Goal: Task Accomplishment & Management: Use online tool/utility

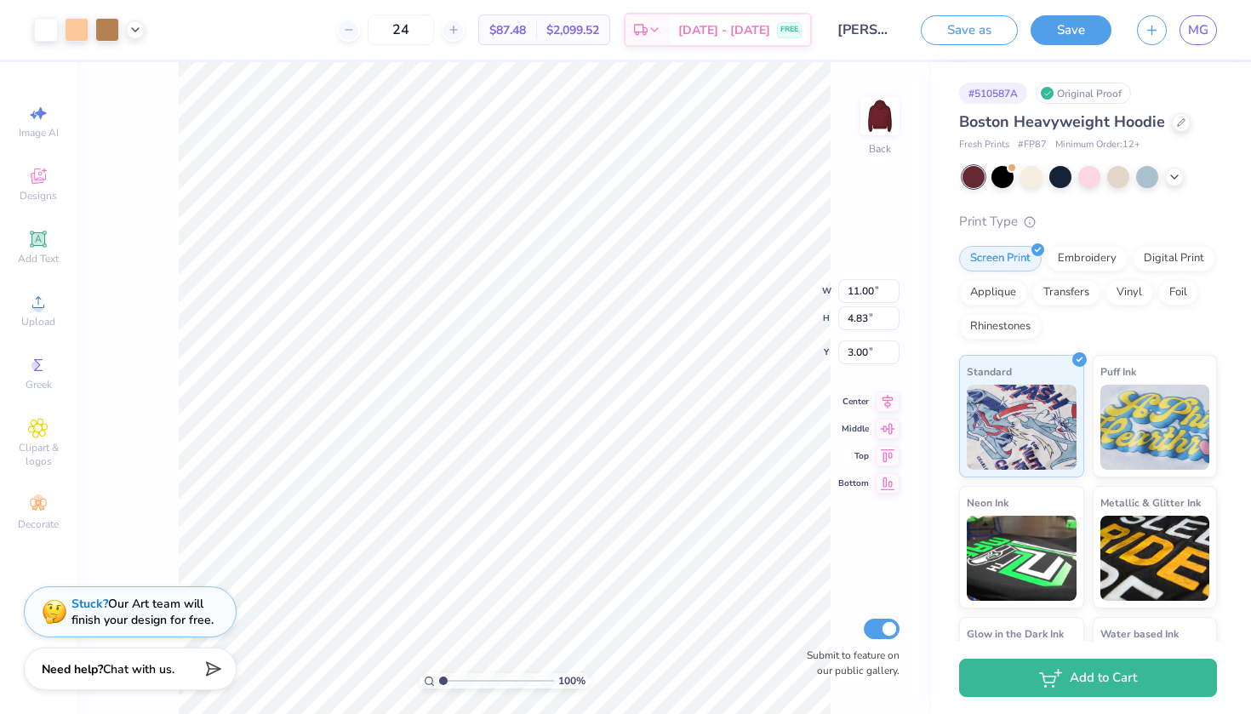
type input "13.42"
type input "5.89"
click at [54, 246] on div "Add Text" at bounding box center [39, 247] width 60 height 50
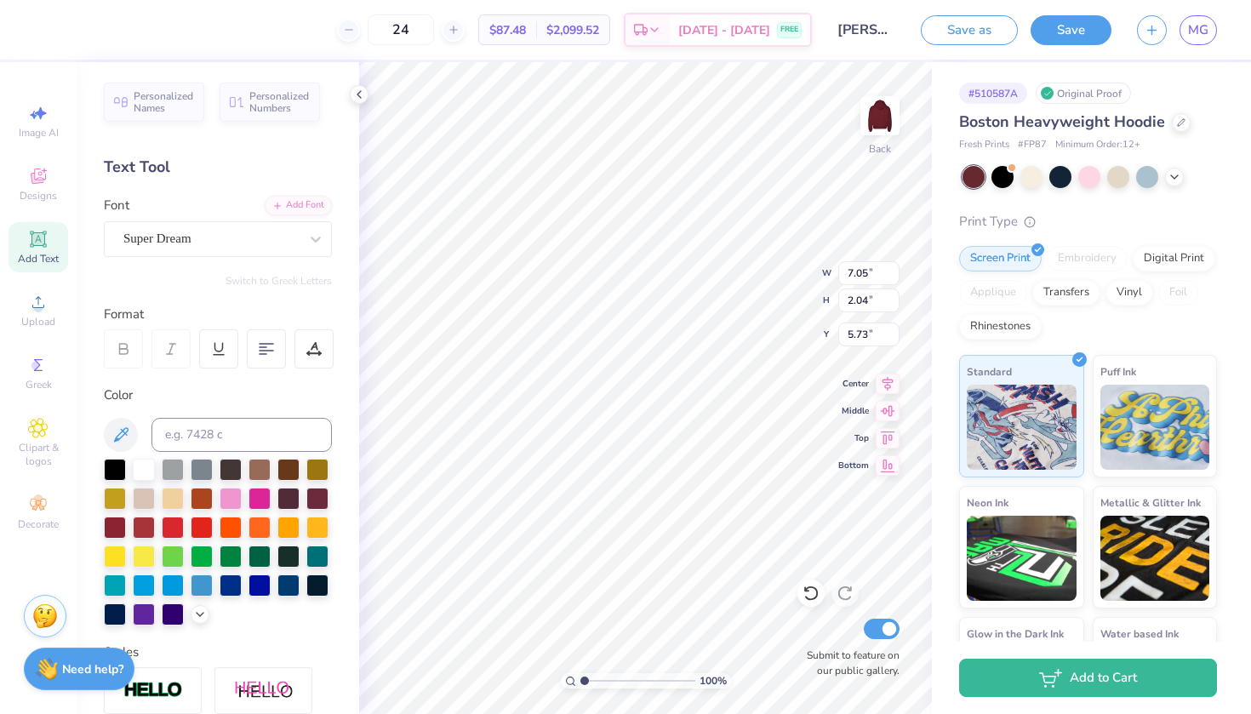
scroll to position [0, 2]
type textarea "beta rho"
click at [280, 247] on div "Super Dream" at bounding box center [211, 239] width 179 height 26
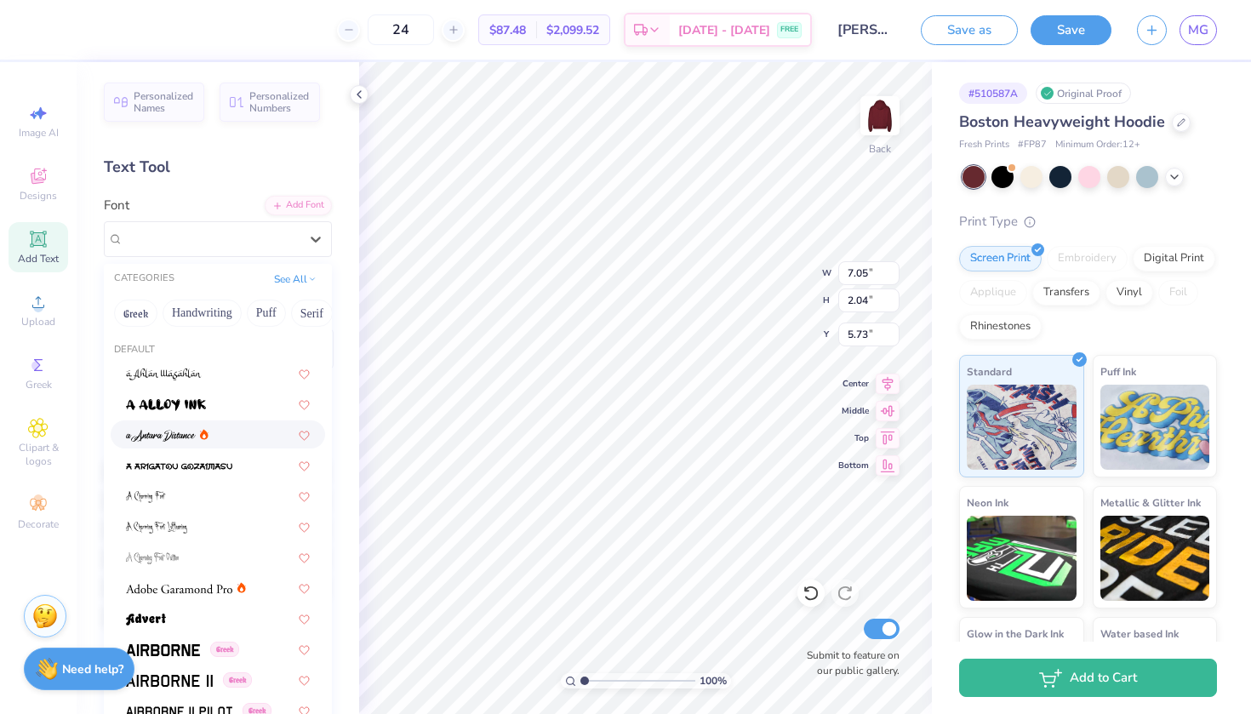
click at [151, 445] on div at bounding box center [218, 434] width 214 height 28
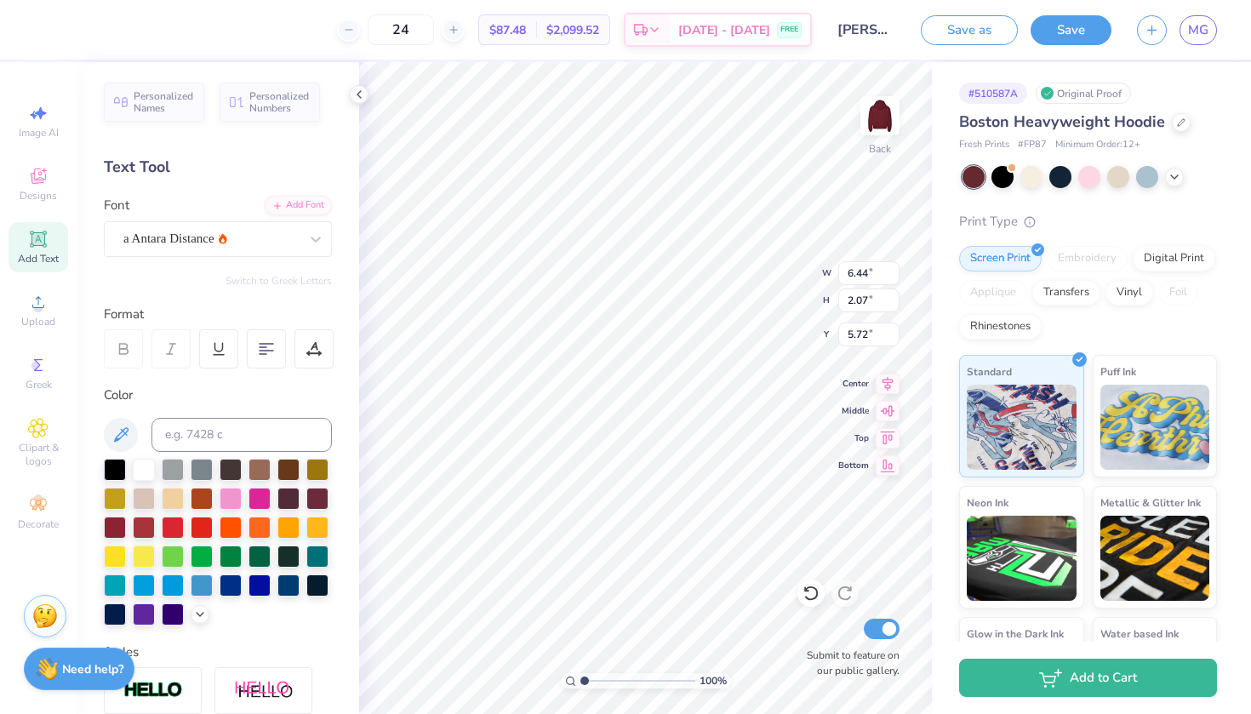
type input "10.32"
type input "2.45"
type input "0.79"
type input "11.60"
type input "12.32"
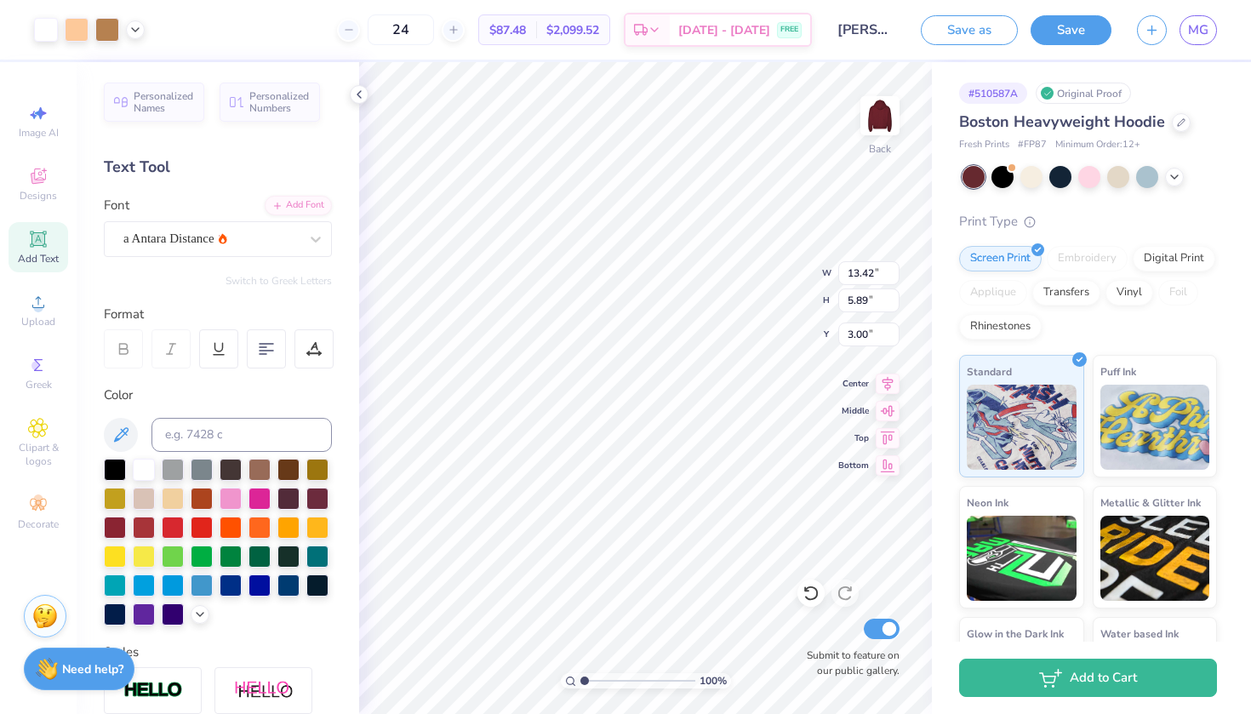
type input "5.41"
type input "10.99"
type input "4.83"
click at [1091, 260] on div "Embroidery" at bounding box center [1087, 256] width 81 height 26
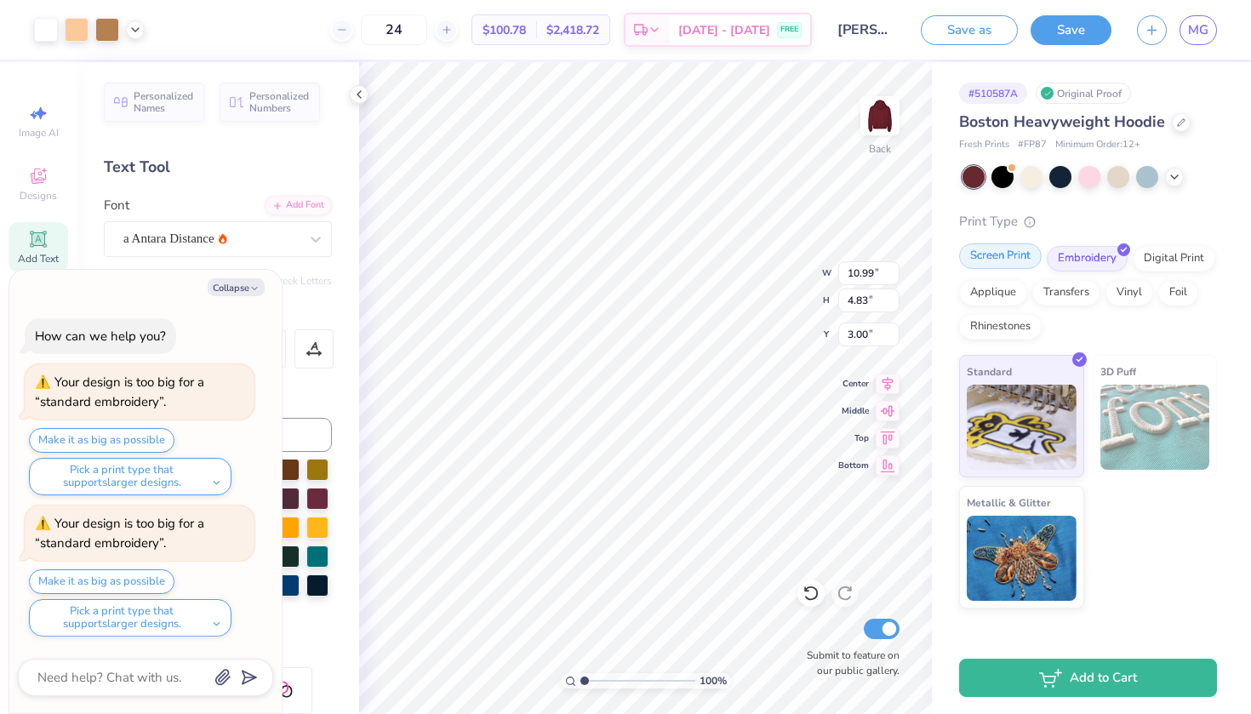
type textarea "x"
type input "4.34"
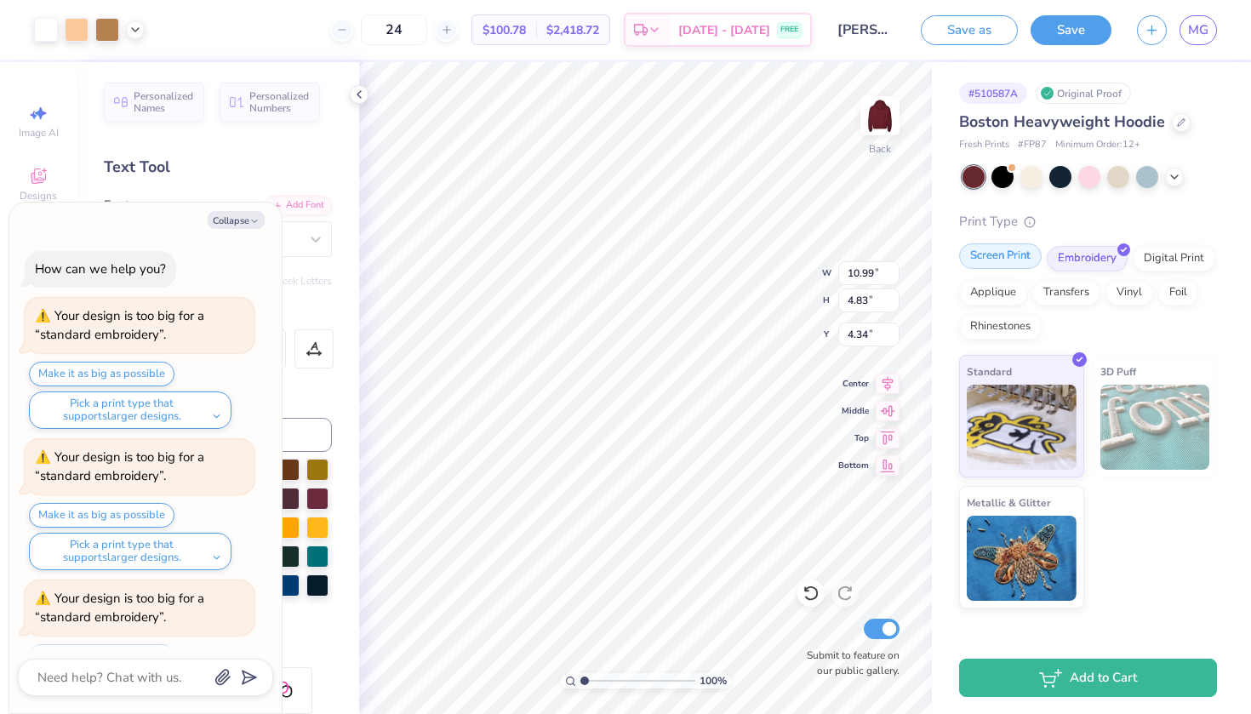
scroll to position [71, 0]
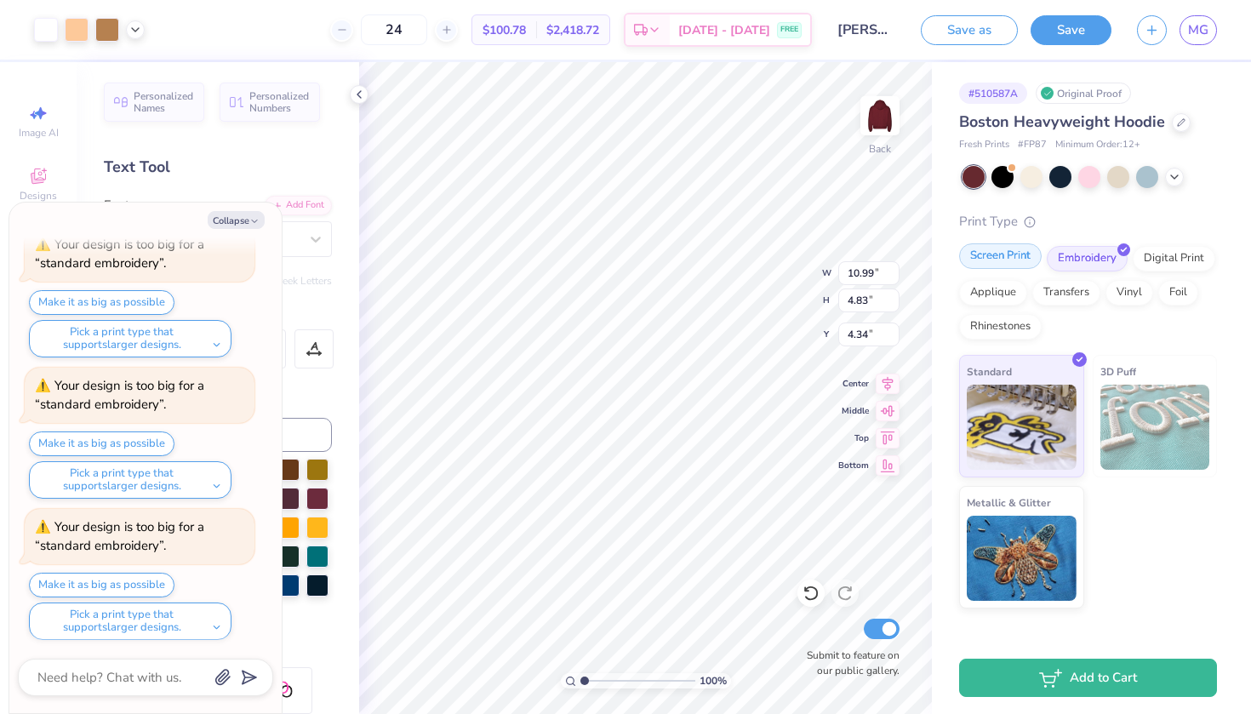
type textarea "x"
type input "3.00"
click at [141, 581] on button "Make it as big as possible" at bounding box center [102, 585] width 146 height 25
type textarea "x"
type input "12.00"
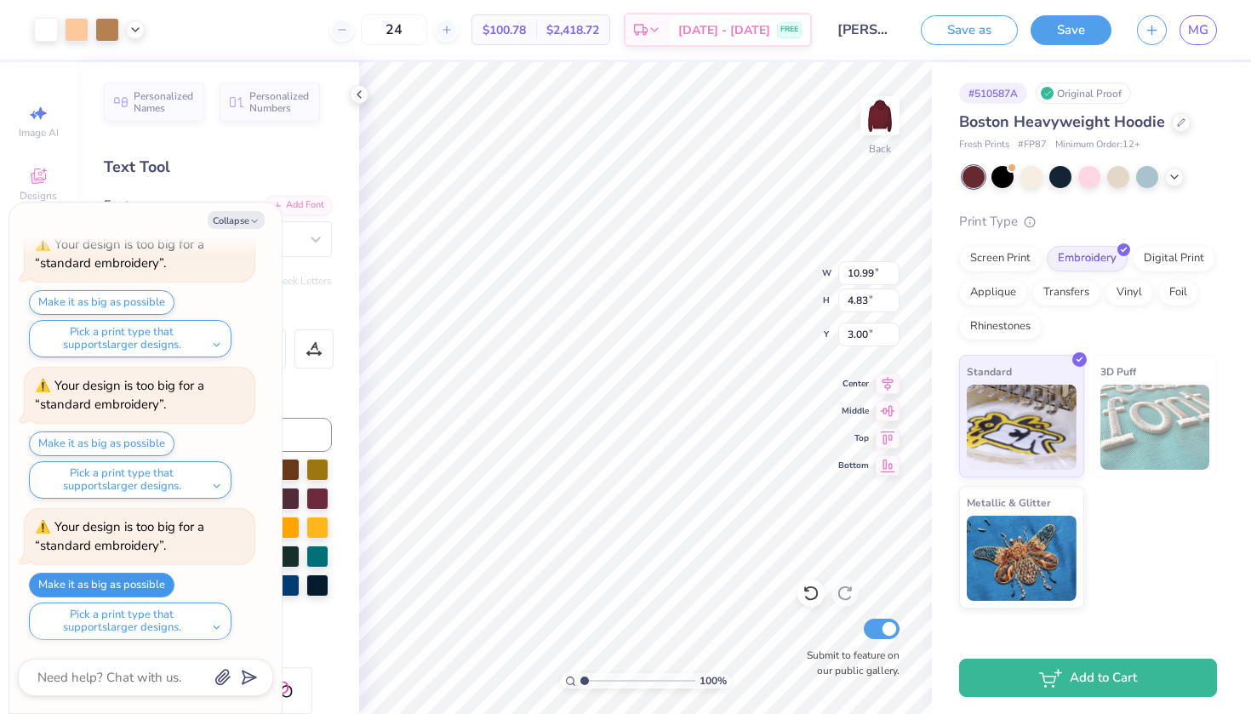
type input "5.27"
type input "4.34"
type textarea "x"
type input "3.44"
type textarea "x"
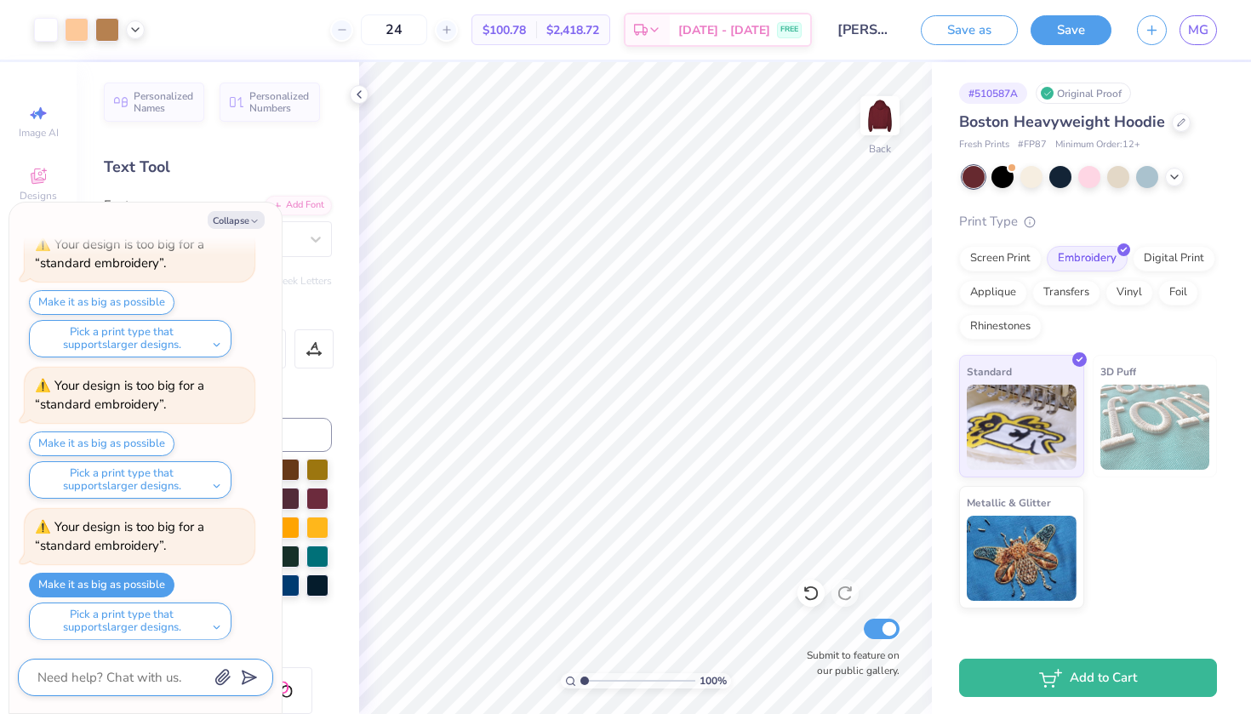
click at [155, 683] on textarea at bounding box center [122, 677] width 173 height 22
type textarea "I"
type textarea "x"
type textarea "If"
type textarea "x"
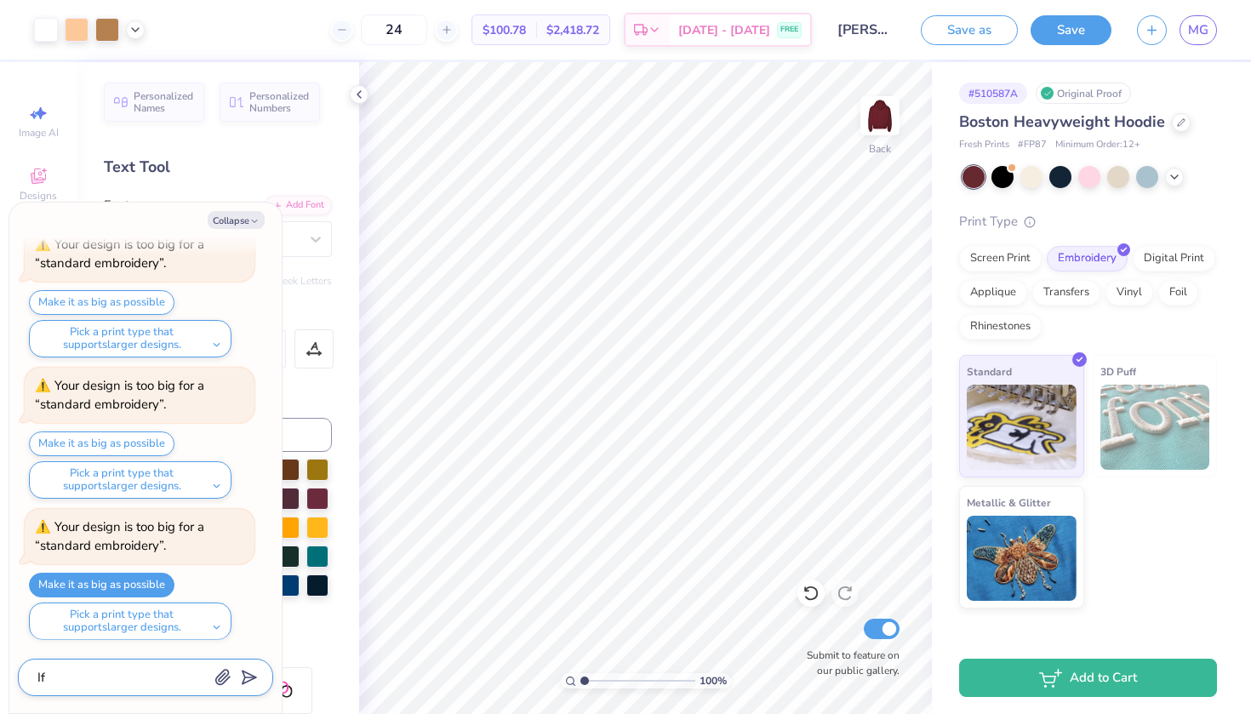
type textarea "If"
type textarea "x"
type textarea "If y"
type textarea "x"
type textarea "If ys"
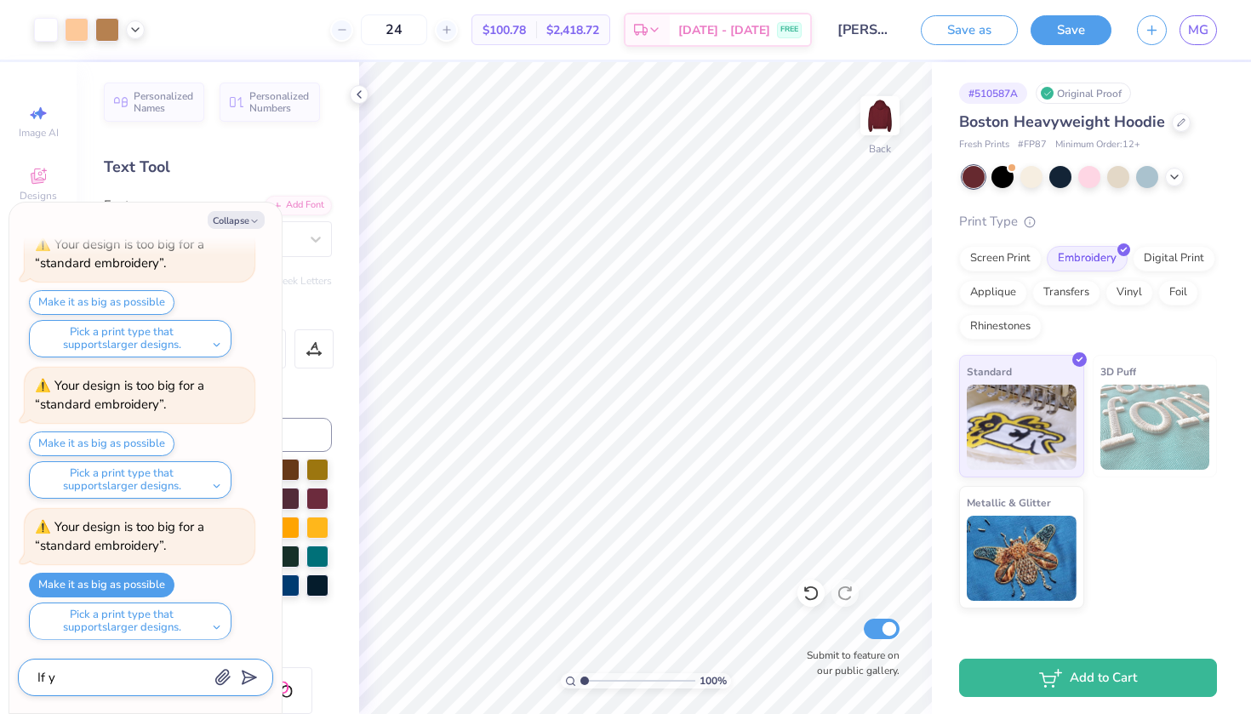
type textarea "x"
type textarea "If ysi"
type textarea "x"
type textarea "If ys"
type textarea "x"
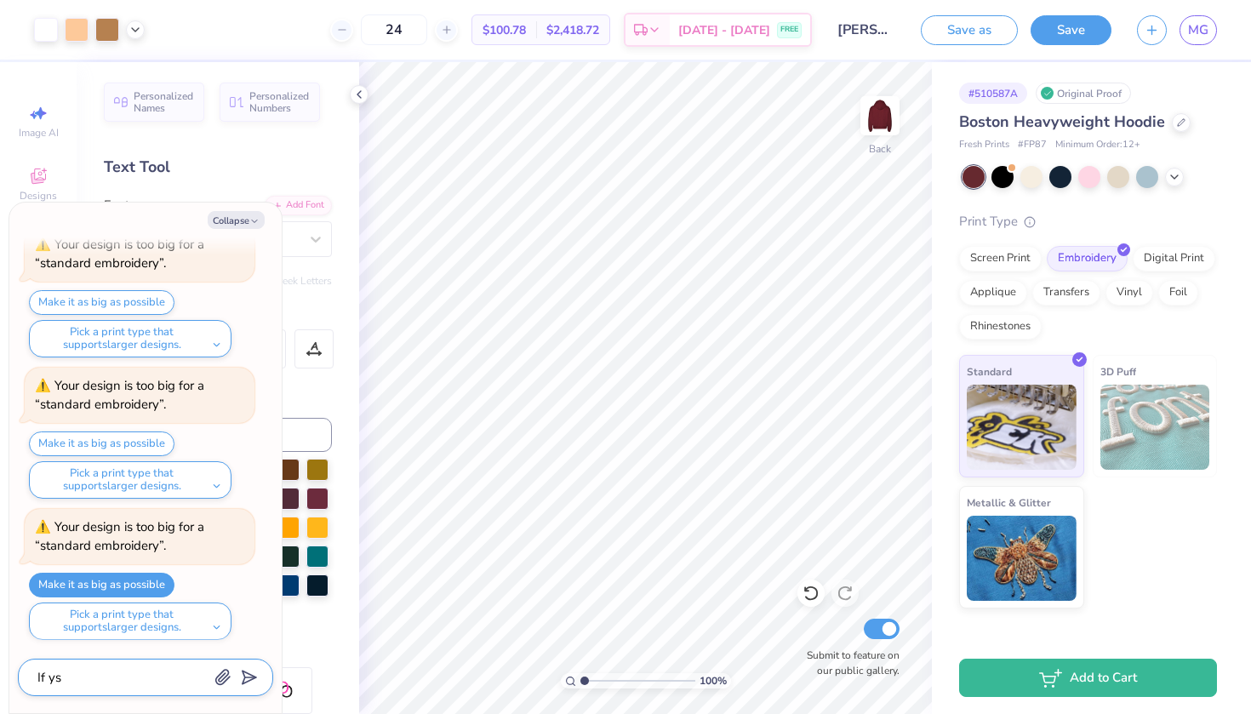
type textarea "If y"
type textarea "x"
type textarea "If"
type textarea "x"
type textarea "If u"
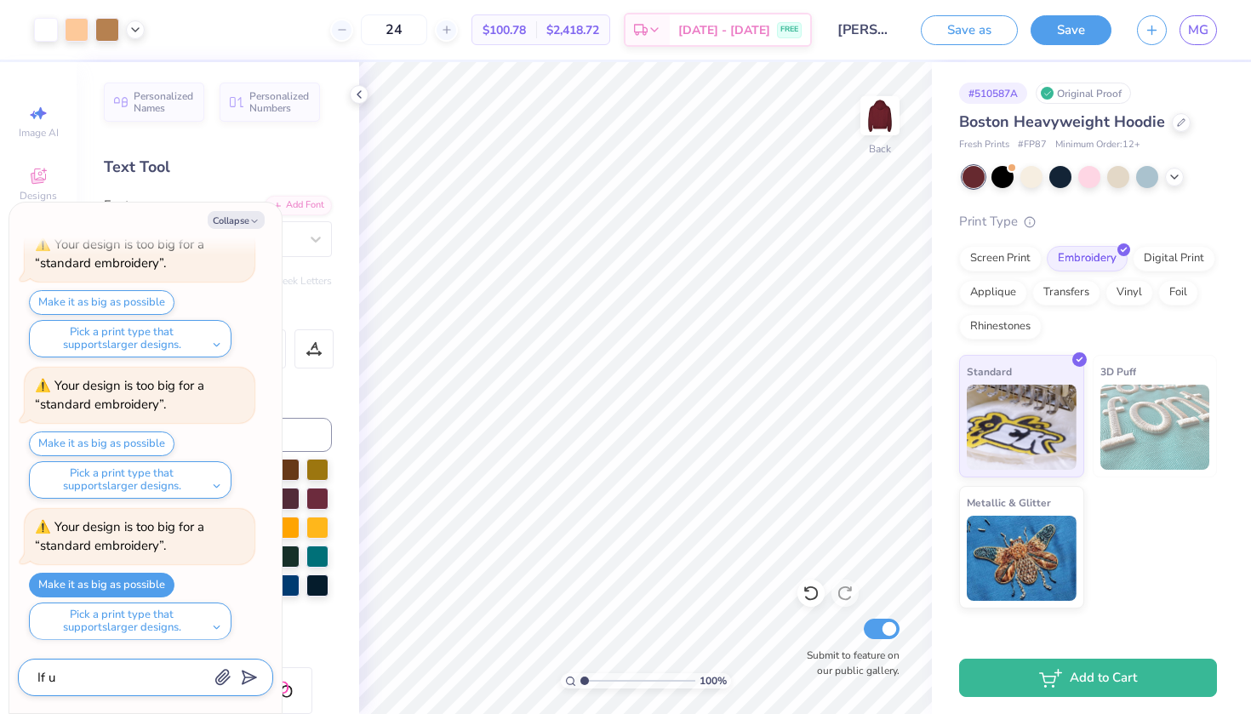
type textarea "x"
type textarea "If us"
type textarea "x"
type textarea "If usi"
type textarea "x"
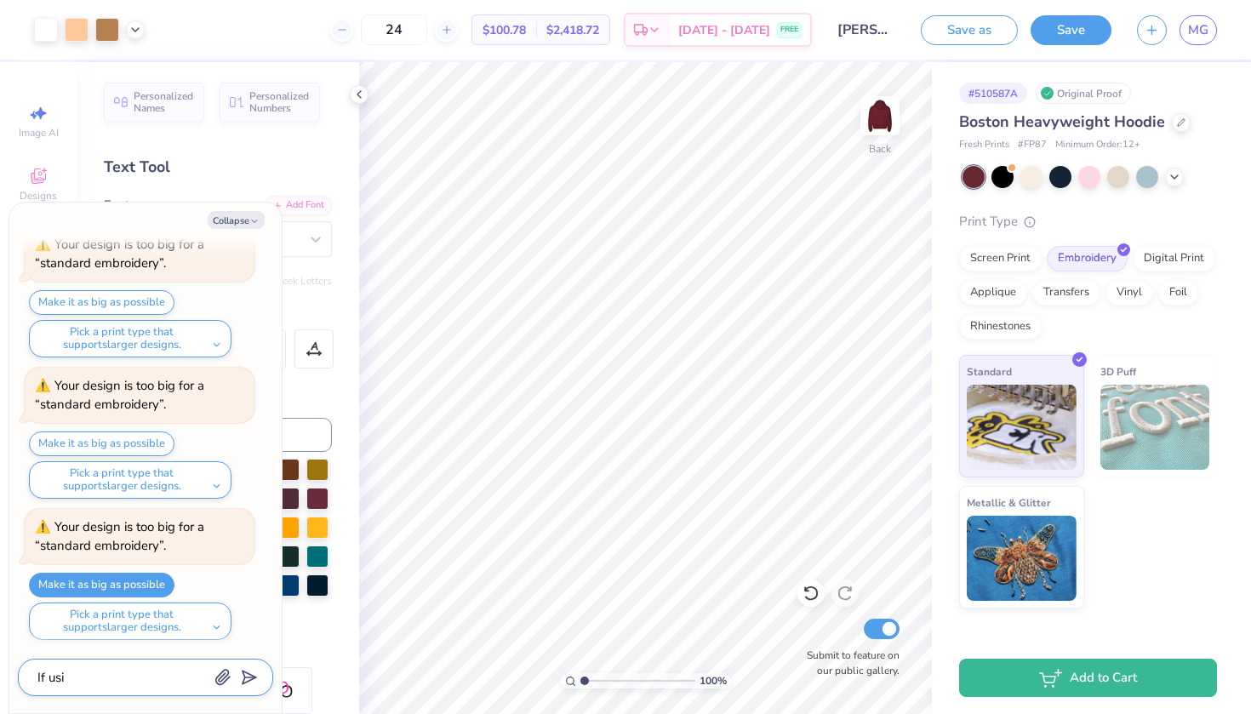
type textarea "If usin"
type textarea "x"
type textarea "If using"
type textarea "x"
type textarea "If using"
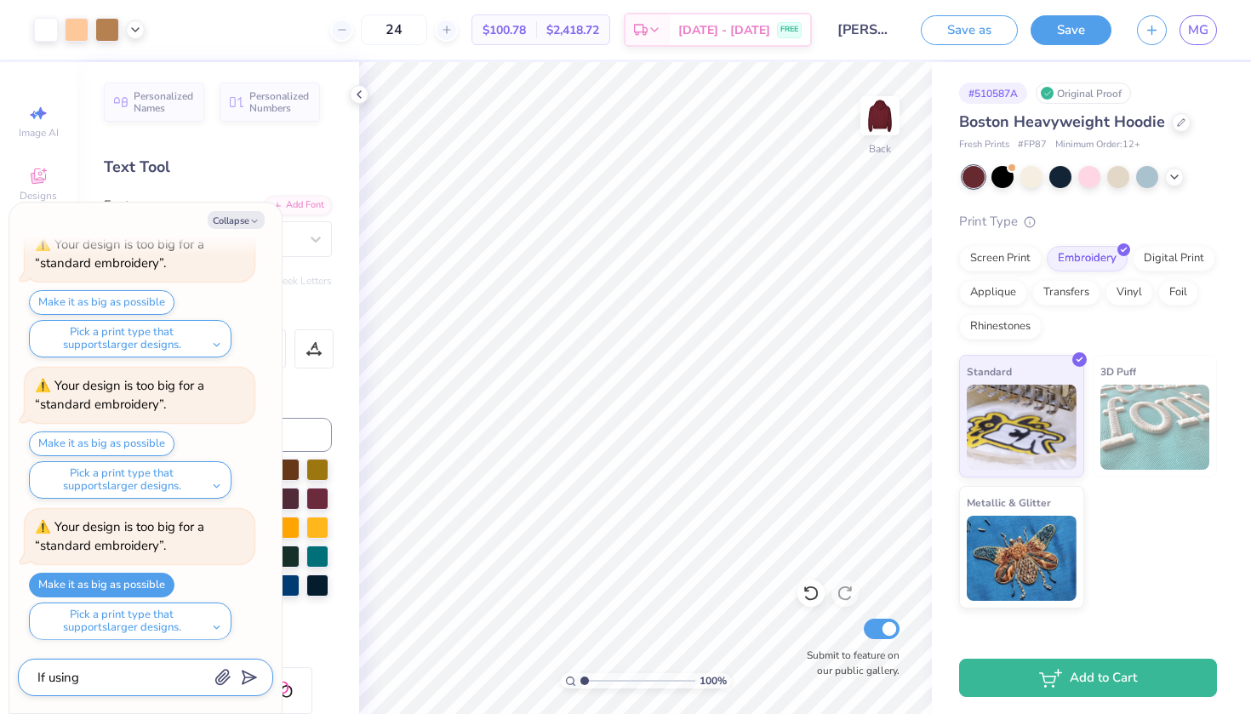
type textarea "x"
type textarea "If using e"
type textarea "x"
type textarea "If using em"
type textarea "x"
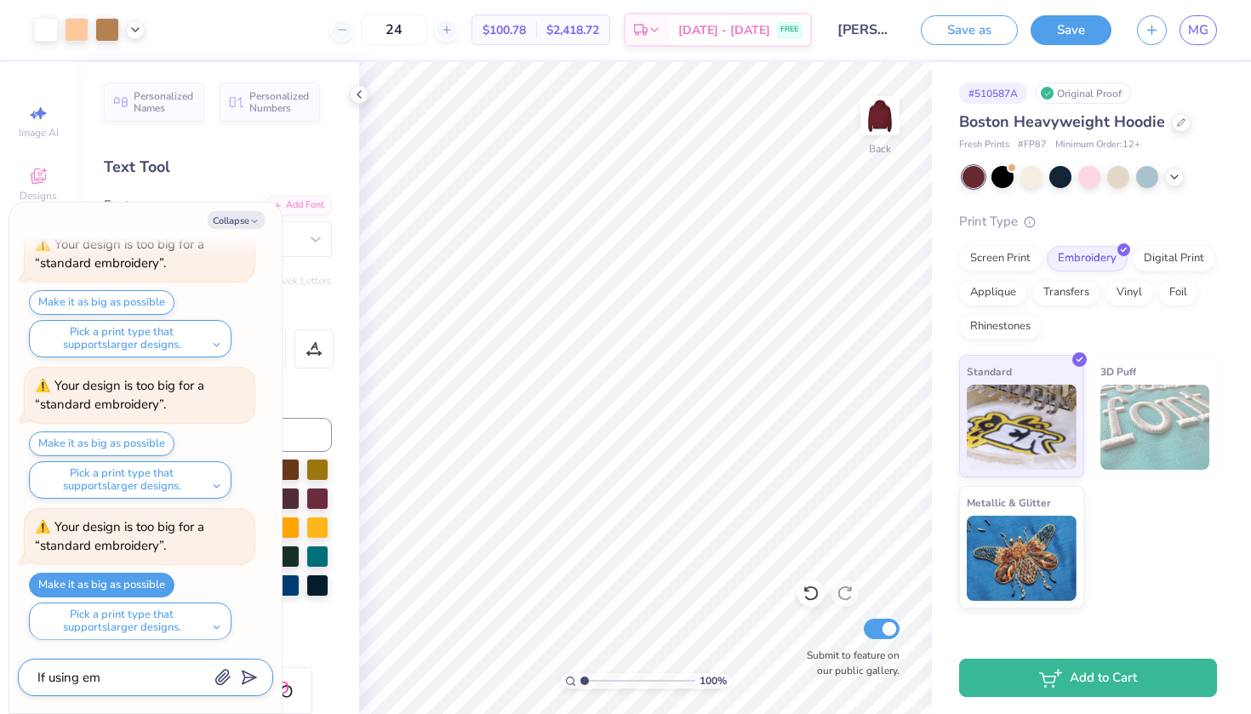
type textarea "If using emr"
type textarea "x"
type textarea "If using em"
type textarea "x"
type textarea "If using emb"
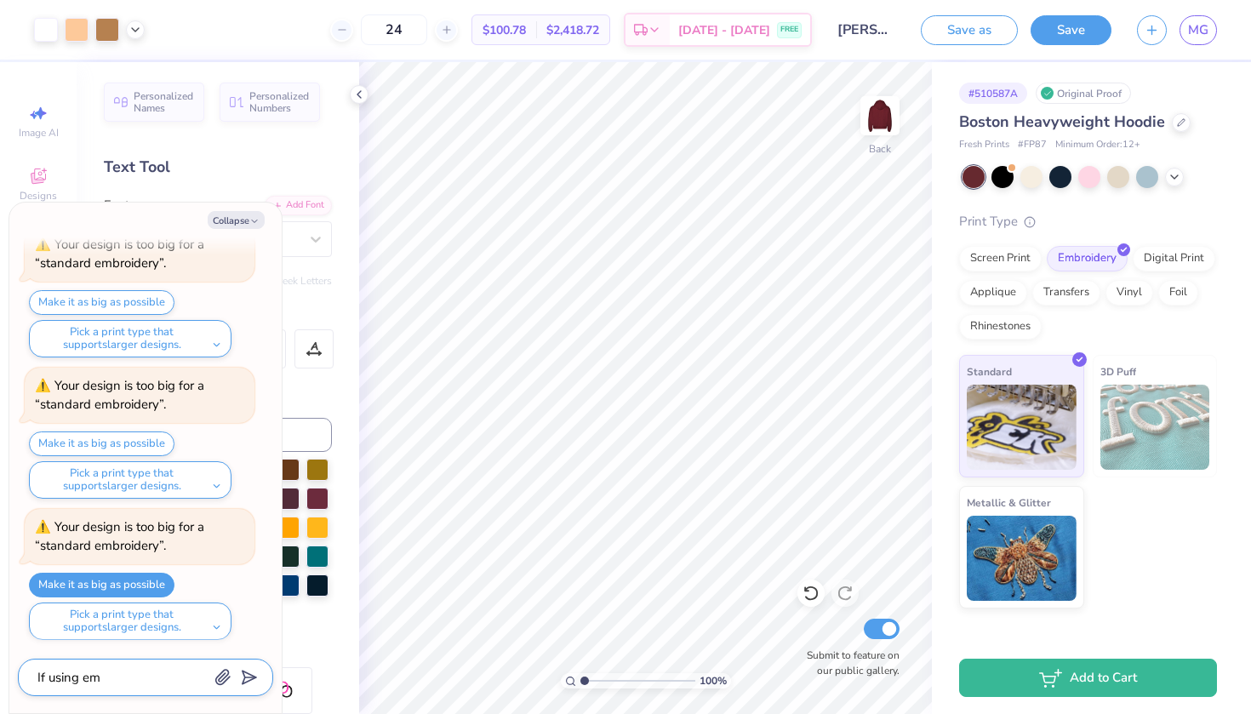
type textarea "x"
type textarea "If using embr"
type textarea "x"
type textarea "If using embro"
type textarea "x"
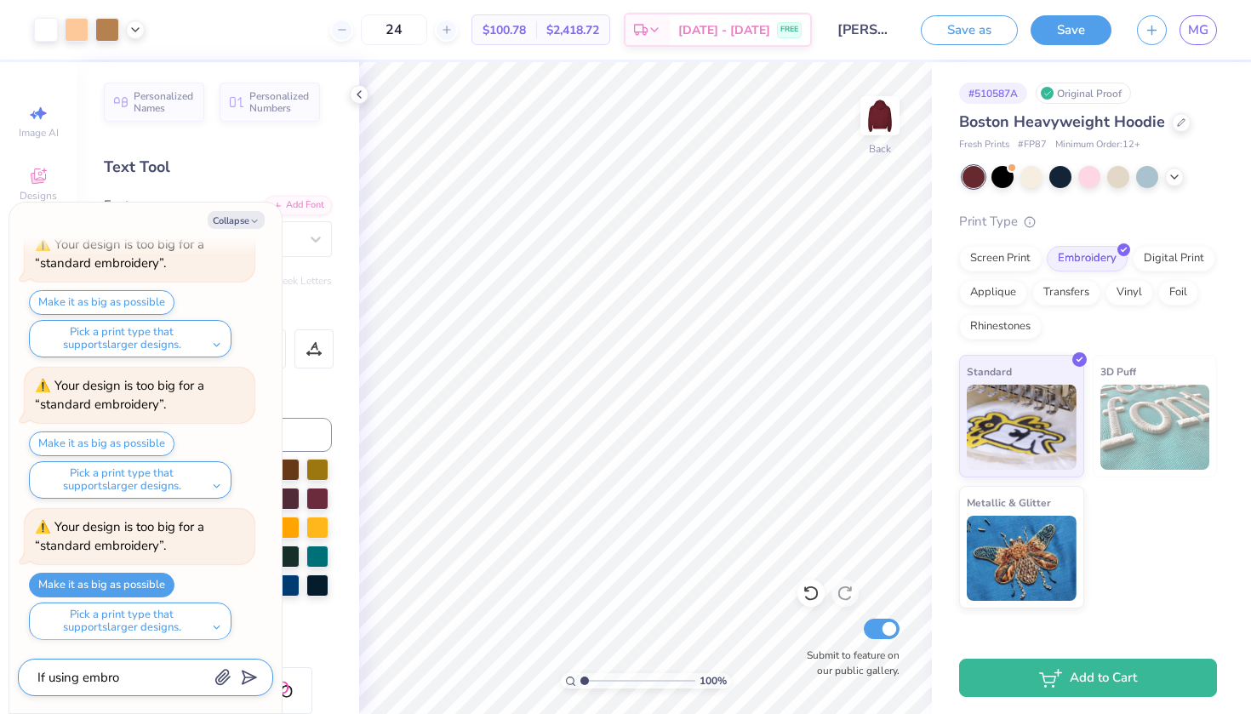
type textarea "If using embroi"
type textarea "x"
type textarea "If using embroid"
type textarea "x"
type textarea "If using embroide"
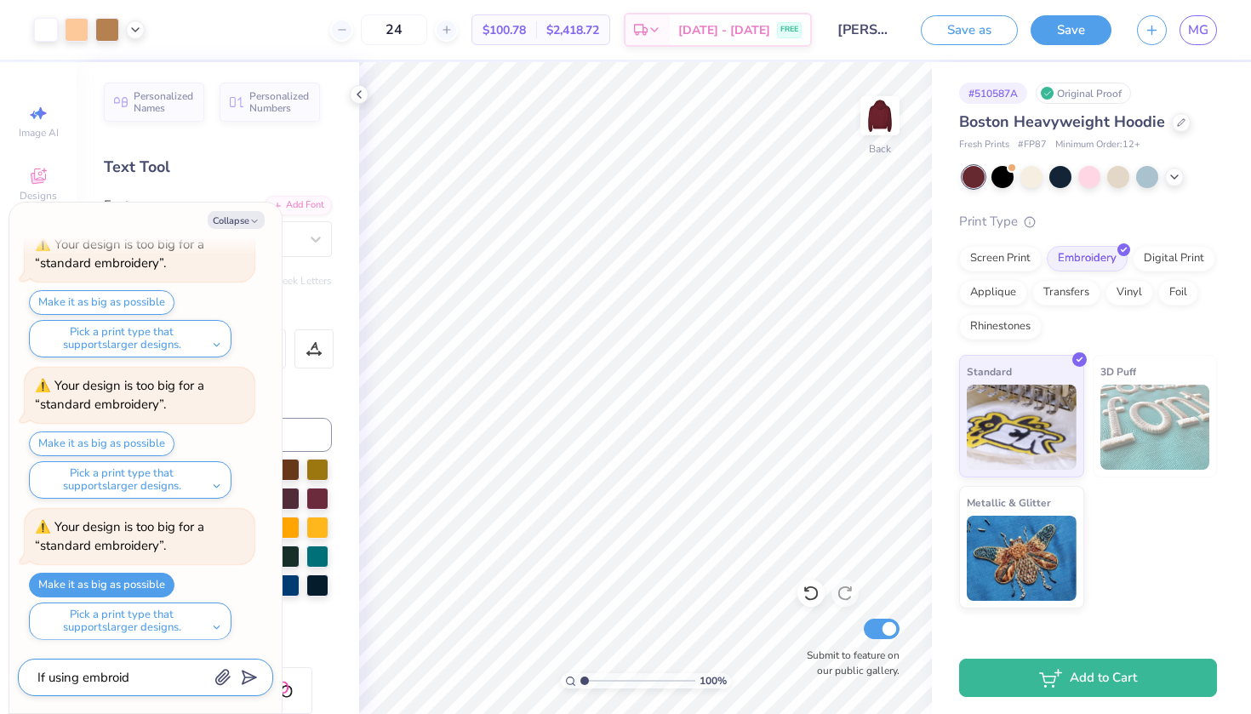
type textarea "x"
type textarea "If using embroider"
type textarea "x"
type textarea "If using embroidery"
type textarea "x"
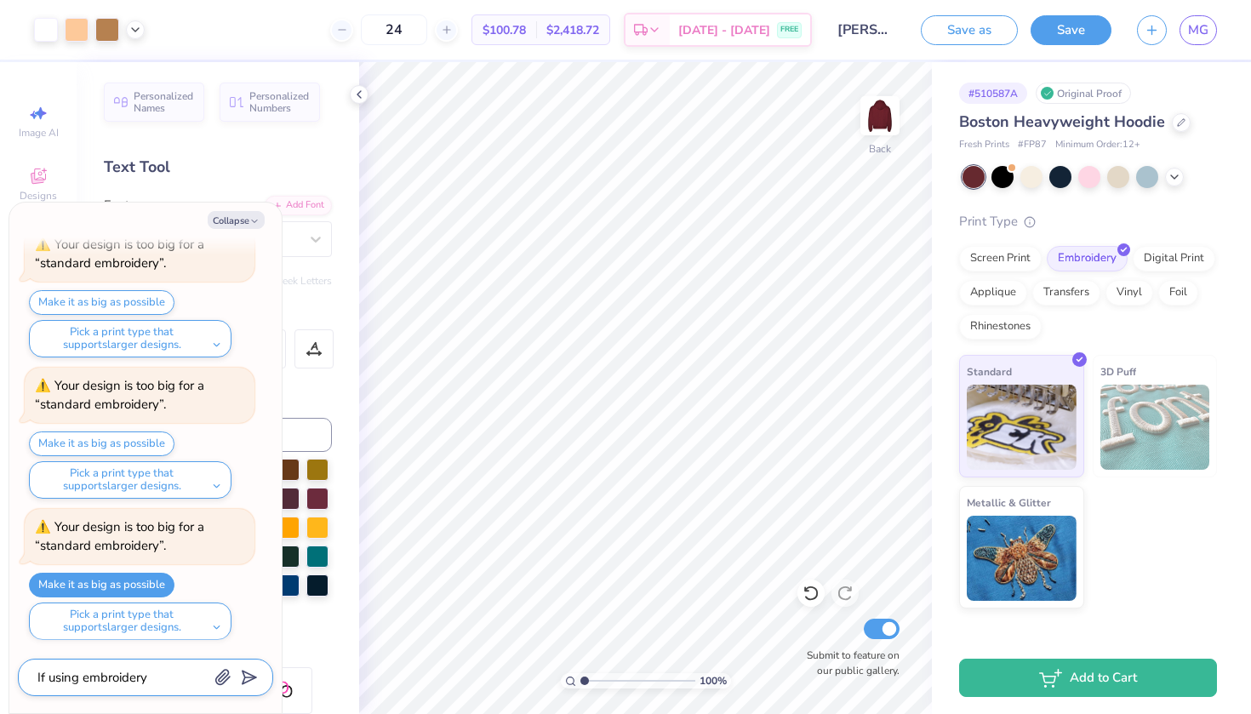
type textarea "If using embroidery,"
type textarea "x"
type textarea "If using embroidery,"
type textarea "x"
type textarea "If using embroidery, w"
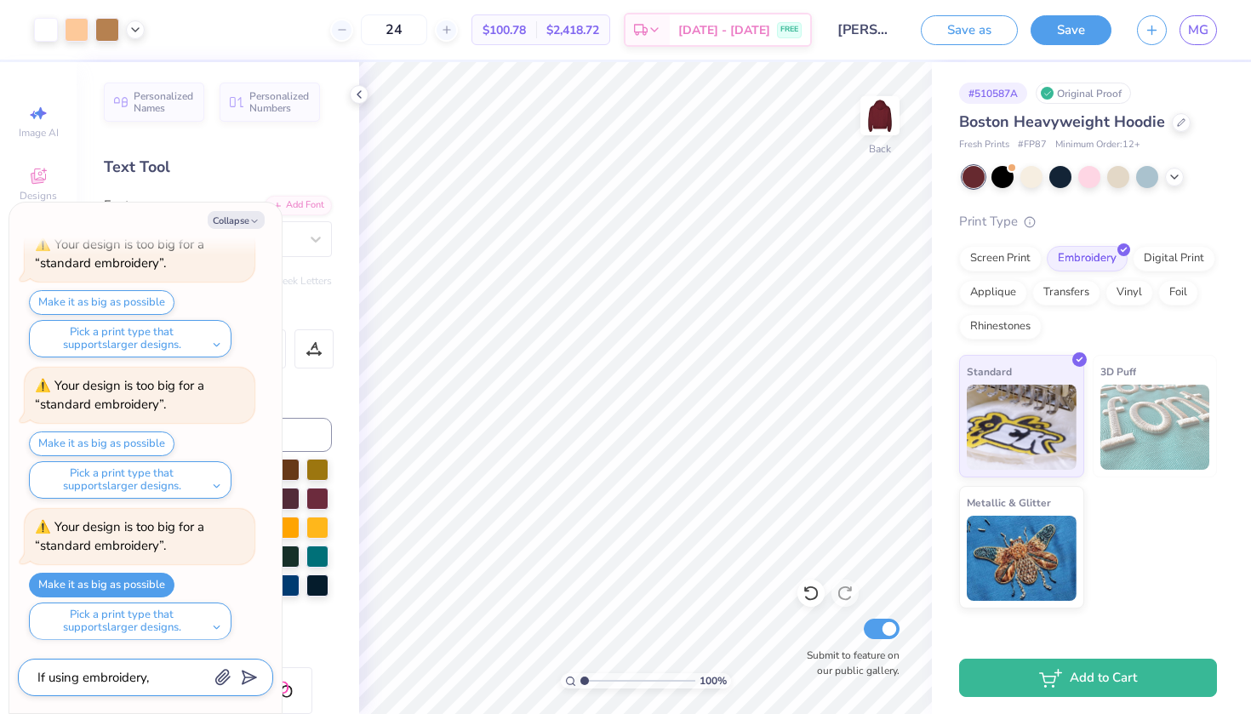
type textarea "x"
type textarea "If using embroidery, wi"
type textarea "x"
type textarea "If using embroidery, wil"
type textarea "x"
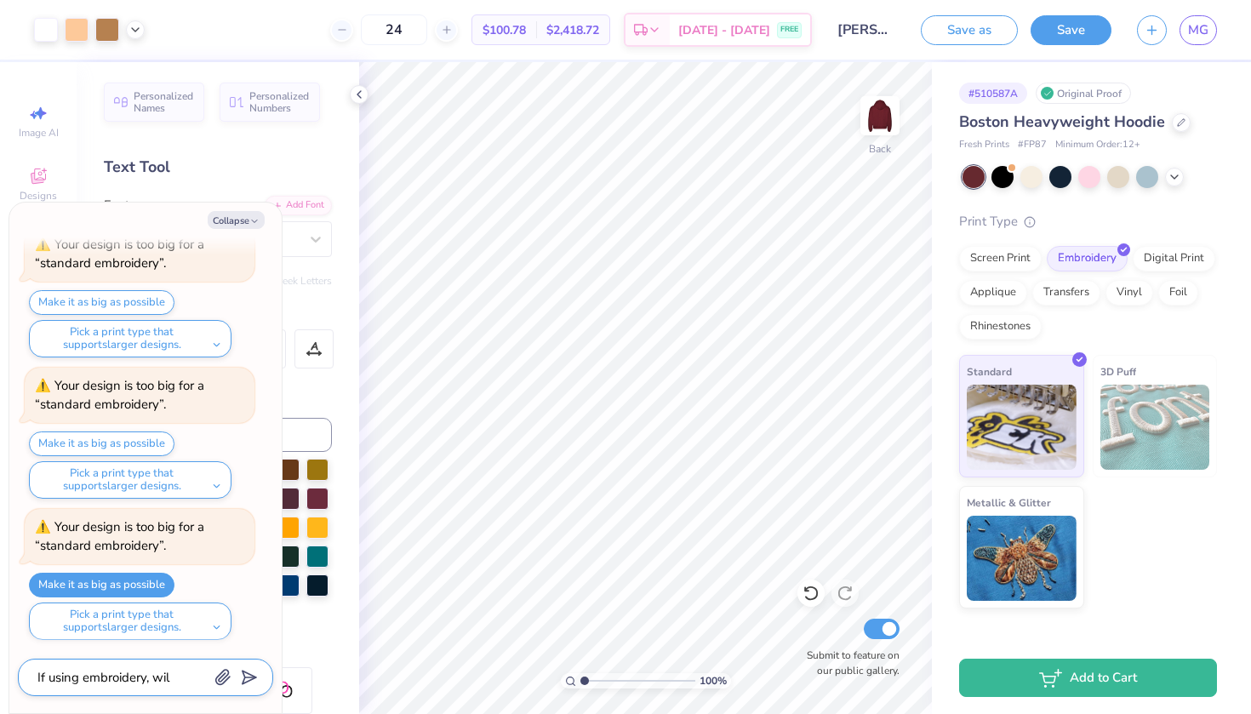
type textarea "If using embroidery, will"
type textarea "x"
type textarea "If using embroidery, will"
type textarea "x"
type textarea "If using embroidery, will t"
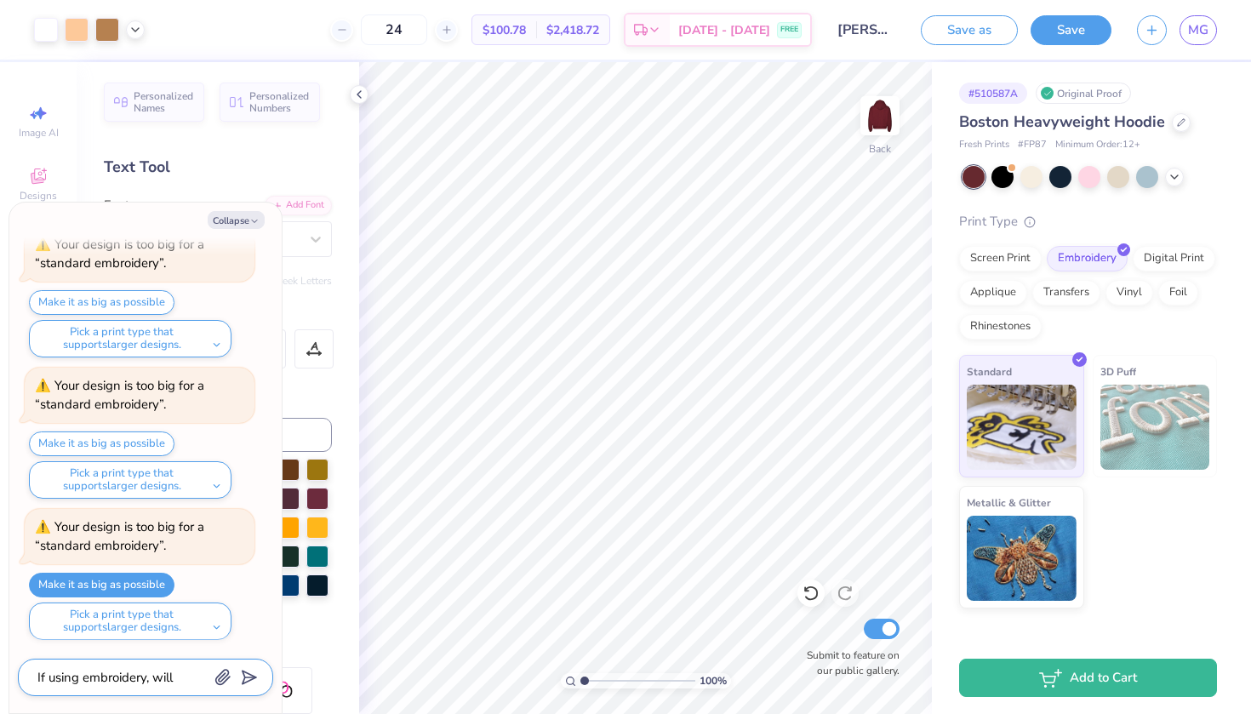
type textarea "x"
type textarea "If using embroidery, will th"
type textarea "x"
type textarea "If using embroidery, will the"
type textarea "x"
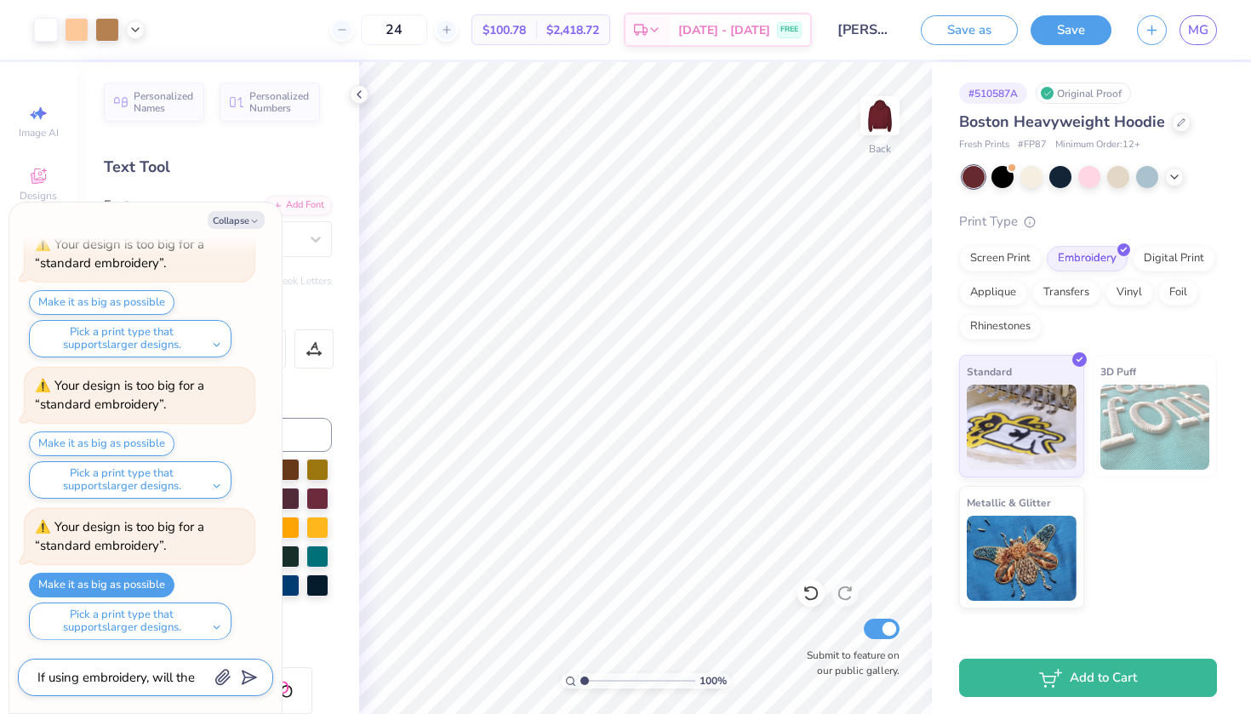
type textarea "If using embroidery, will the"
type textarea "x"
type textarea "If using embroidery, will the s"
type textarea "x"
type textarea "If using embroidery, will the st"
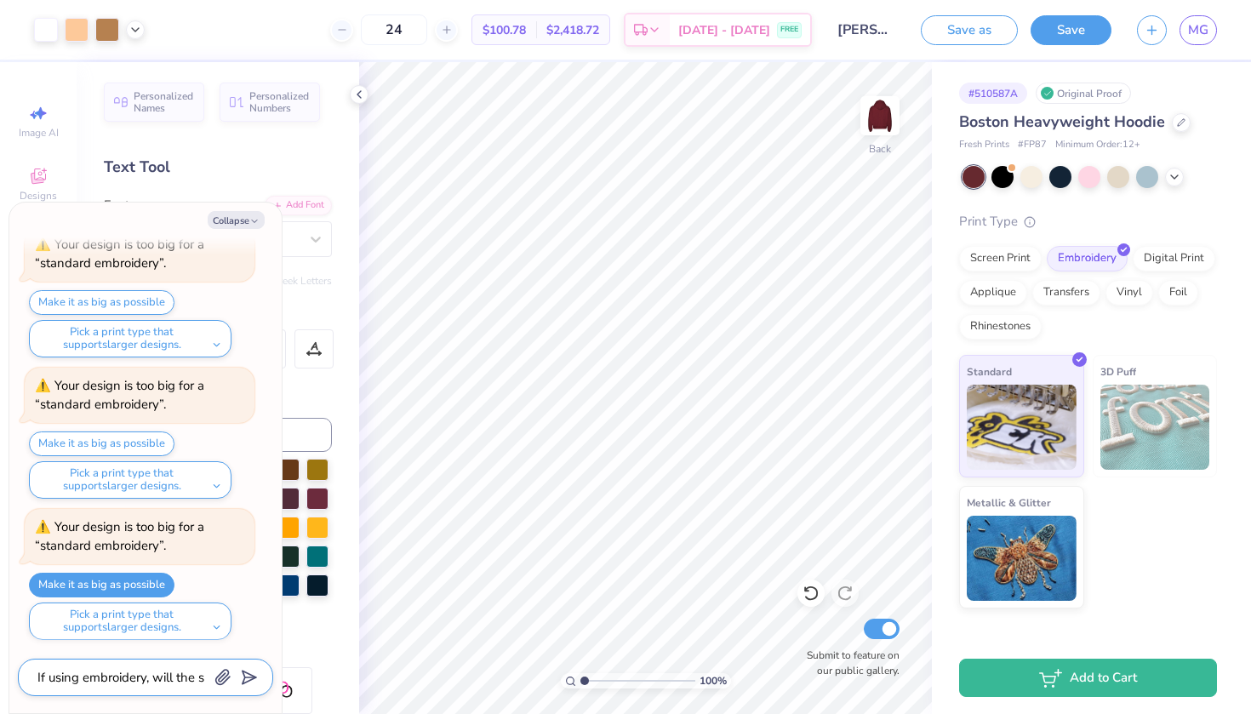
type textarea "x"
type textarea "If using embroidery, will the sta"
type textarea "x"
type textarea "If using embroidery, will the star"
type textarea "x"
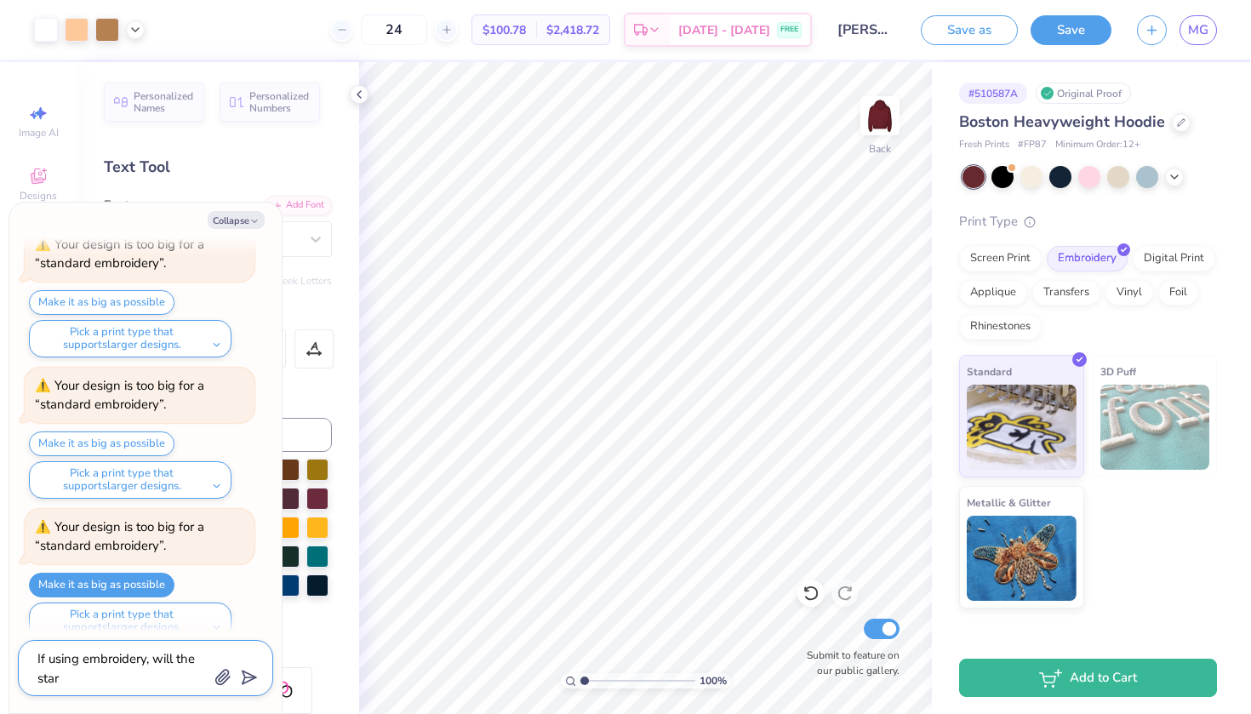
type textarea "If using embroidery, will the star"
type textarea "x"
type textarea "If using embroidery, will the star b"
type textarea "x"
type textarea "If using embroidery, will the star be"
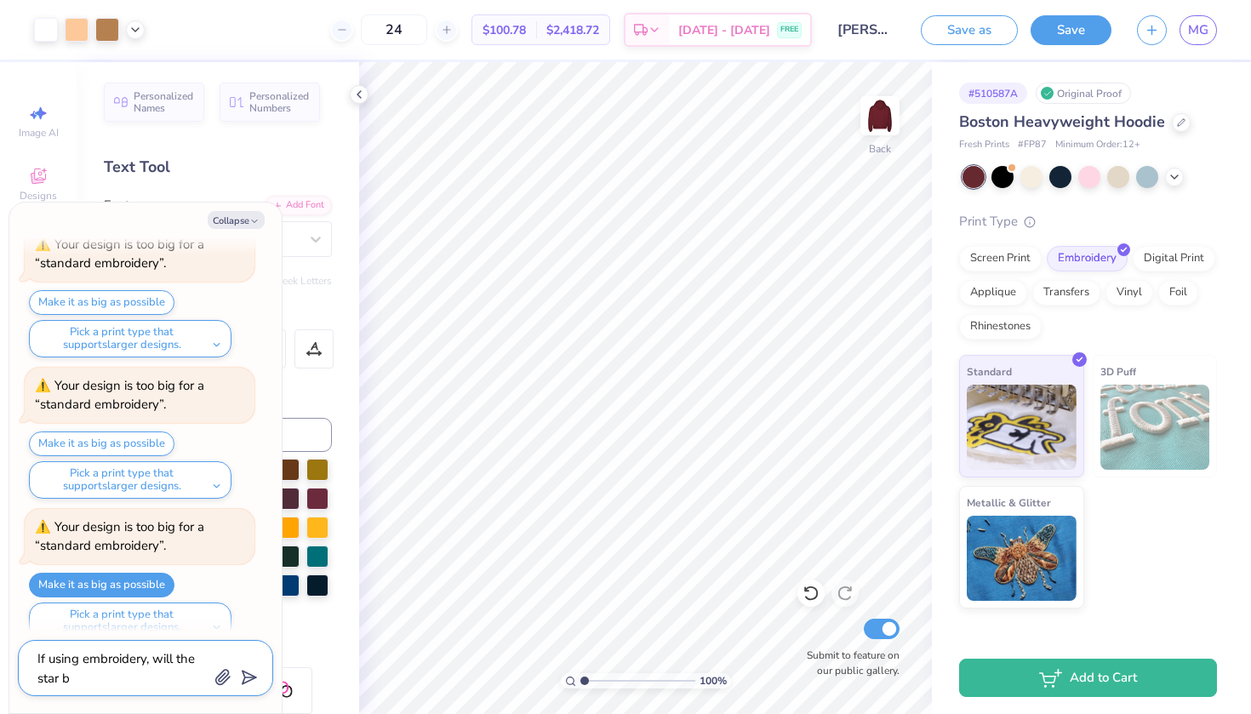
type textarea "x"
type textarea "If using embroidery, will the star be"
type textarea "x"
type textarea "If using embroidery, will the star be c"
type textarea "x"
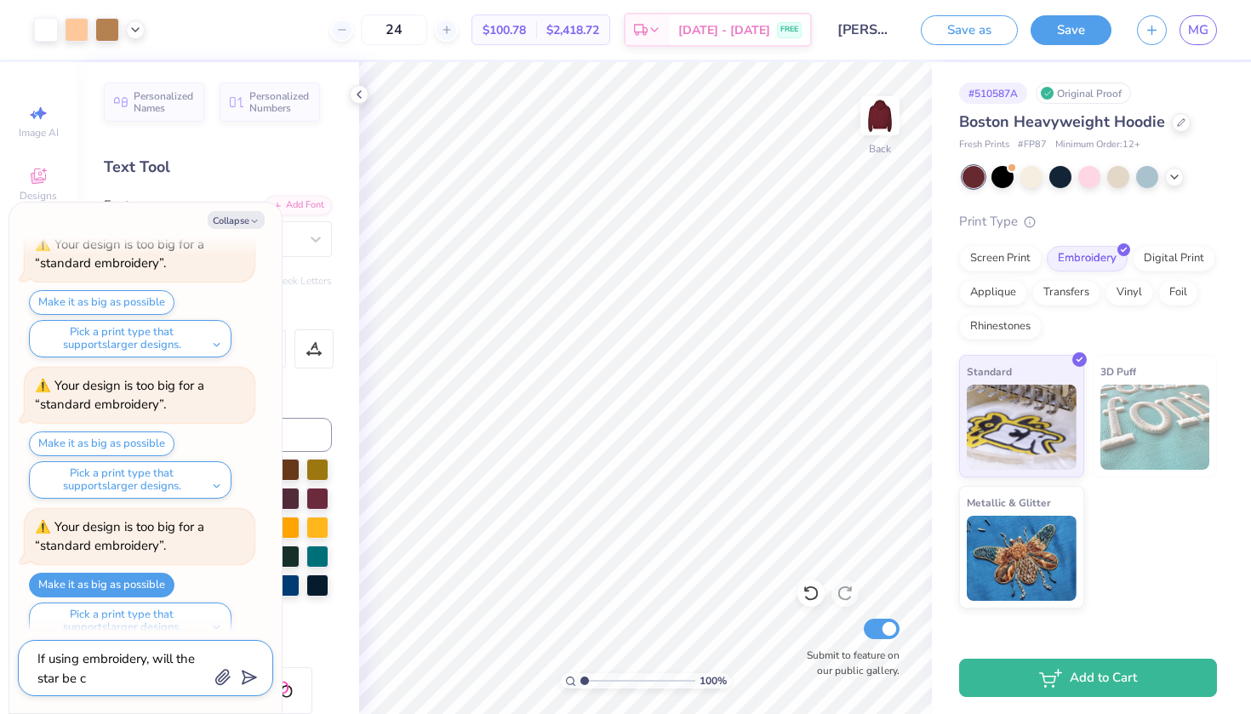
type textarea "If using embroidery, will the star be ch"
type textarea "x"
type textarea "If using embroidery, will the star be che"
type textarea "x"
type textarea "If using embroidery, will the star be chee"
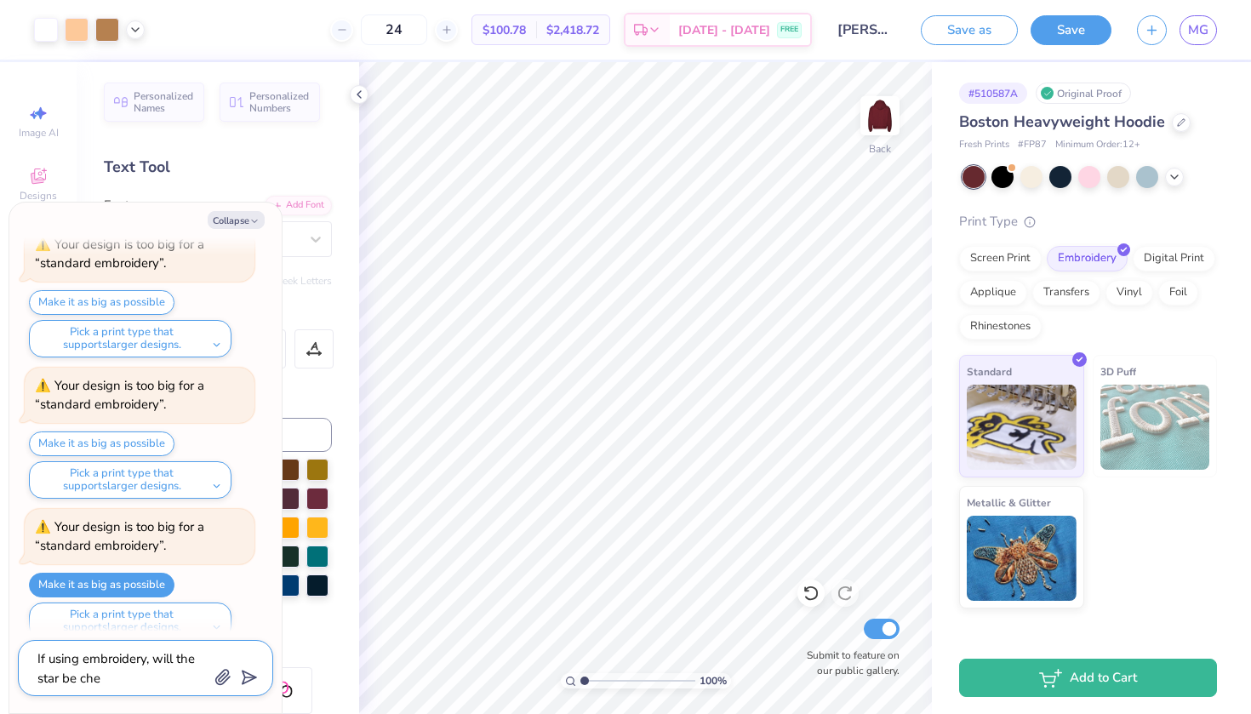
type textarea "x"
type textarea "If using embroidery, will the star be cheet"
type textarea "x"
type textarea "If using embroidery, will the star be cheeta"
type textarea "x"
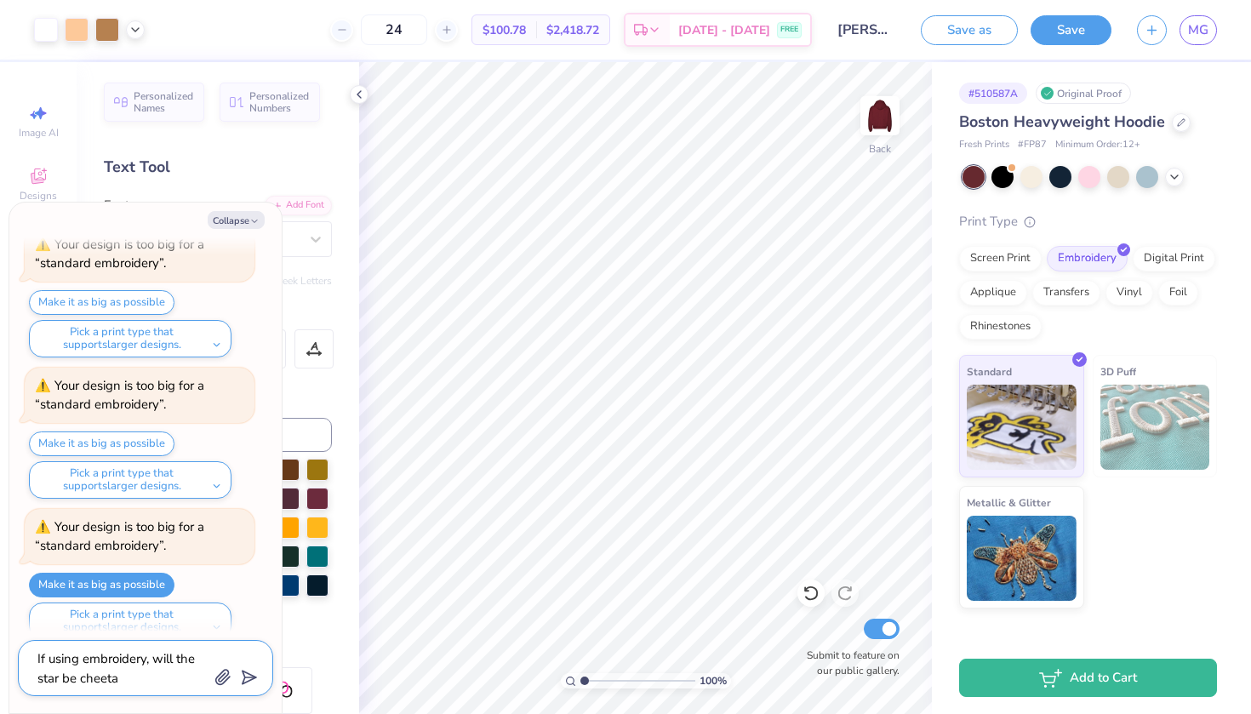
type textarea "If using embroidery, will the star be cheetah"
type textarea "x"
type textarea "If using embroidery, will the star be cheetah"
type textarea "x"
type textarea "If using embroidery, will the star be cheetah p"
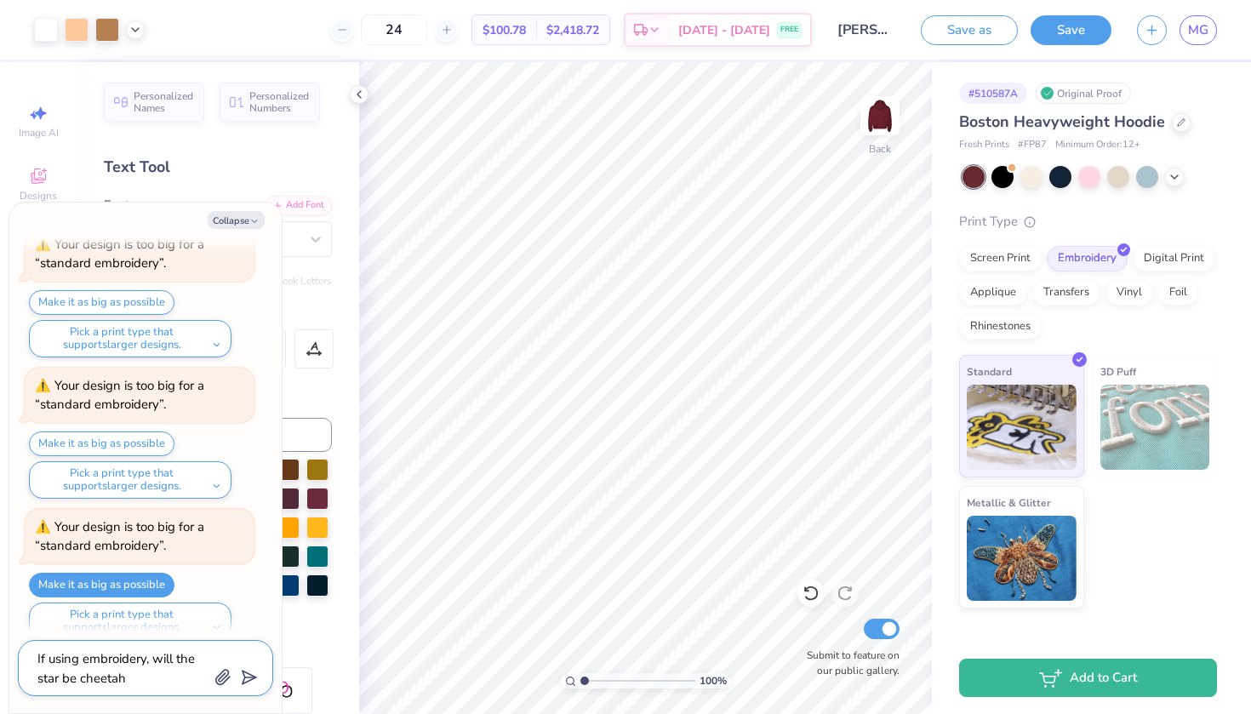
type textarea "x"
type textarea "If using embroidery, will the star be cheetah pr"
type textarea "x"
type textarea "If using embroidery, will the star be cheetah pri"
type textarea "x"
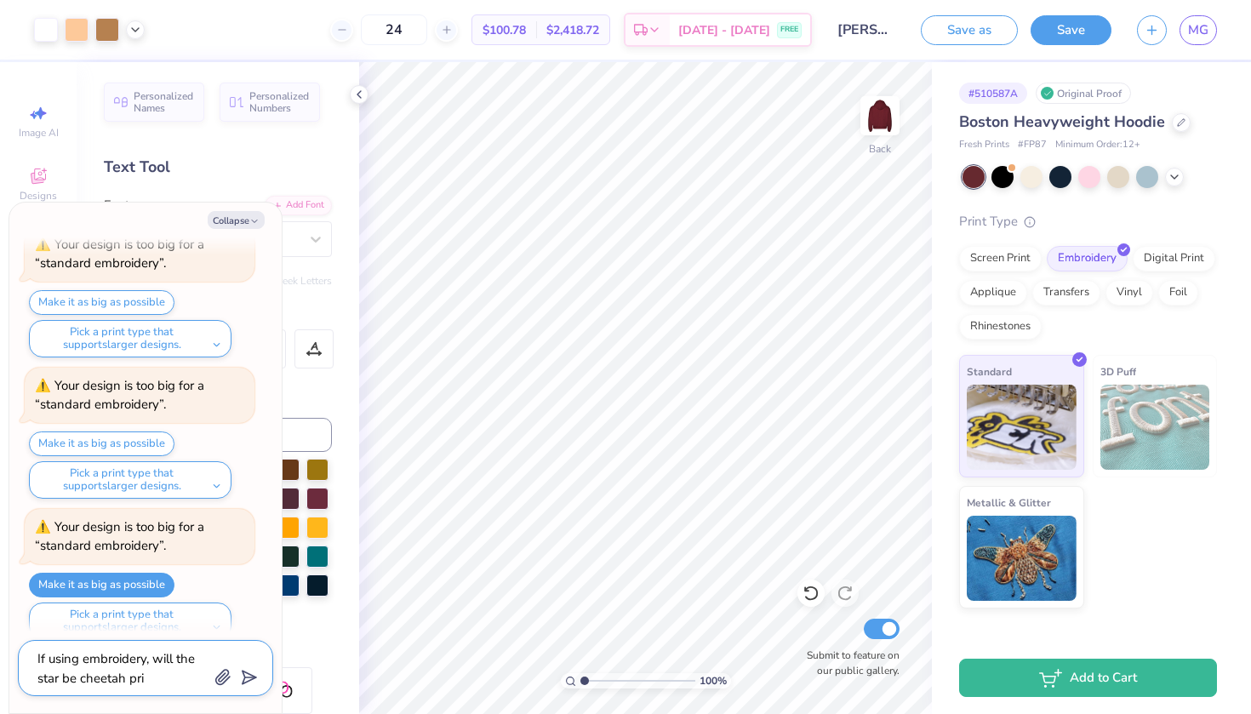
type textarea "If using embroidery, will the star be cheetah prin"
type textarea "x"
type textarea "If using embroidery, will the star be cheetah print"
type textarea "x"
type textarea "If using embroidery, will the star be cheetah print"
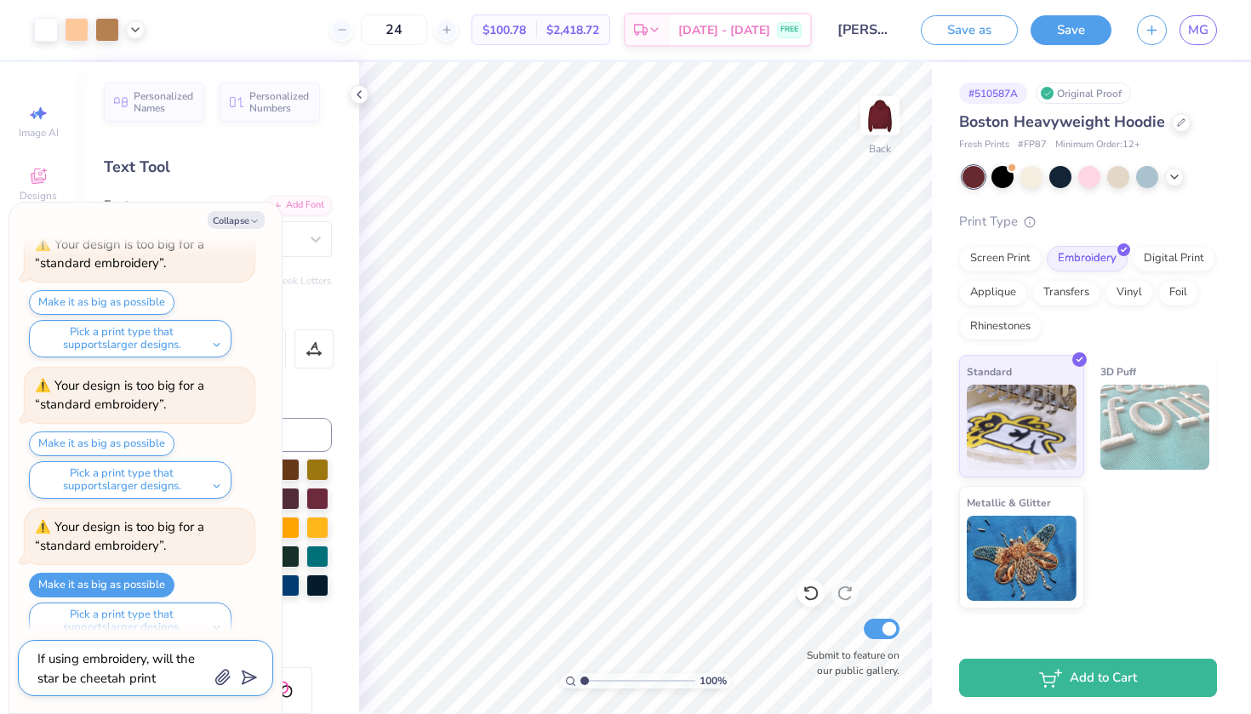
type textarea "x"
type textarea "If using embroidery, will the star be cheetah print b"
type textarea "x"
type textarea "If using embroidery, will the star be cheetah print"
type textarea "x"
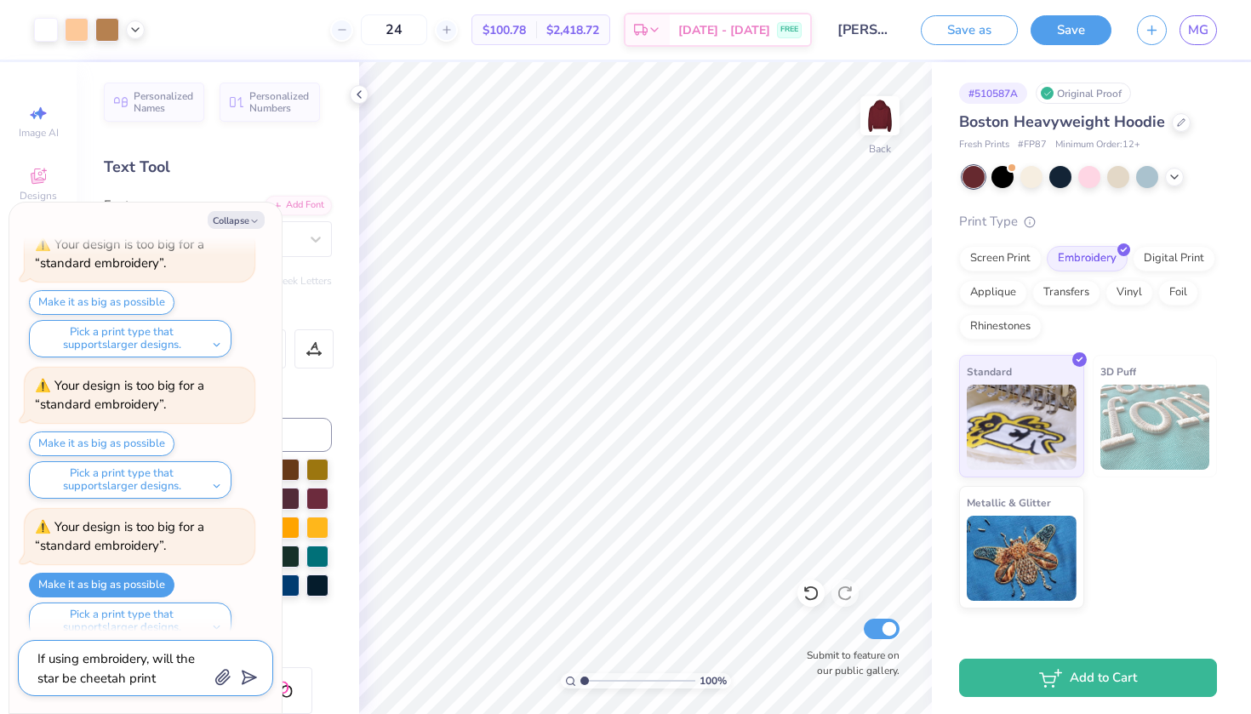
type textarea "If using embroidery, will the star be cheetah print f"
type textarea "x"
type textarea "If using embroidery, will the star be cheetah print fa"
type textarea "x"
type textarea "If using embroidery, will the star be cheetah print fab"
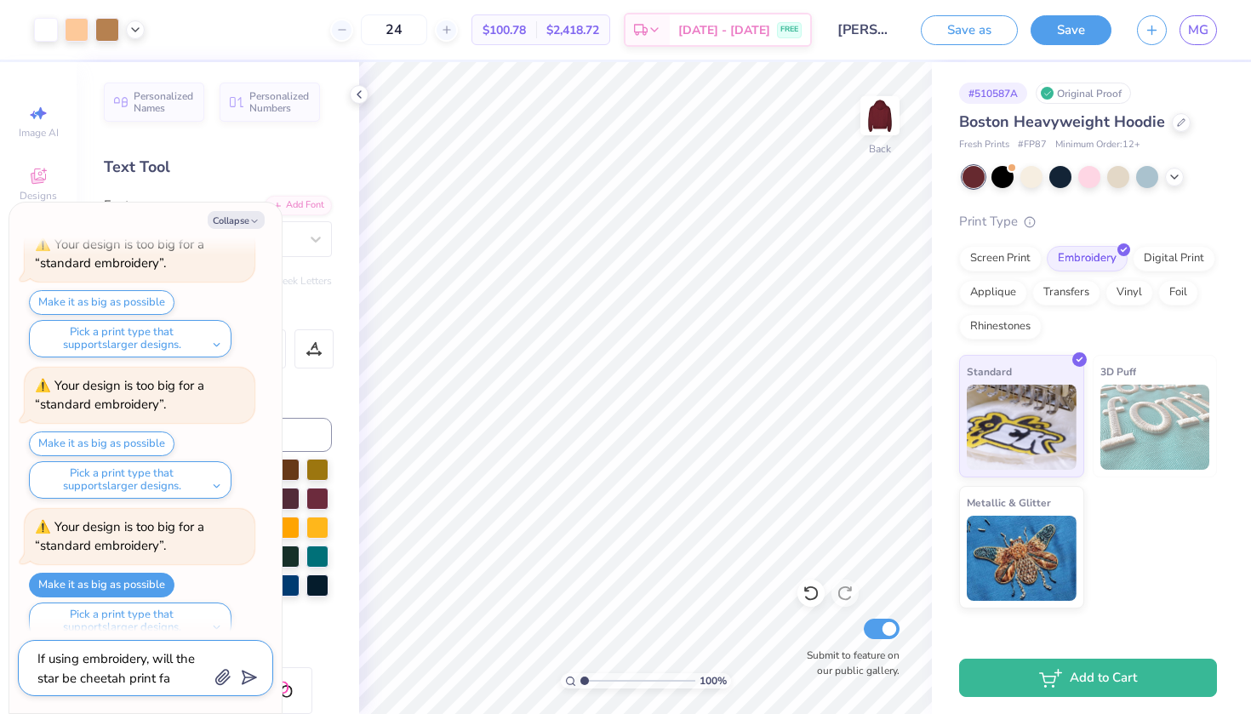
type textarea "x"
type textarea "If using embroidery, will the star be cheetah print fabr"
type textarea "x"
type textarea "If using embroidery, will the star be cheetah print fabri"
type textarea "x"
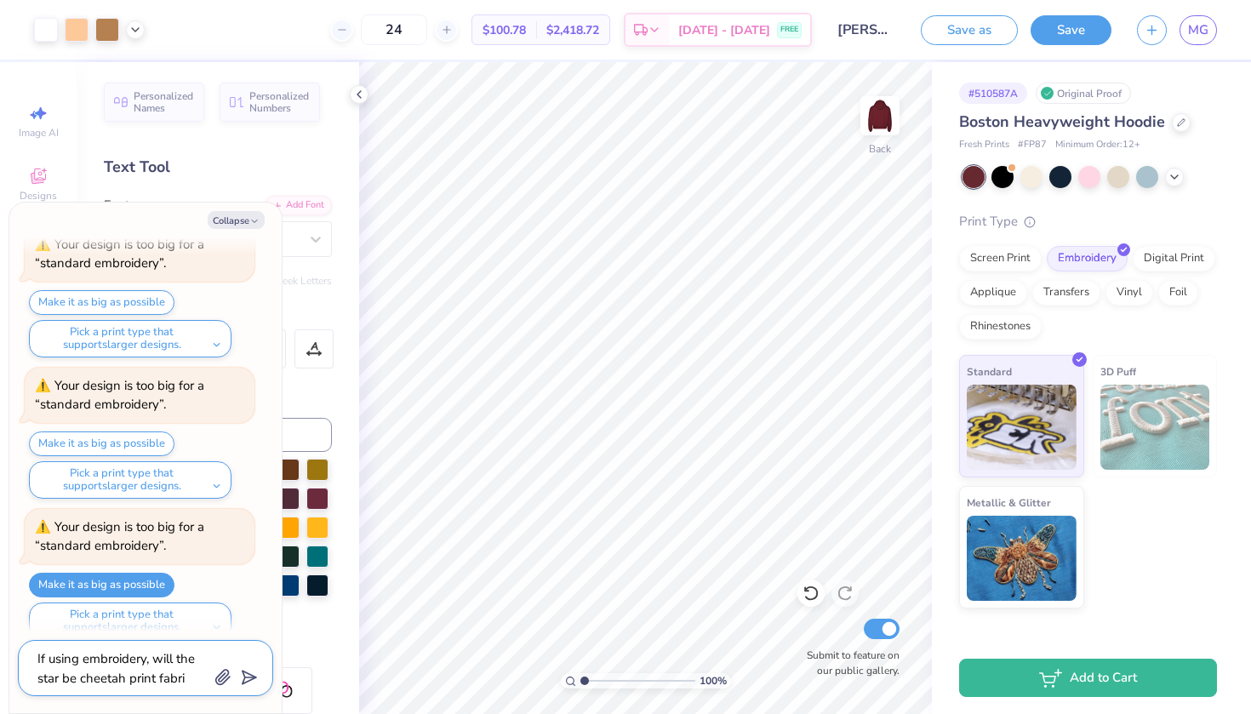
type textarea "If using embroidery, will the star be cheetah print fabric"
type textarea "x"
type textarea "If using embroidery, will the star be cheetah print fabric?"
type textarea "x"
type textarea "If using embroidery, will the star be cheetah print fabric?"
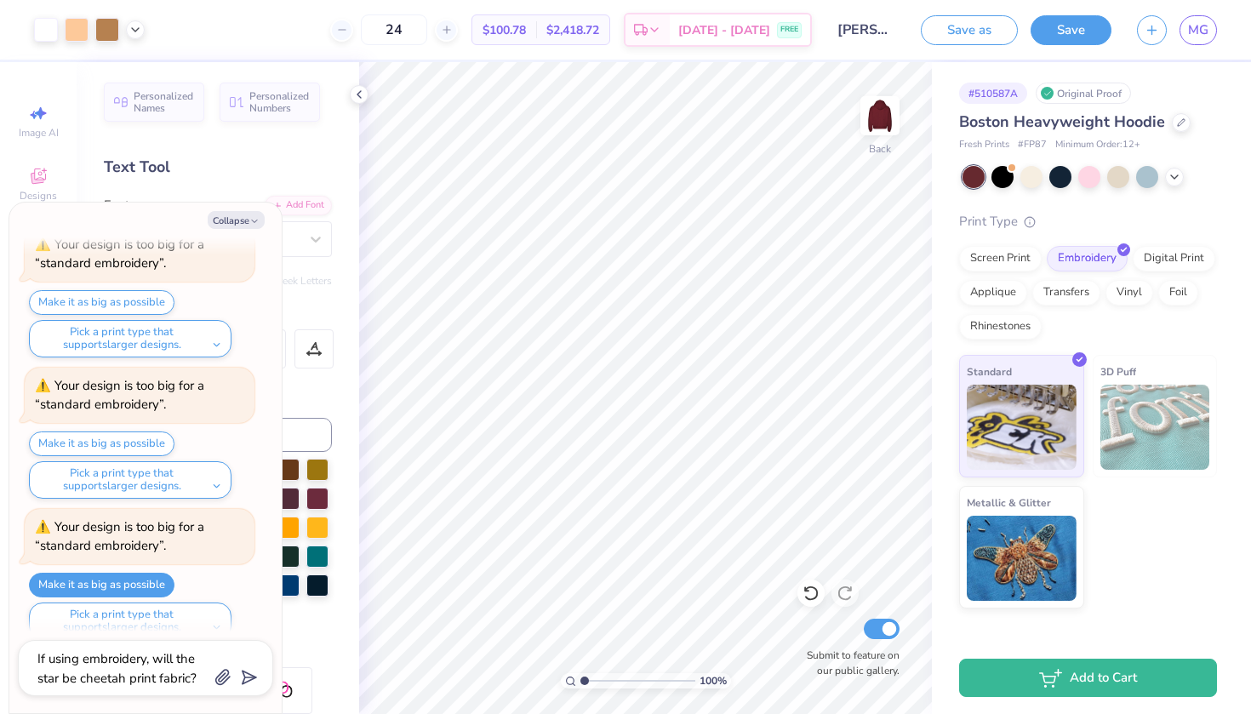
type textarea "x"
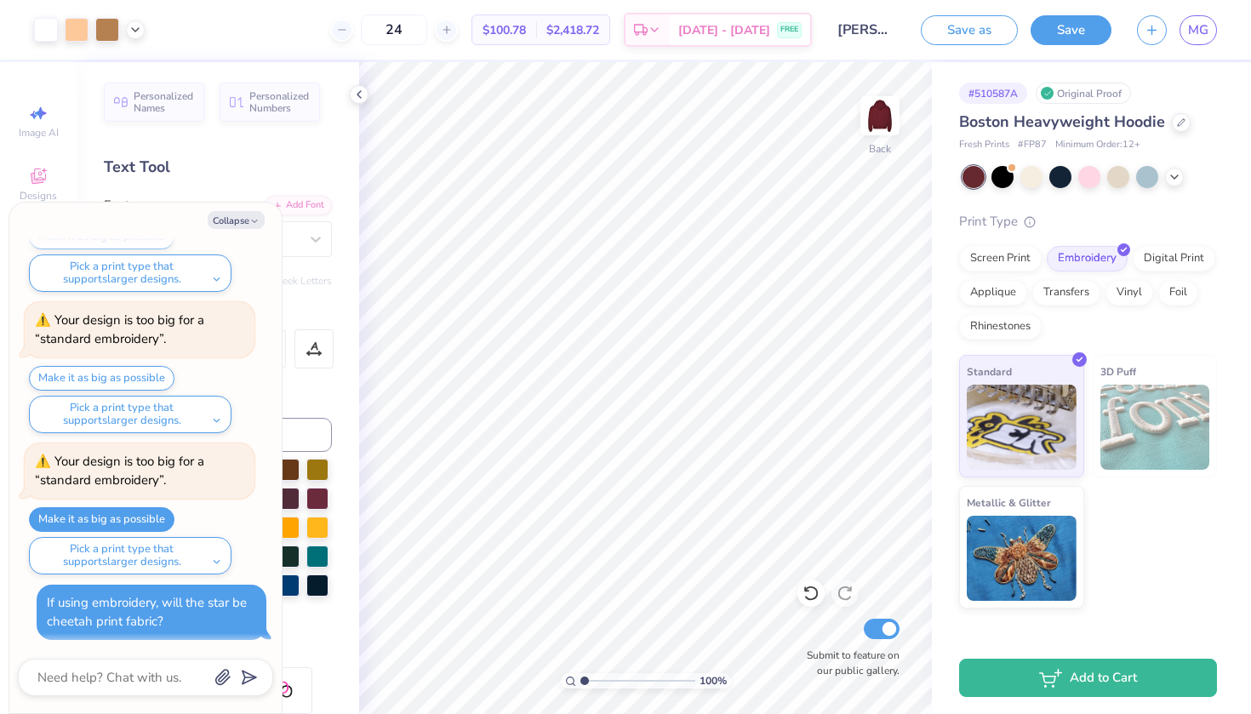
scroll to position [136, 0]
click at [995, 262] on div "Screen Print" at bounding box center [1000, 256] width 83 height 26
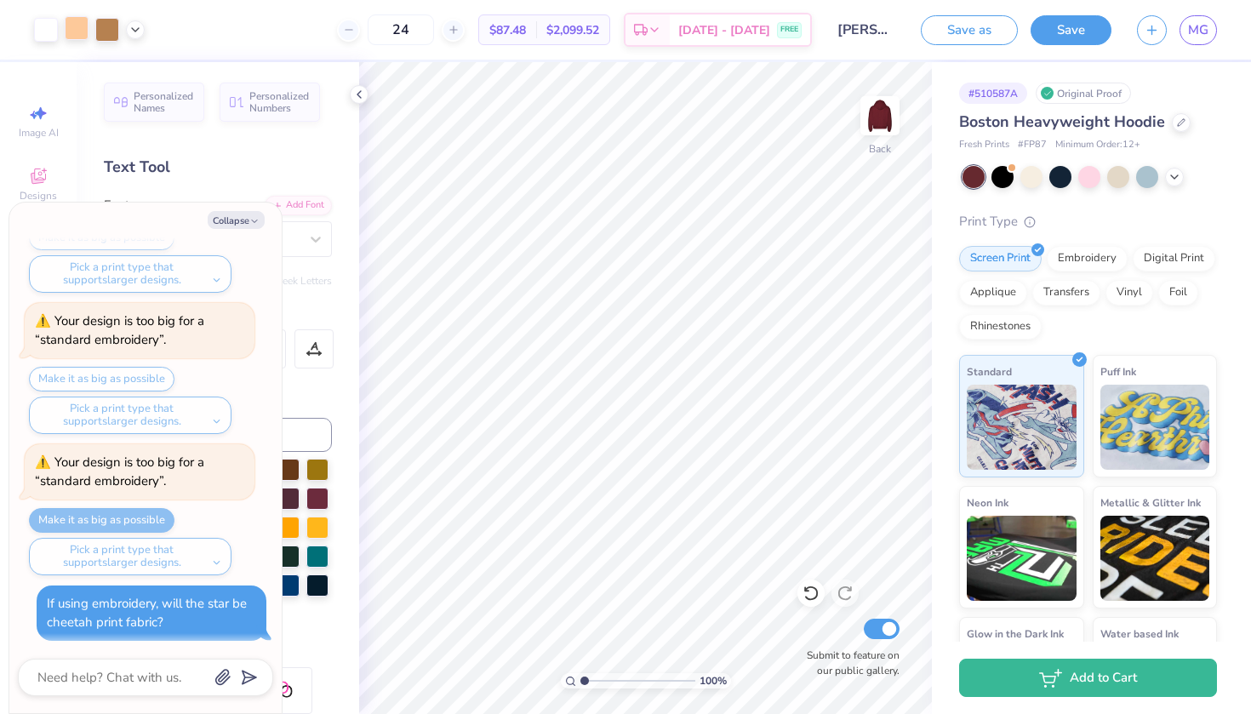
click at [78, 23] on div at bounding box center [77, 28] width 24 height 24
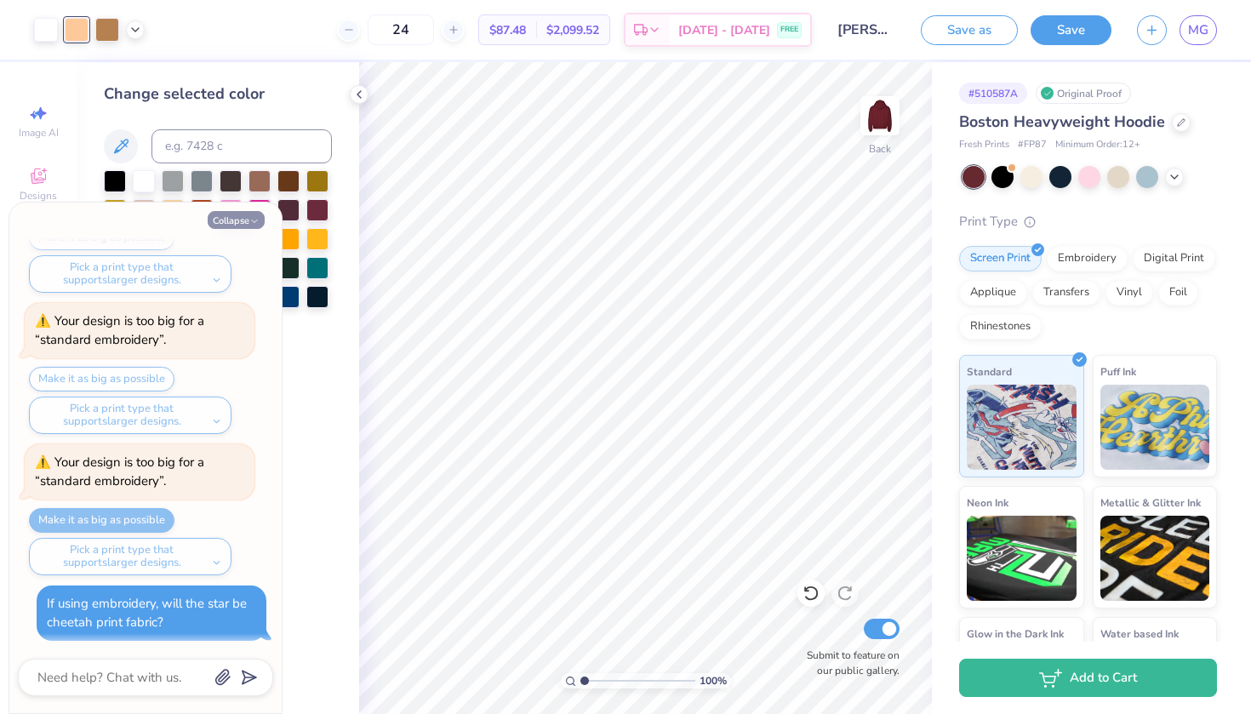
click at [247, 220] on button "Collapse" at bounding box center [236, 220] width 57 height 18
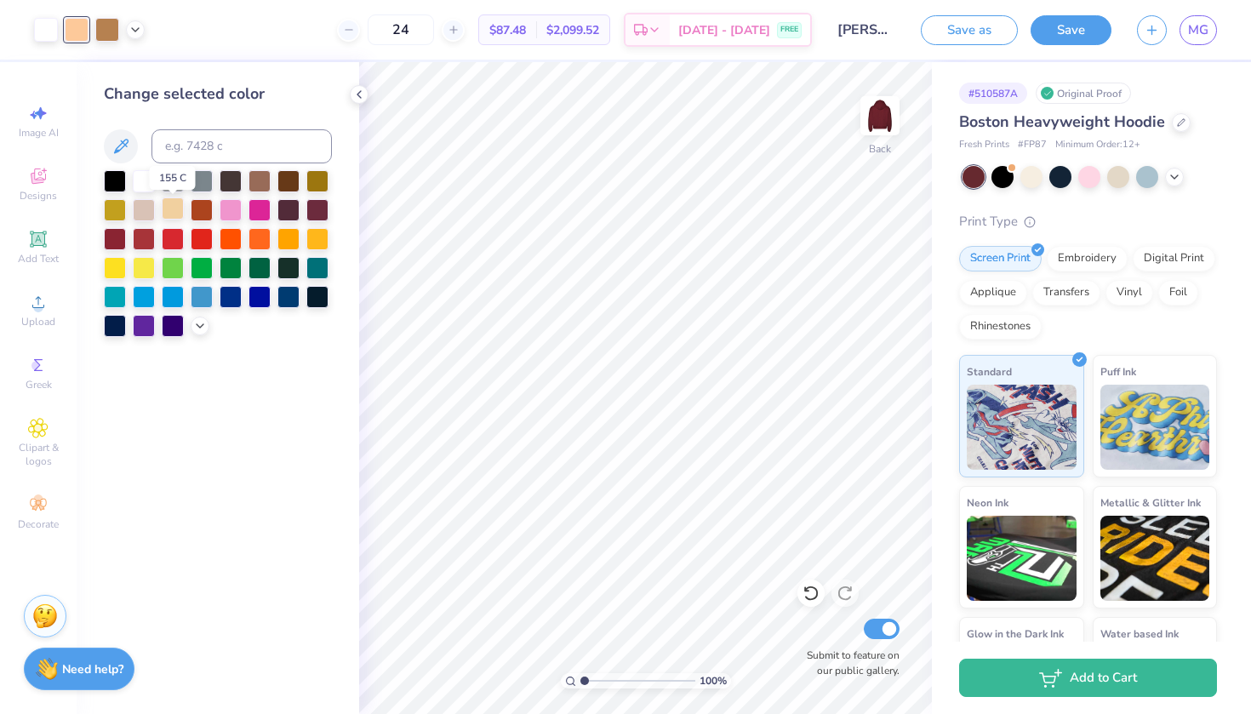
click at [169, 216] on div at bounding box center [173, 208] width 22 height 22
click at [141, 216] on div at bounding box center [144, 208] width 22 height 22
click at [173, 210] on div at bounding box center [173, 208] width 22 height 22
click at [289, 182] on div at bounding box center [288, 180] width 22 height 22
click at [169, 215] on div at bounding box center [173, 208] width 22 height 22
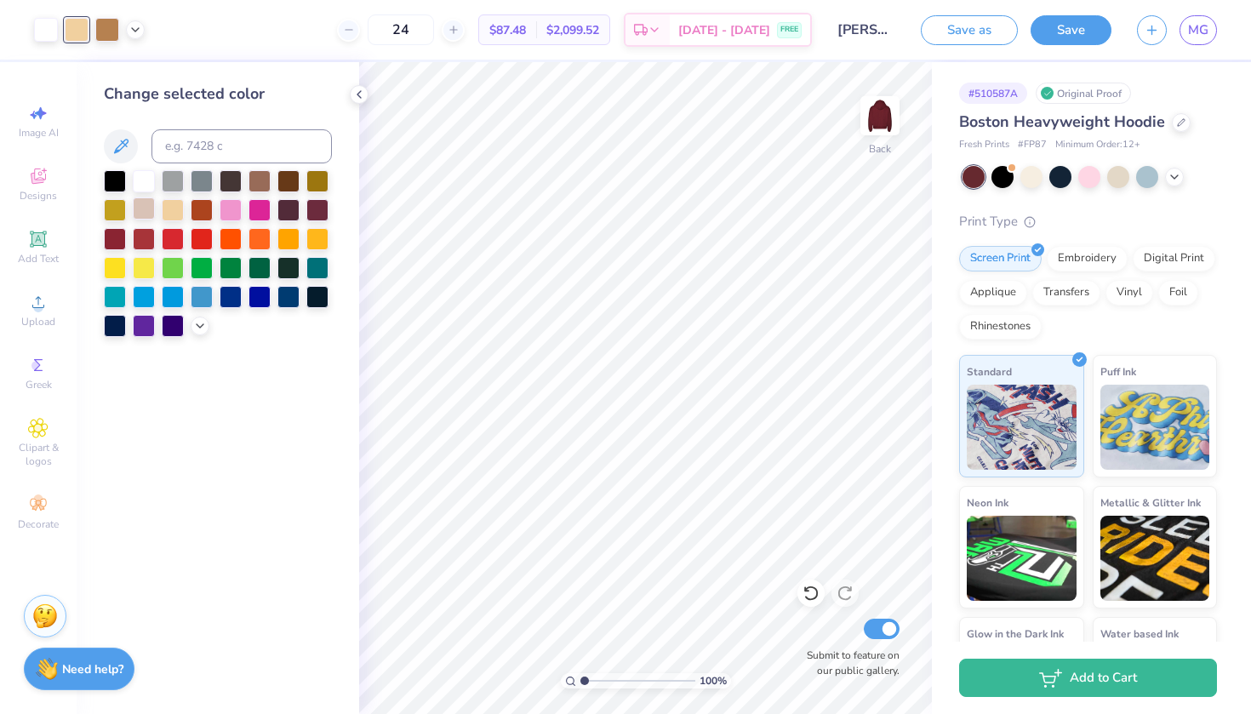
click at [148, 216] on div at bounding box center [144, 208] width 22 height 22
click at [147, 213] on div at bounding box center [144, 208] width 22 height 22
click at [167, 217] on div at bounding box center [173, 208] width 22 height 22
click at [1064, 172] on div at bounding box center [1060, 175] width 22 height 22
click at [1173, 179] on icon at bounding box center [1175, 176] width 14 height 14
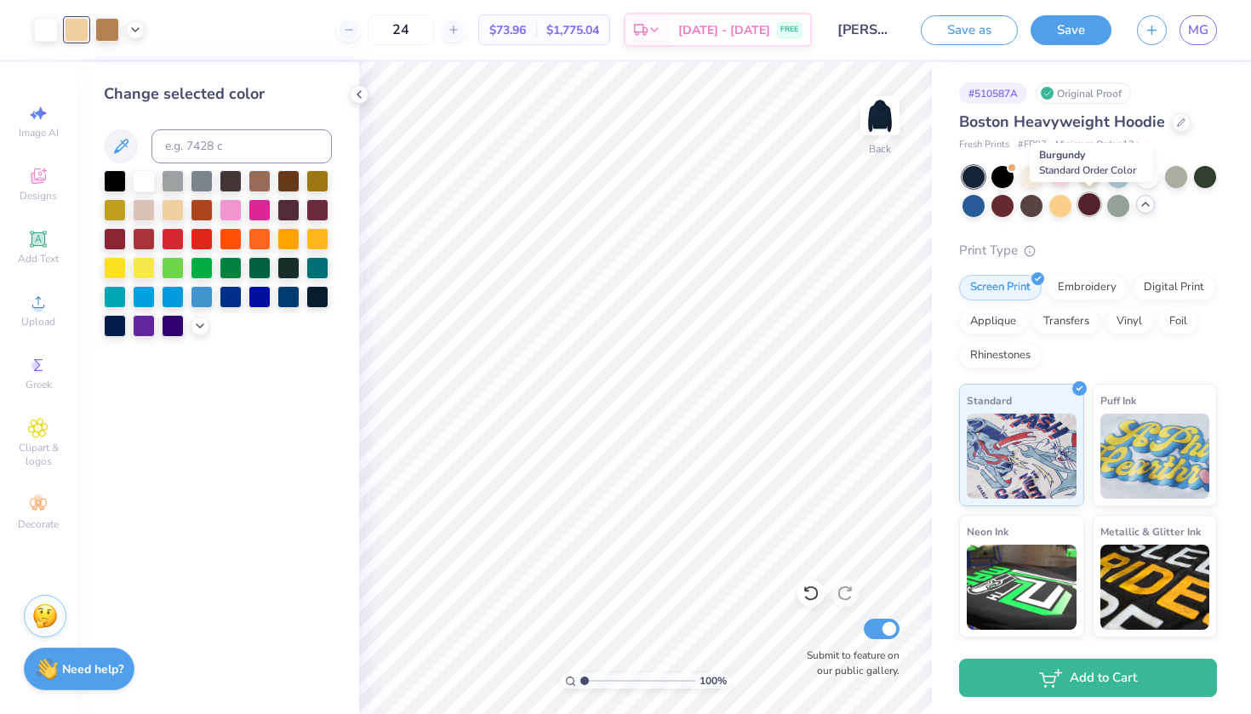
click at [1090, 203] on div at bounding box center [1089, 204] width 22 height 22
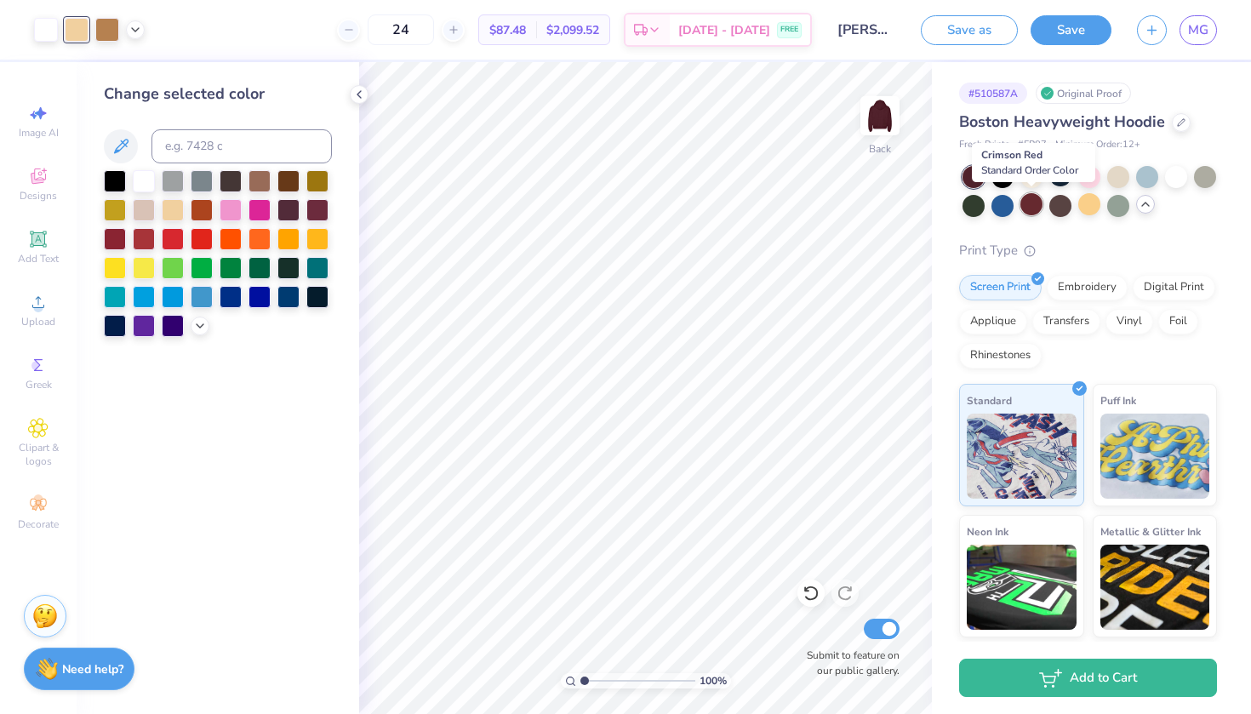
click at [1035, 206] on div at bounding box center [1032, 204] width 22 height 22
click at [1089, 212] on div at bounding box center [1089, 204] width 22 height 22
click at [1038, 204] on div at bounding box center [1032, 204] width 22 height 22
click at [973, 176] on div at bounding box center [974, 177] width 22 height 22
click at [1145, 173] on div at bounding box center [1147, 175] width 22 height 22
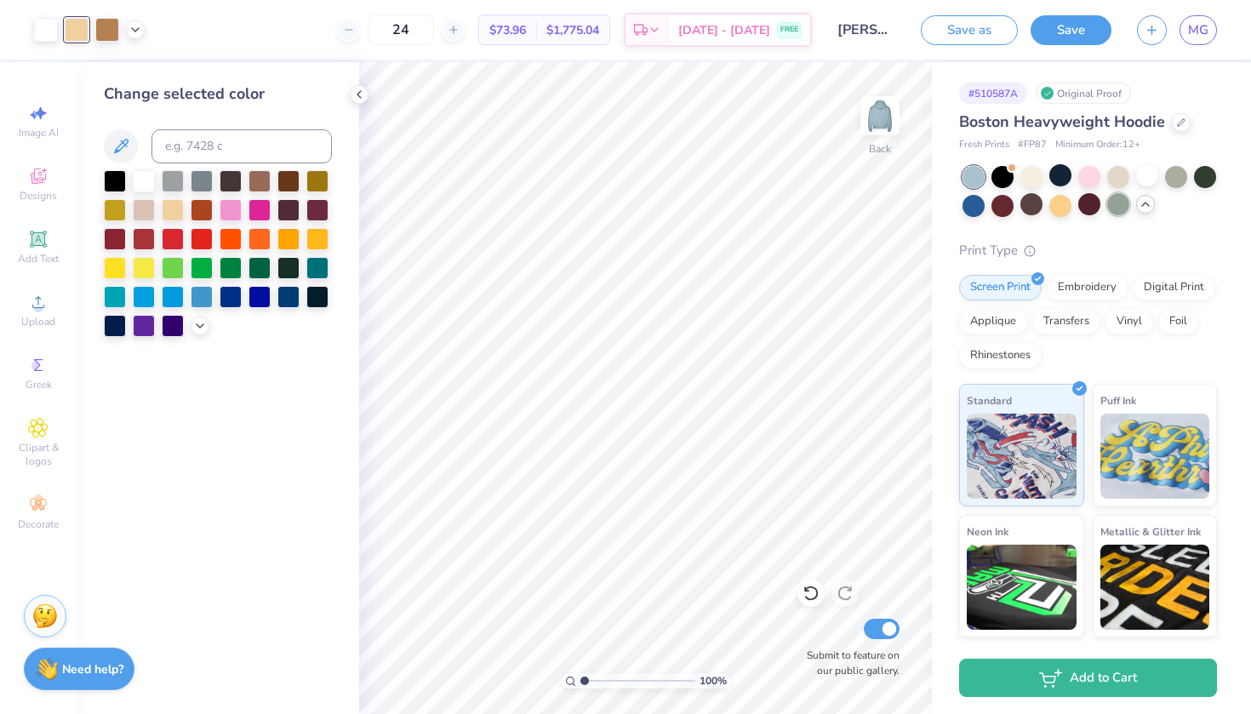
click at [1118, 205] on div at bounding box center [1118, 204] width 22 height 22
click at [1089, 207] on div at bounding box center [1089, 204] width 22 height 22
click at [1066, 172] on div at bounding box center [1060, 175] width 22 height 22
click at [1080, 290] on div "Embroidery" at bounding box center [1087, 285] width 81 height 26
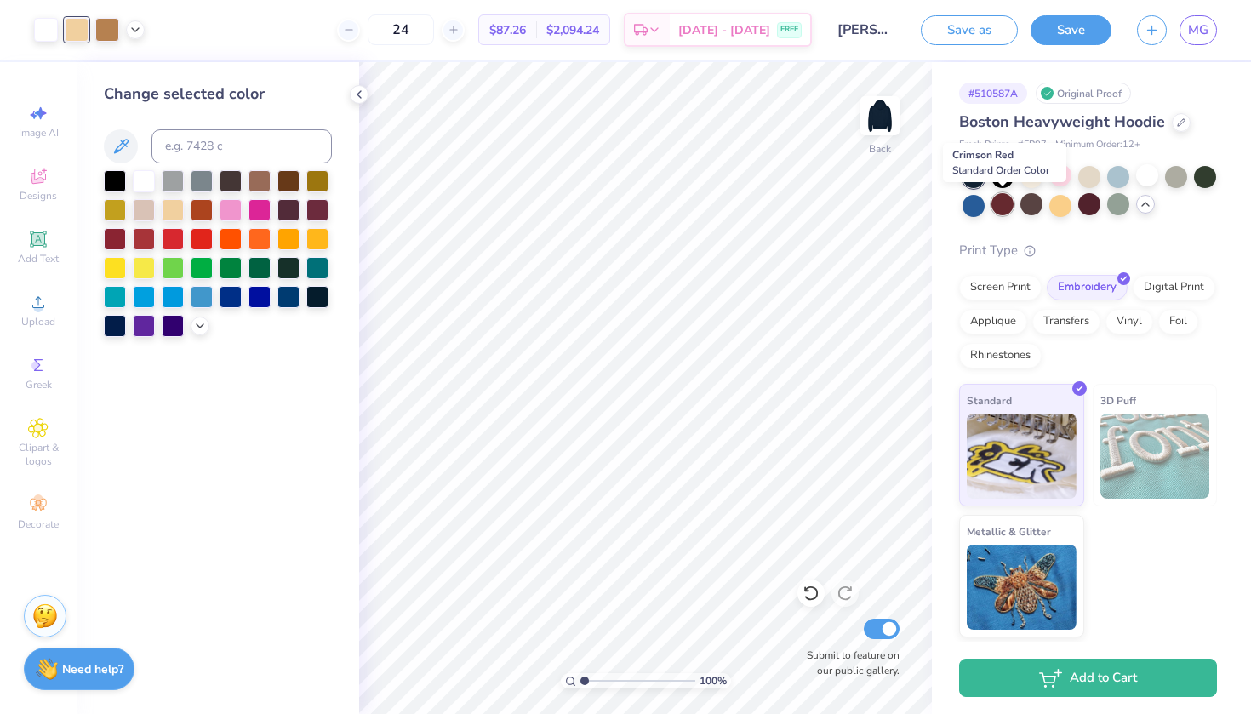
click at [999, 207] on div at bounding box center [1003, 204] width 22 height 22
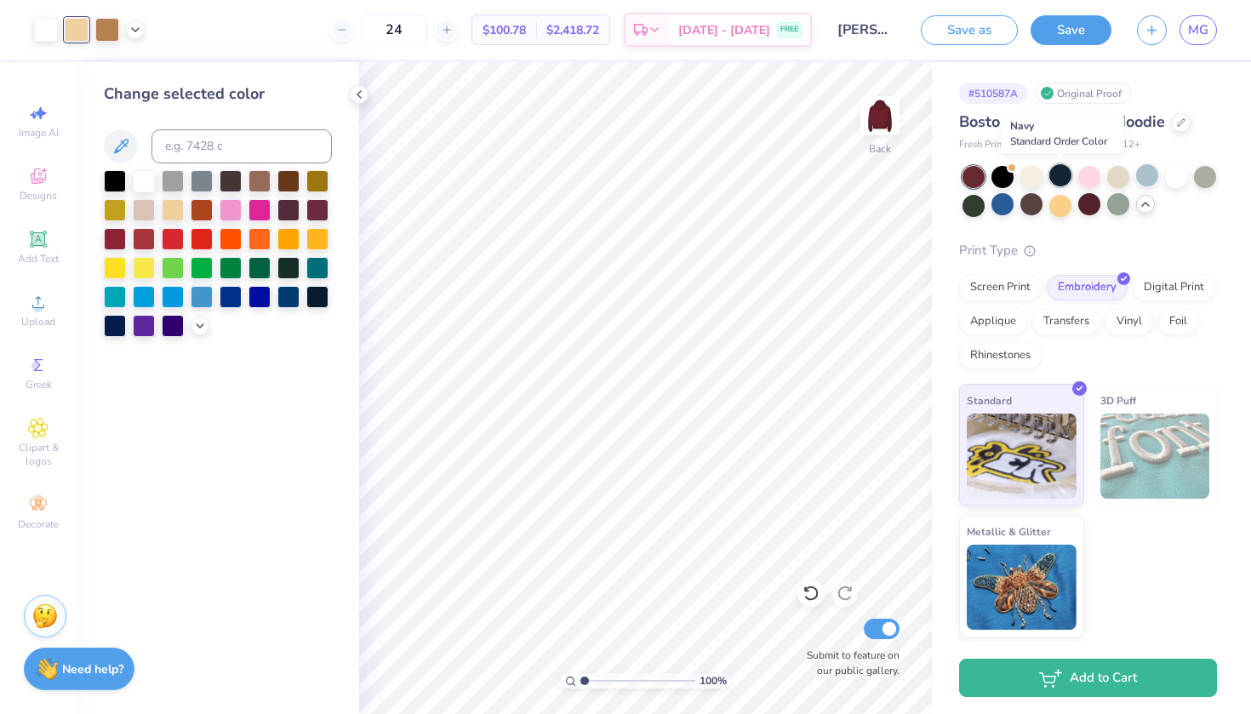
click at [1058, 181] on div at bounding box center [1060, 175] width 22 height 22
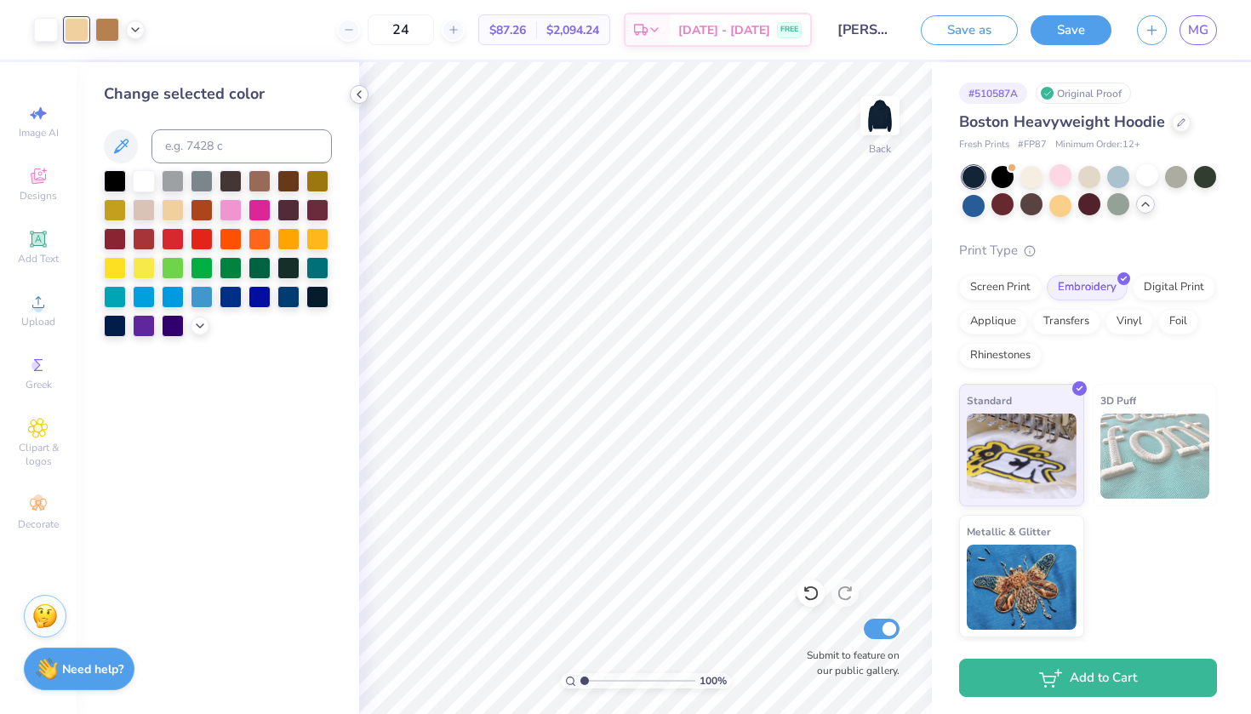
click at [357, 91] on icon at bounding box center [359, 95] width 14 height 14
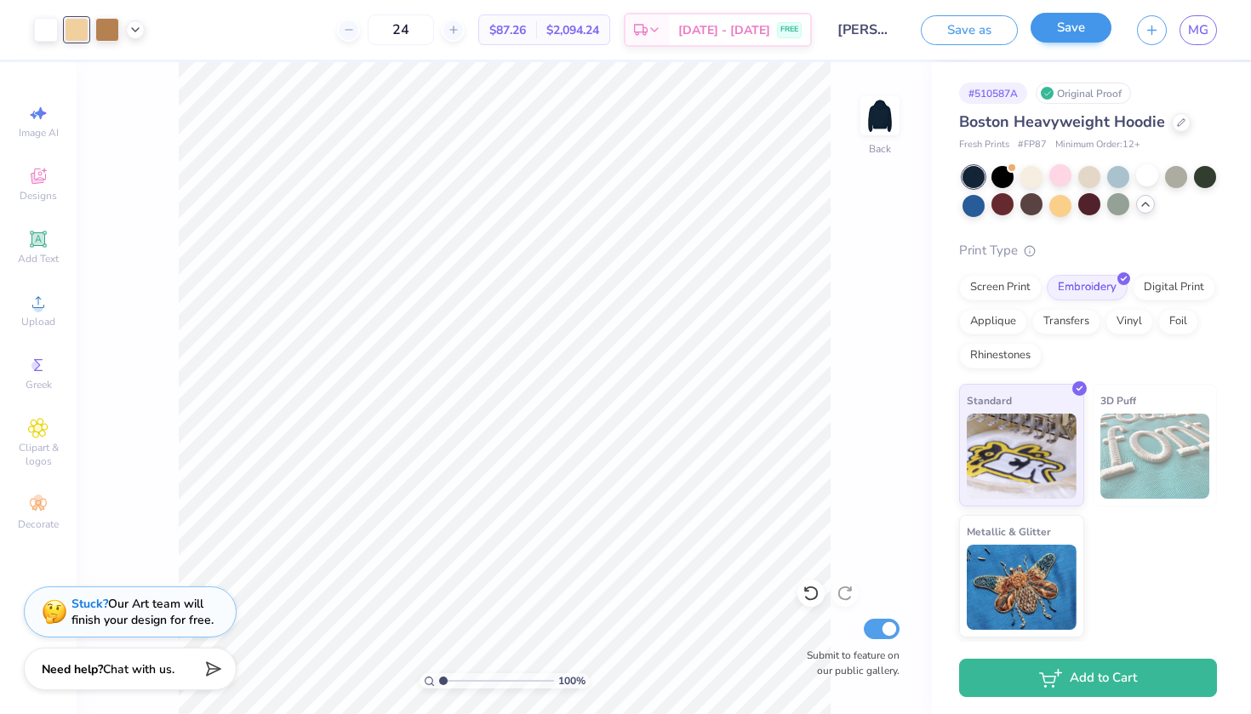
click at [1049, 19] on button "Save" at bounding box center [1071, 28] width 81 height 30
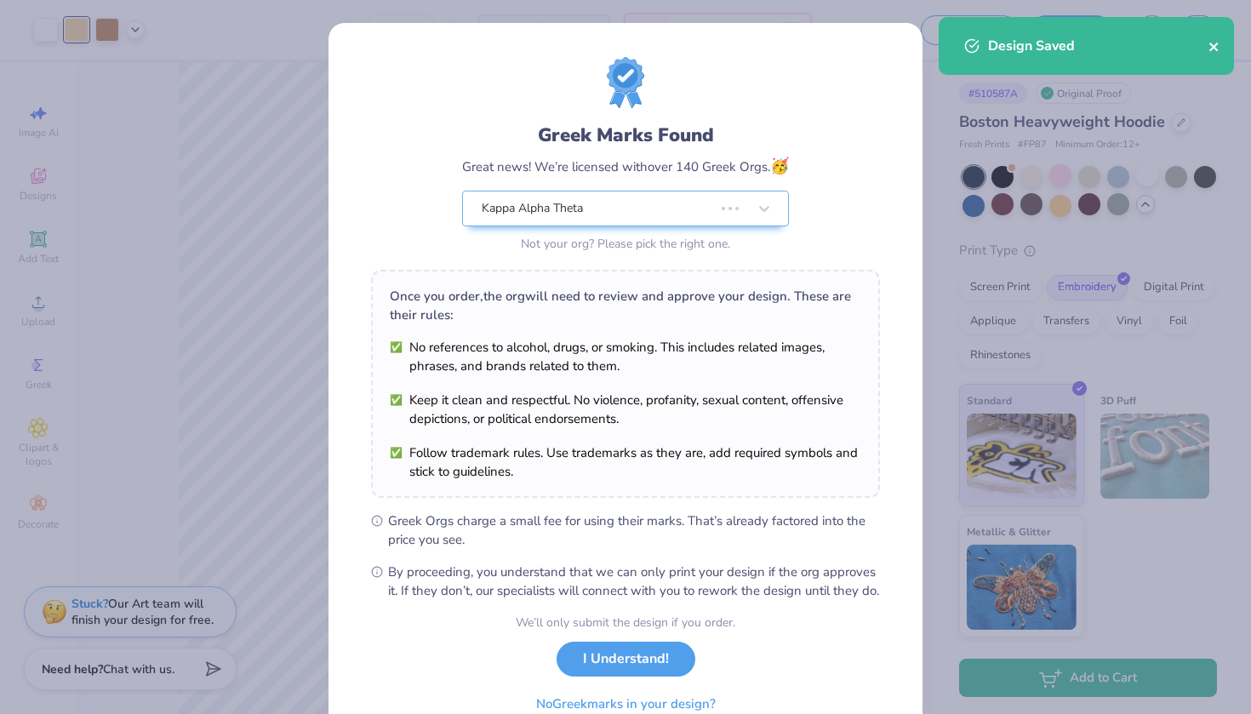
click at [1213, 45] on icon "close" at bounding box center [1213, 47] width 9 height 9
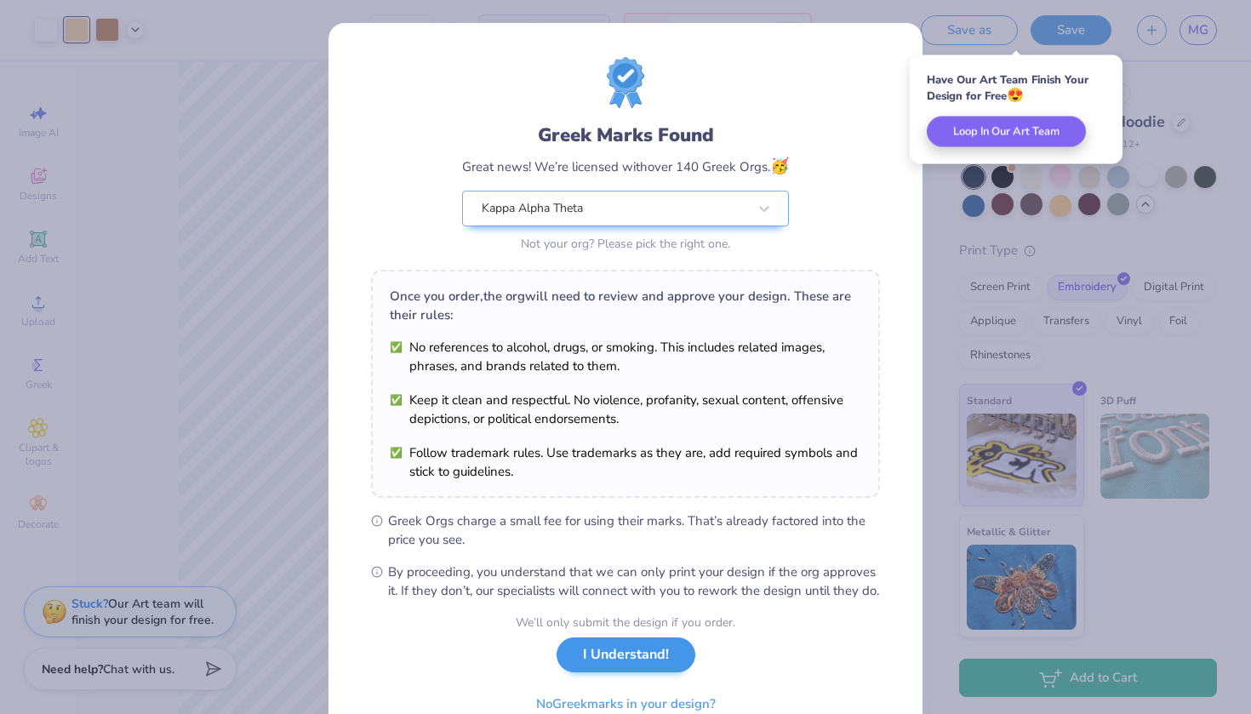
click at [607, 672] on button "I Understand!" at bounding box center [626, 654] width 139 height 35
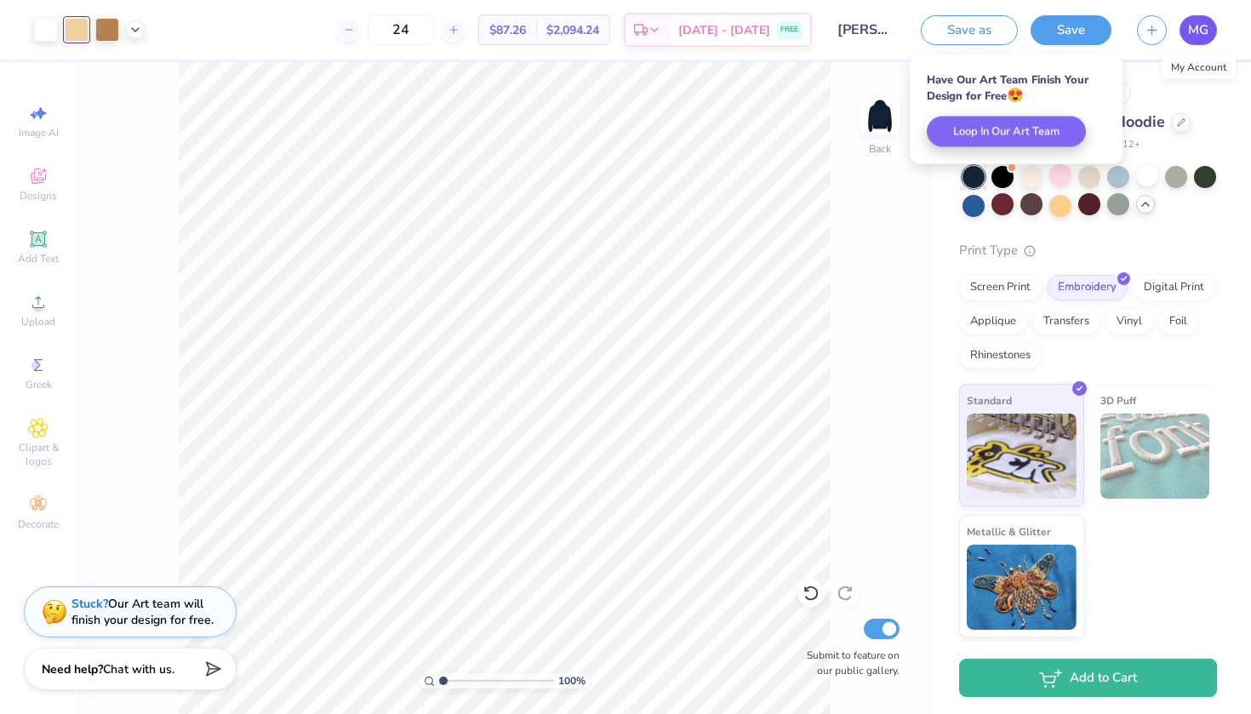
click at [1191, 38] on span "MG" at bounding box center [1198, 30] width 20 height 20
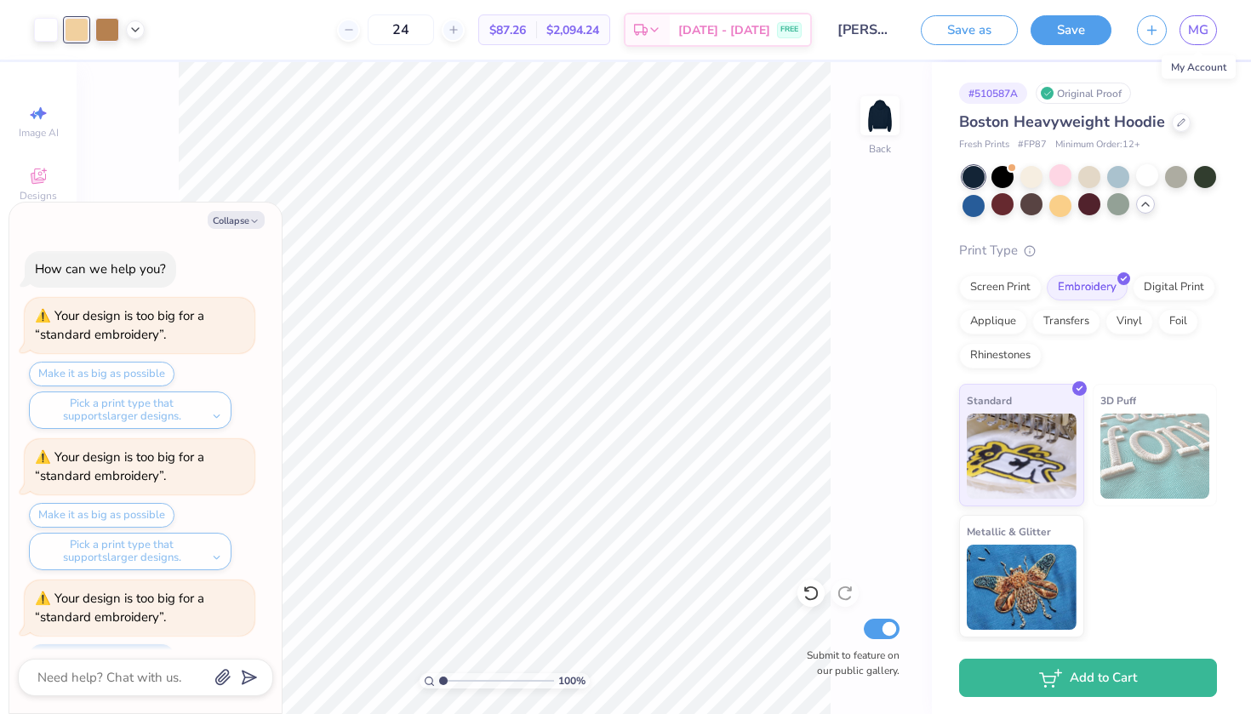
scroll to position [390, 0]
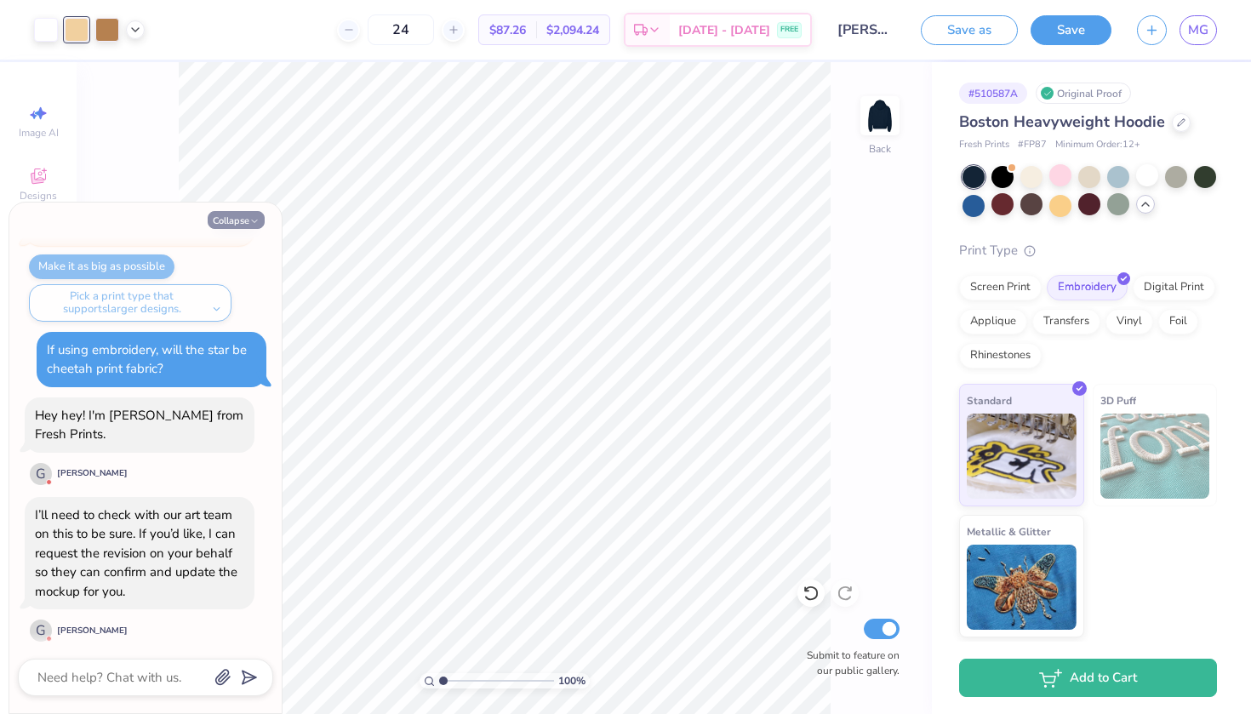
click at [247, 222] on button "Collapse" at bounding box center [236, 220] width 57 height 18
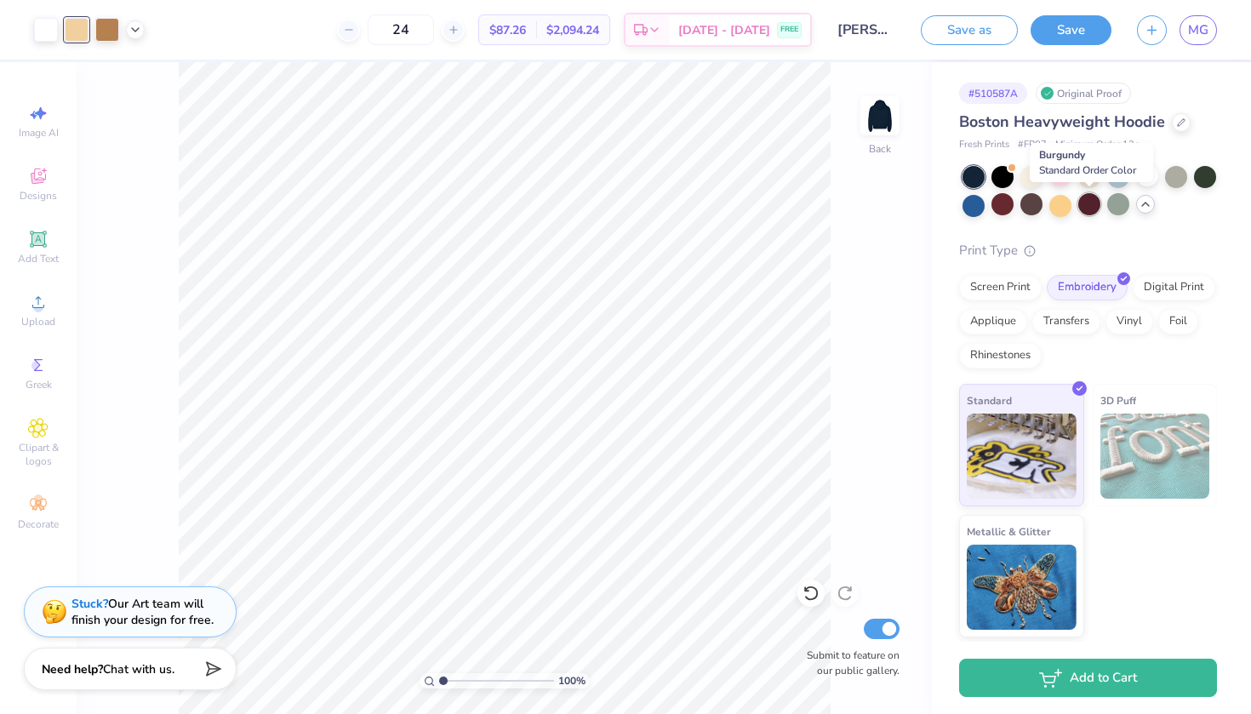
click at [1086, 201] on div at bounding box center [1089, 204] width 22 height 22
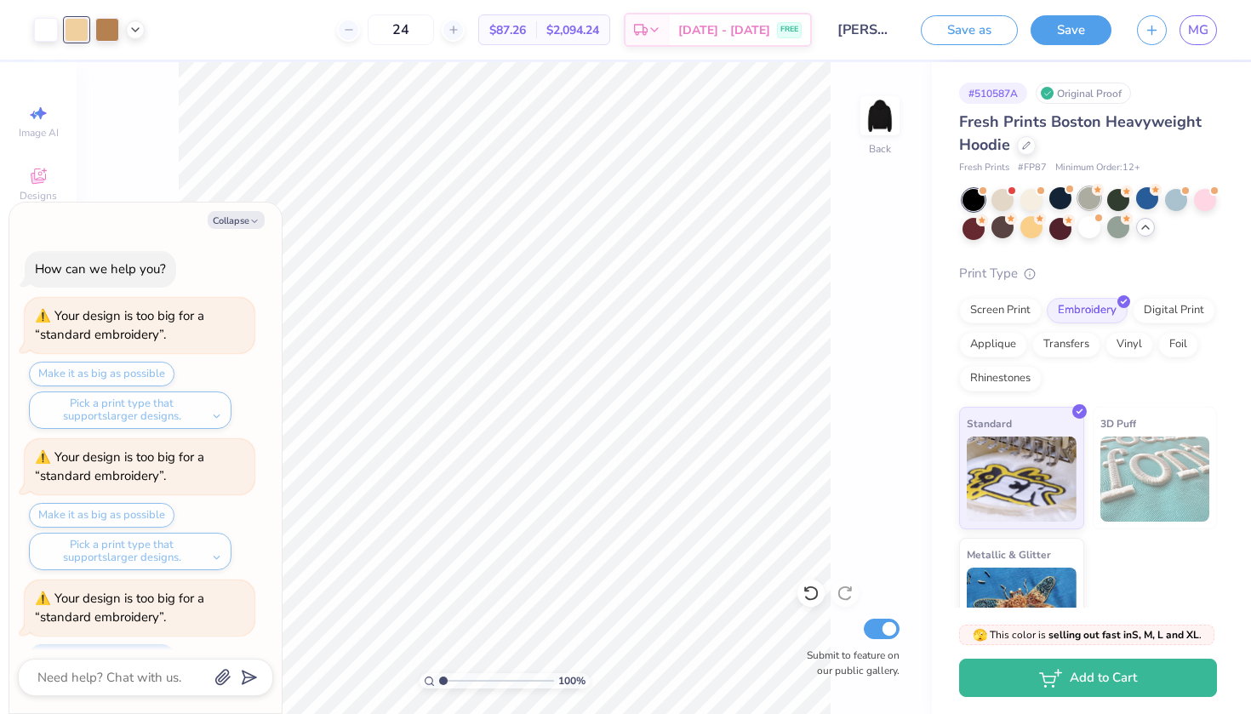
scroll to position [637, 0]
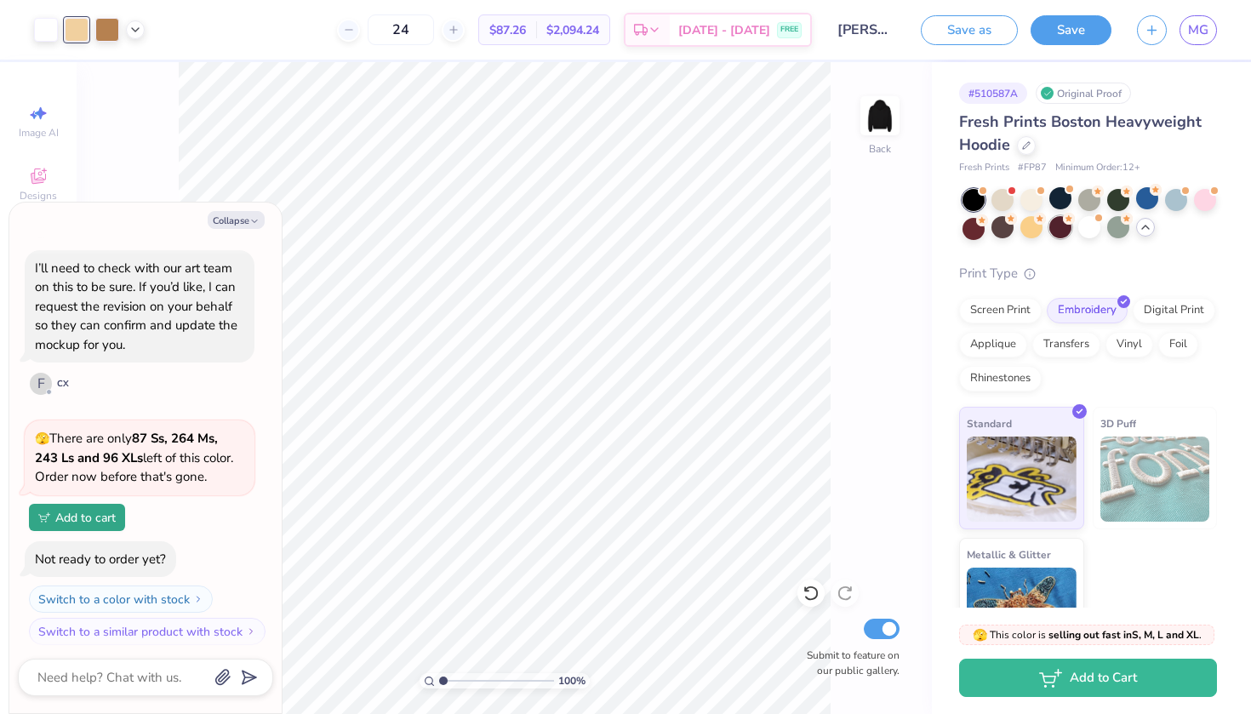
click at [1065, 225] on div at bounding box center [1060, 227] width 22 height 22
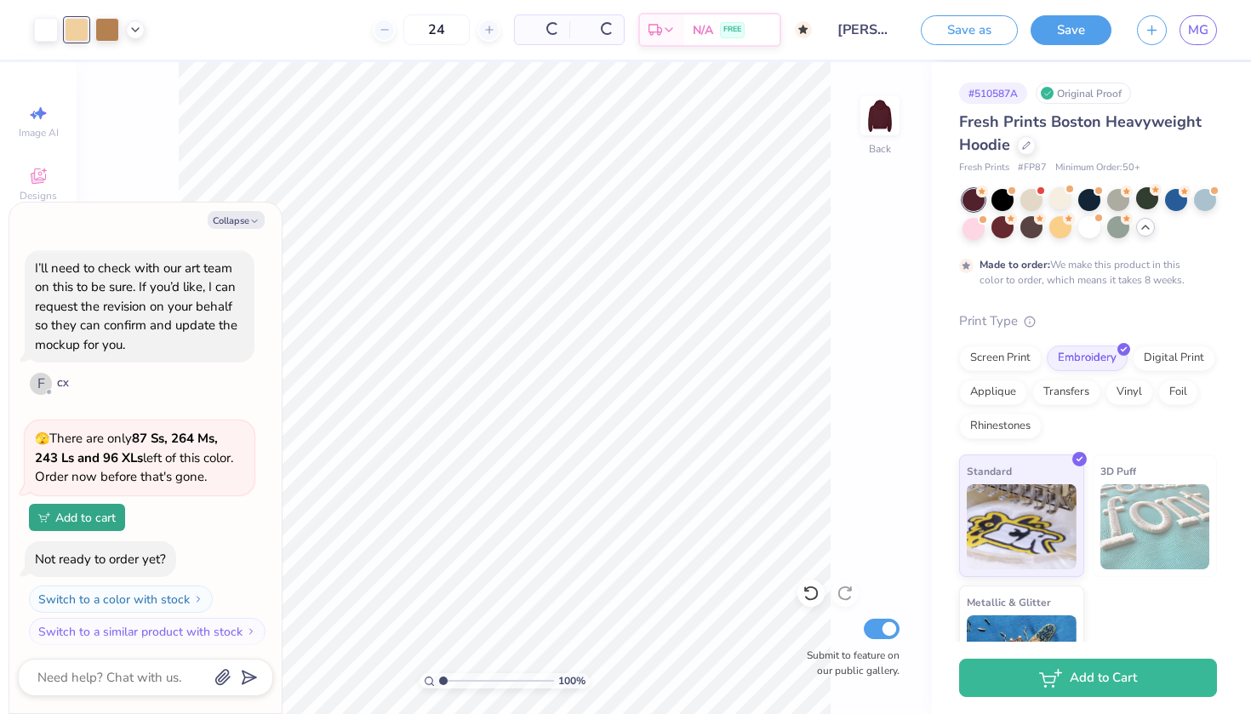
type textarea "x"
type input "50"
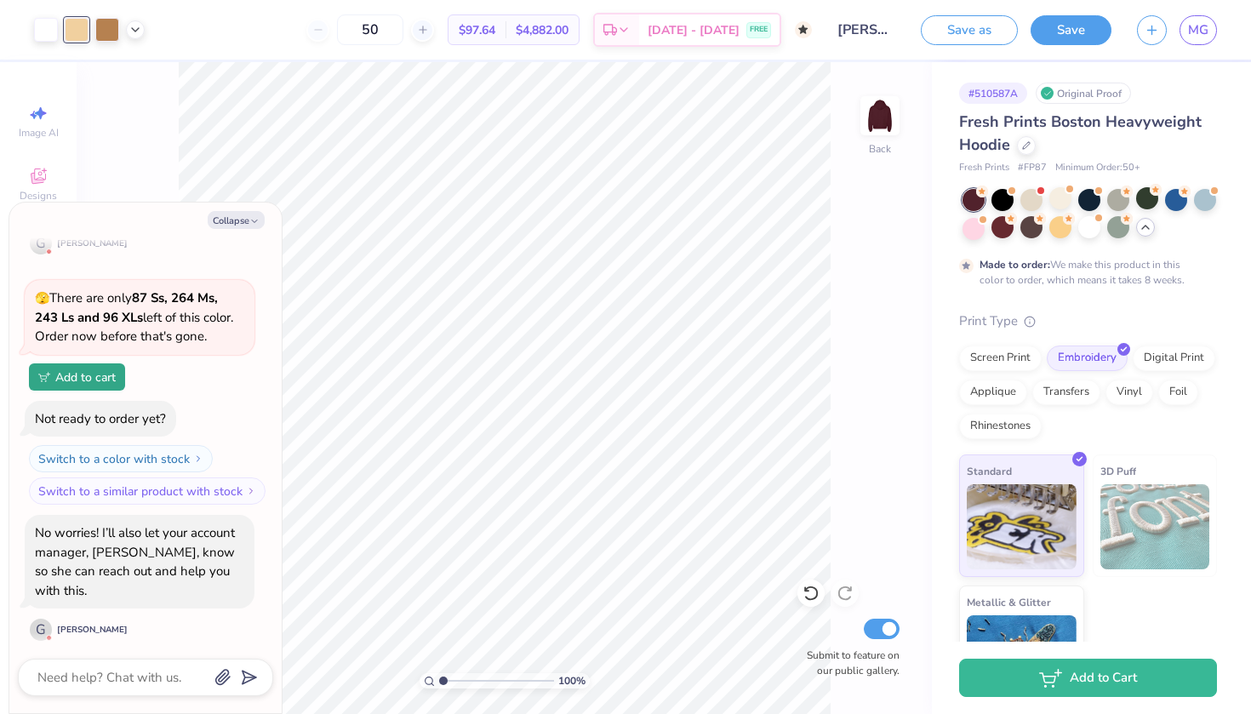
scroll to position [895, 0]
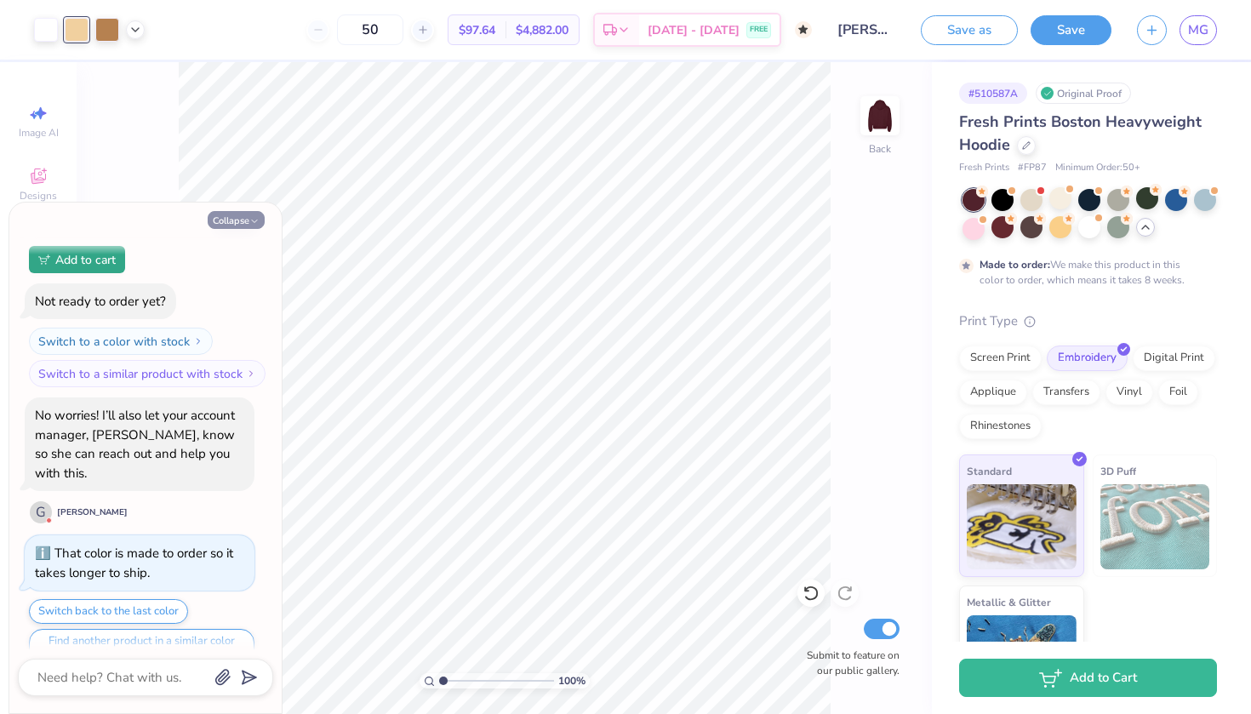
click at [237, 218] on button "Collapse" at bounding box center [236, 220] width 57 height 18
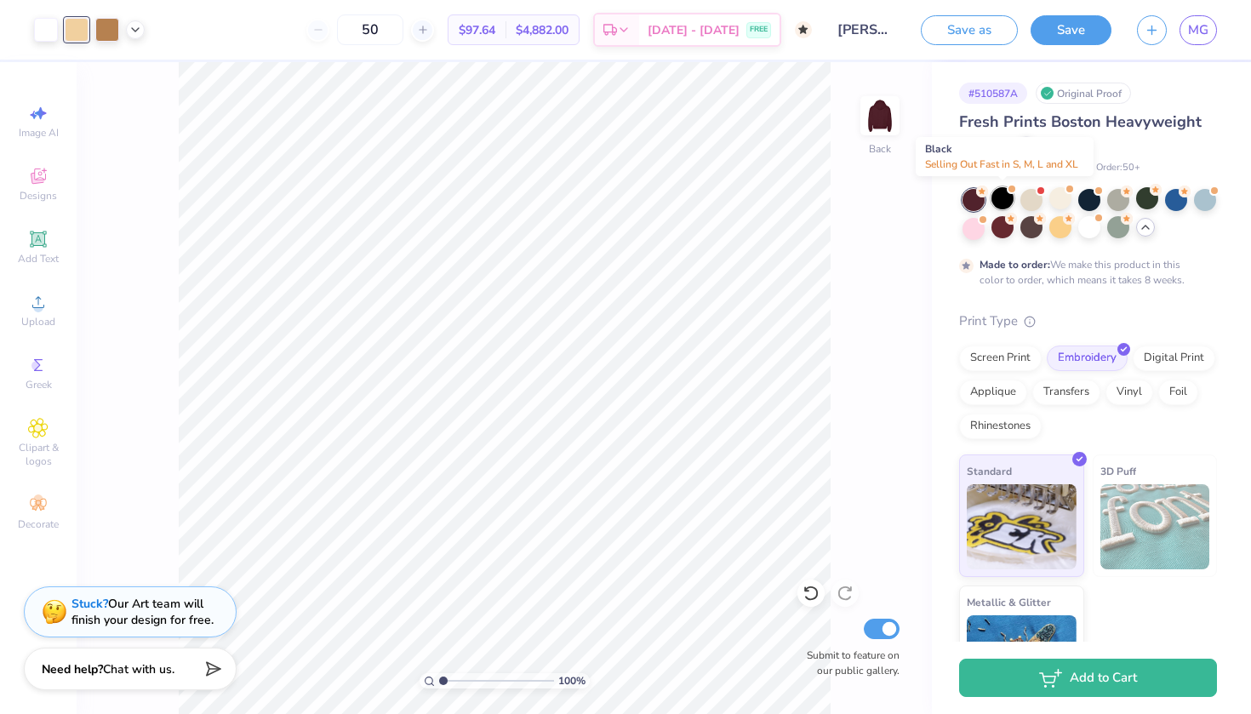
click at [1002, 198] on div at bounding box center [1003, 198] width 22 height 22
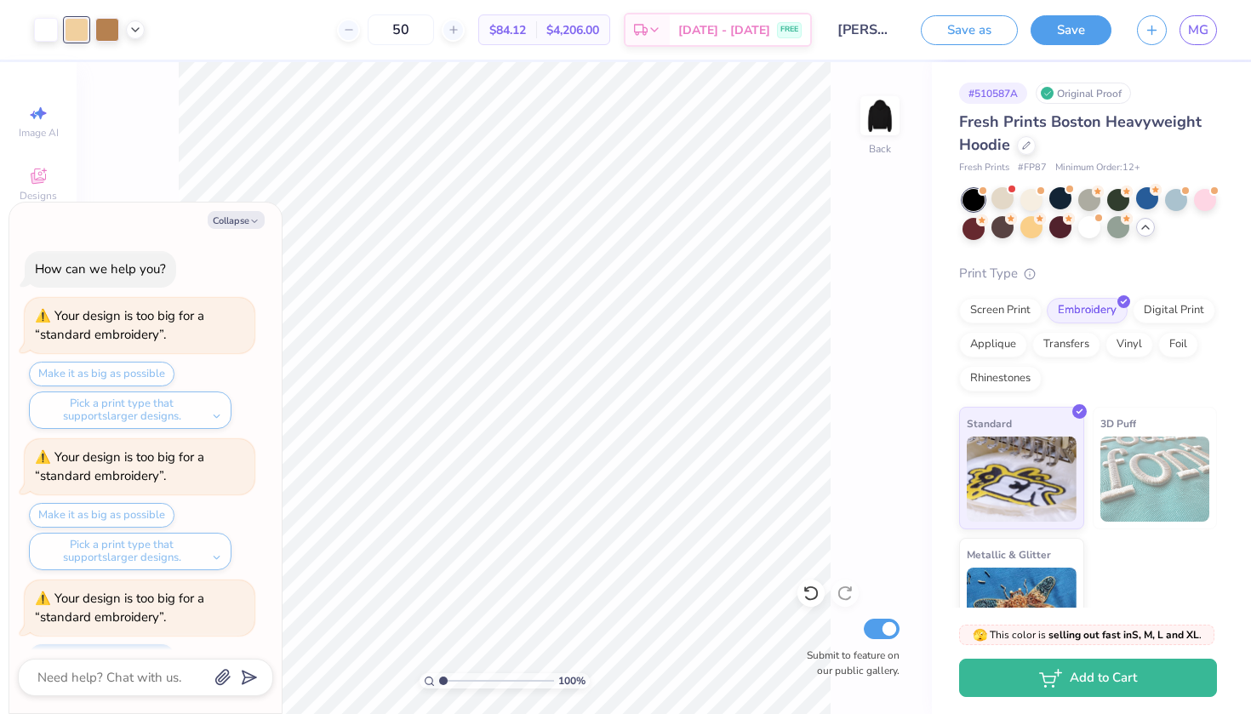
scroll to position [1243, 0]
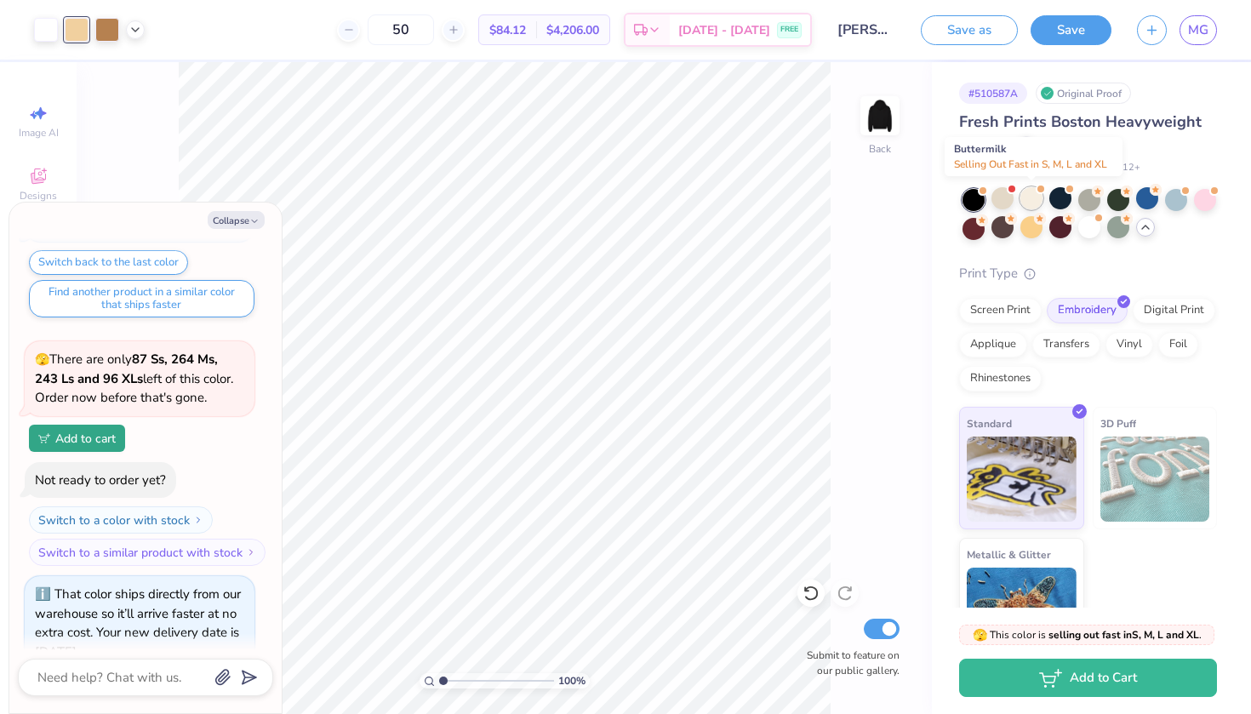
click at [1035, 199] on div at bounding box center [1032, 198] width 22 height 22
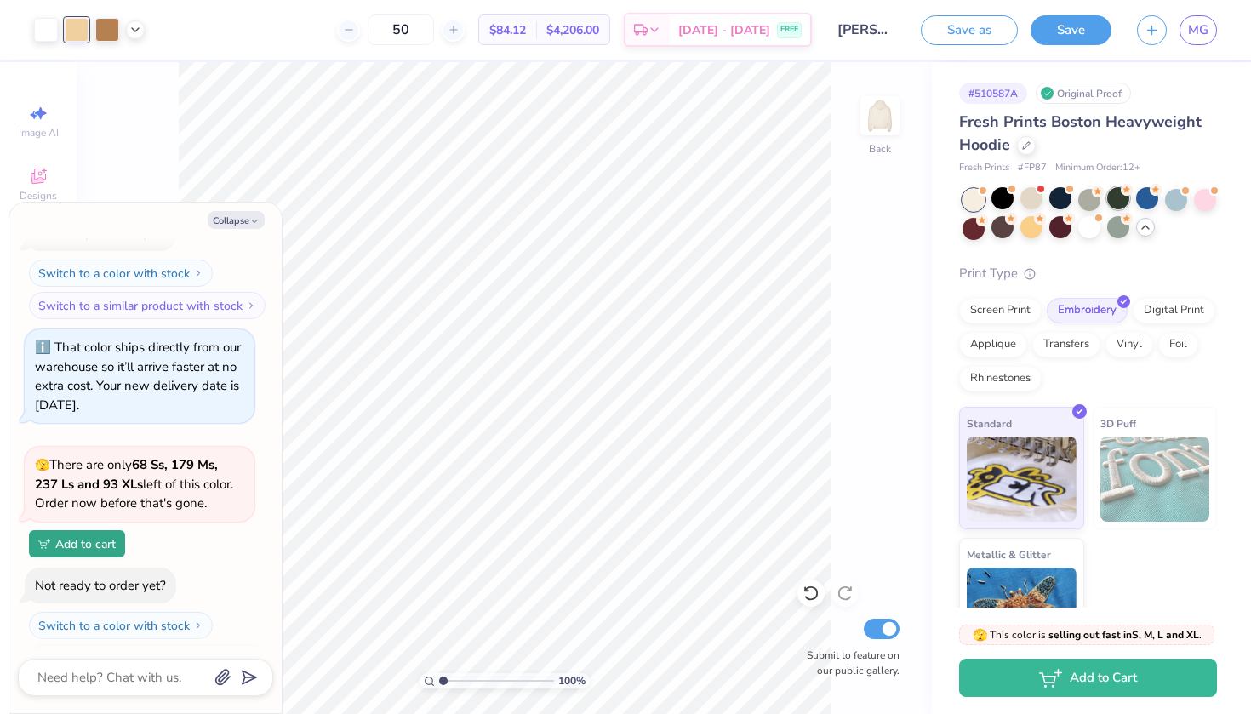
click at [1118, 203] on div at bounding box center [1118, 198] width 22 height 22
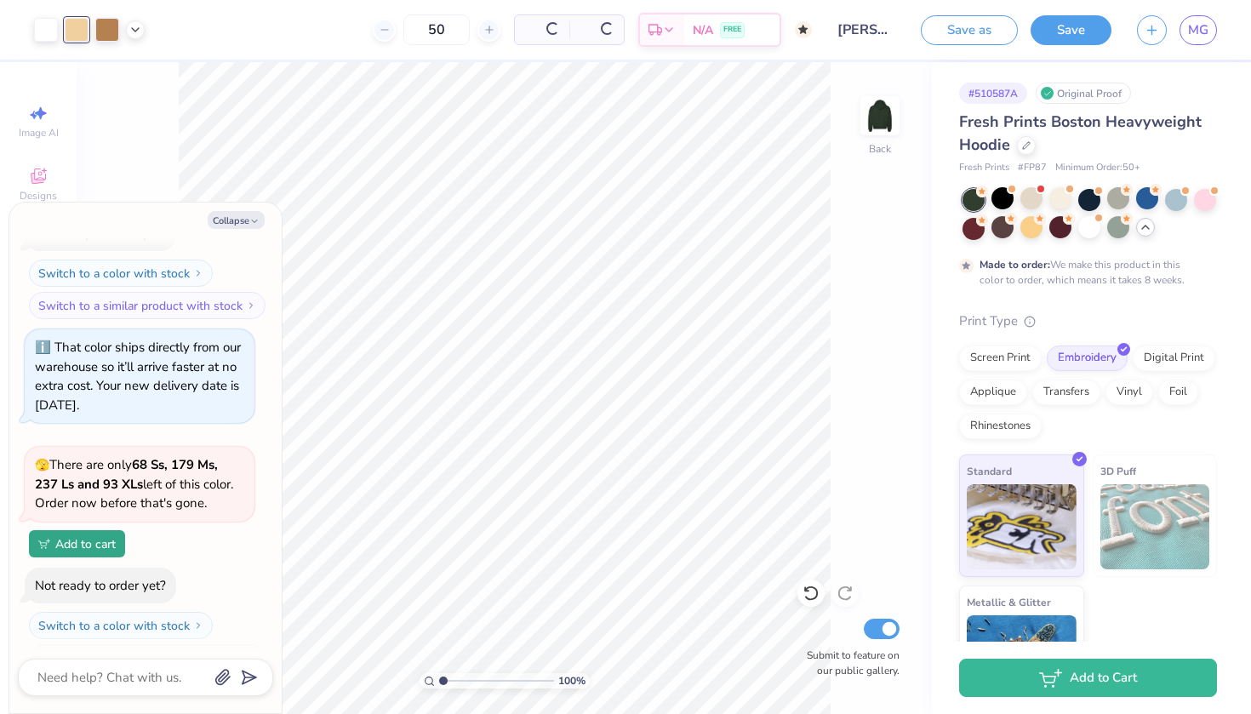
scroll to position [1649, 0]
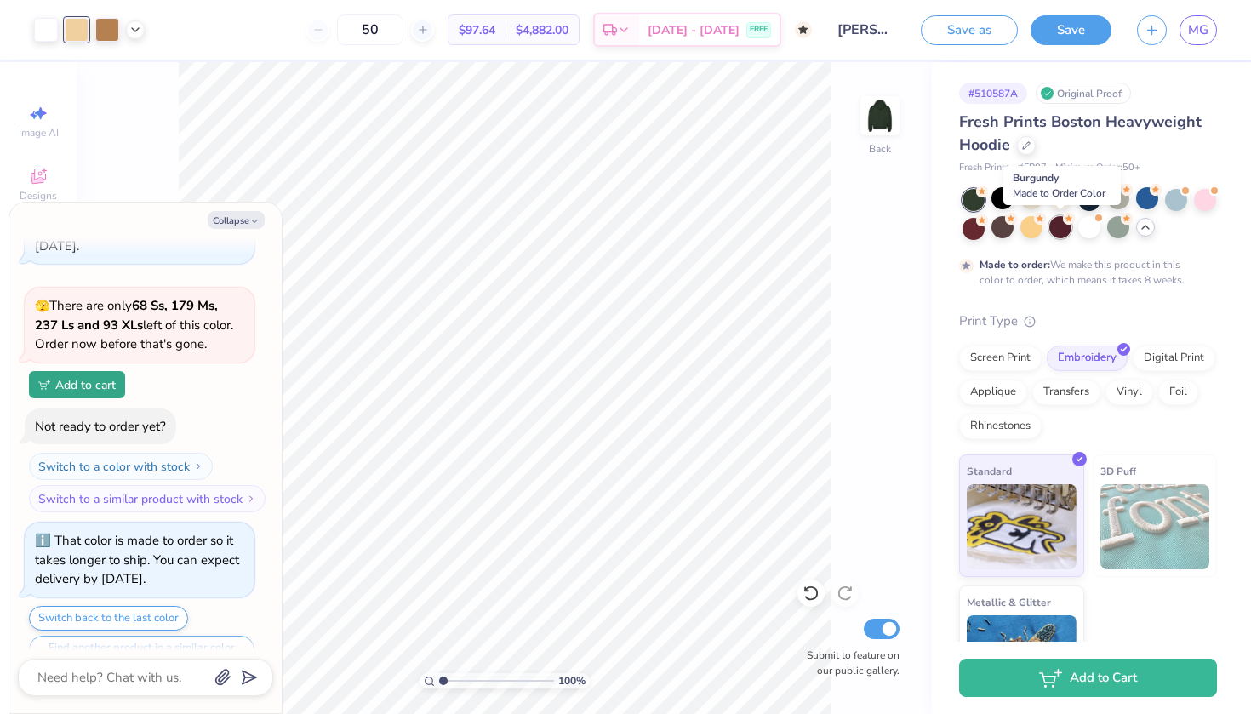
click at [1064, 229] on div at bounding box center [1060, 227] width 22 height 22
click at [1004, 229] on div at bounding box center [1003, 227] width 22 height 22
click at [1055, 233] on div at bounding box center [1060, 227] width 22 height 22
click at [1005, 229] on div at bounding box center [1003, 227] width 22 height 22
click at [1058, 232] on div at bounding box center [1060, 227] width 22 height 22
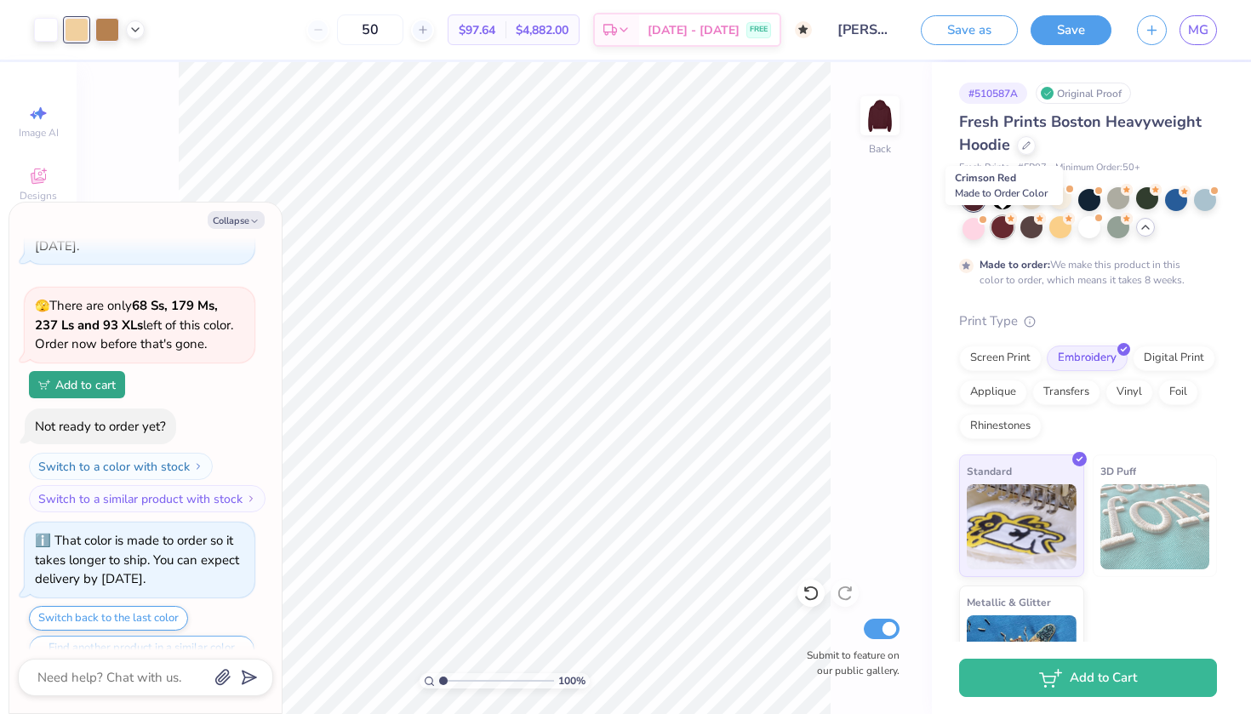
click at [999, 234] on div at bounding box center [1003, 227] width 22 height 22
click at [979, 227] on div at bounding box center [974, 227] width 22 height 22
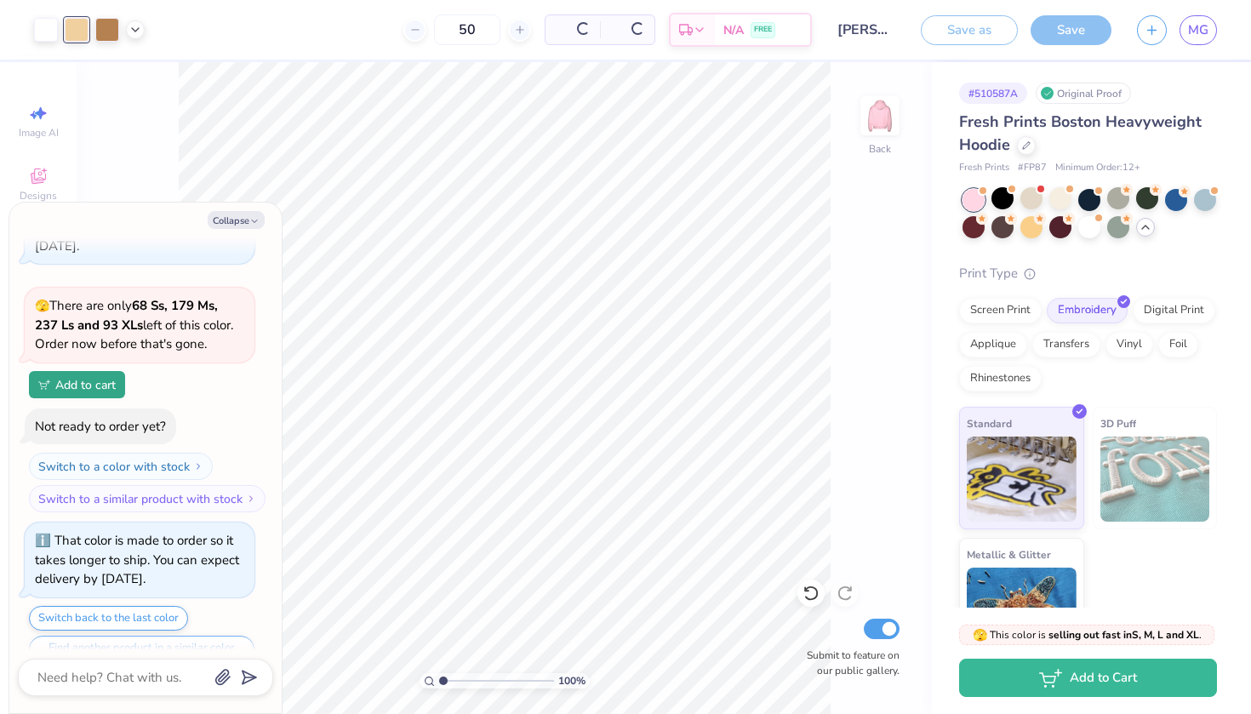
scroll to position [1998, 0]
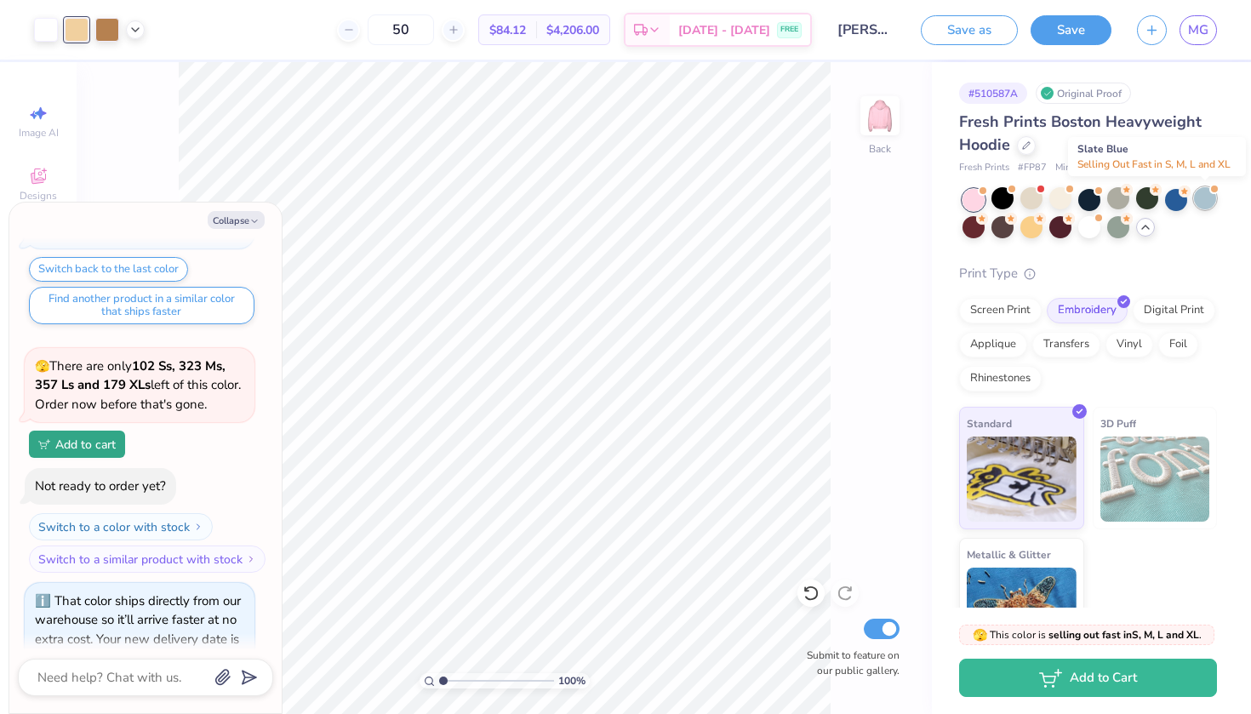
click at [1202, 202] on div at bounding box center [1205, 198] width 22 height 22
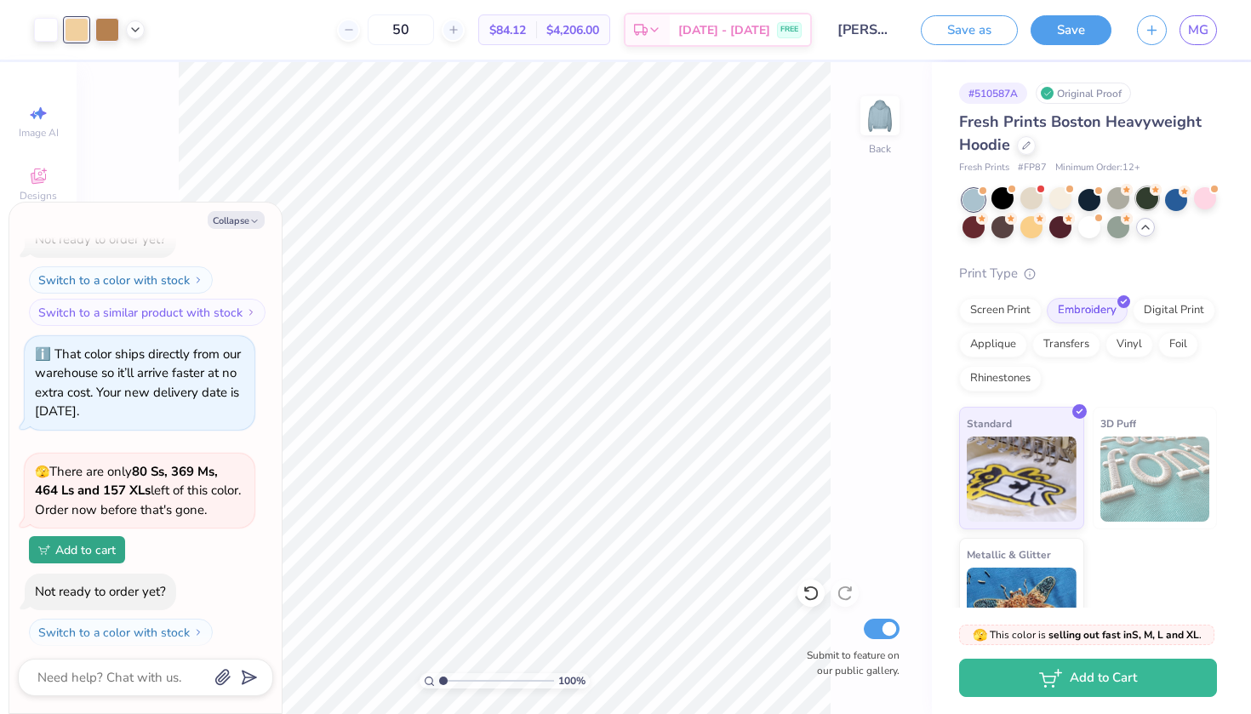
click at [1145, 201] on div at bounding box center [1147, 198] width 22 height 22
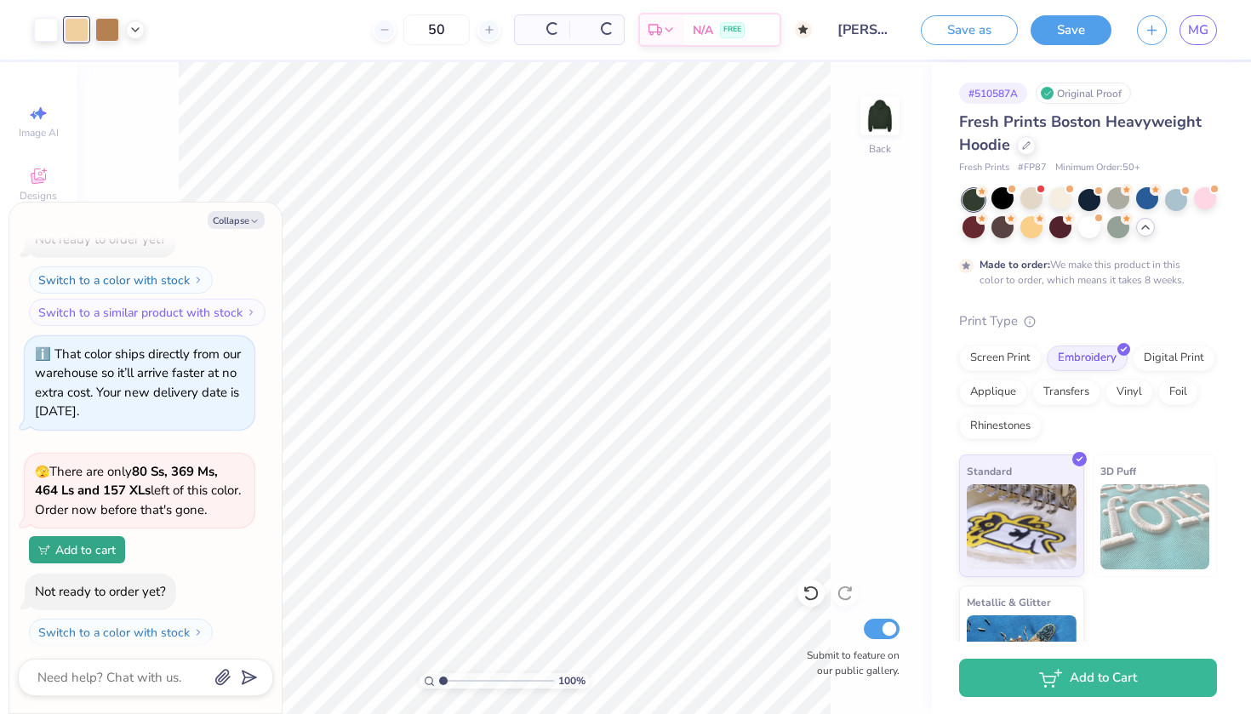
scroll to position [2404, 0]
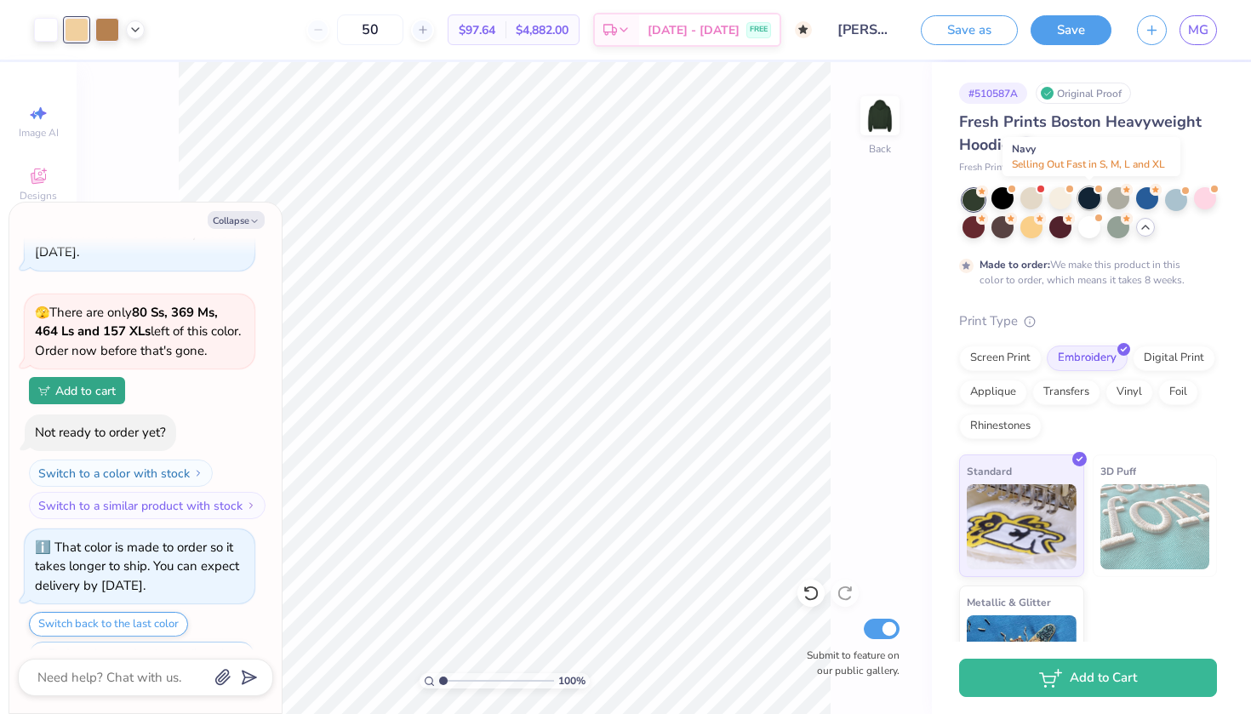
click at [1091, 197] on div at bounding box center [1089, 198] width 22 height 22
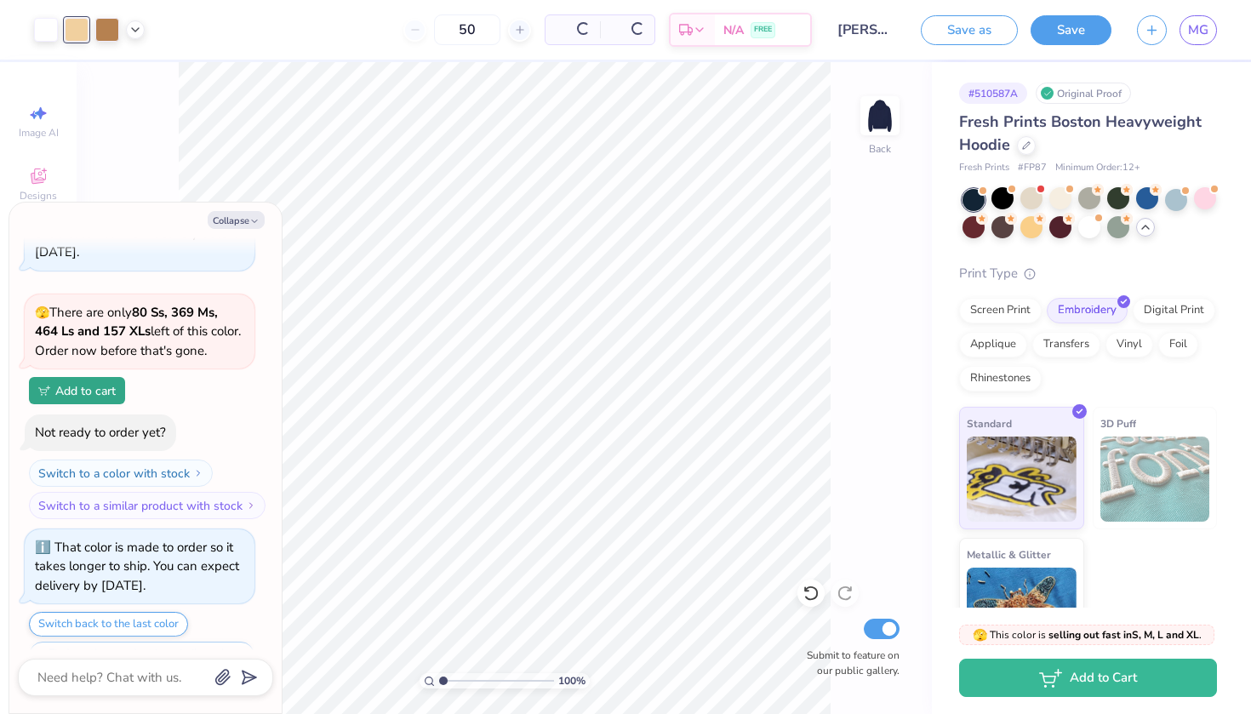
scroll to position [2753, 0]
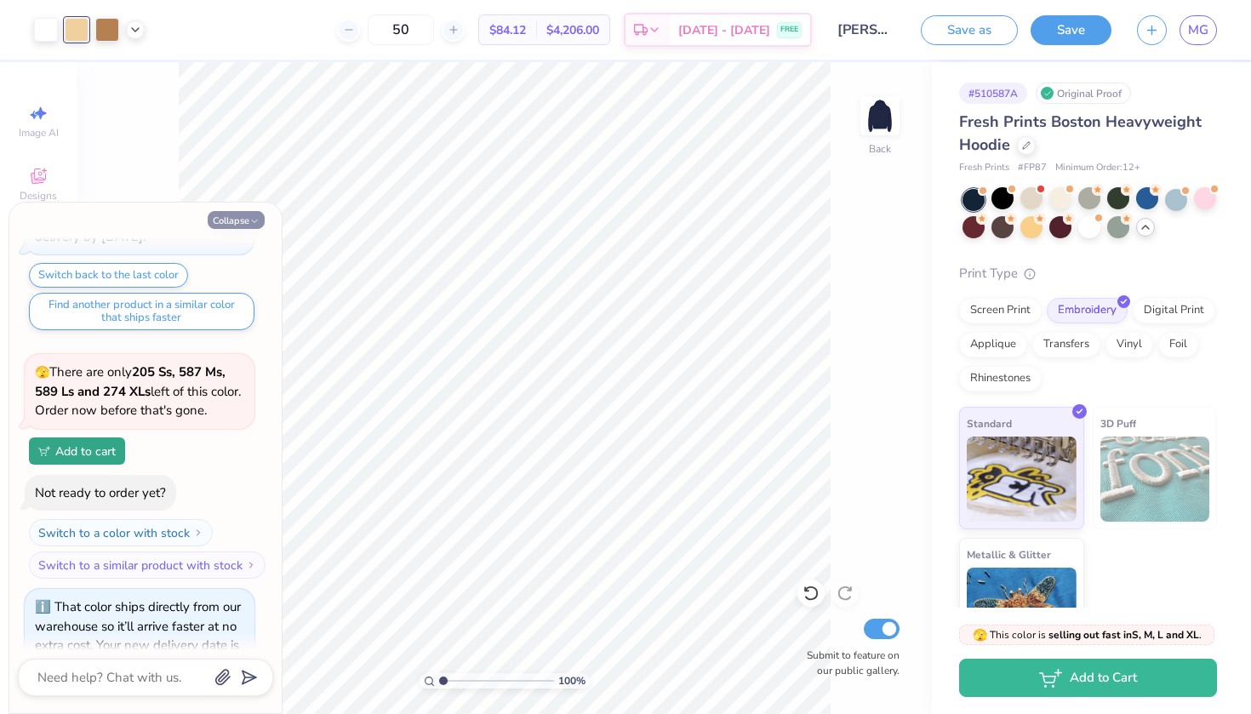
click at [244, 220] on button "Collapse" at bounding box center [236, 220] width 57 height 18
type textarea "x"
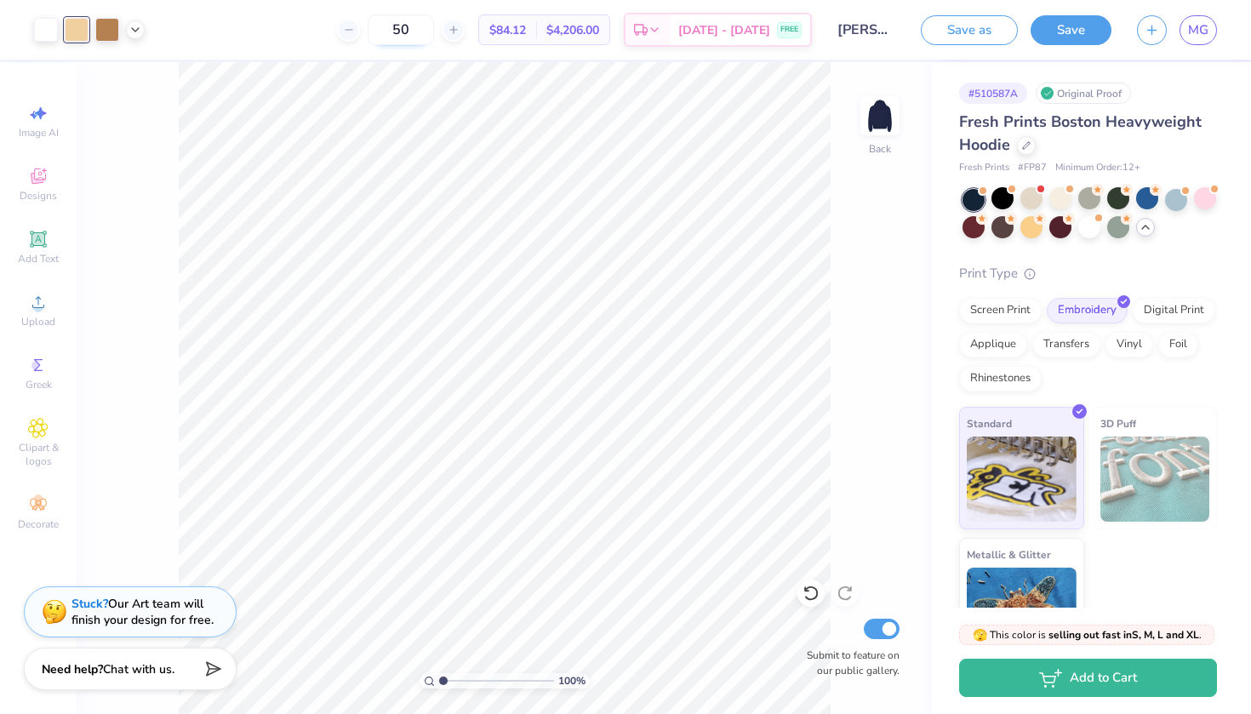
click at [427, 33] on input "50" at bounding box center [401, 29] width 66 height 31
click at [976, 223] on icon at bounding box center [982, 219] width 12 height 12
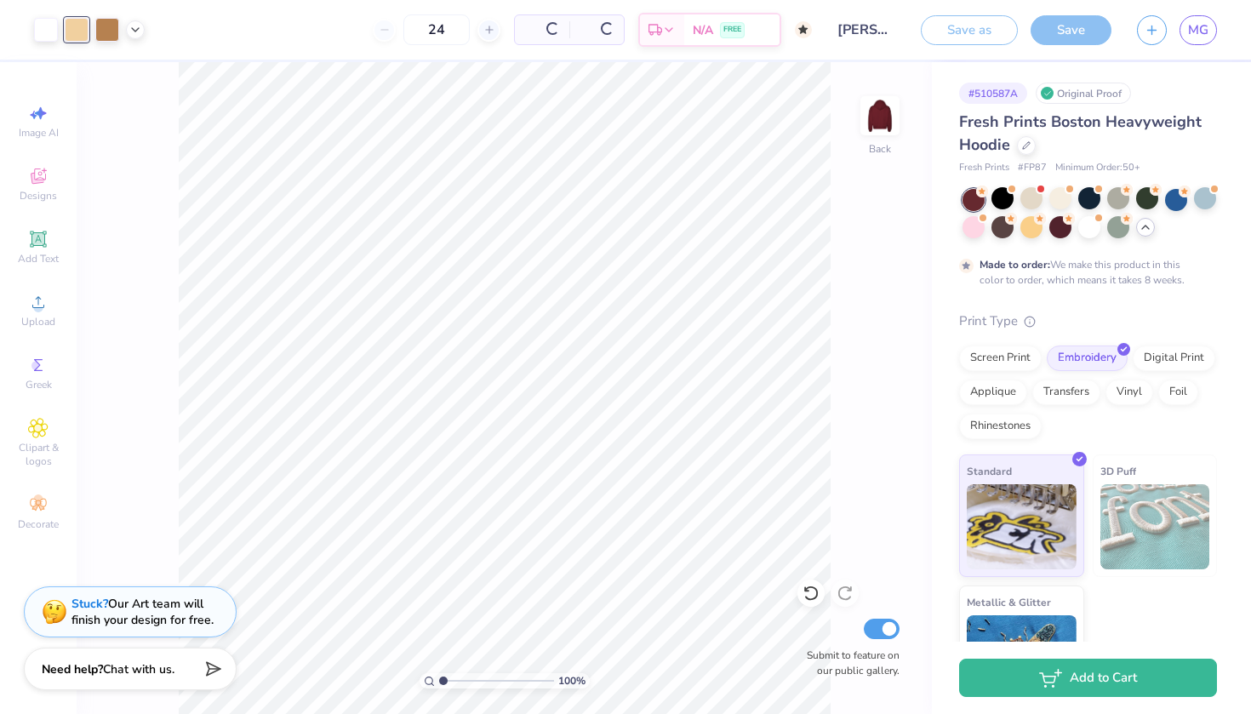
type input "50"
type textarea "x"
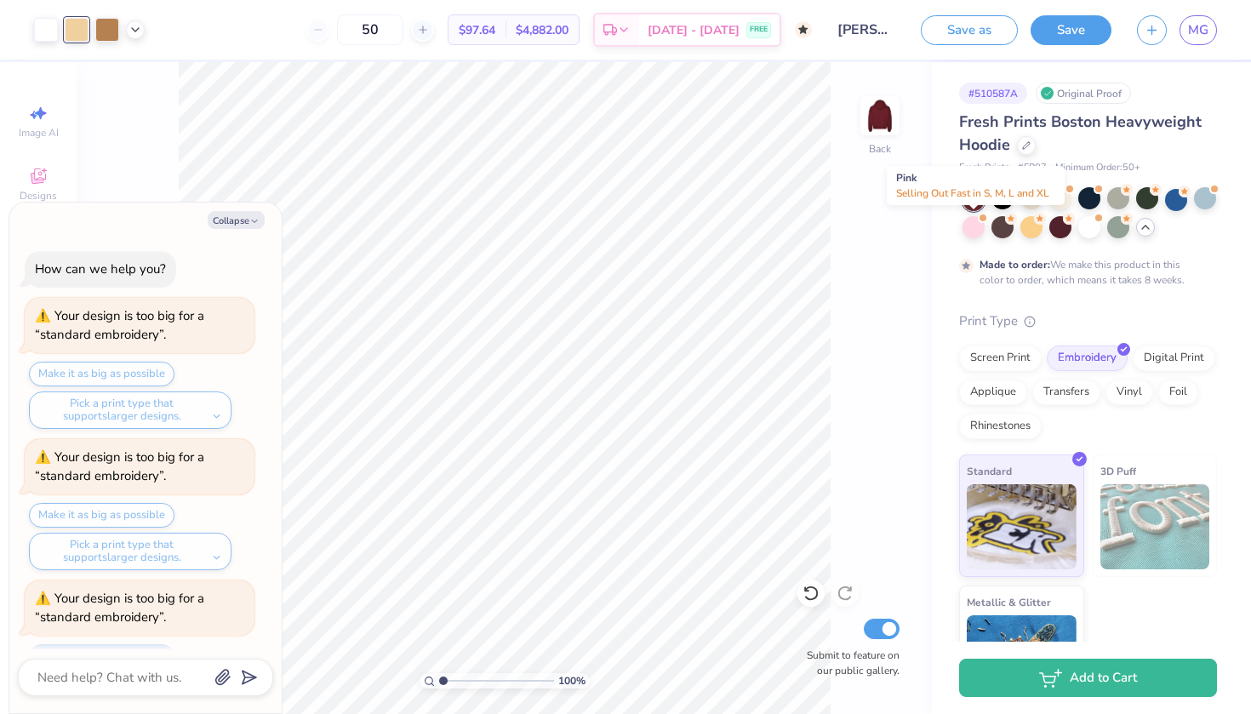
scroll to position [2894, 0]
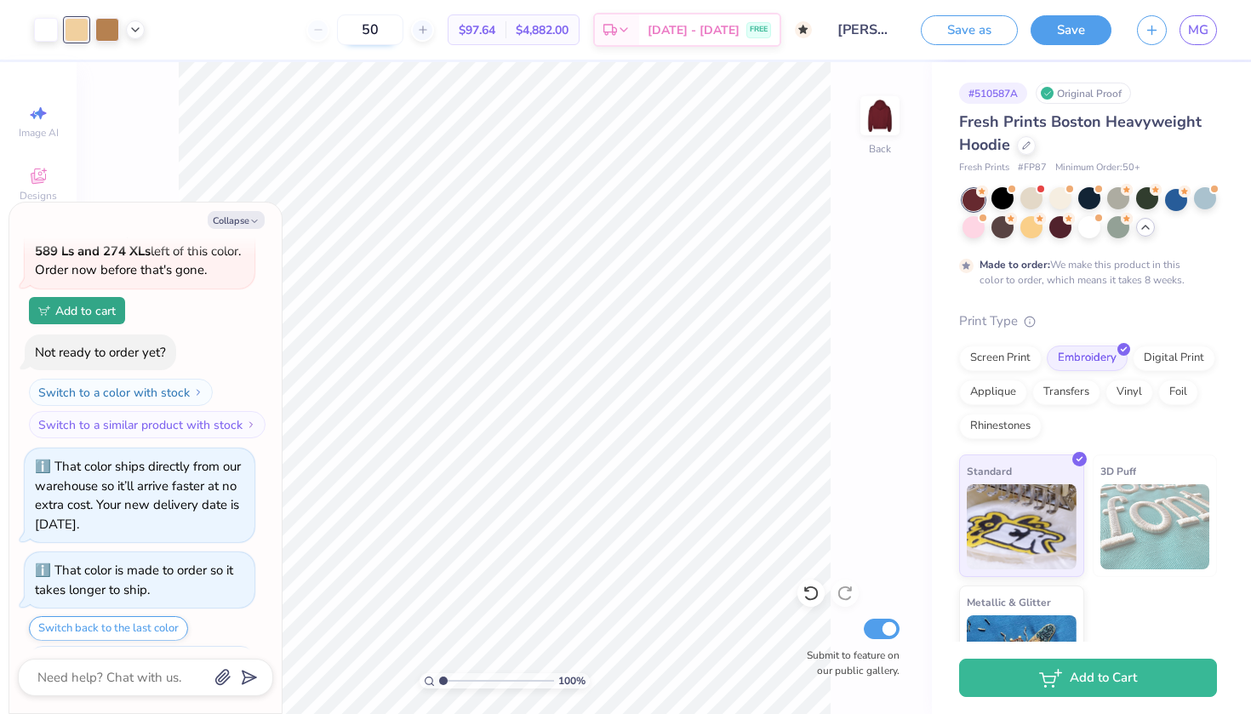
click at [400, 32] on input "50" at bounding box center [370, 29] width 66 height 31
type input "50"
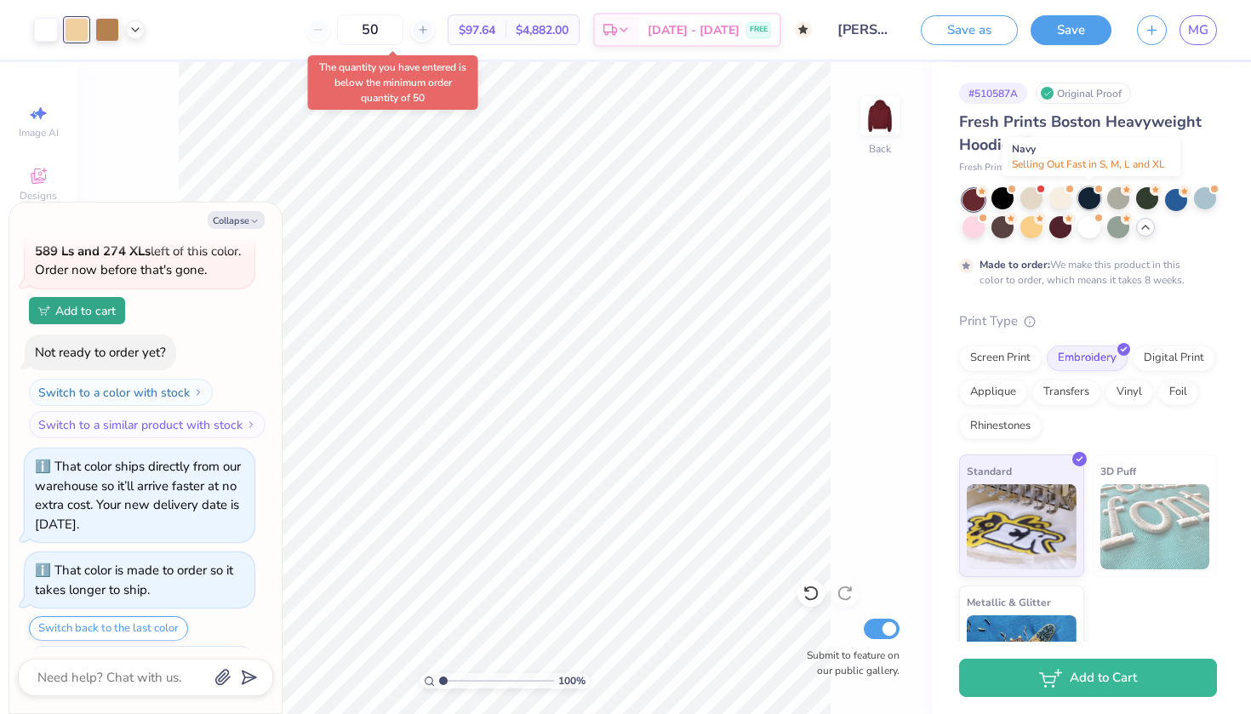
click at [1087, 200] on div at bounding box center [1089, 198] width 22 height 22
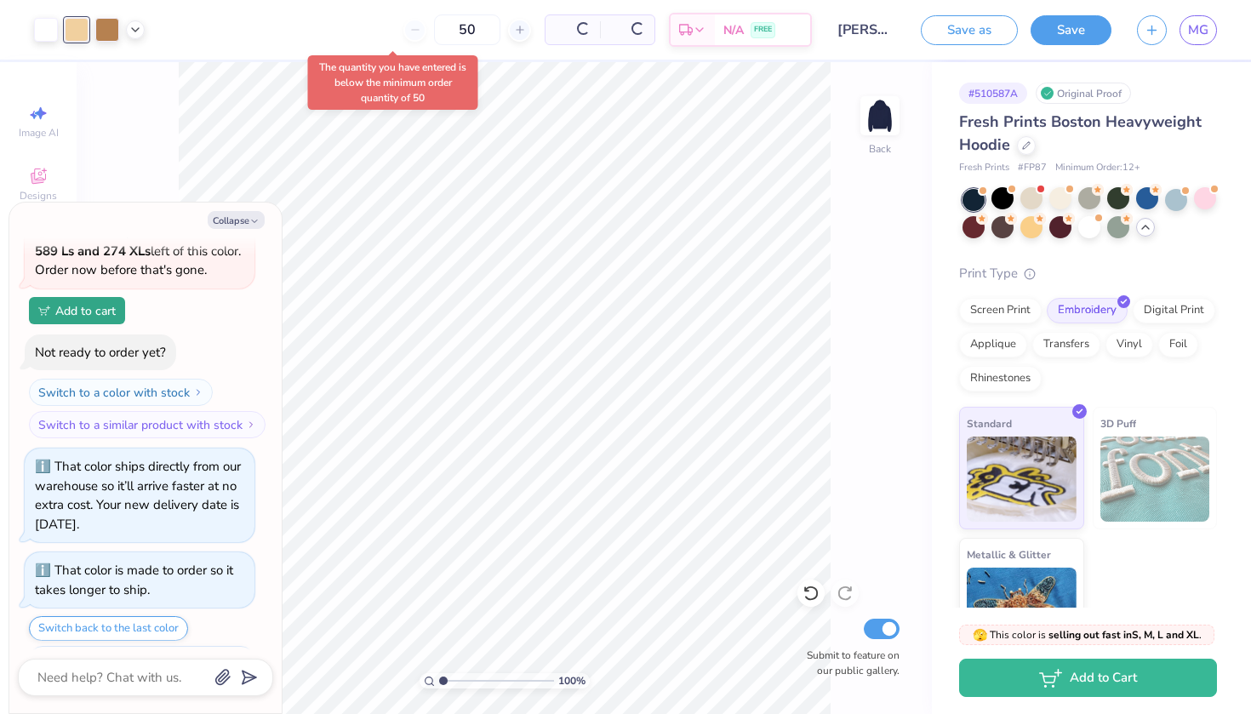
scroll to position [3243, 0]
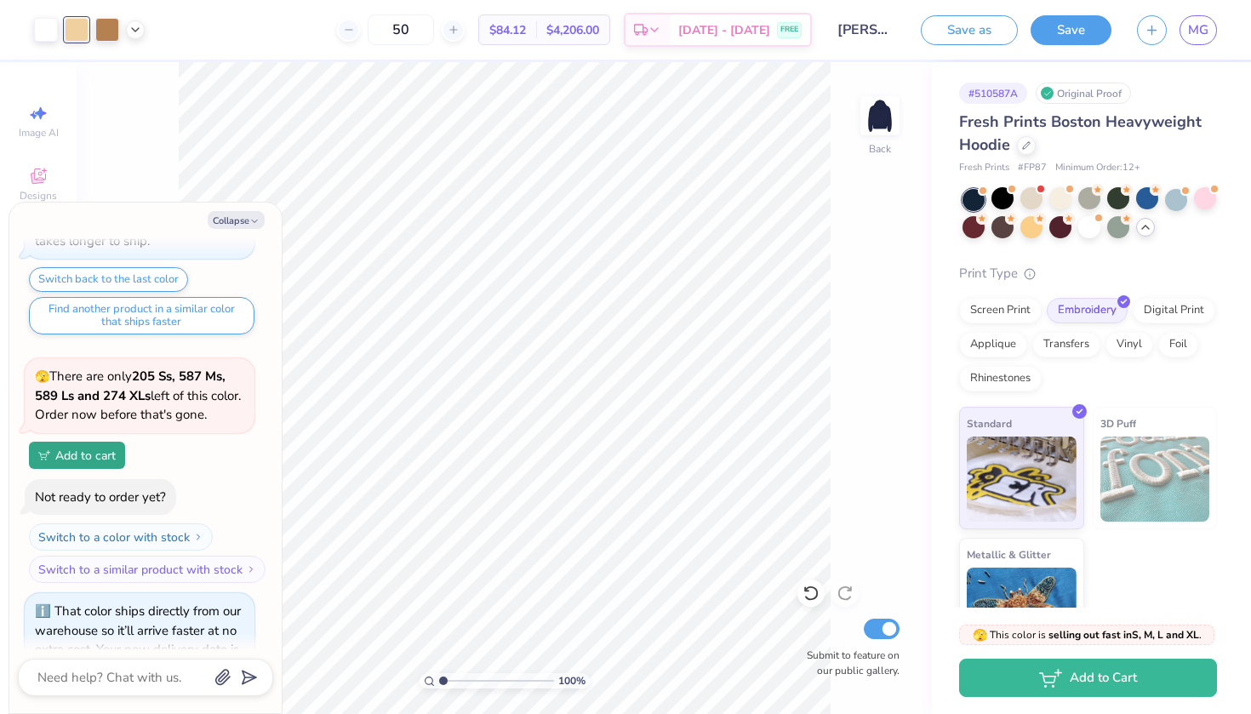
click at [874, 37] on input "Maddie Goldner : Duke University" at bounding box center [866, 30] width 83 height 34
click at [866, 29] on input "Maddie Goldner : Duke University" at bounding box center [866, 30] width 83 height 34
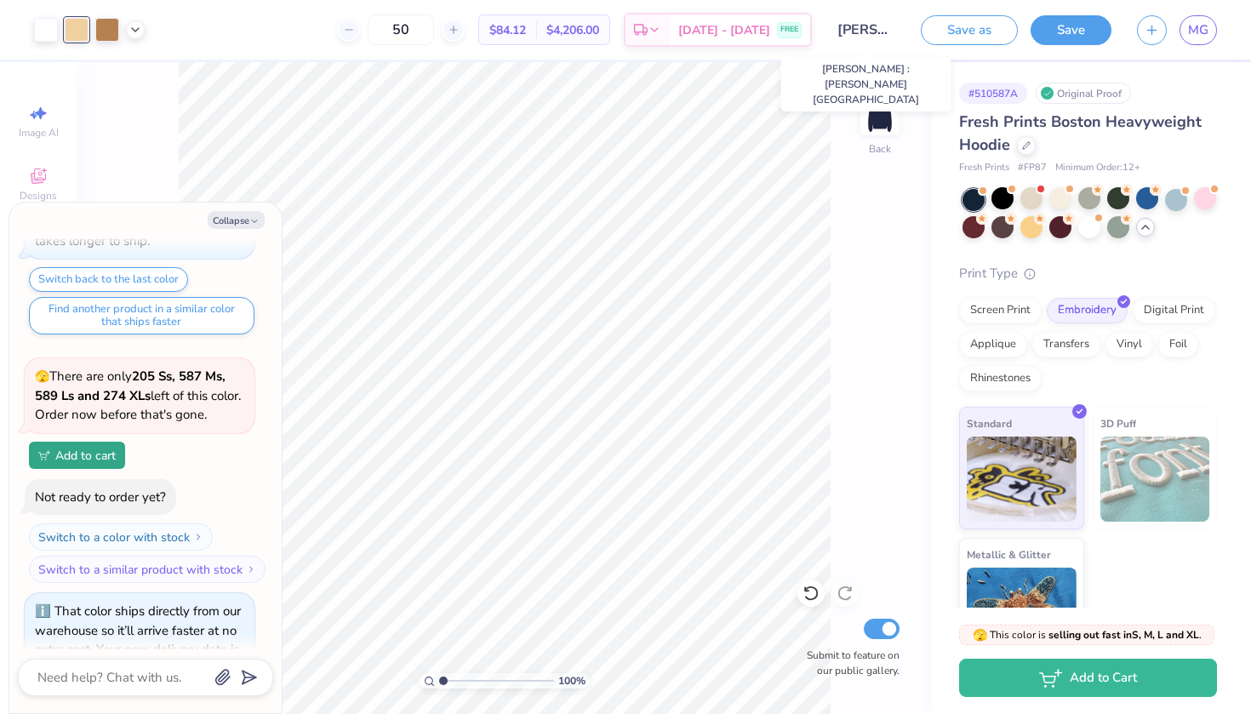
click at [866, 29] on input "Maddie Goldner : Duke University" at bounding box center [866, 30] width 83 height 34
click at [864, 25] on input "Maddie Goldner : Duke University" at bounding box center [866, 30] width 83 height 34
click at [864, 66] on div "100 % Back Submit to feature on our public gallery." at bounding box center [504, 388] width 855 height 652
click at [1044, 37] on button "Save" at bounding box center [1071, 28] width 81 height 30
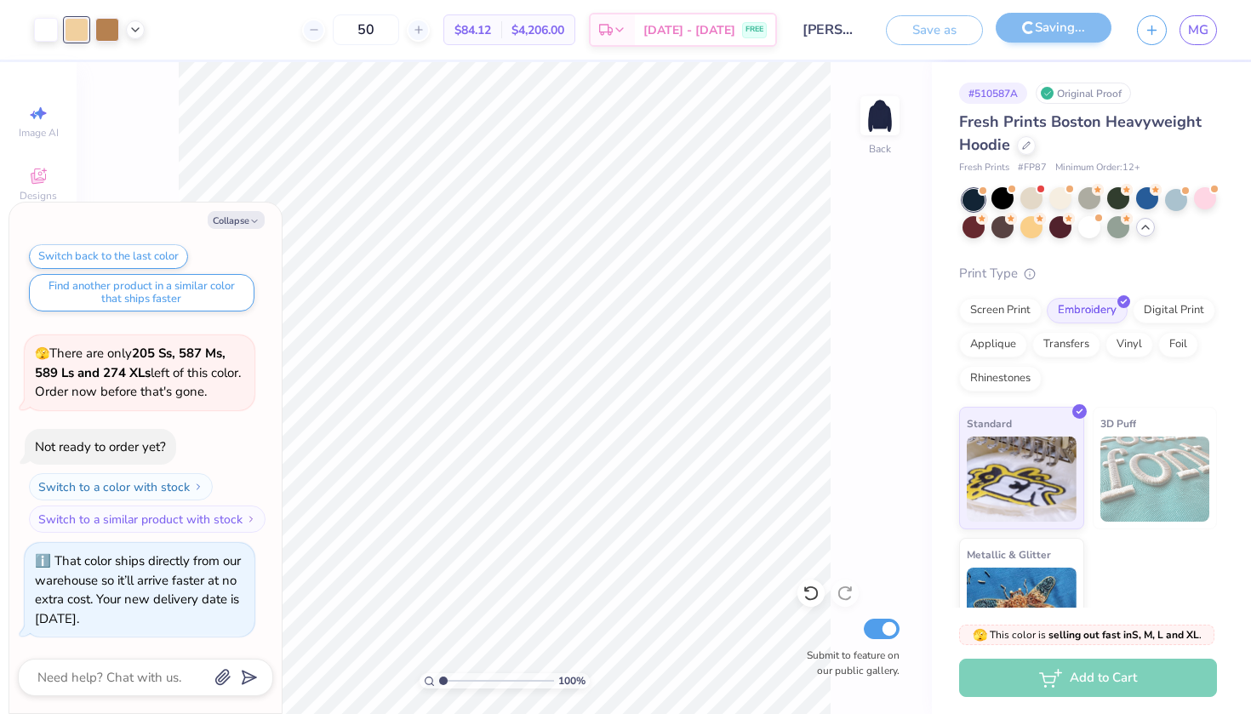
scroll to position [3052, 0]
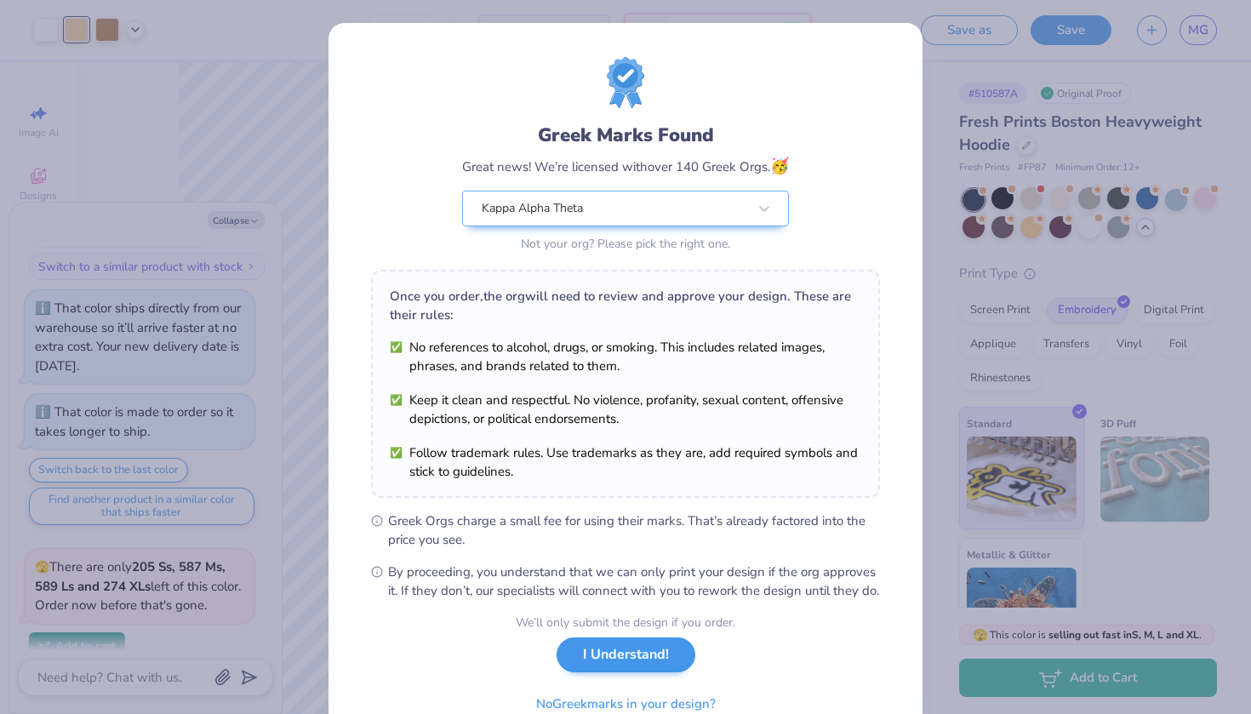
click at [627, 672] on button "I Understand!" at bounding box center [626, 654] width 139 height 35
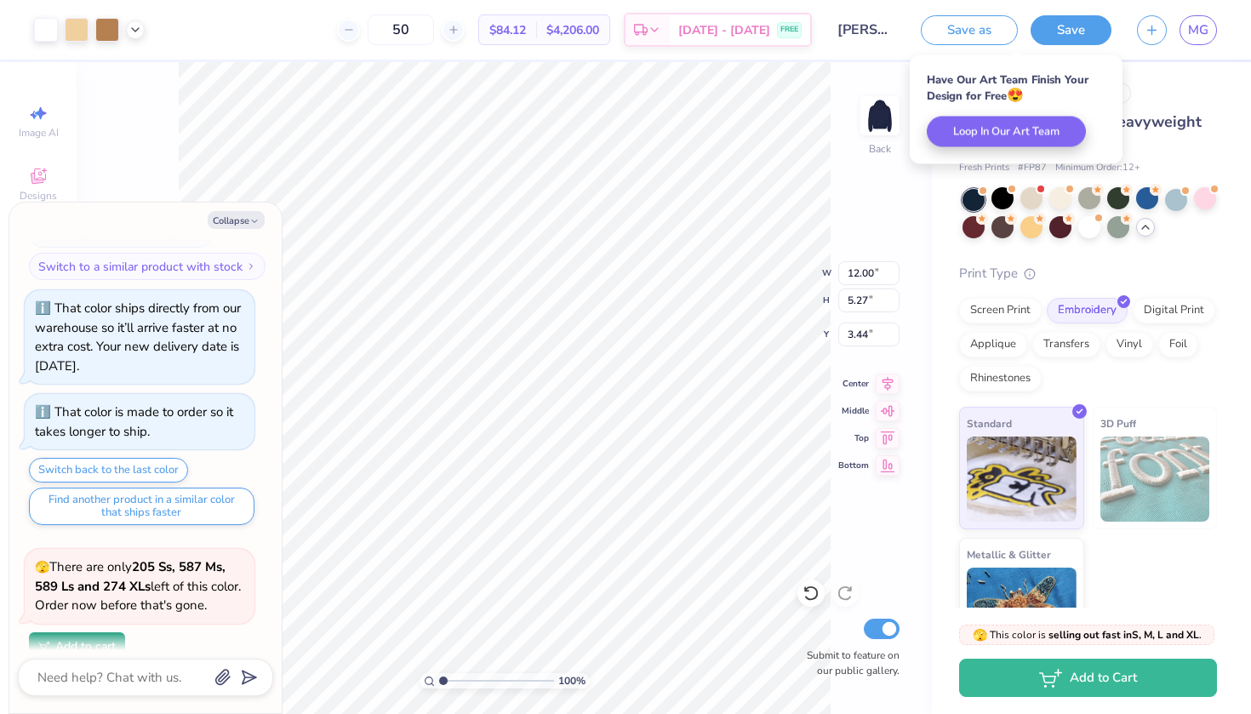
type textarea "x"
type input "3.39"
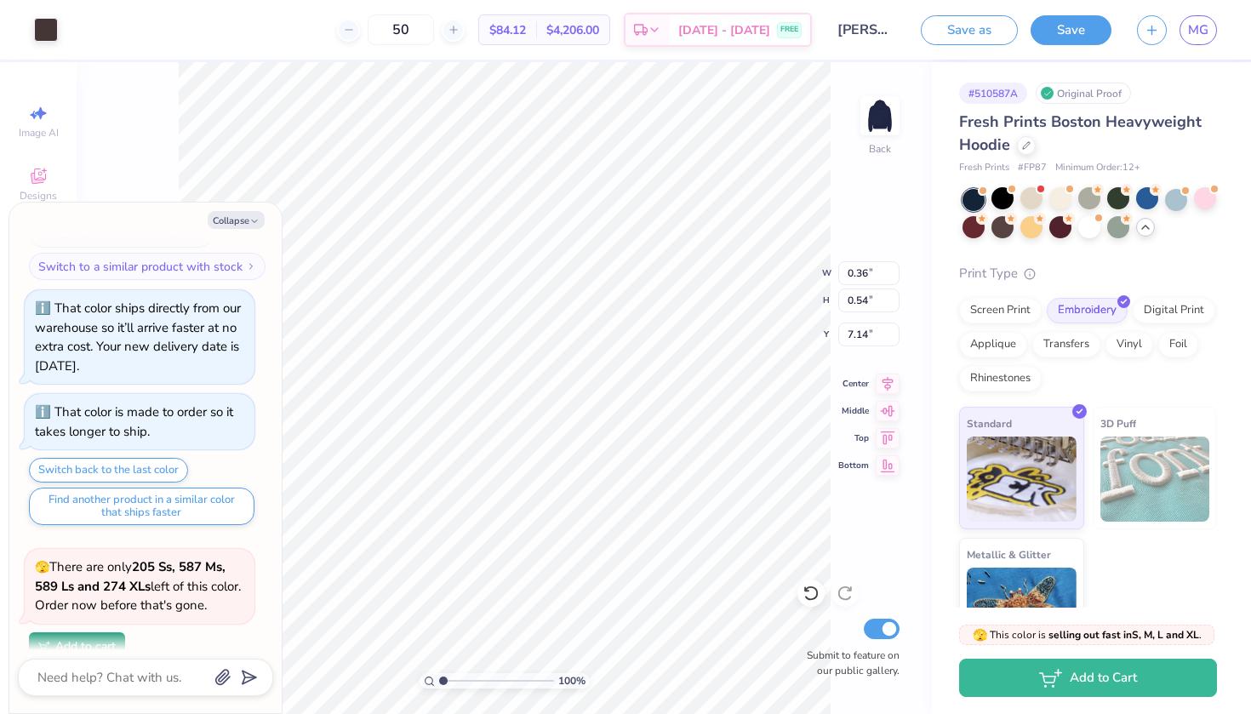
scroll to position [3342, 0]
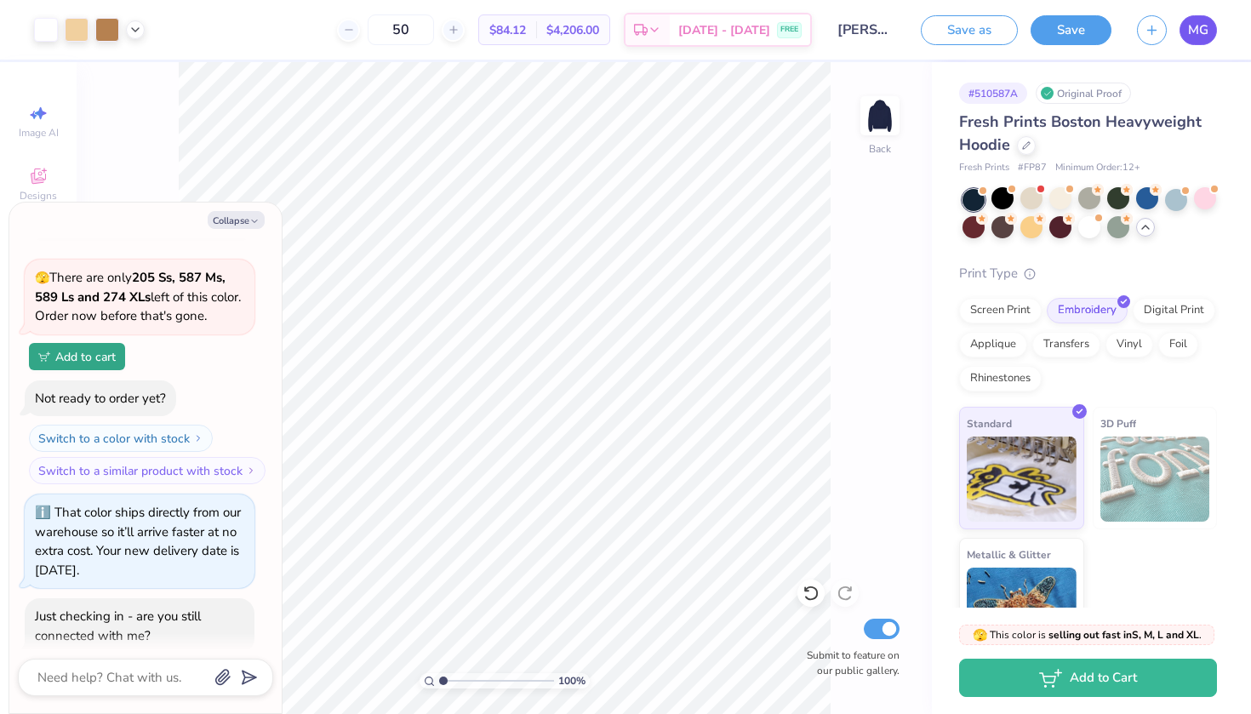
click at [1203, 29] on span "MG" at bounding box center [1198, 30] width 20 height 20
type textarea "x"
type input "5.66"
type textarea "x"
type input "6.75"
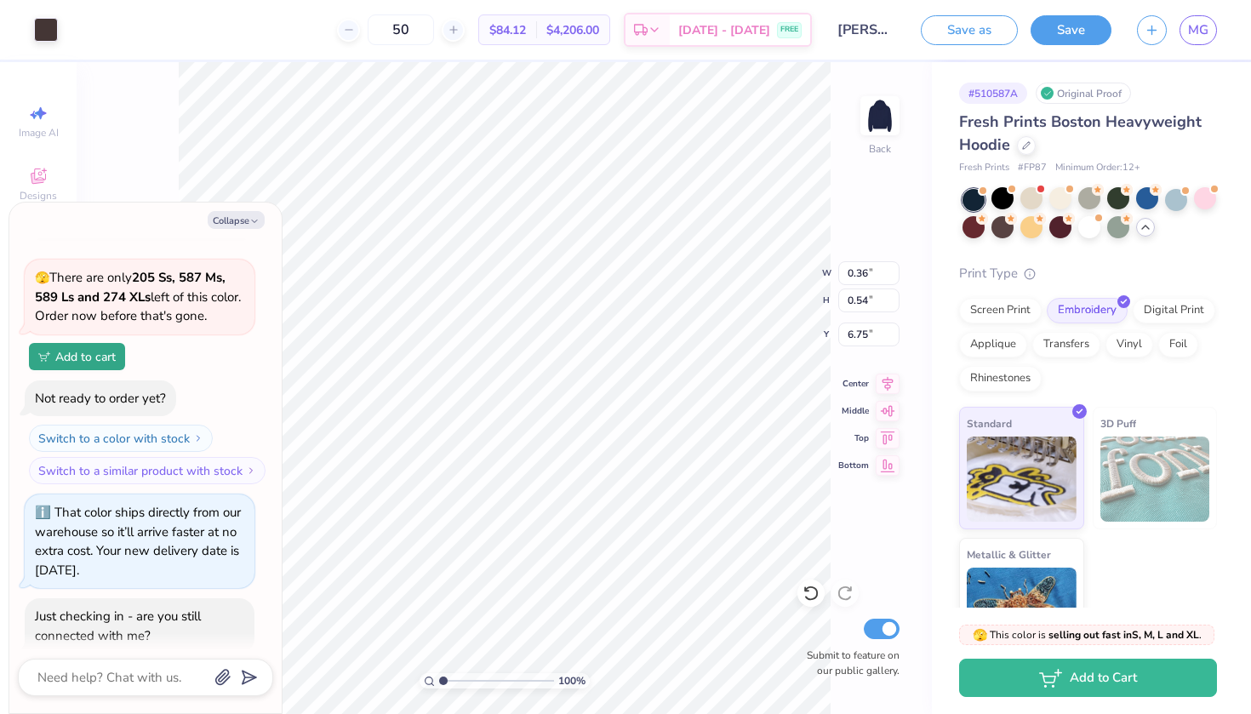
type textarea "x"
type input "7.14"
click at [251, 215] on button "Collapse" at bounding box center [236, 220] width 57 height 18
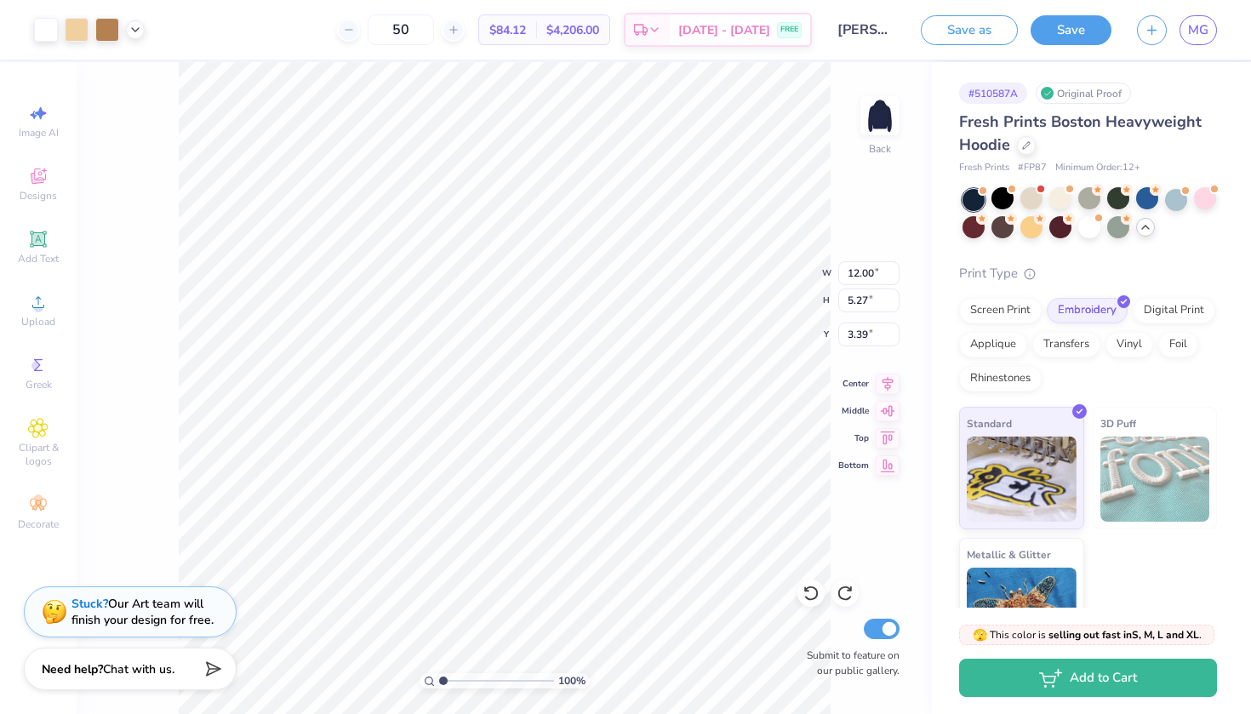
type textarea "x"
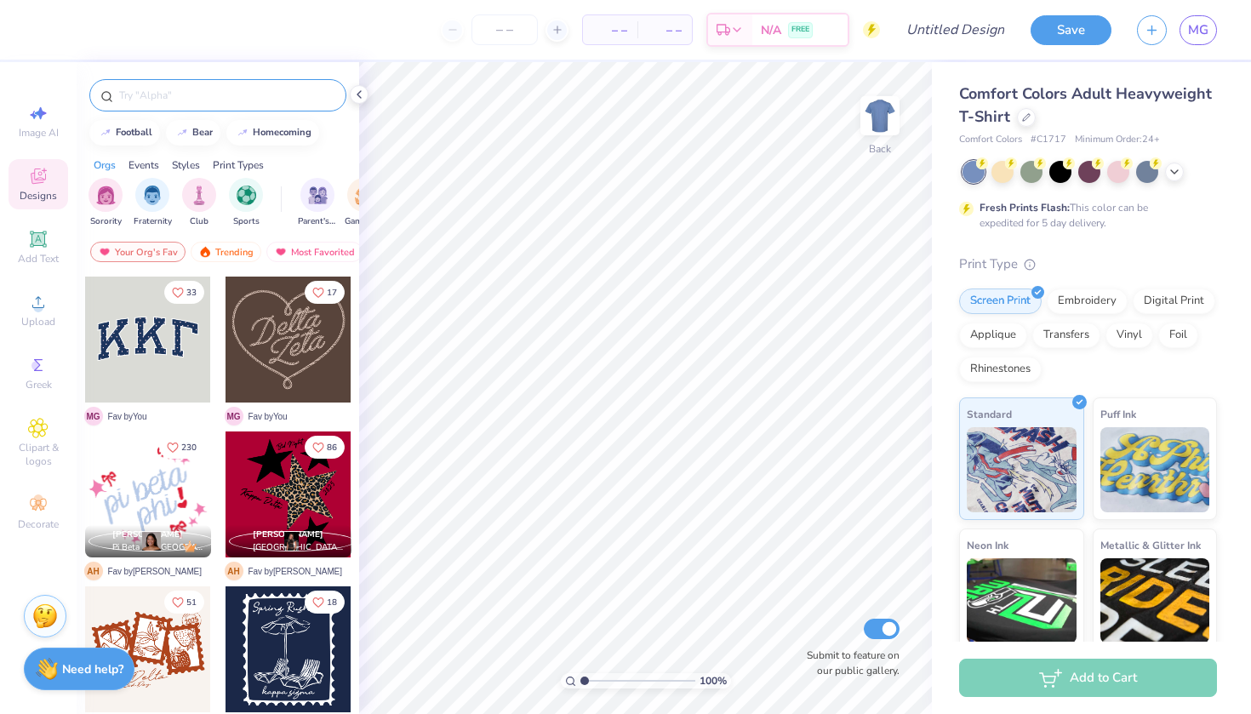
click at [200, 88] on input "text" at bounding box center [226, 95] width 218 height 17
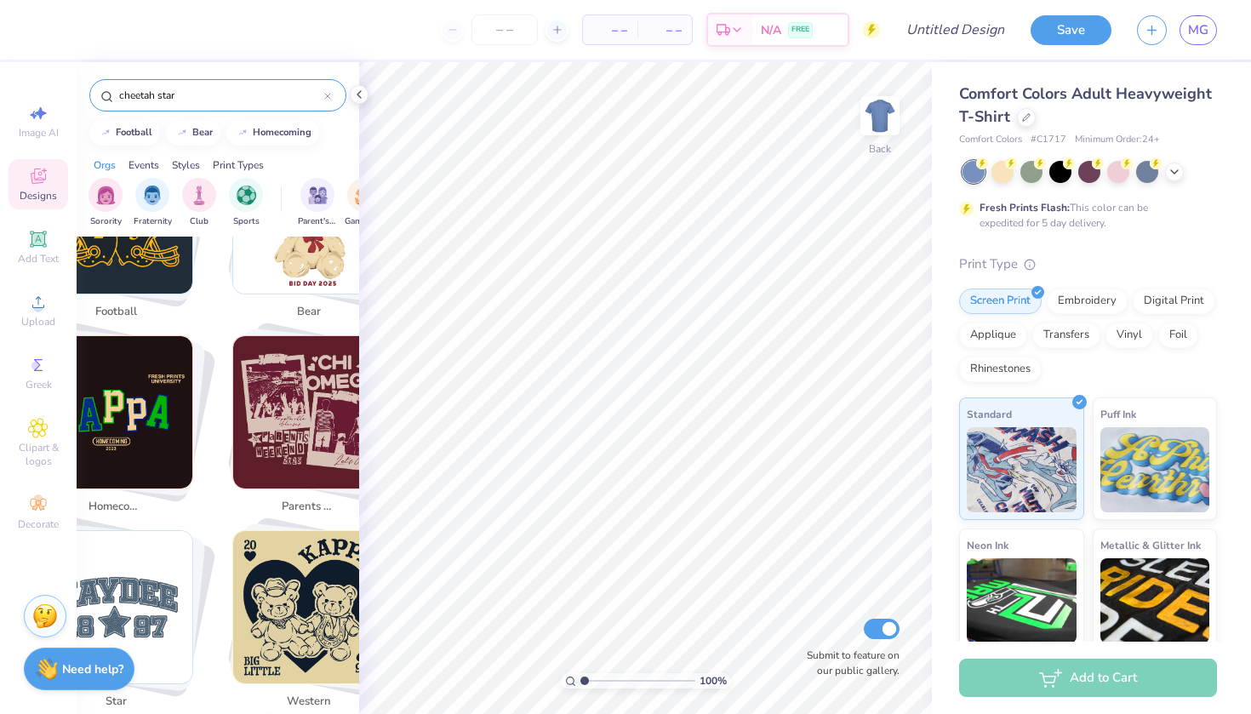
scroll to position [232, 0]
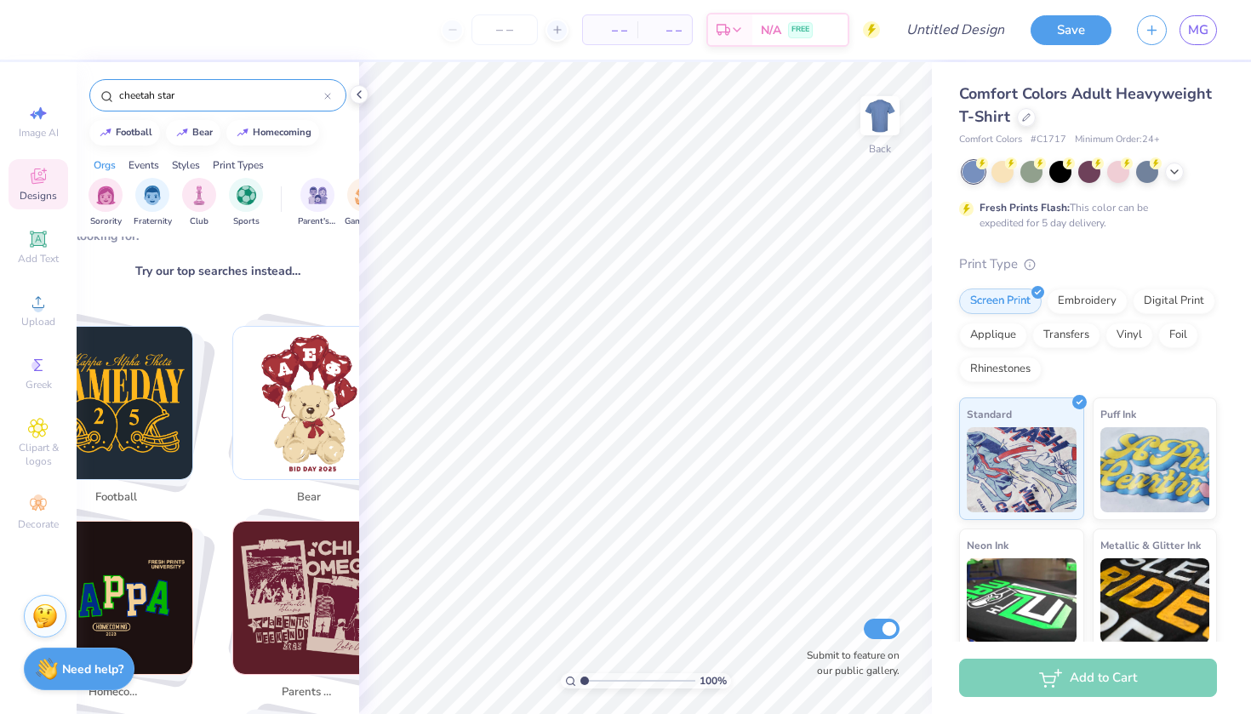
drag, startPoint x: 189, startPoint y: 89, endPoint x: 66, endPoint y: 88, distance: 122.6
click at [66, 88] on div "– – Per Item – – Total Est. Delivery N/A FREE Design Title Save MG Image AI Des…" at bounding box center [625, 357] width 1251 height 714
type input "star"
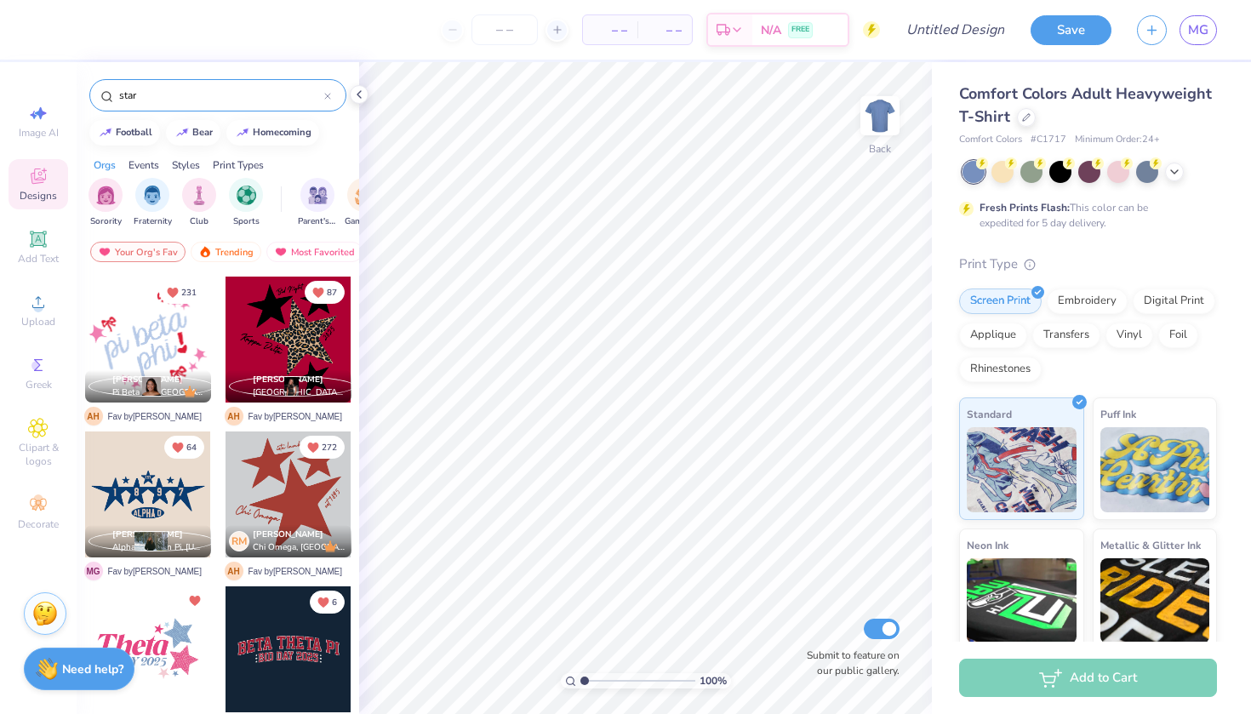
click at [47, 615] on img at bounding box center [45, 614] width 26 height 26
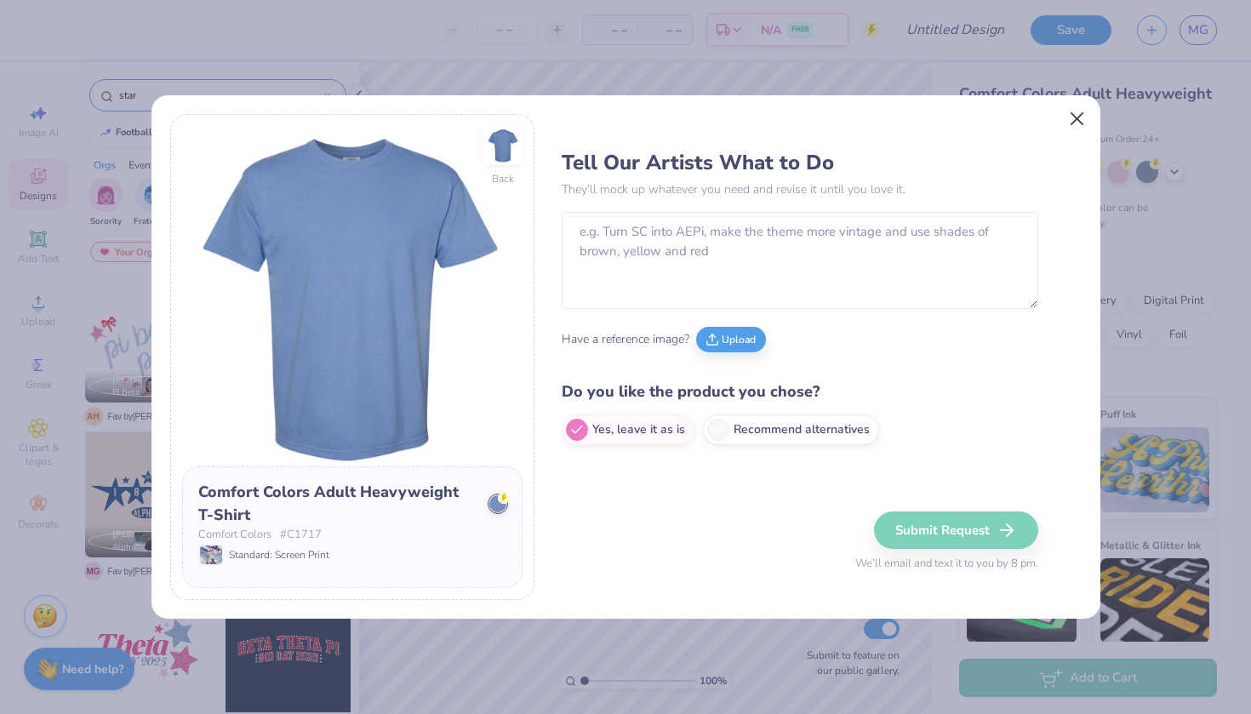
click at [1081, 120] on button "Close" at bounding box center [1077, 118] width 32 height 32
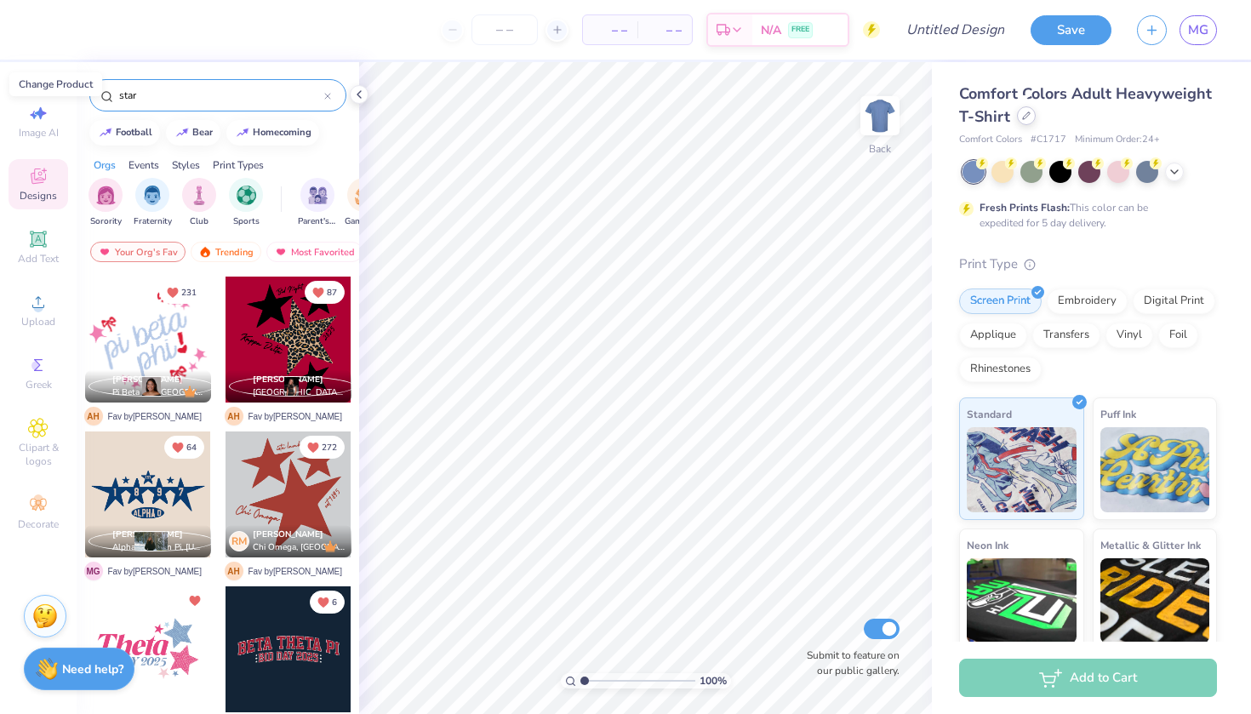
click at [1032, 115] on div at bounding box center [1026, 115] width 19 height 19
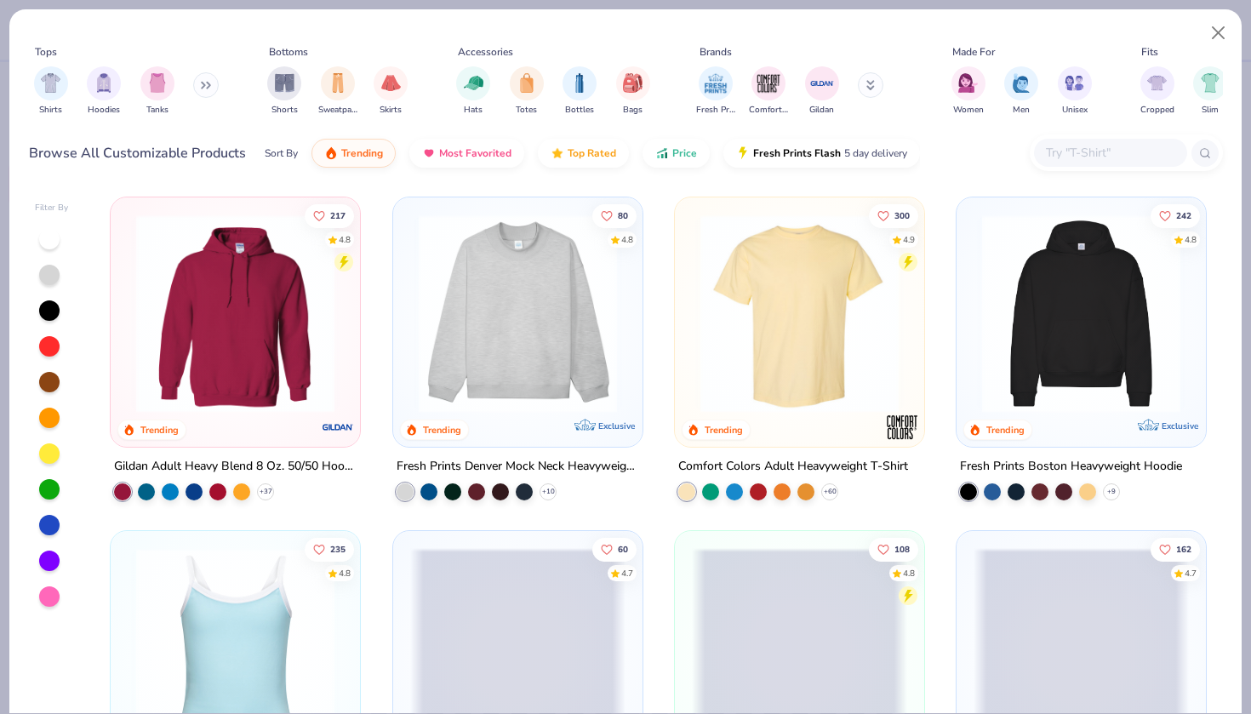
click at [275, 342] on img at bounding box center [235, 313] width 215 height 198
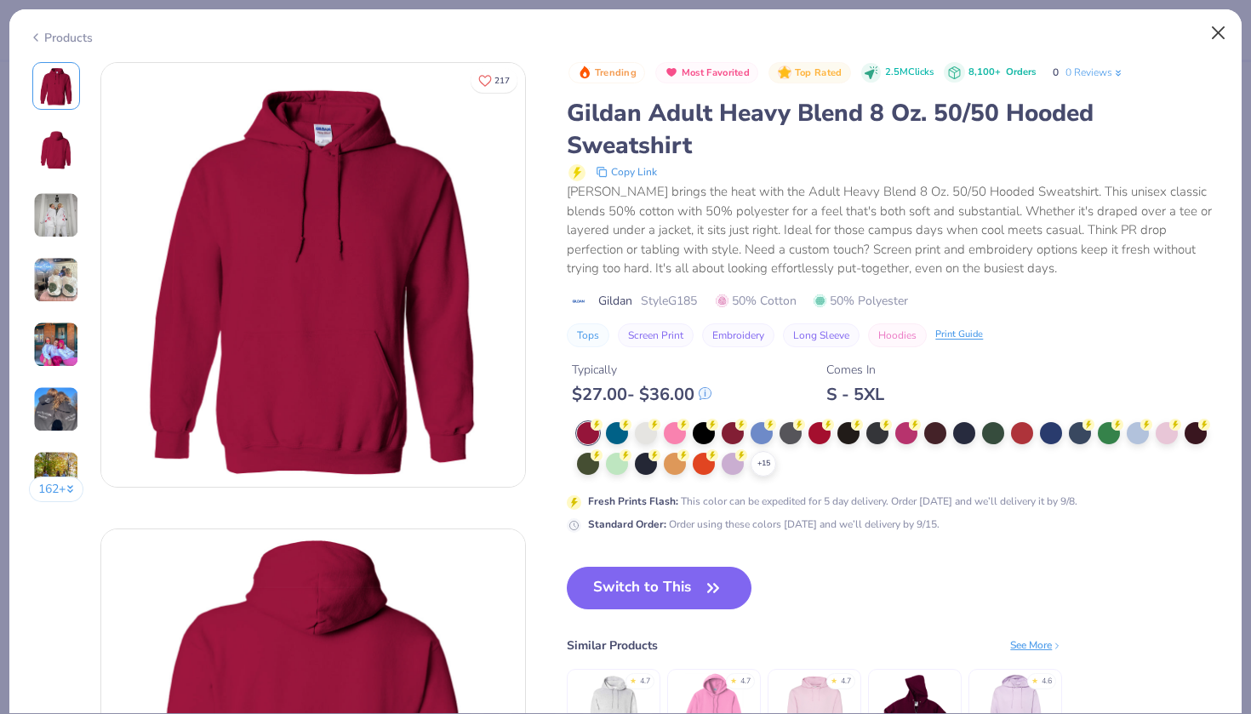
drag, startPoint x: 1215, startPoint y: 24, endPoint x: 1215, endPoint y: 33, distance: 9.4
click at [1215, 25] on button "Close" at bounding box center [1219, 33] width 32 height 32
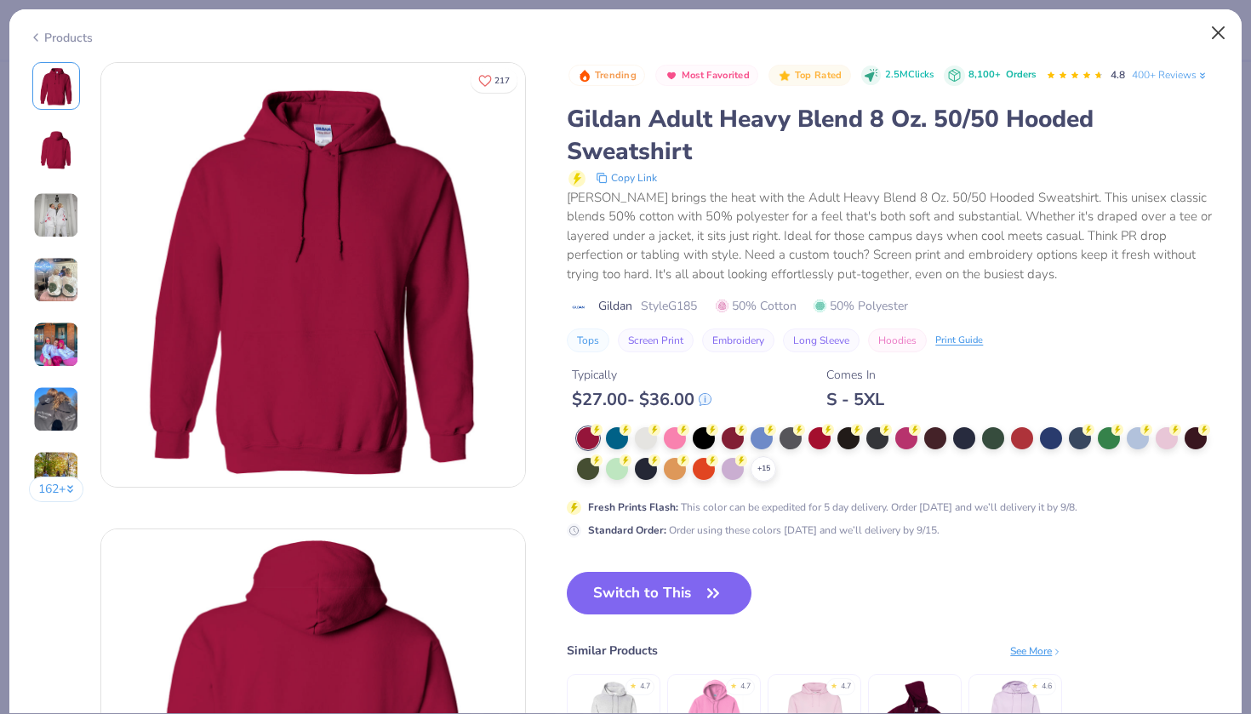
click at [1215, 33] on button "Close" at bounding box center [1219, 33] width 32 height 32
click at [1221, 35] on button "Close" at bounding box center [1219, 33] width 32 height 32
click at [1250, 21] on div "Products 162 + 217 AH Alpha Xi Delta, University of New Hampshire SD Sigma Kapp…" at bounding box center [625, 357] width 1251 height 714
click at [1215, 34] on button "Close" at bounding box center [1219, 33] width 32 height 32
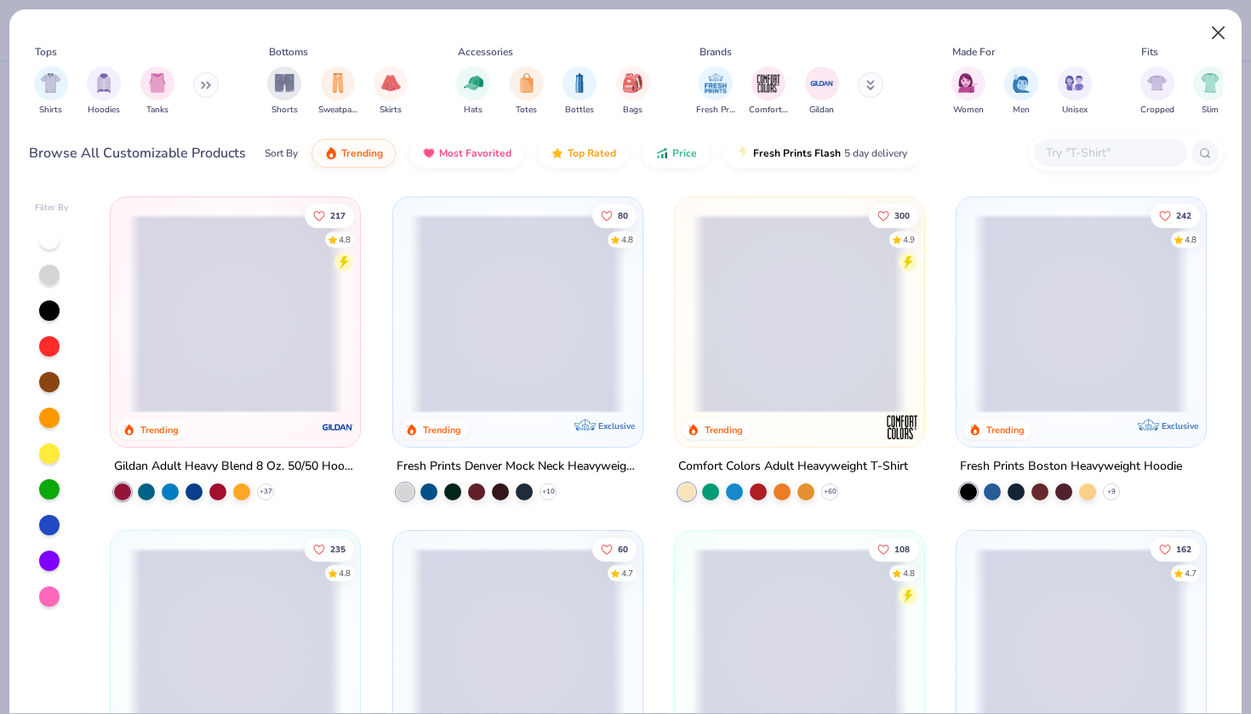
click at [1215, 37] on button "Close" at bounding box center [1219, 33] width 32 height 32
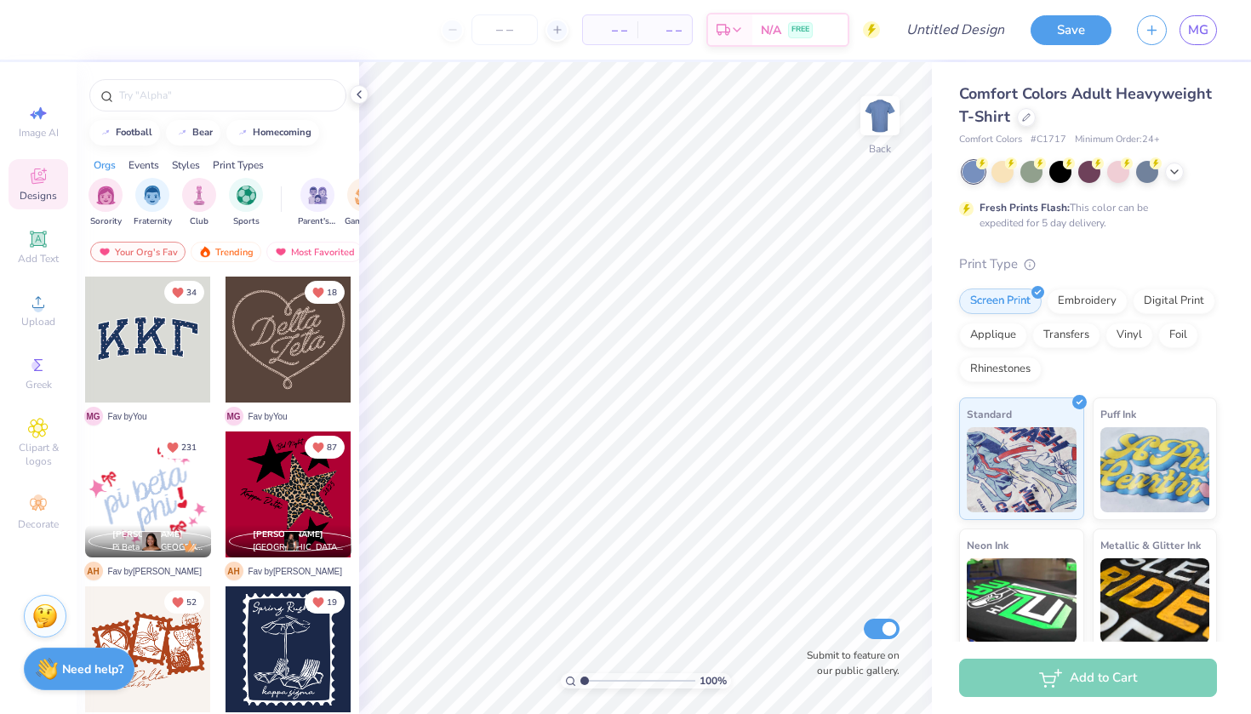
click at [267, 486] on div at bounding box center [289, 495] width 126 height 126
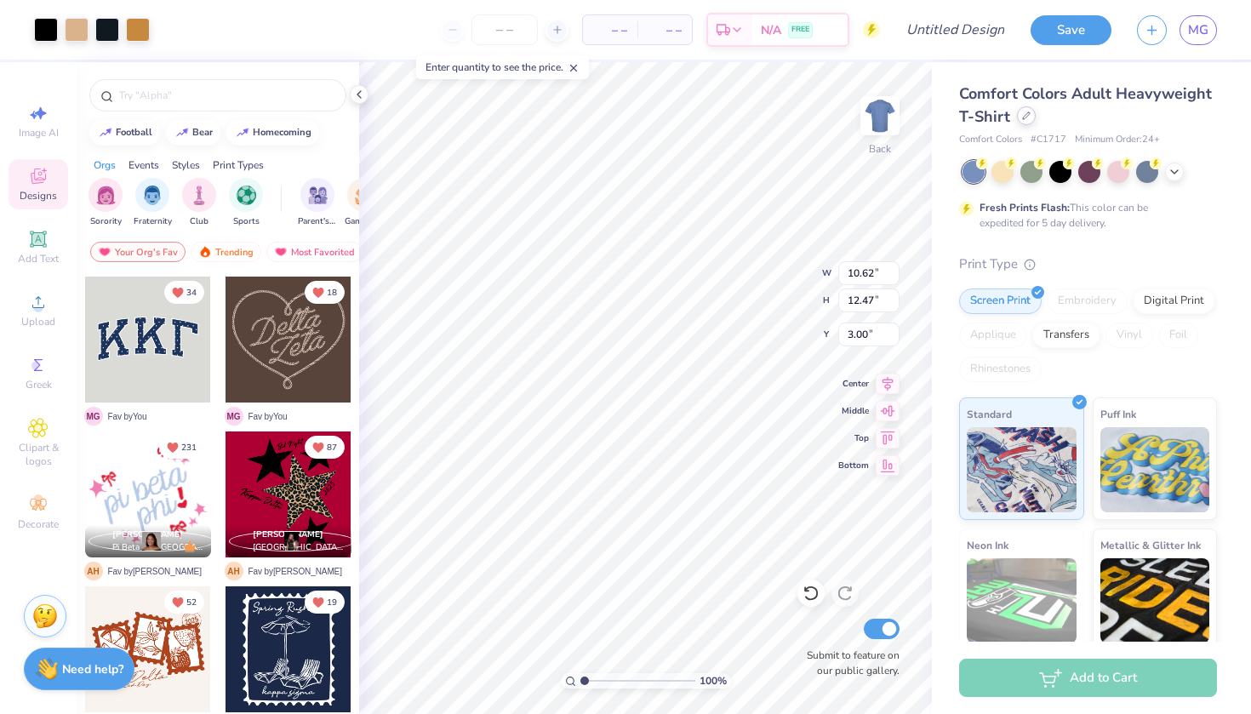
click at [1028, 117] on icon at bounding box center [1026, 115] width 9 height 9
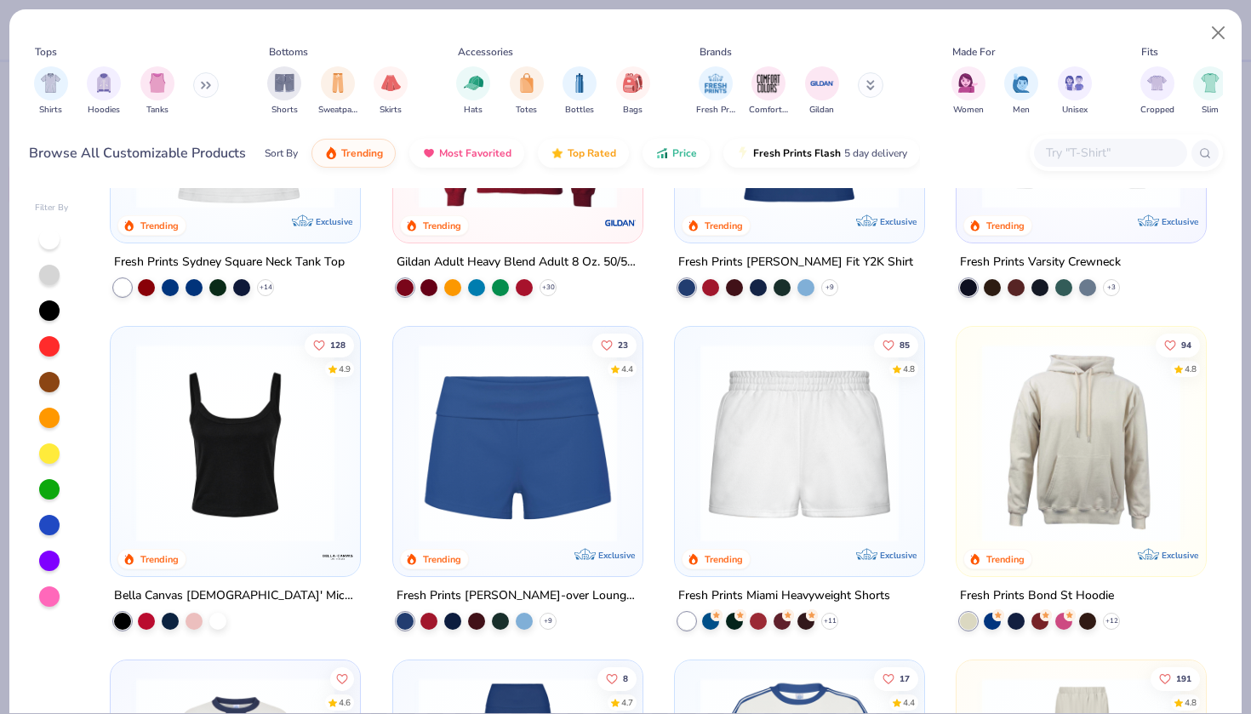
scroll to position [876, 0]
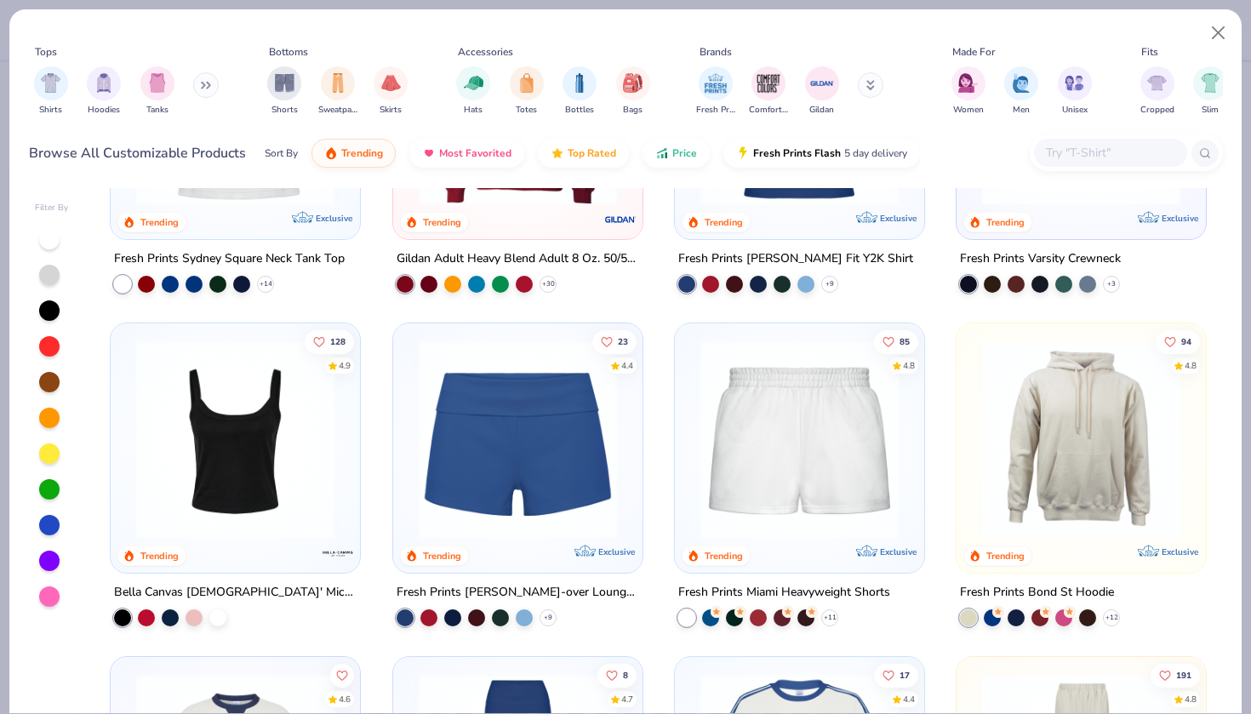
click at [753, 463] on img at bounding box center [799, 439] width 215 height 198
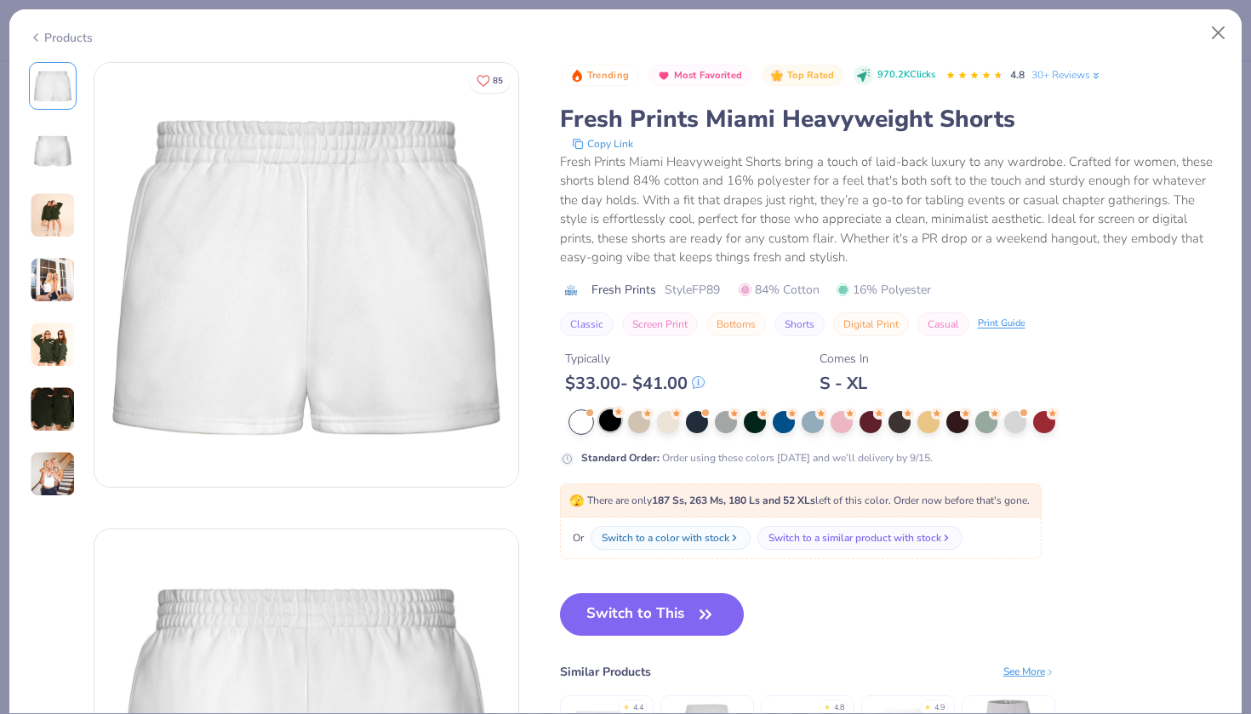
click at [607, 426] on div at bounding box center [610, 420] width 22 height 22
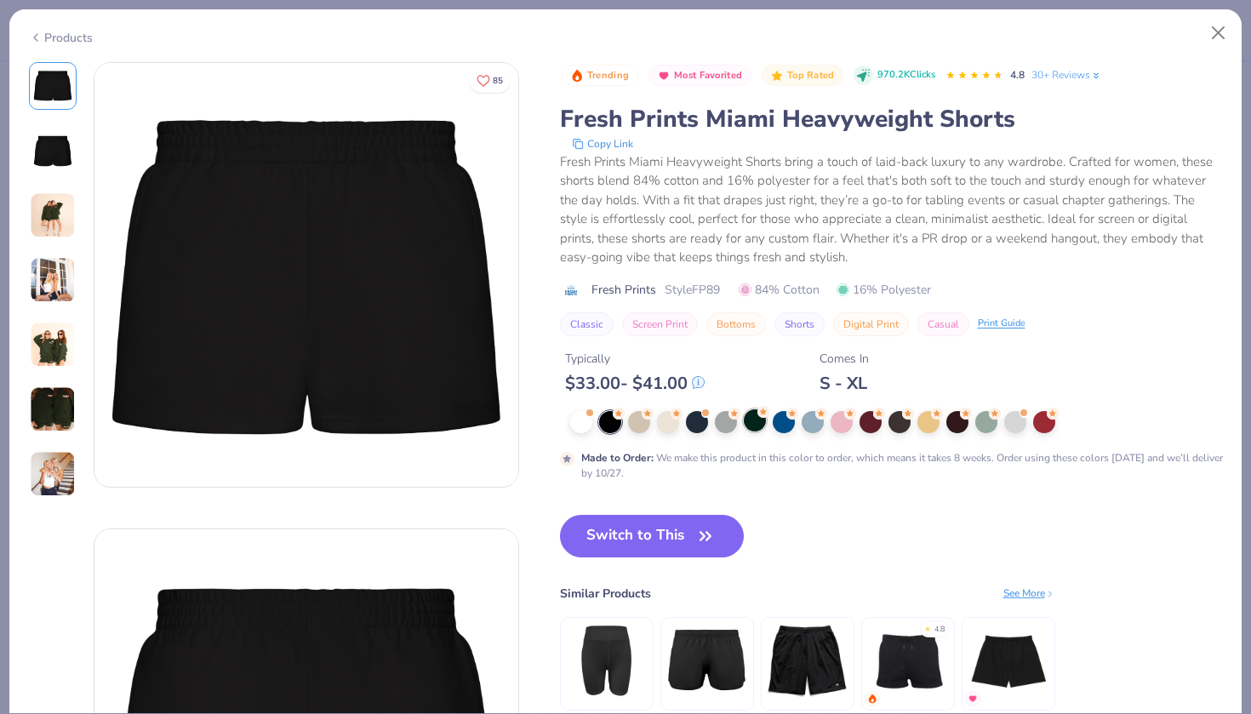
click at [756, 423] on div at bounding box center [755, 420] width 22 height 22
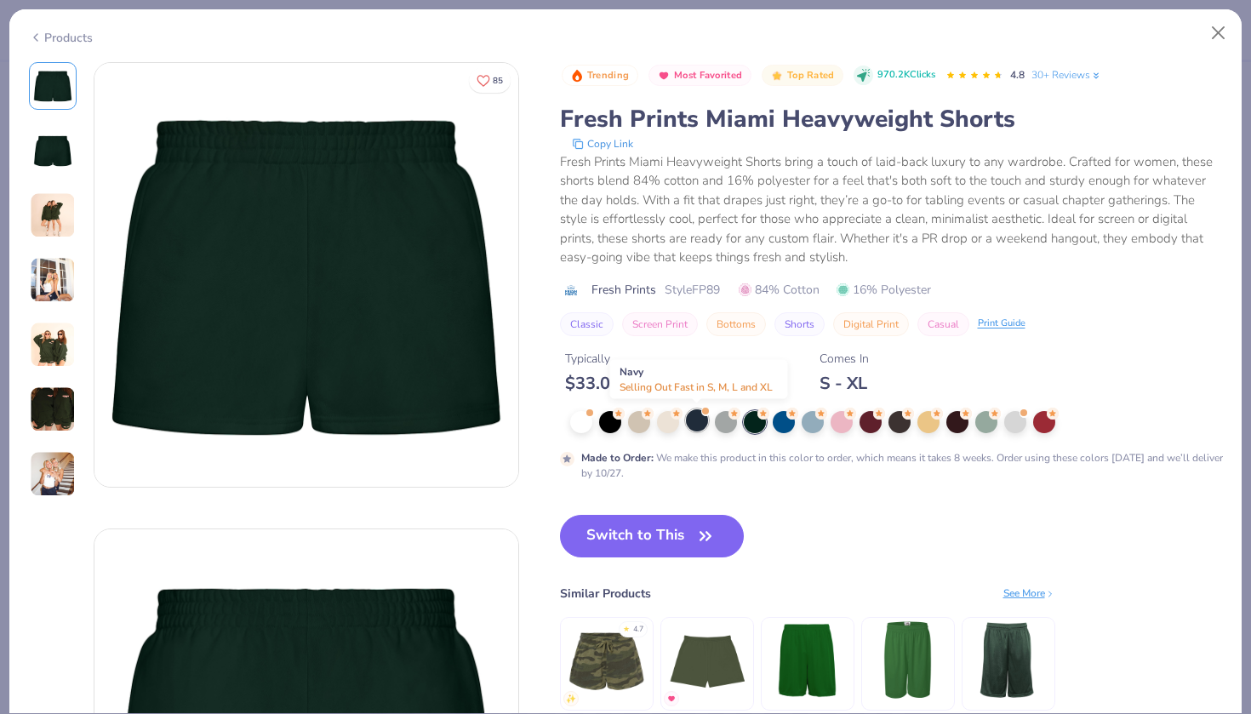
click at [689, 427] on div at bounding box center [697, 420] width 22 height 22
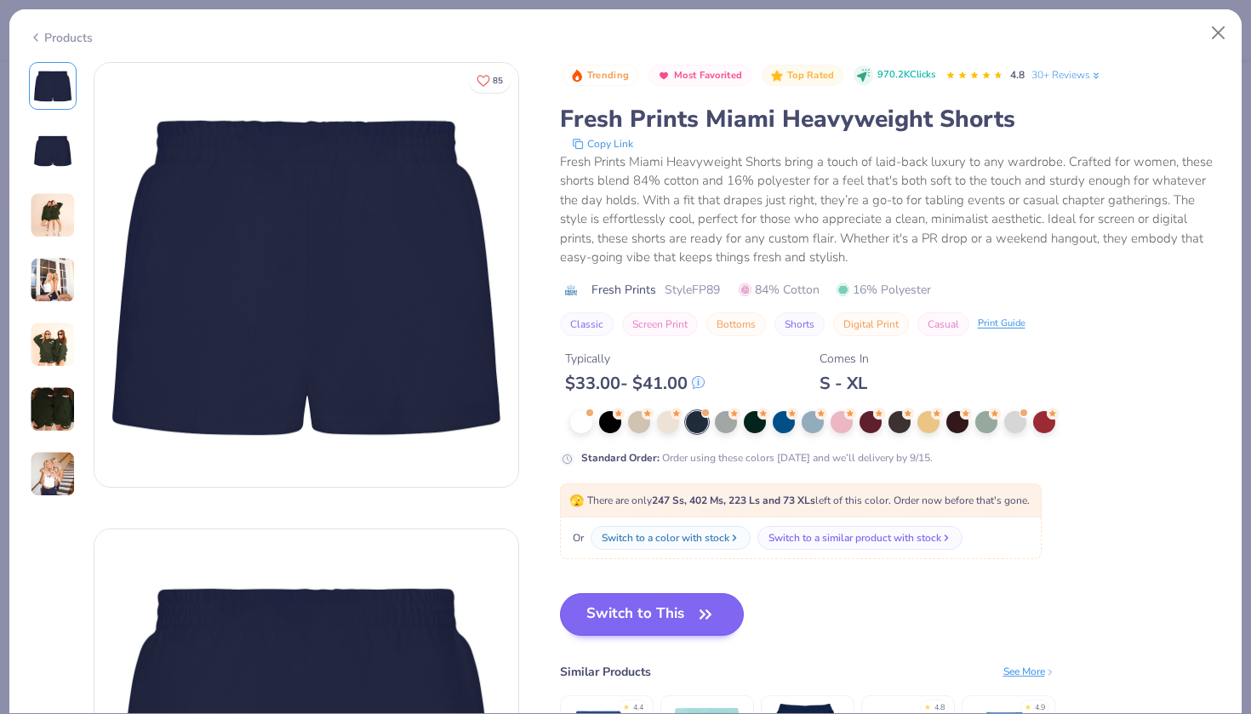
click at [643, 622] on button "Switch to This" at bounding box center [652, 614] width 185 height 43
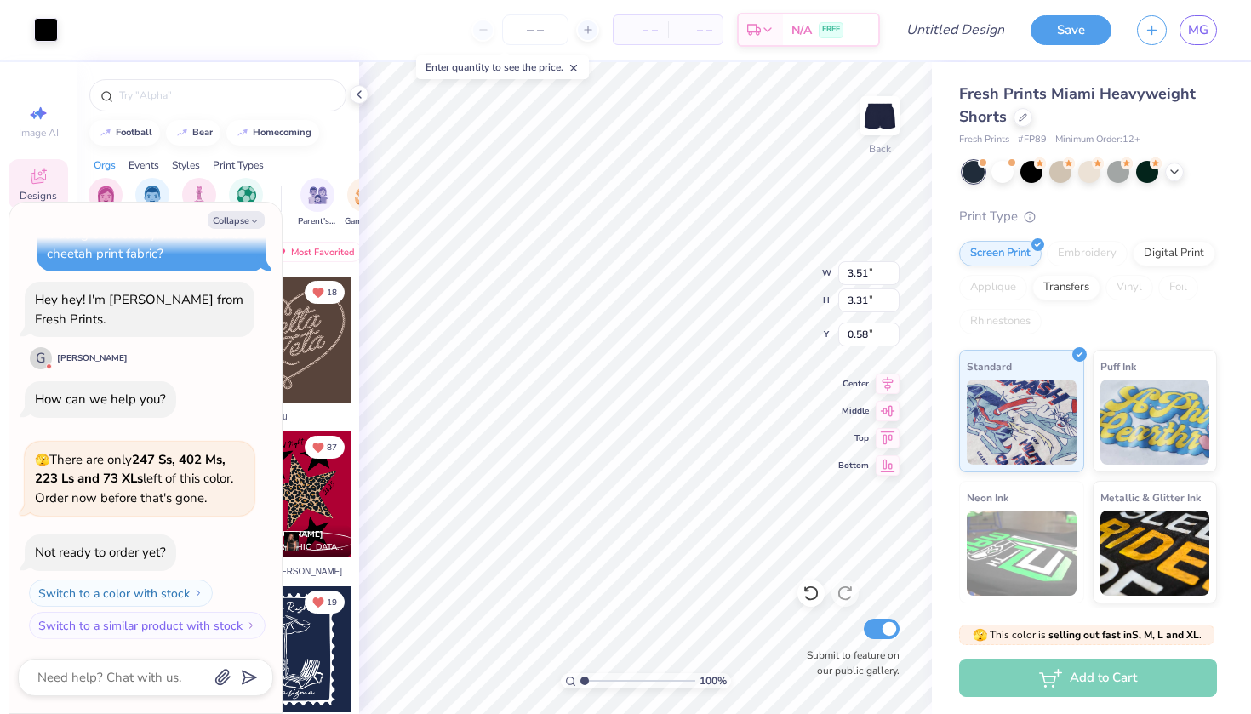
scroll to position [33, 0]
click at [243, 231] on div "Collapse If using embroidery, will the star be cheetah print fabric? Hey hey! I…" at bounding box center [145, 458] width 272 height 511
click at [235, 217] on button "Collapse" at bounding box center [236, 220] width 57 height 18
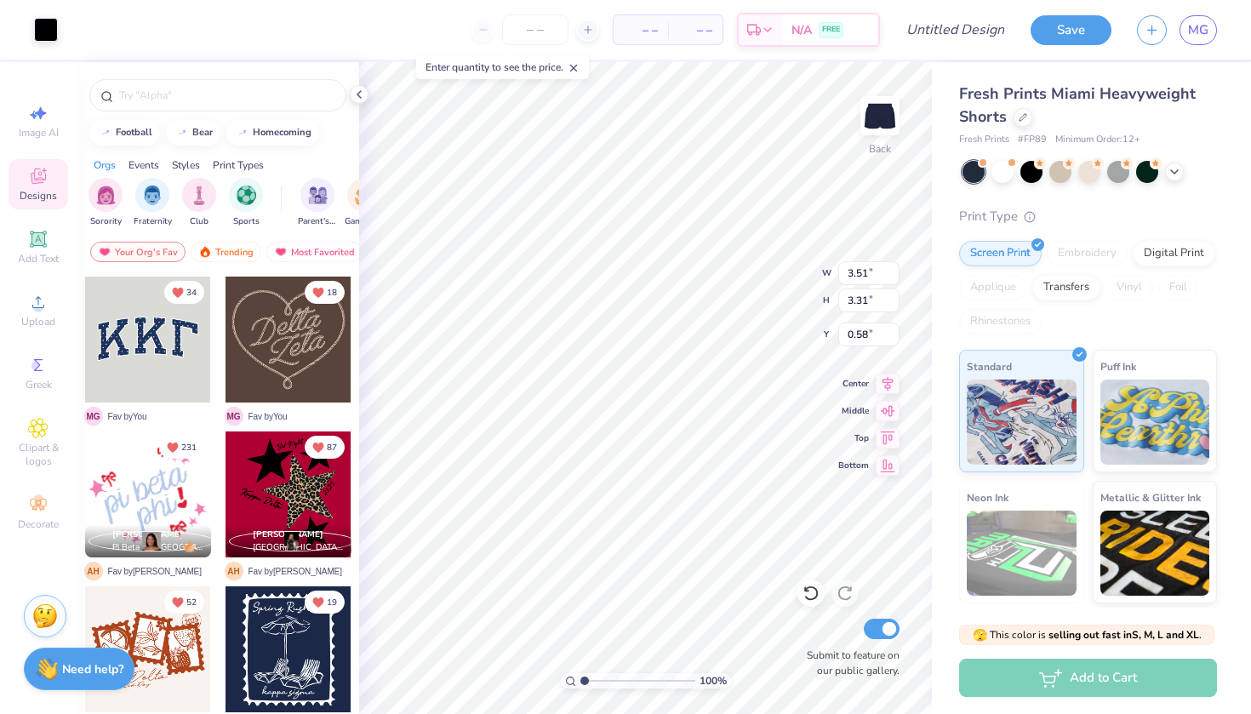
type textarea "x"
click at [363, 94] on icon at bounding box center [359, 95] width 14 height 14
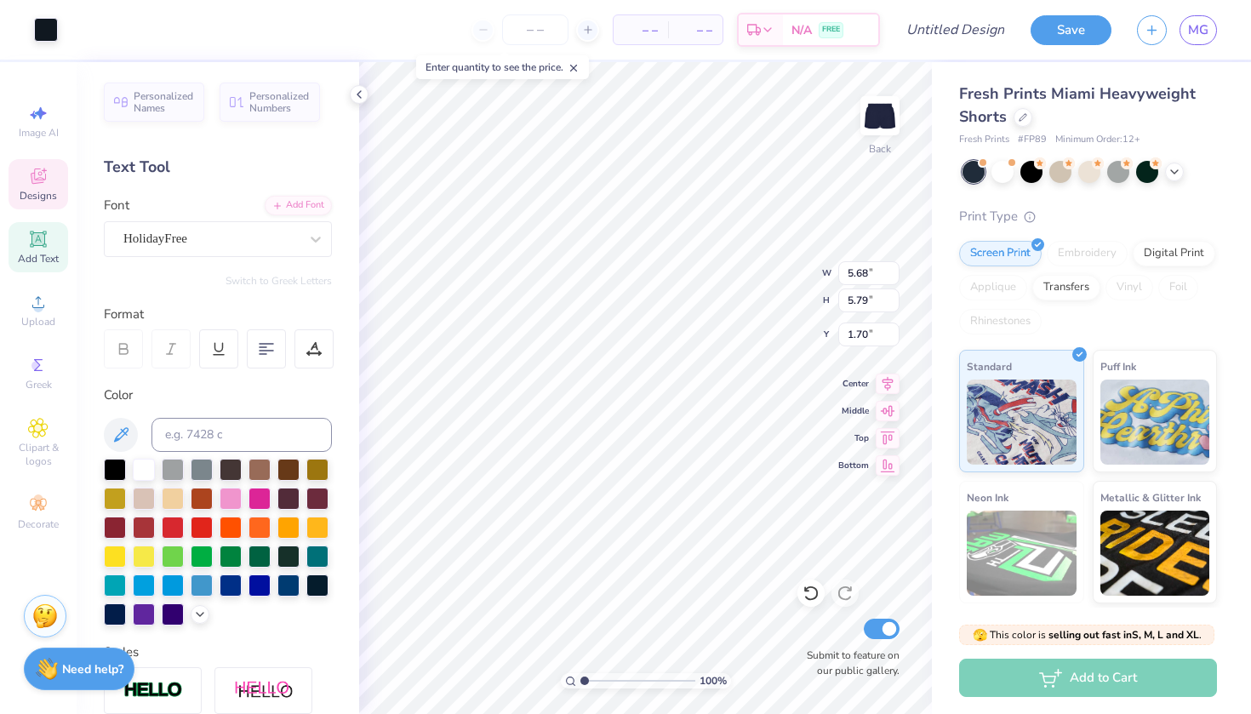
type input "2.15"
type input "2.19"
type input "5.29"
type input "5.63"
type input "5.60"
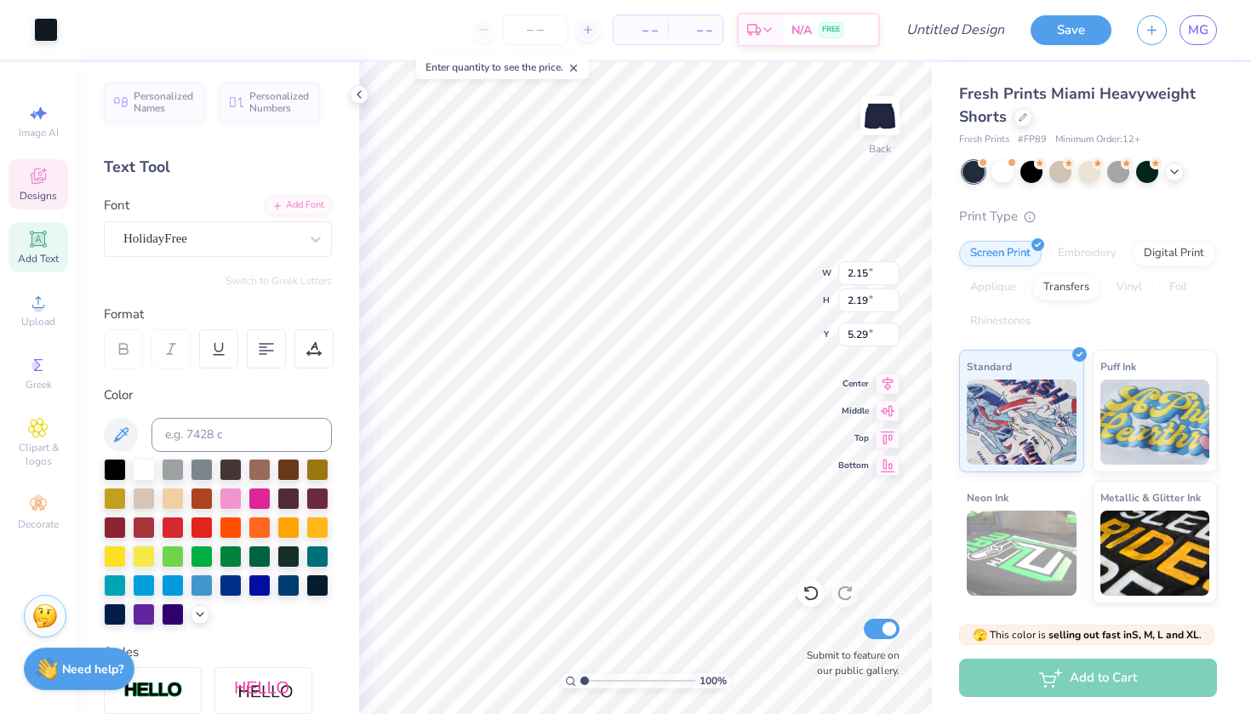
type input "1.74"
type input "1.98"
type input "1.97"
type input "5.36"
type input "3.21"
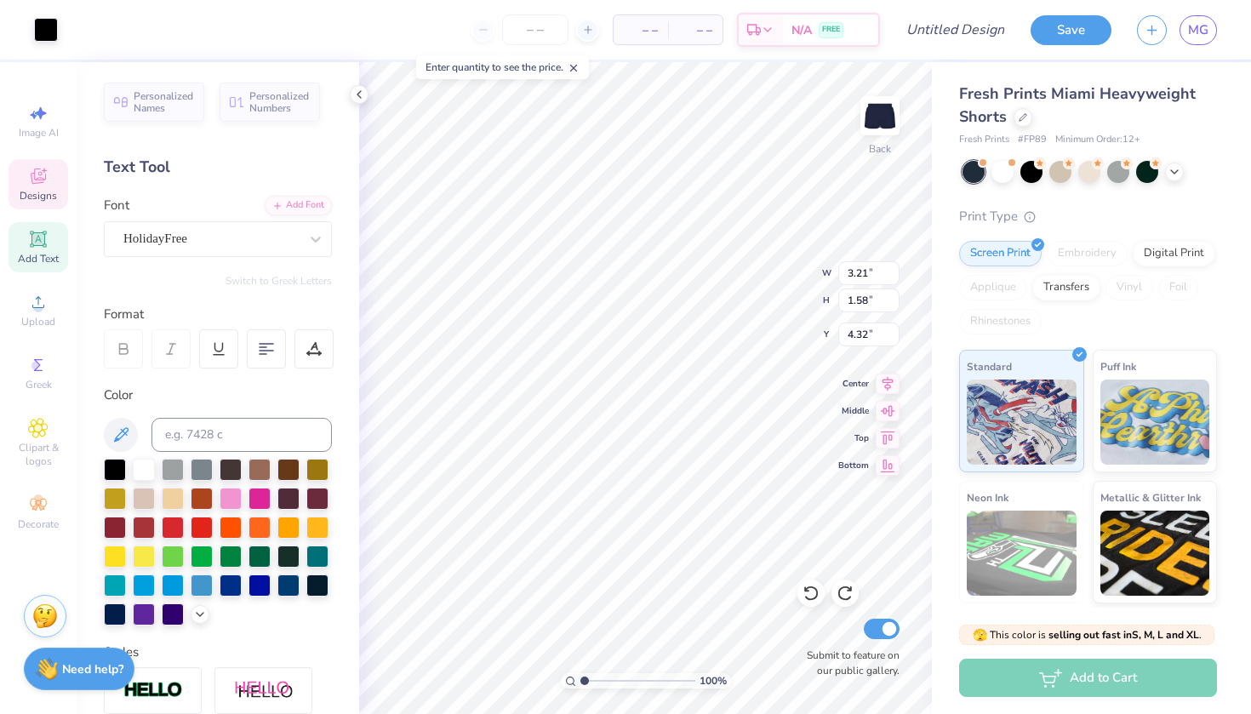
type input "1.58"
type input "4.32"
type input "1.71"
click at [53, 108] on div "Image AI" at bounding box center [39, 121] width 60 height 50
select select "4"
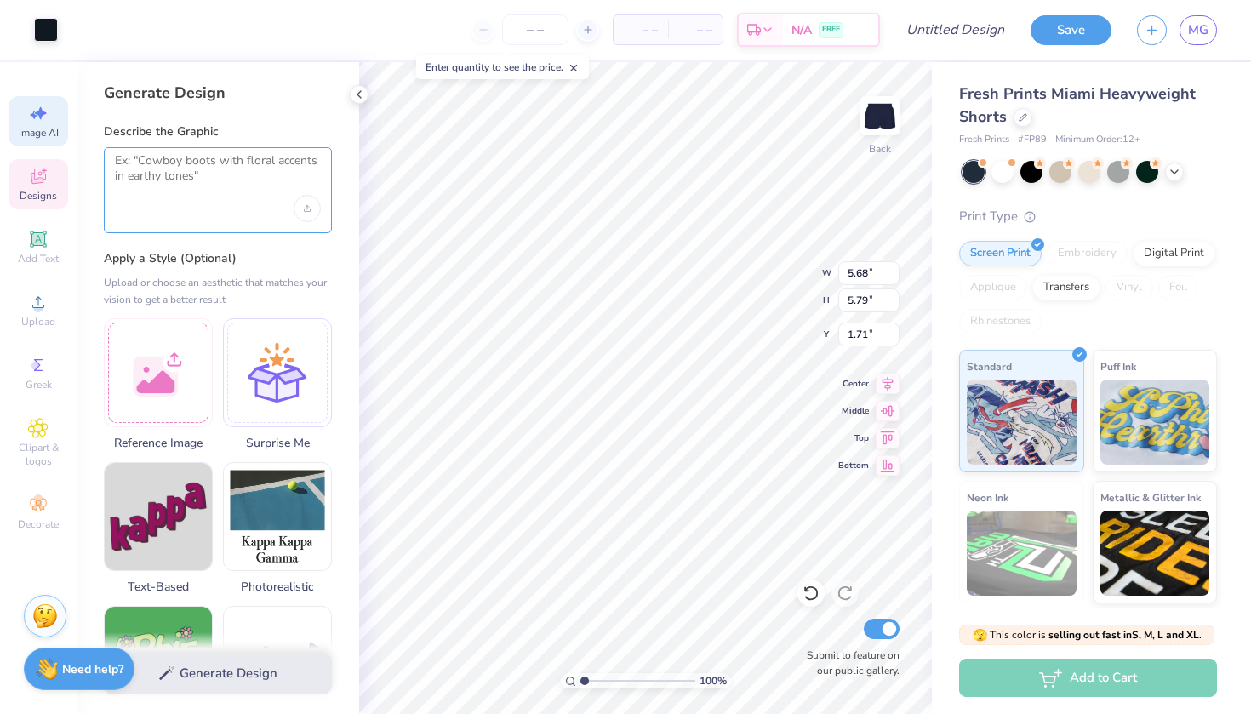
click at [164, 179] on textarea at bounding box center [218, 174] width 206 height 43
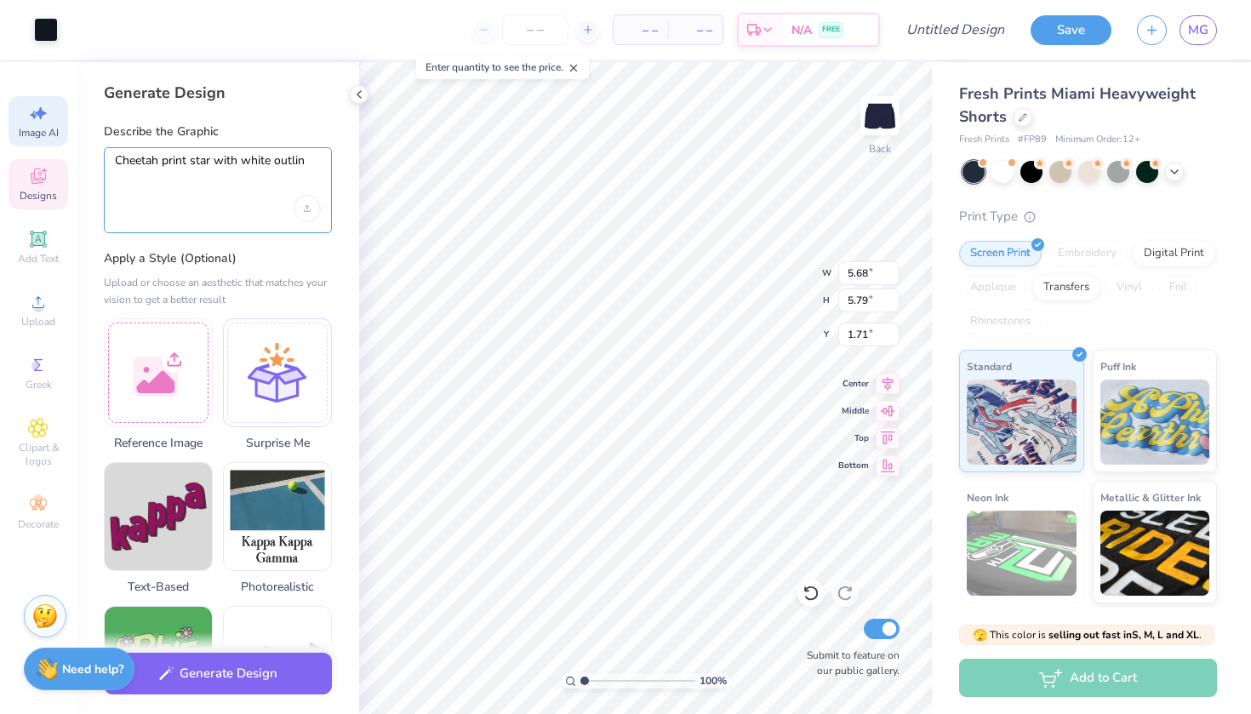
type textarea "Cheetah print star with white outline"
click at [203, 674] on button "Generate Design" at bounding box center [218, 670] width 228 height 42
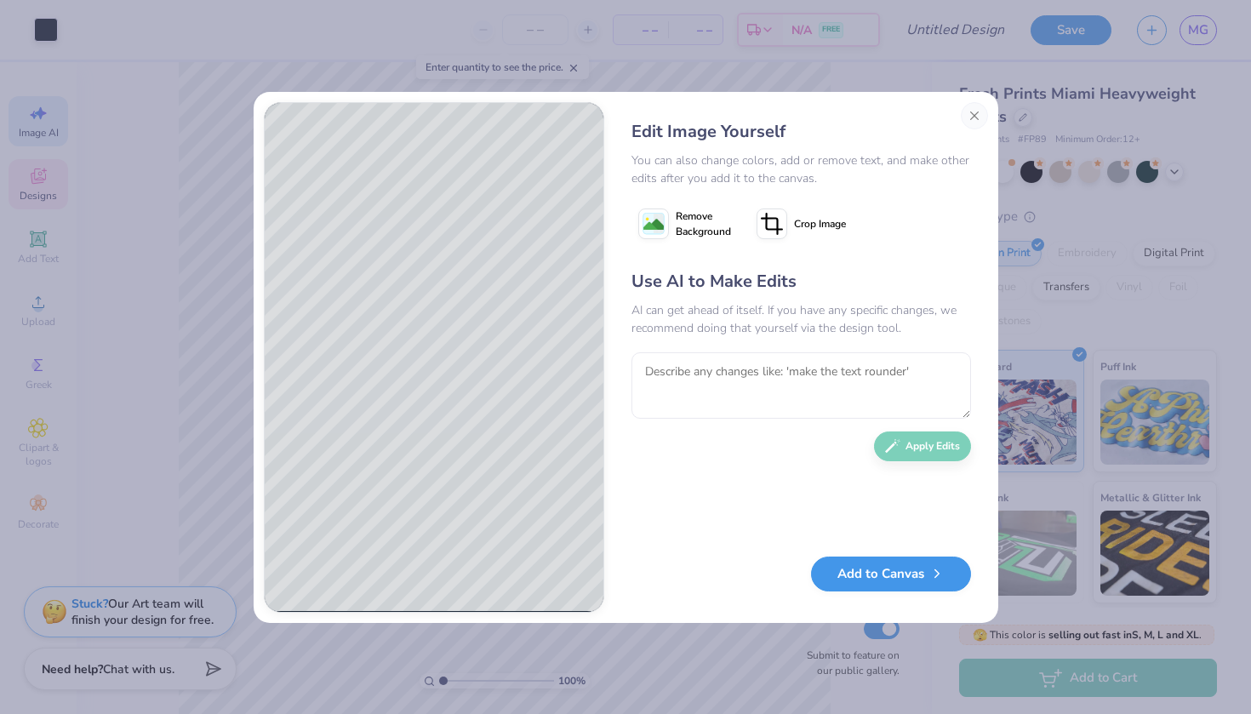
click at [857, 586] on button "Add to Canvas" at bounding box center [891, 574] width 160 height 35
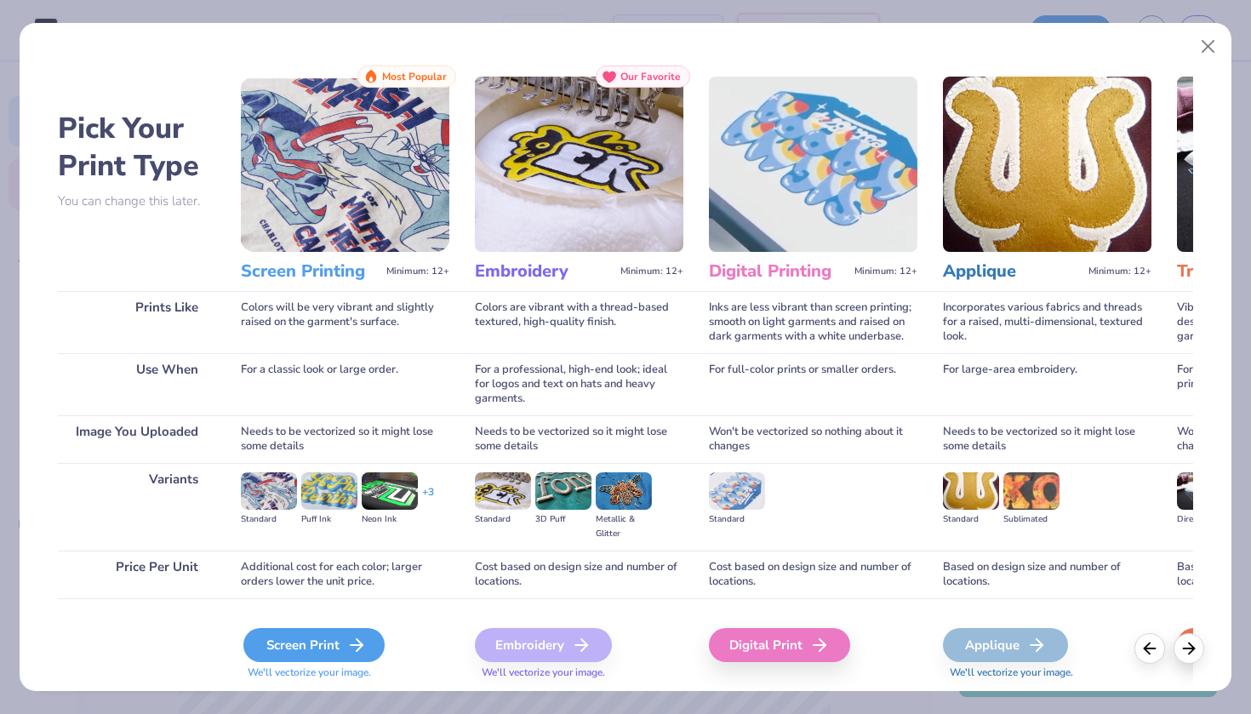
click at [347, 649] on icon at bounding box center [356, 645] width 20 height 20
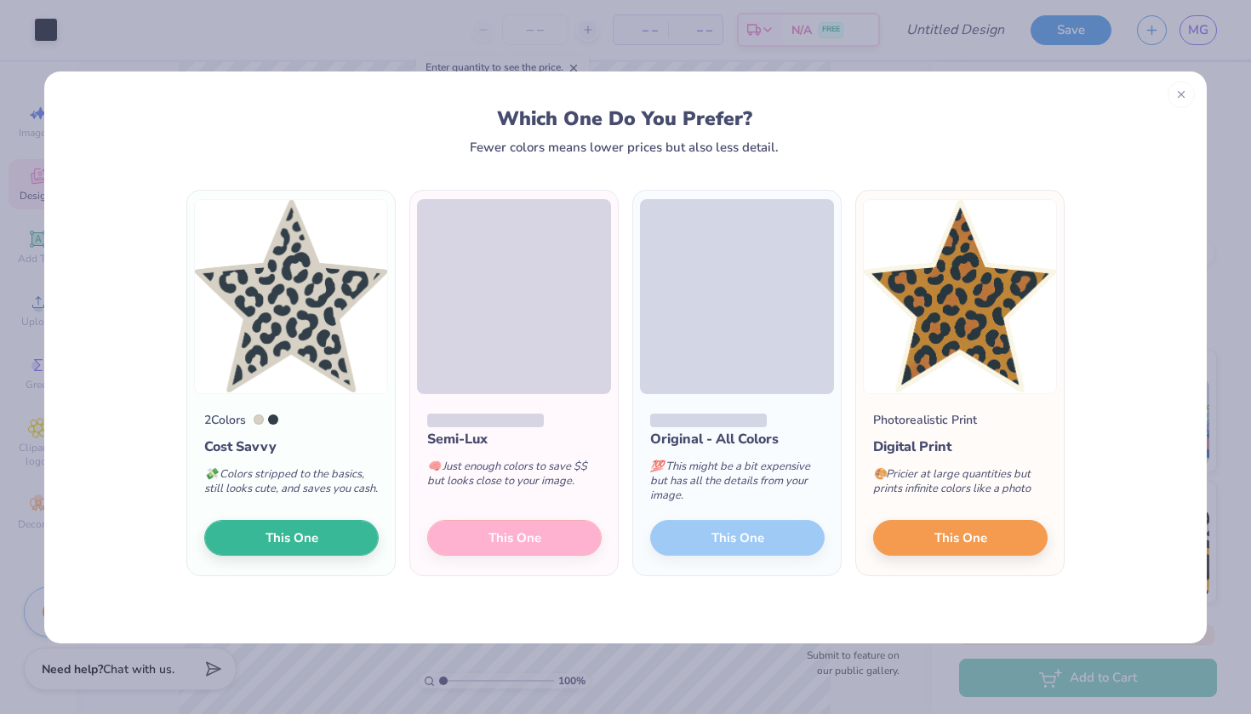
click at [276, 419] on div at bounding box center [273, 419] width 10 height 10
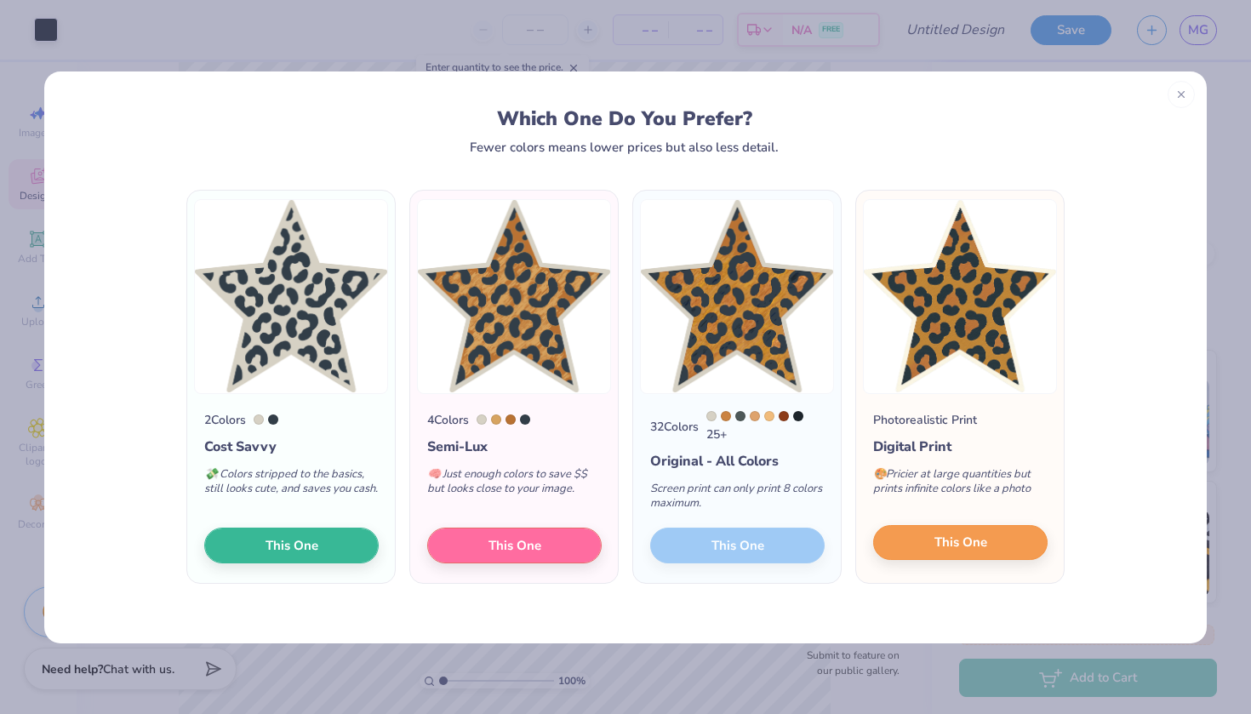
click at [902, 544] on button "This One" at bounding box center [960, 543] width 174 height 36
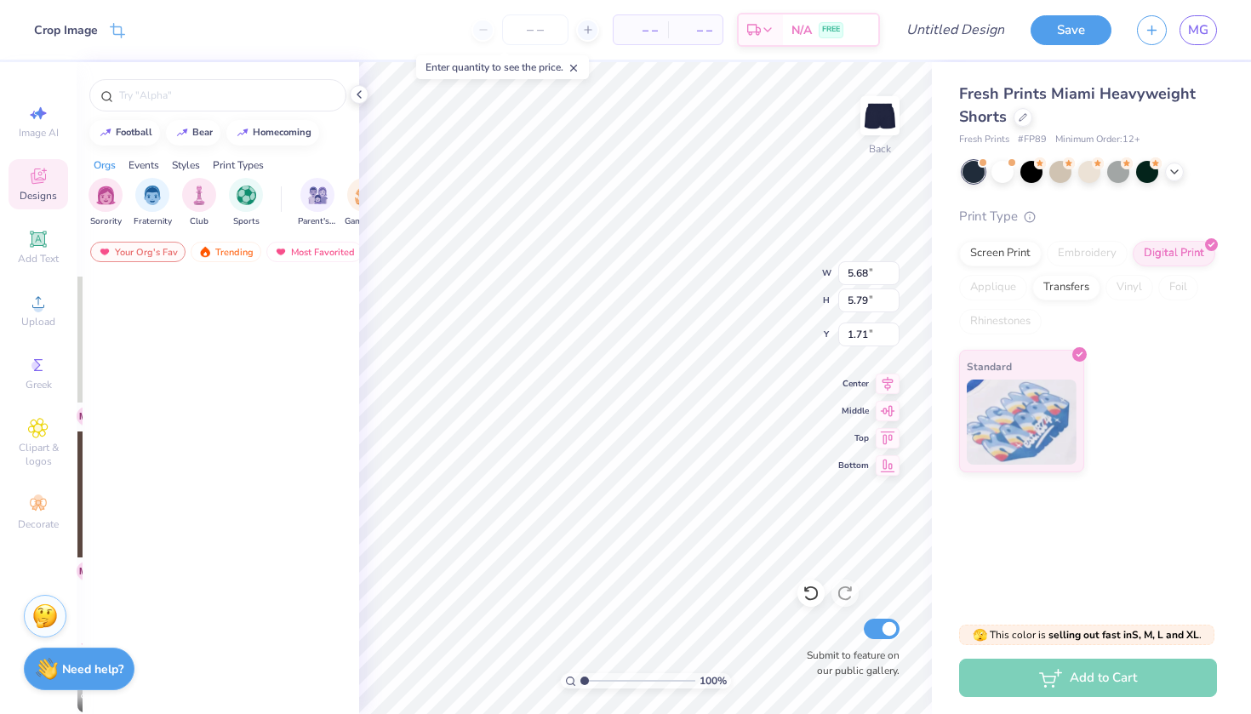
type input "7.27"
type input "7.29"
type input "1.61"
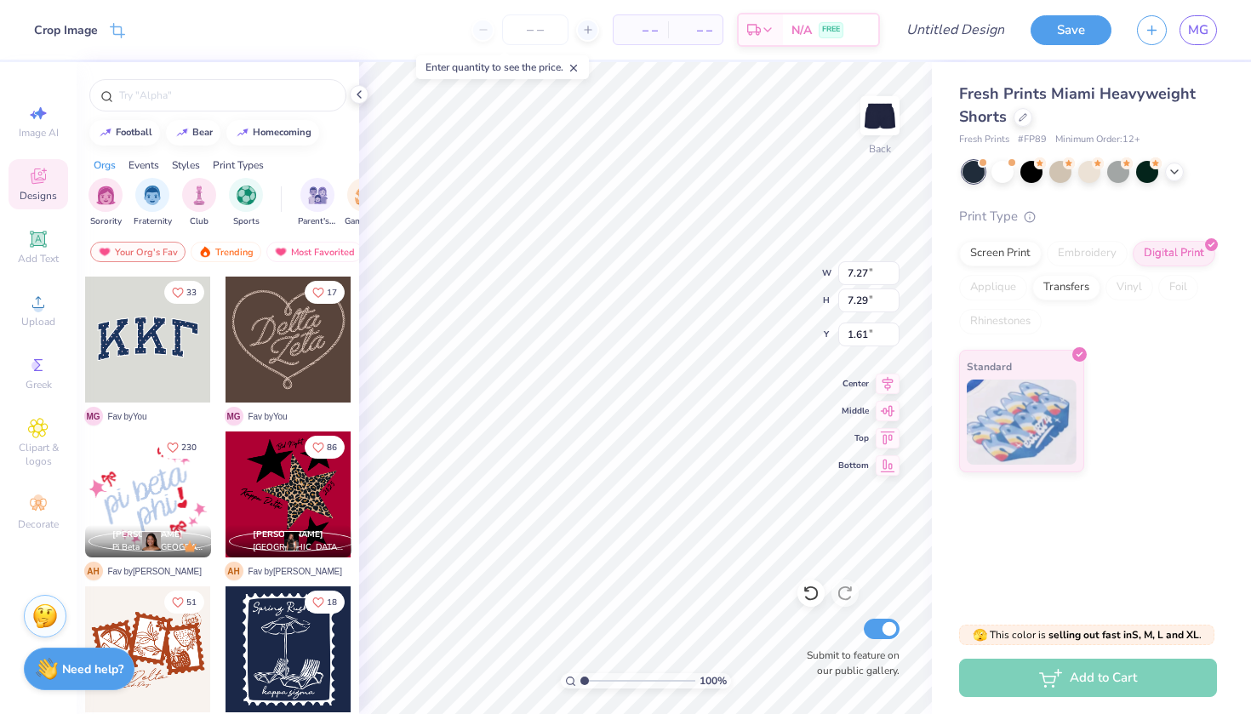
type input "2.80"
type input "2.81"
type input "6.09"
click at [40, 126] on span "Image AI" at bounding box center [39, 133] width 40 height 14
select select "4"
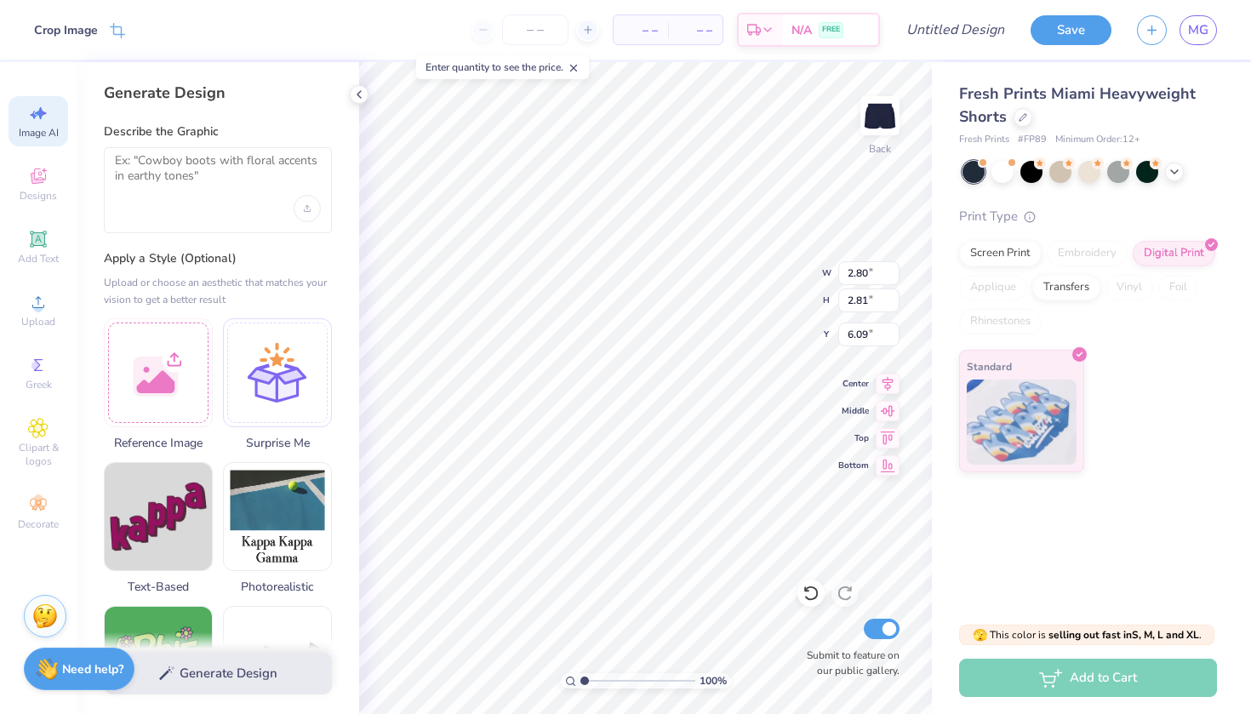
click at [191, 204] on div at bounding box center [218, 190] width 228 height 86
click at [147, 167] on textarea at bounding box center [218, 174] width 206 height 43
type textarea "Ch"
type textarea "x"
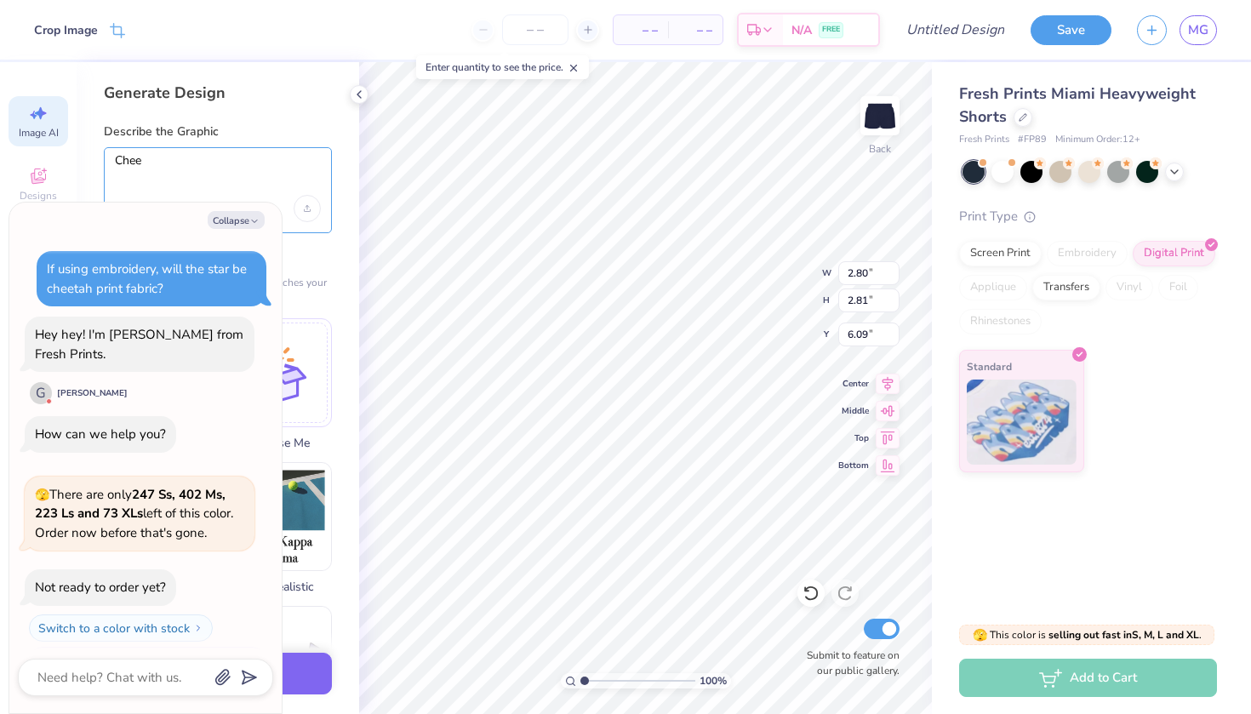
scroll to position [188, 0]
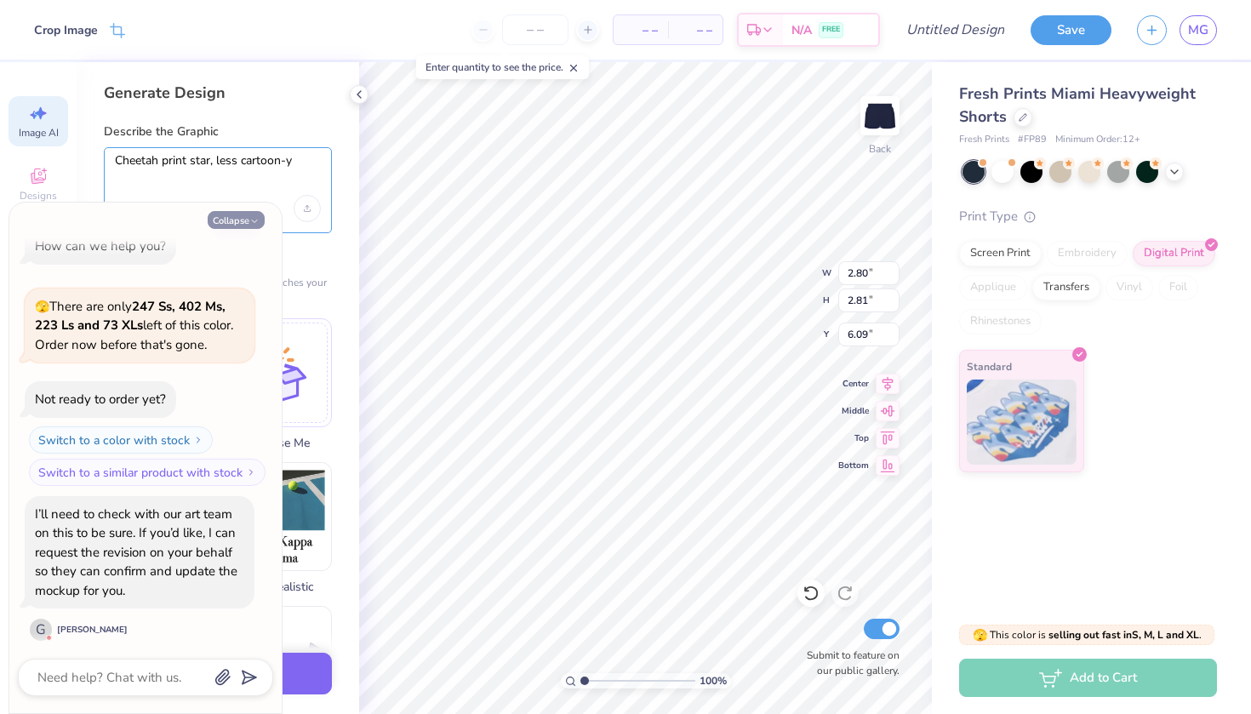
type textarea "Cheetah print star, less cartoon-y"
click at [254, 224] on icon "button" at bounding box center [254, 221] width 10 height 10
type textarea "x"
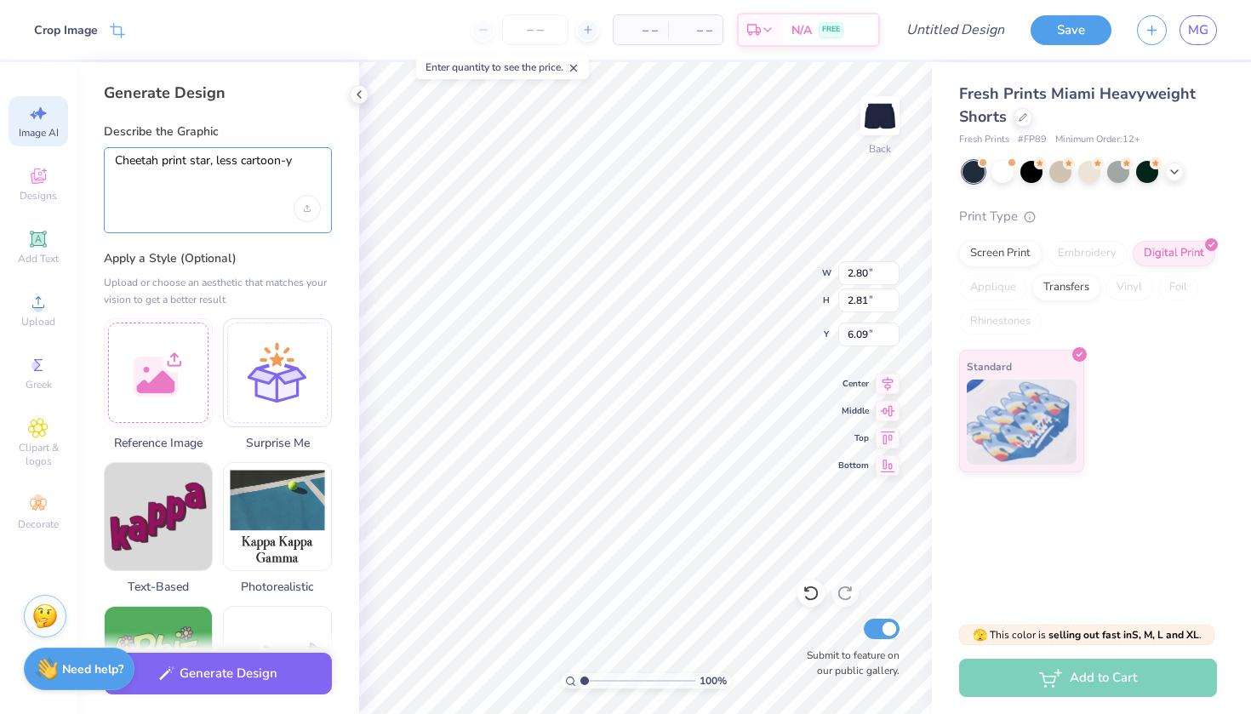
click at [304, 169] on textarea "Cheetah print star, less cartoon-y" at bounding box center [218, 174] width 206 height 43
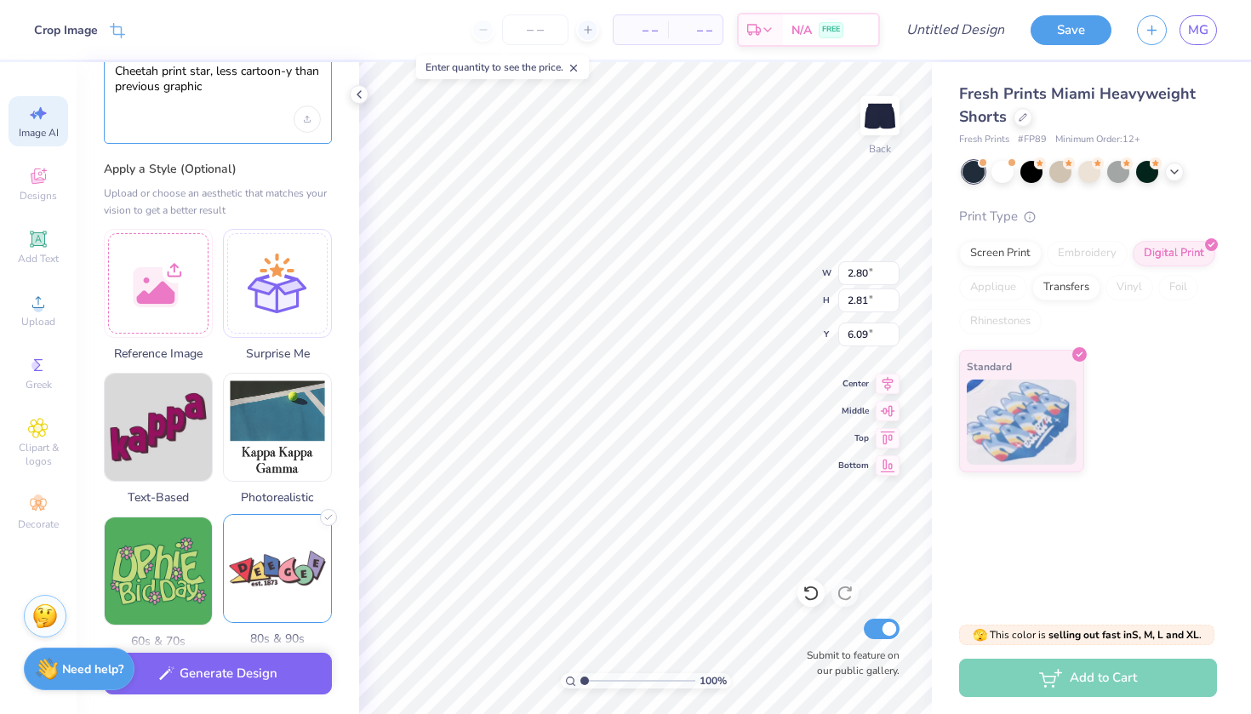
scroll to position [91, 0]
type textarea "Cheetah print star, less cartoon-y than previous graphic"
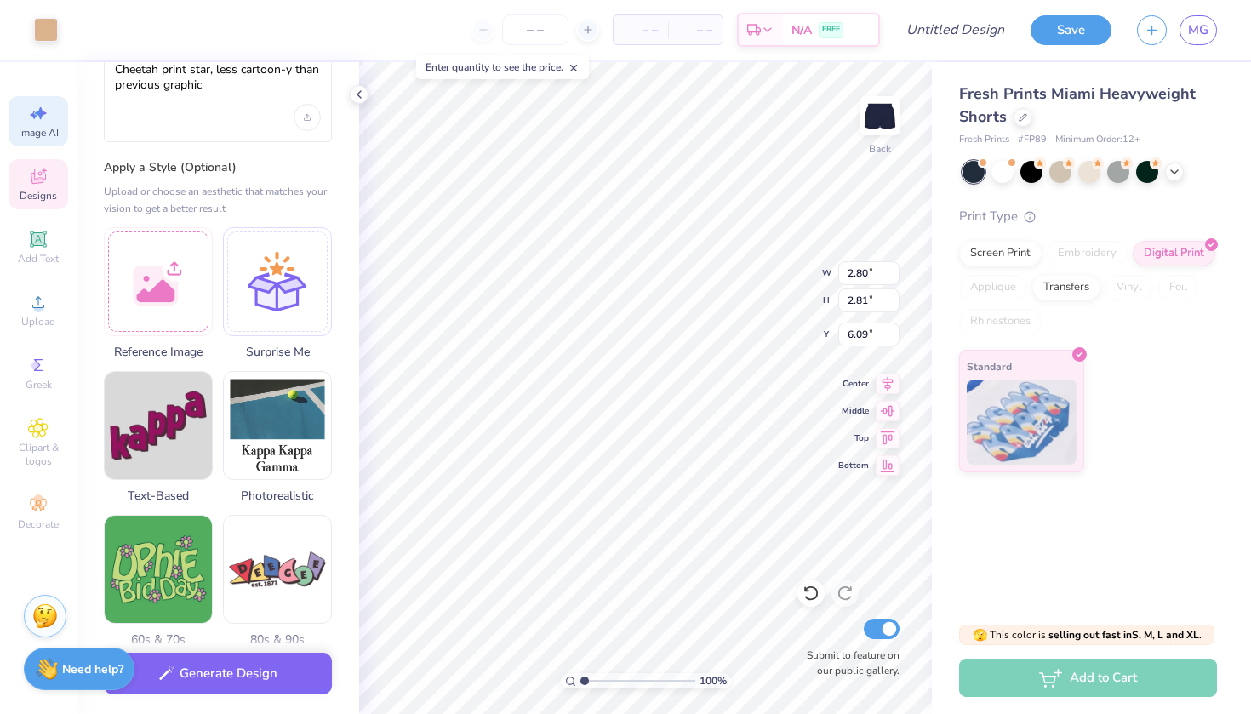
type input "5.63"
type input "5.60"
type input "1.74"
type input "1.70"
click at [165, 257] on div at bounding box center [158, 279] width 109 height 109
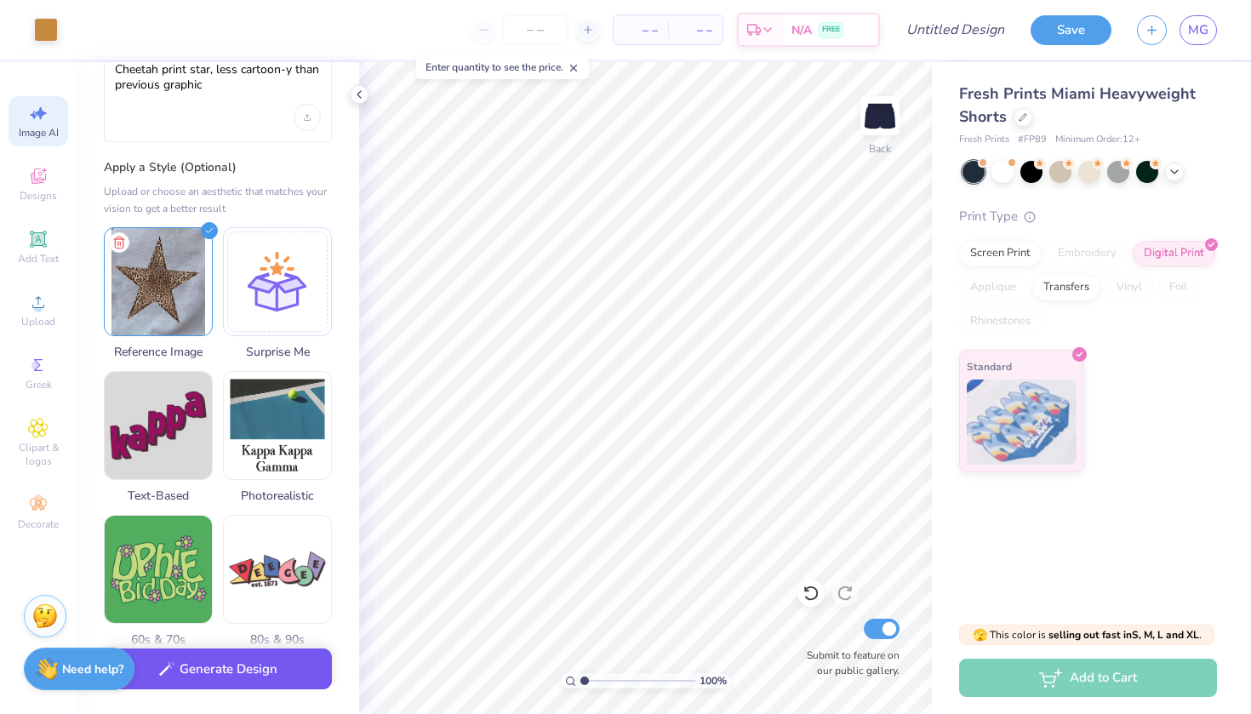
click at [249, 663] on button "Generate Design" at bounding box center [218, 670] width 228 height 42
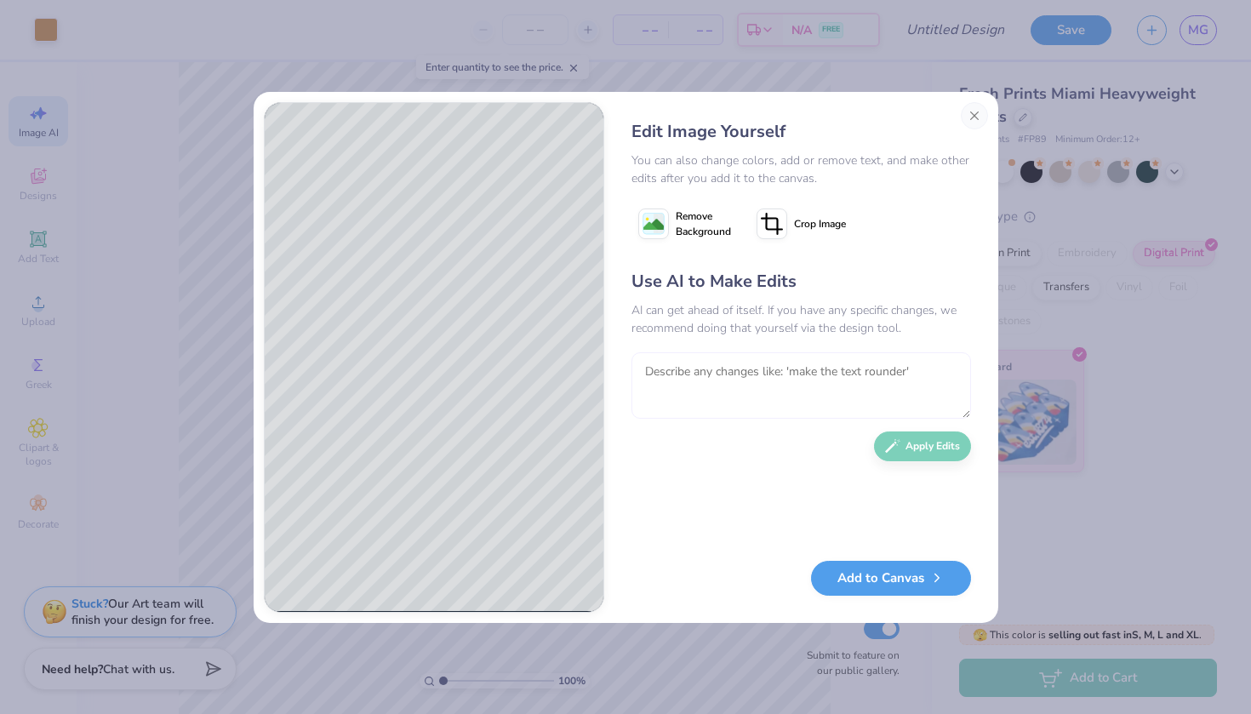
click at [706, 393] on textarea at bounding box center [802, 385] width 340 height 66
type textarea "add white outline"
click at [929, 456] on button "Apply Edits" at bounding box center [922, 442] width 97 height 30
click at [691, 365] on textarea at bounding box center [802, 385] width 340 height 66
type textarea "more beige, less golden"
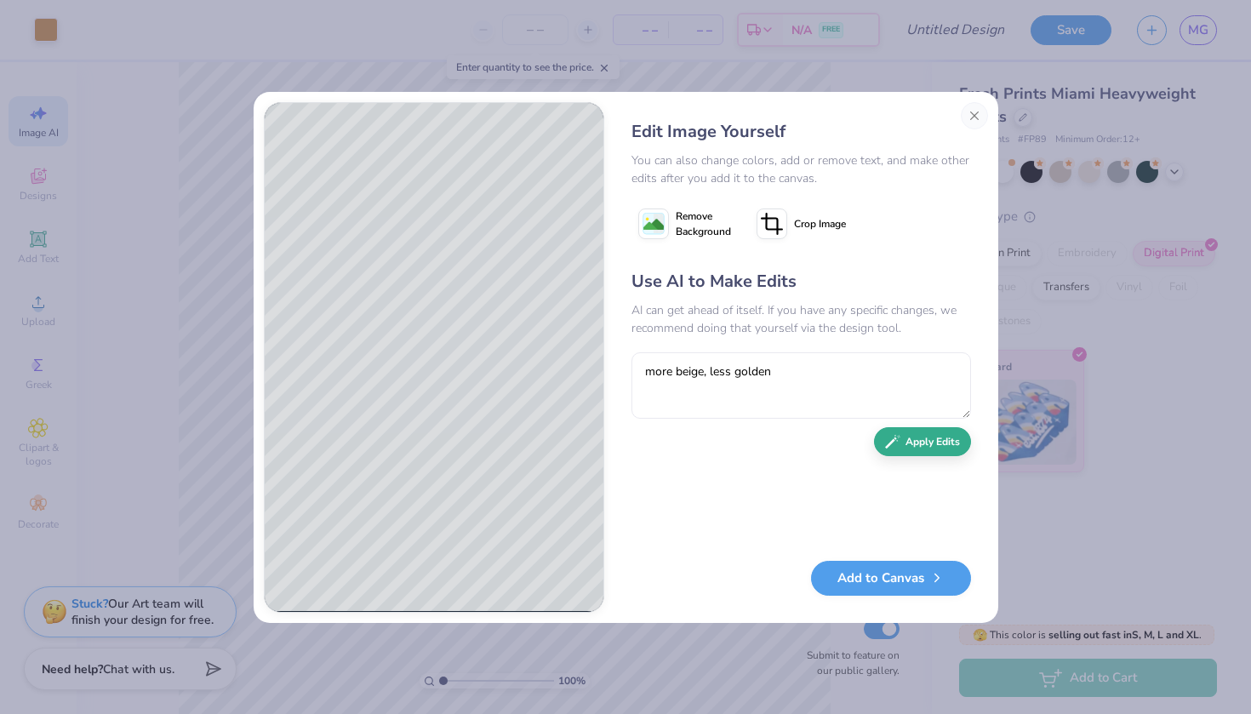
click at [906, 443] on button "Apply Edits" at bounding box center [922, 442] width 97 height 30
click at [798, 401] on textarea at bounding box center [802, 385] width 340 height 66
type textarea "never mind revert to previous version"
click at [923, 441] on button "Apply Edits" at bounding box center [922, 442] width 97 height 30
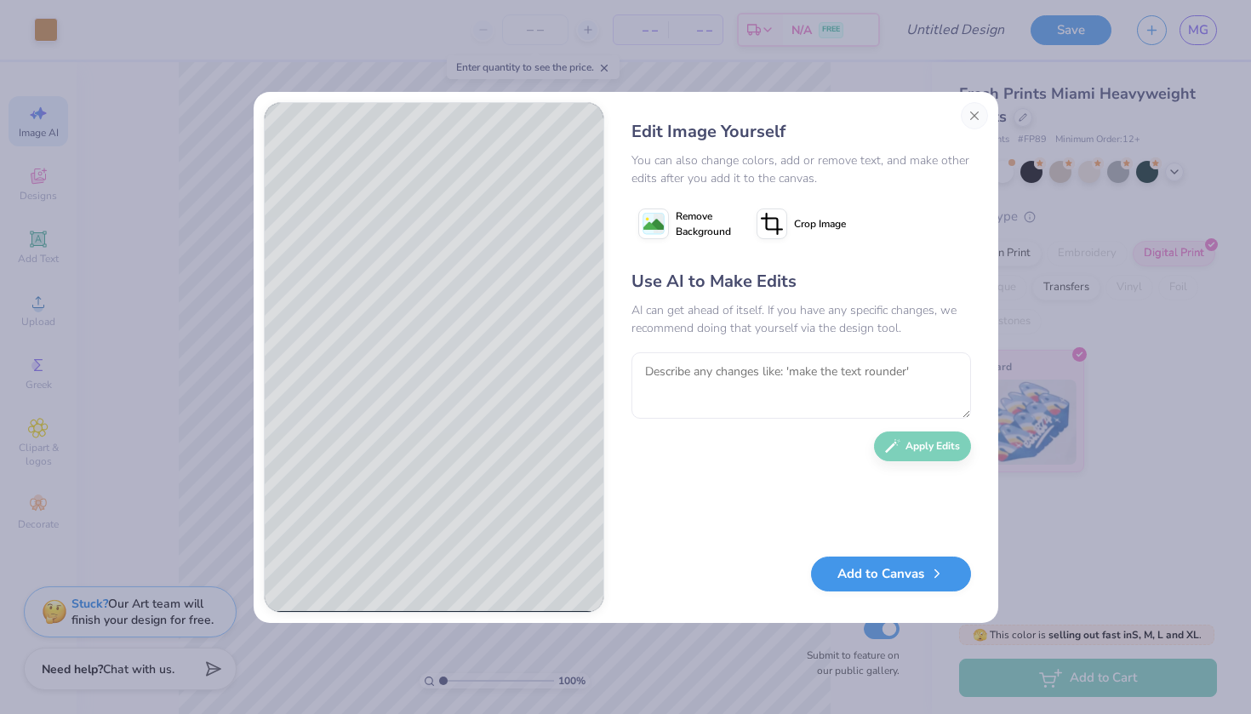
click at [926, 573] on button "Add to Canvas" at bounding box center [891, 574] width 160 height 35
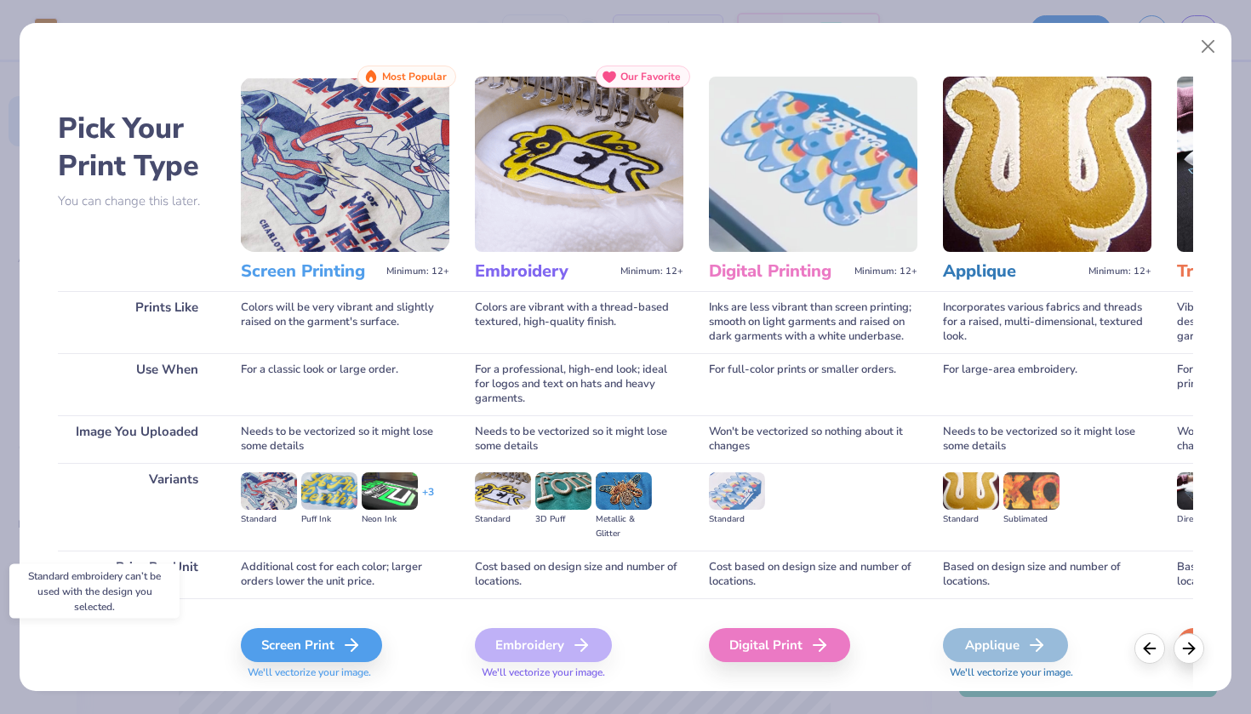
click at [553, 641] on div "Embroidery" at bounding box center [543, 645] width 137 height 34
drag, startPoint x: 858, startPoint y: 440, endPoint x: 826, endPoint y: 445, distance: 32.7
click at [828, 445] on div "Won't be vectorized so nothing about it changes" at bounding box center [813, 439] width 209 height 48
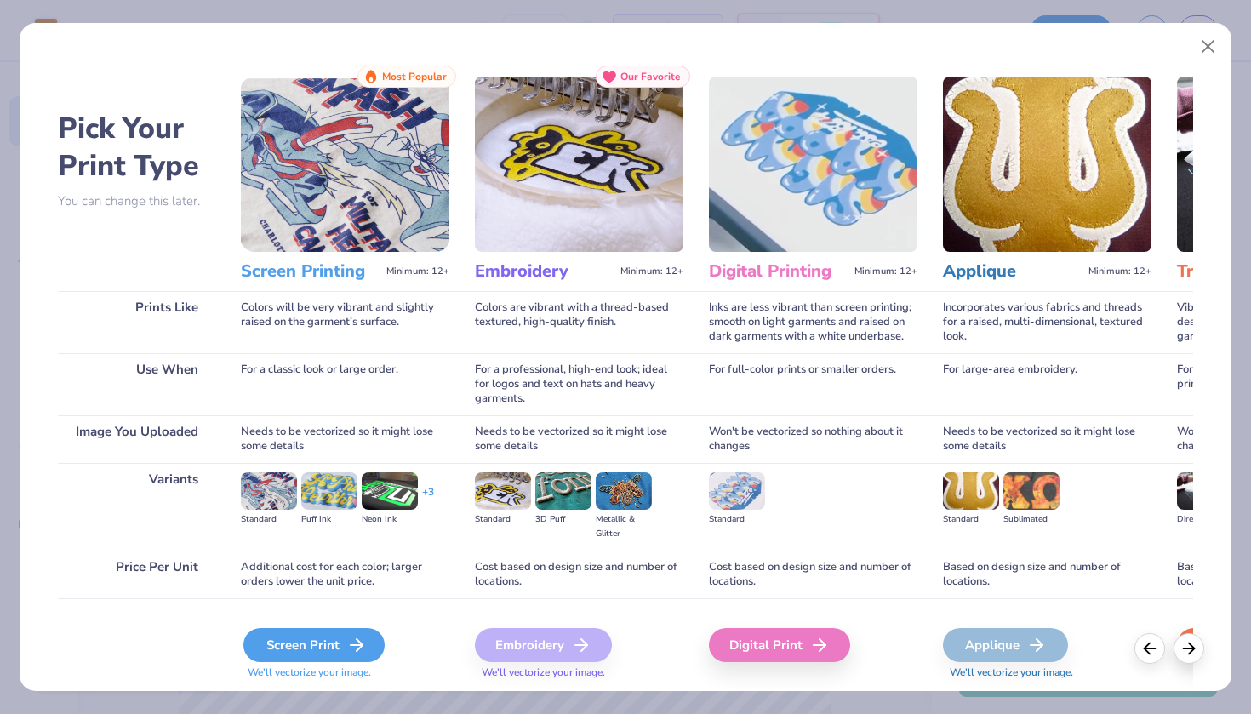
click at [330, 648] on div "Screen Print" at bounding box center [313, 645] width 141 height 34
click at [354, 640] on icon at bounding box center [356, 645] width 20 height 20
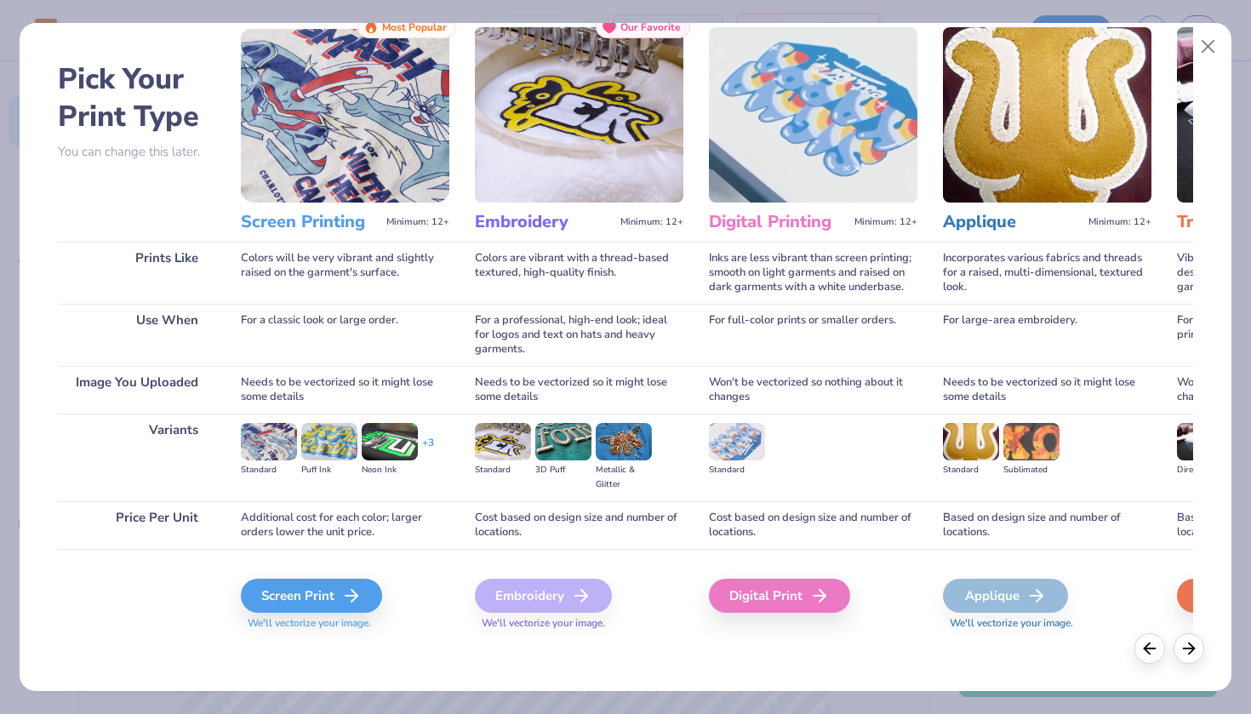
scroll to position [49, 0]
click at [1186, 647] on icon at bounding box center [1189, 646] width 19 height 19
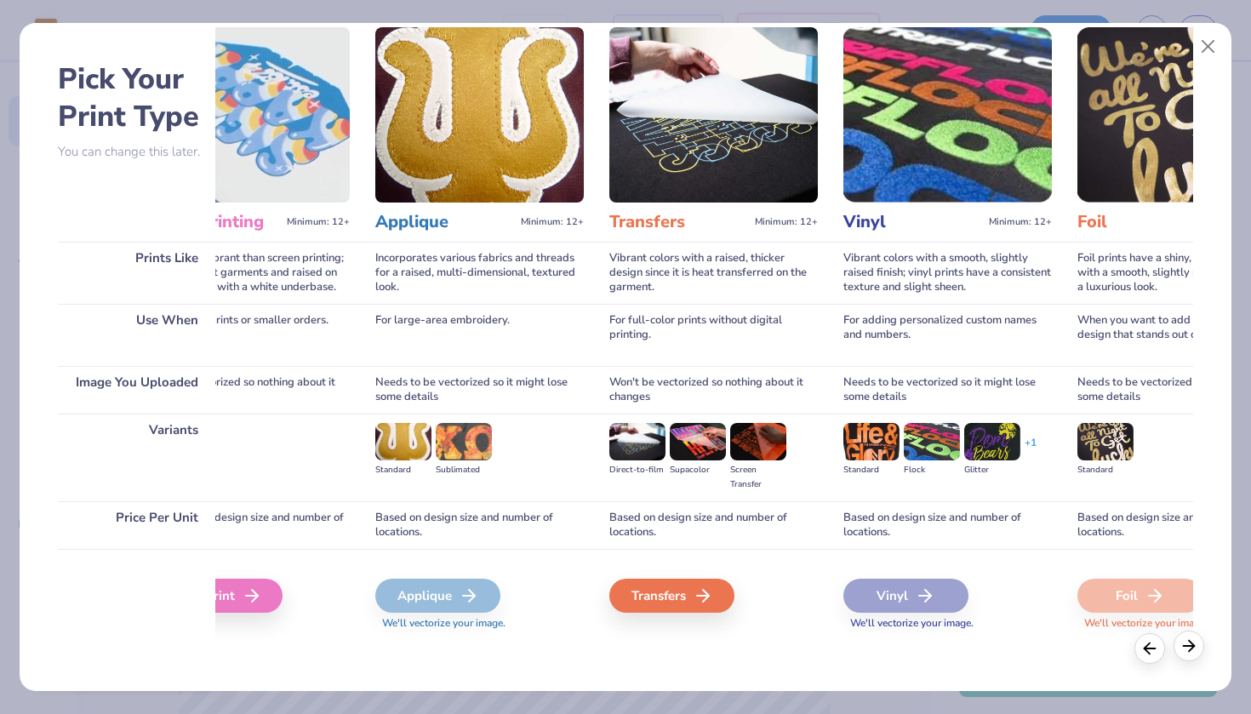
click at [1186, 648] on icon at bounding box center [1189, 646] width 19 height 19
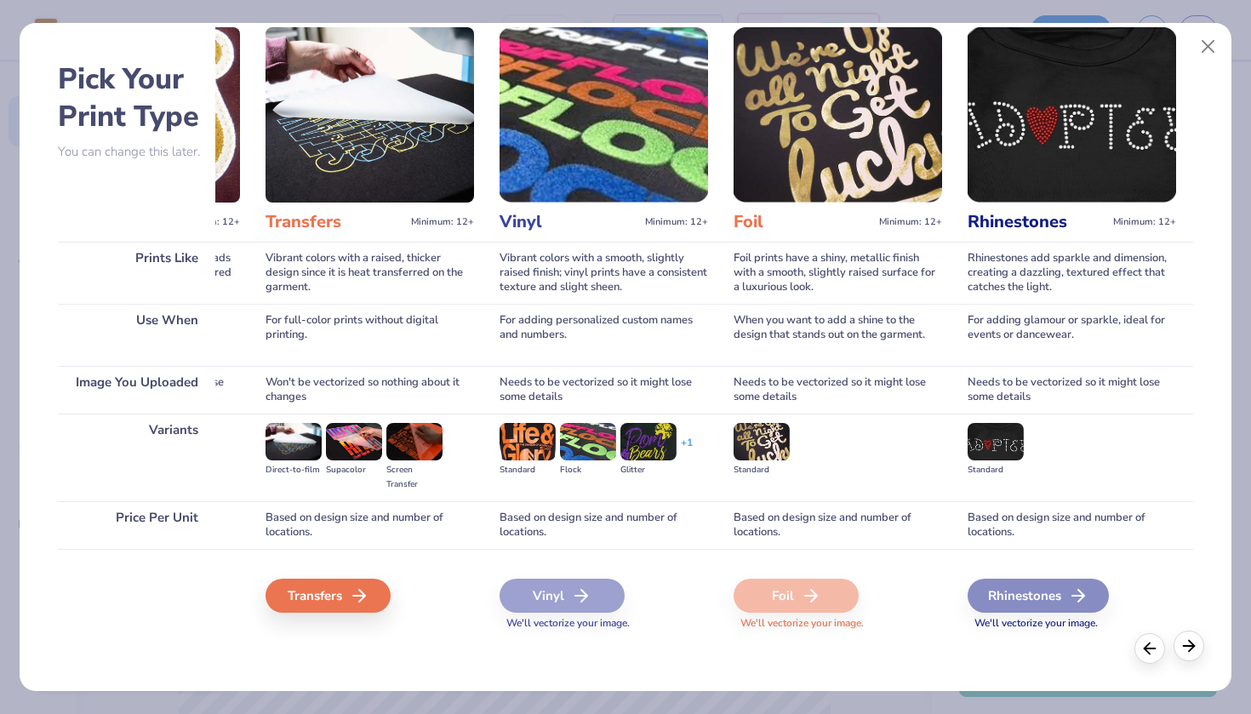
scroll to position [0, 920]
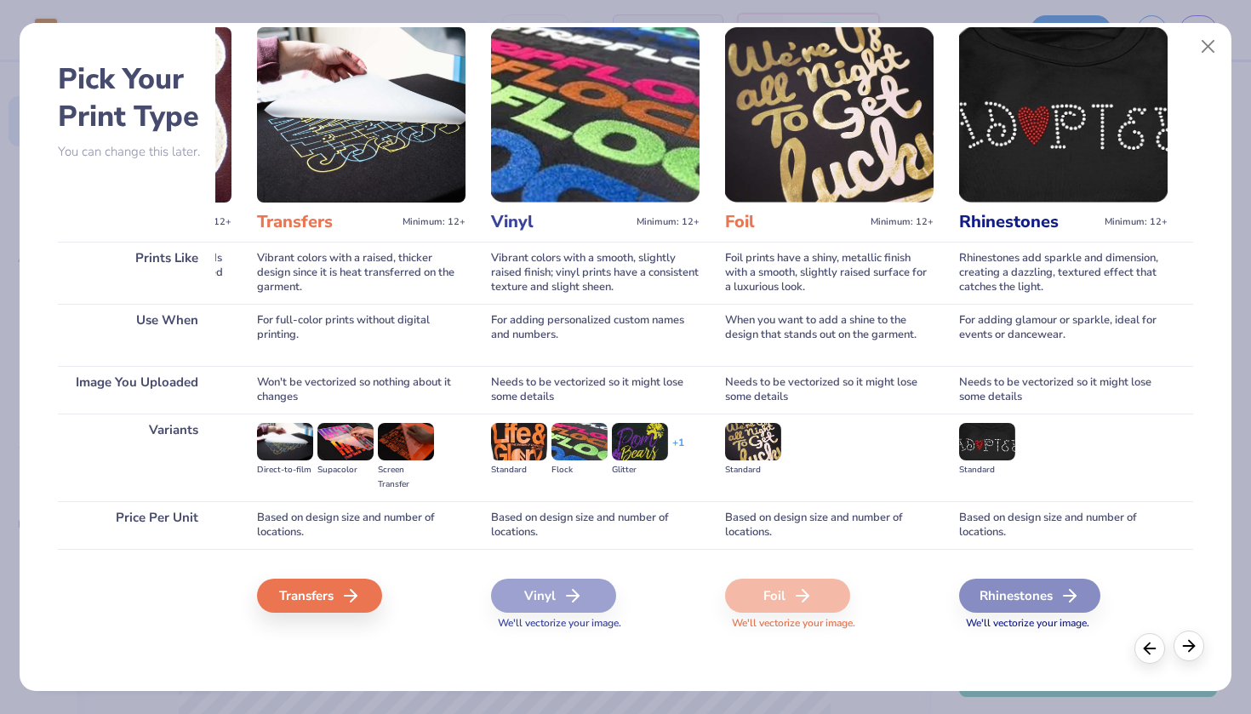
click at [1186, 648] on icon at bounding box center [1189, 646] width 19 height 19
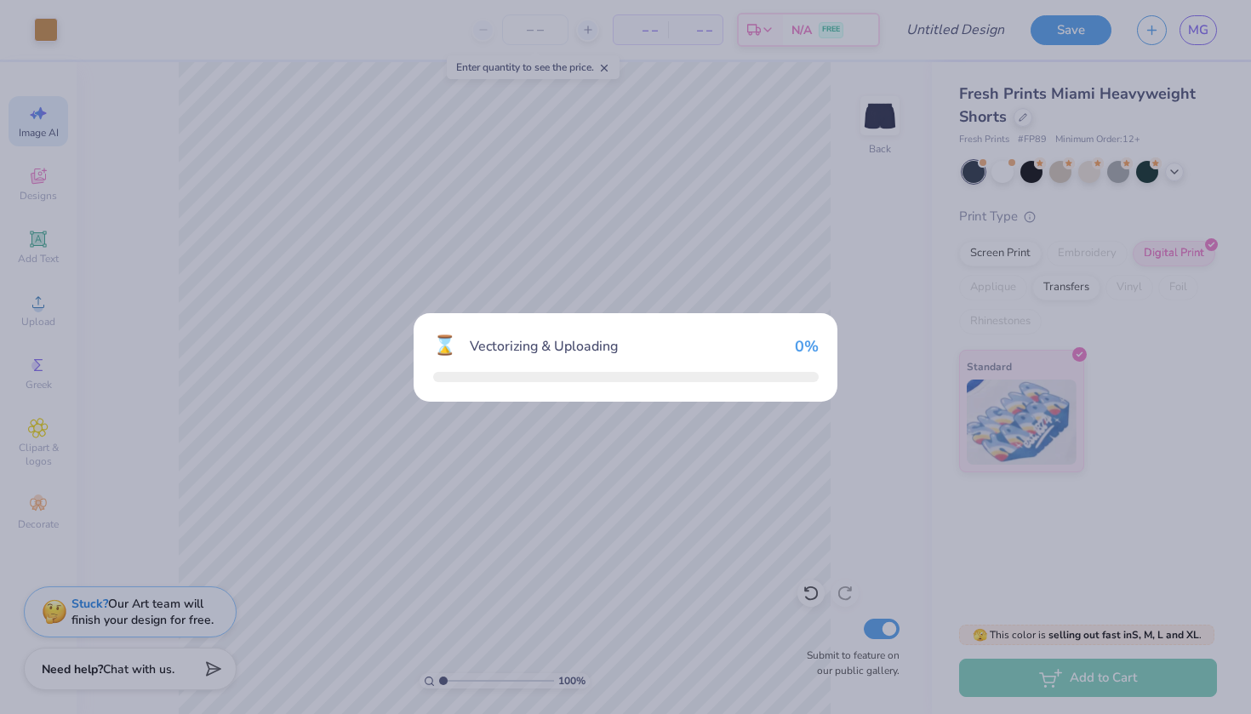
click at [1140, 649] on div "⌛ Vectorizing & Uploading 0 %" at bounding box center [625, 357] width 1251 height 714
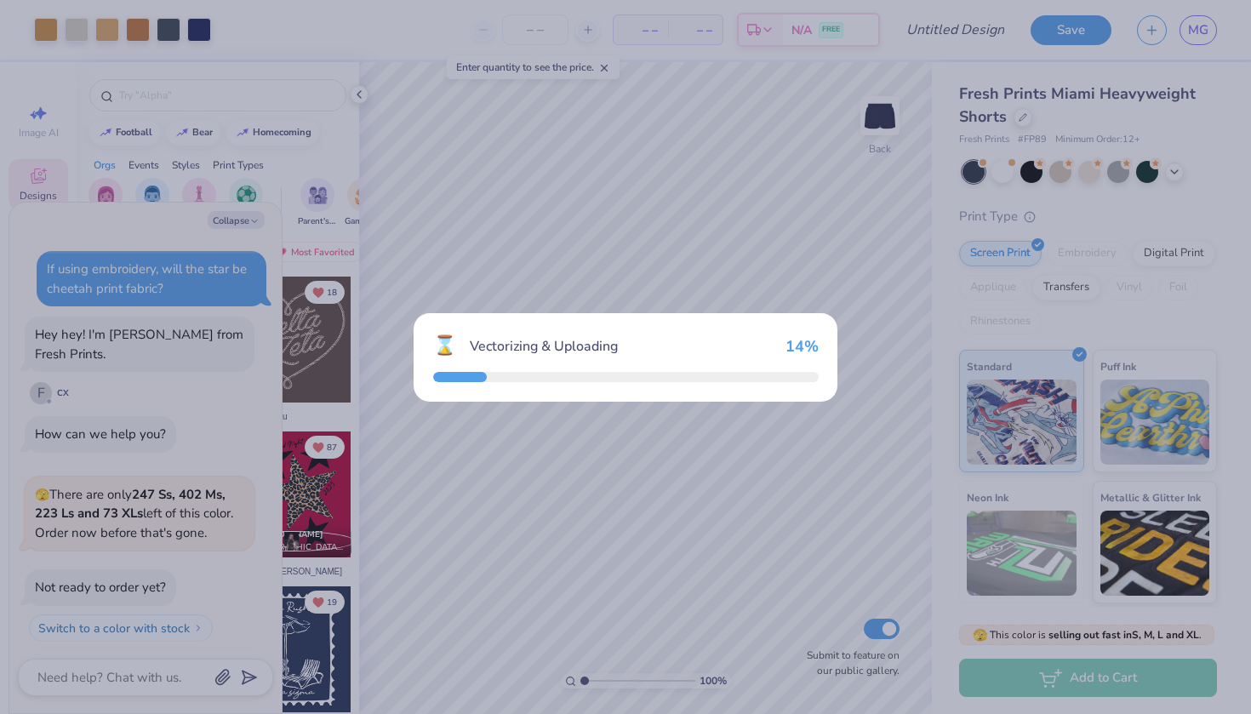
scroll to position [329, 0]
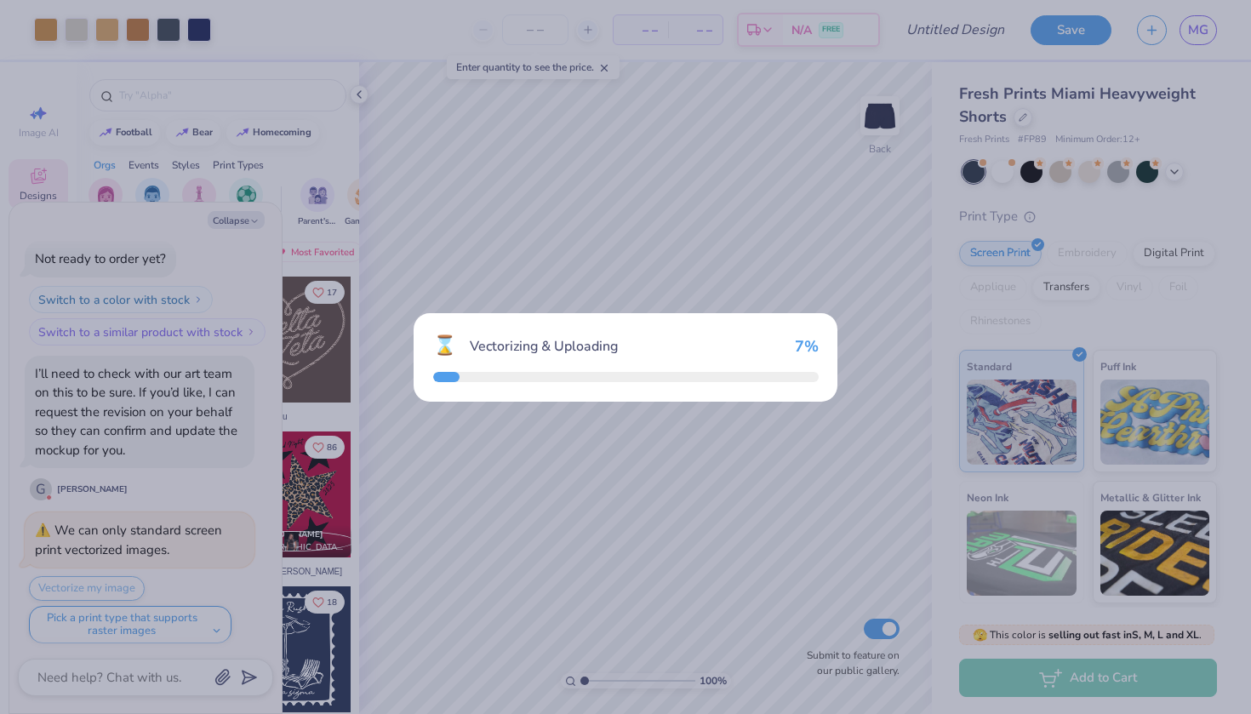
type textarea "x"
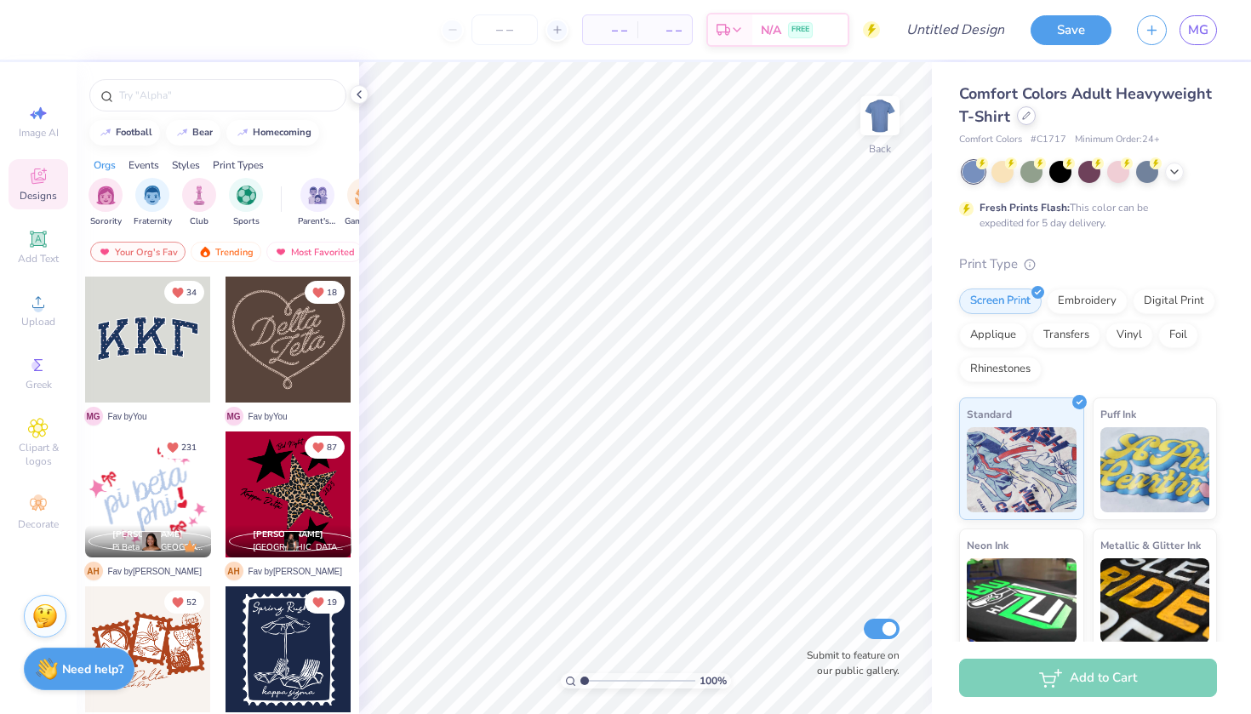
click at [1025, 122] on div at bounding box center [1026, 115] width 19 height 19
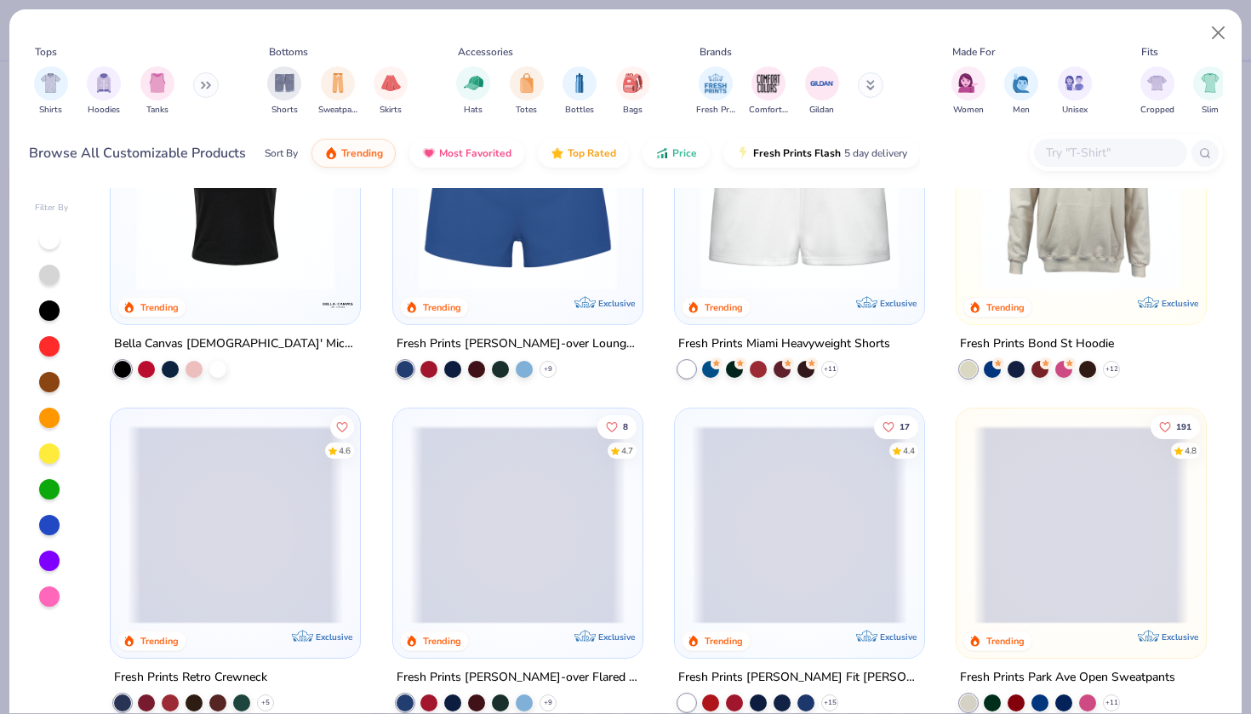
scroll to position [944, 0]
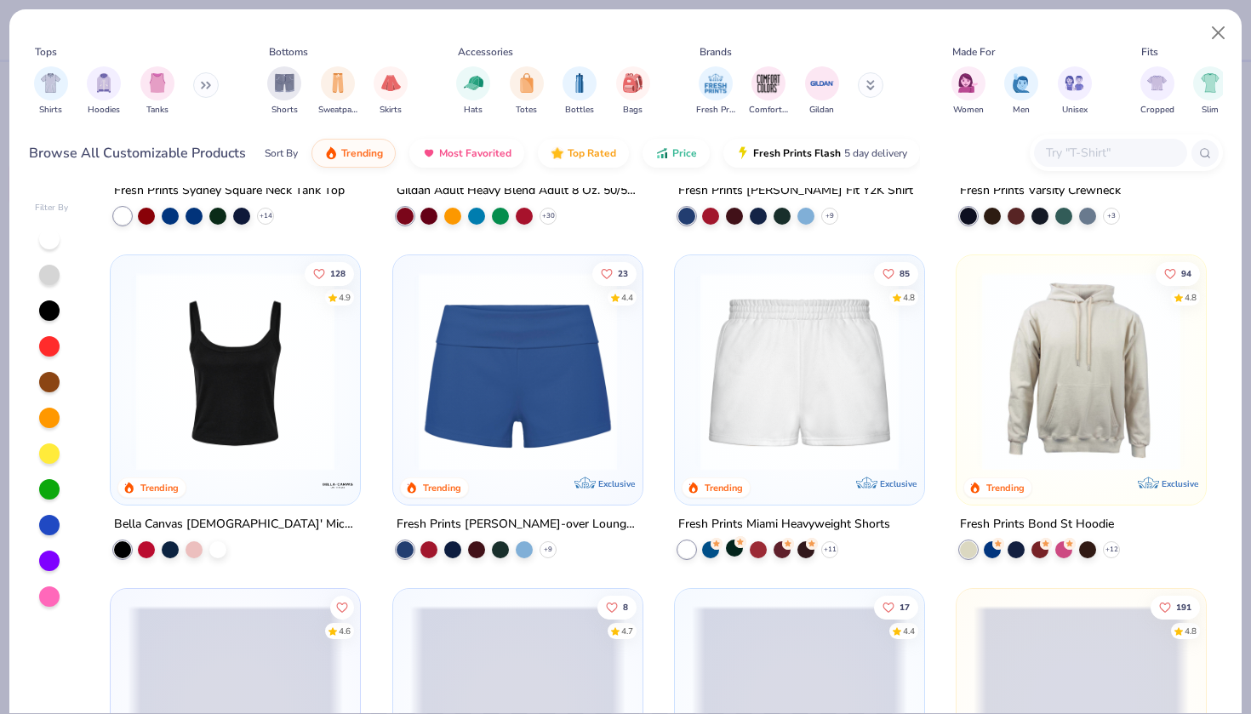
click at [730, 547] on div at bounding box center [734, 548] width 17 height 17
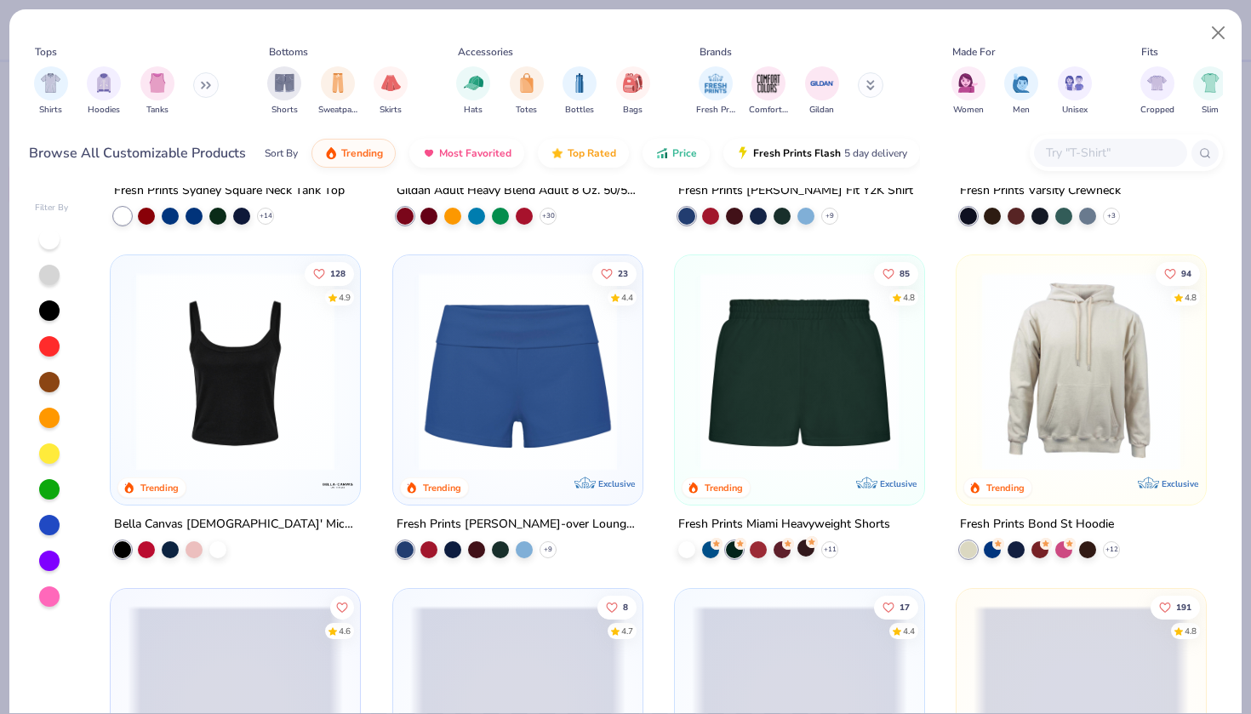
click at [806, 545] on div at bounding box center [806, 548] width 17 height 17
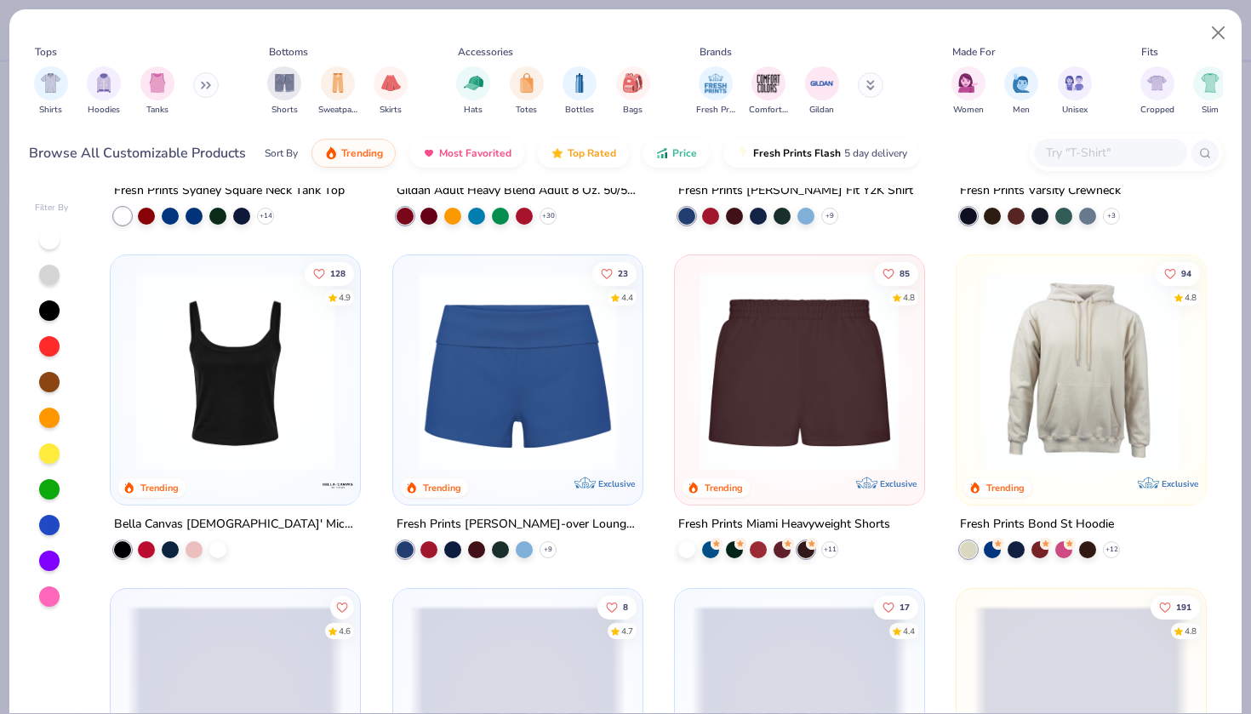
click at [809, 399] on img at bounding box center [799, 371] width 215 height 198
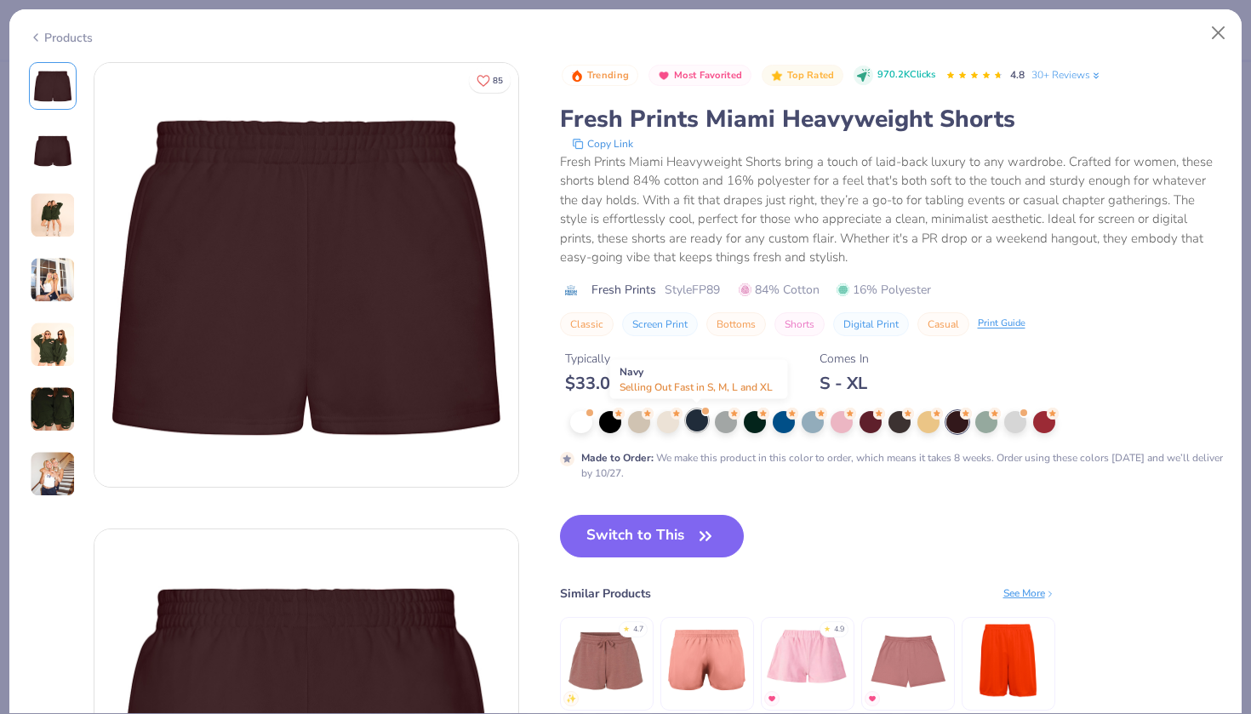
click at [693, 422] on div at bounding box center [697, 420] width 22 height 22
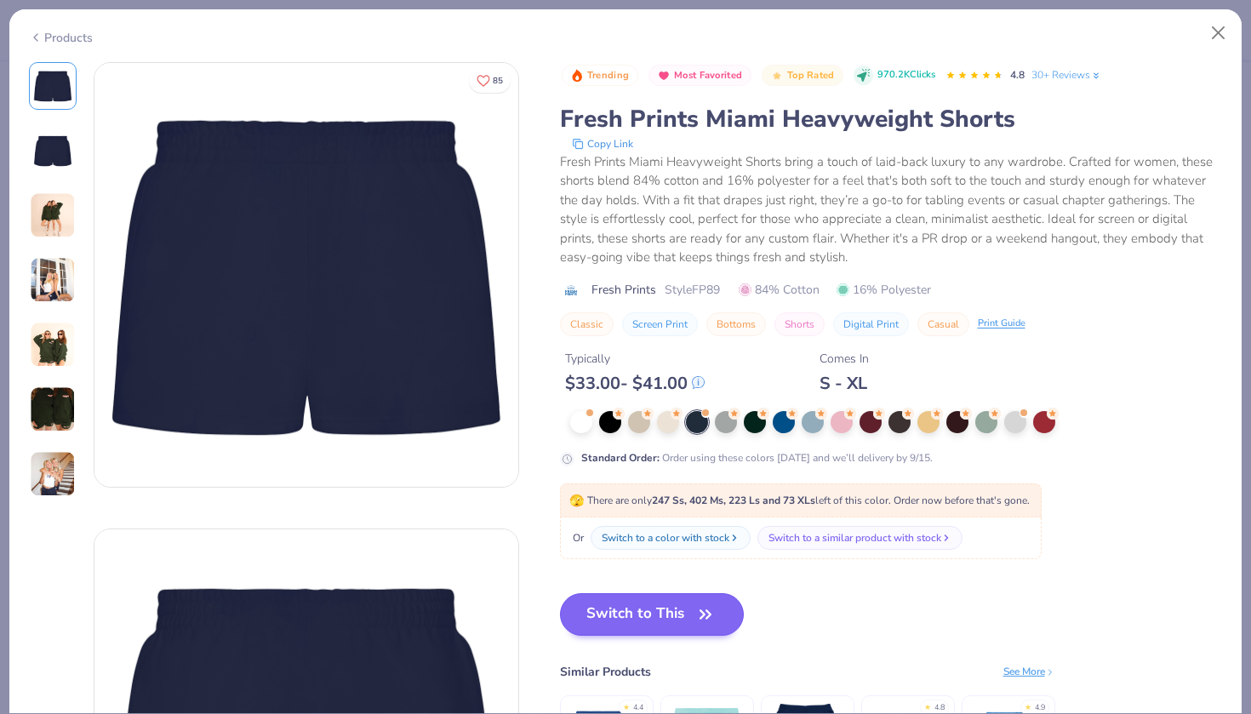
click at [617, 617] on button "Switch to This" at bounding box center [652, 614] width 185 height 43
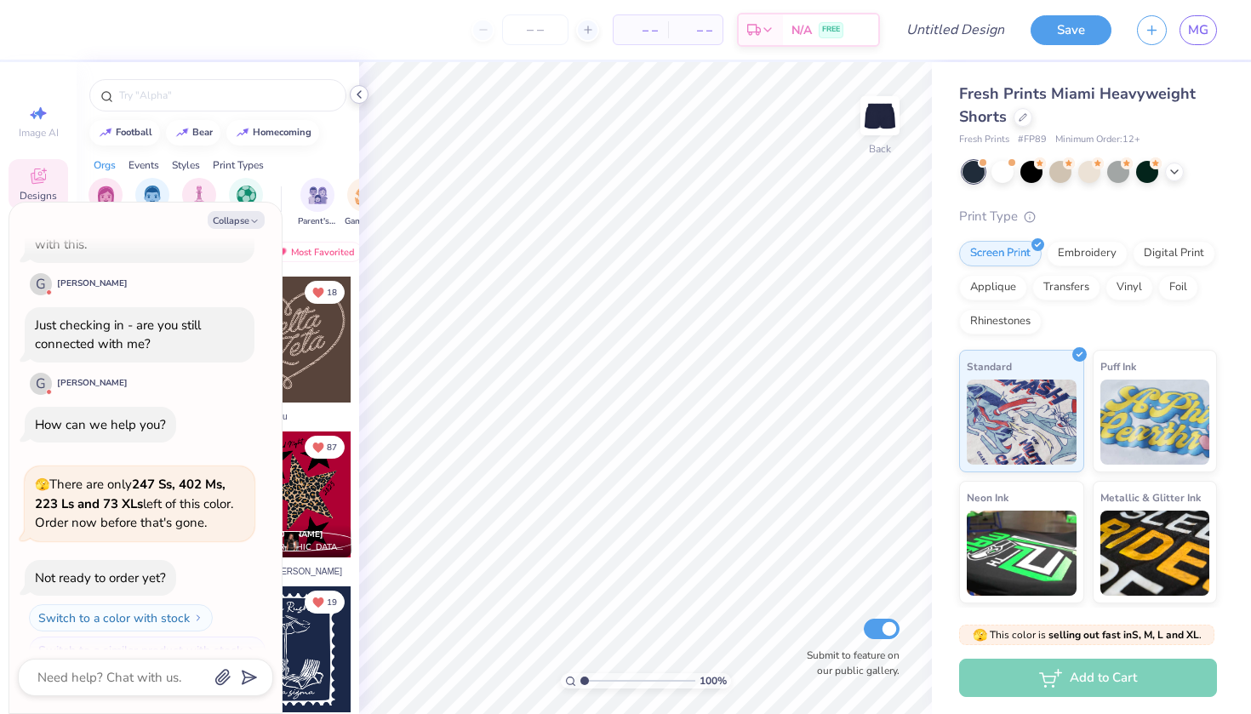
click at [358, 90] on icon at bounding box center [359, 95] width 14 height 14
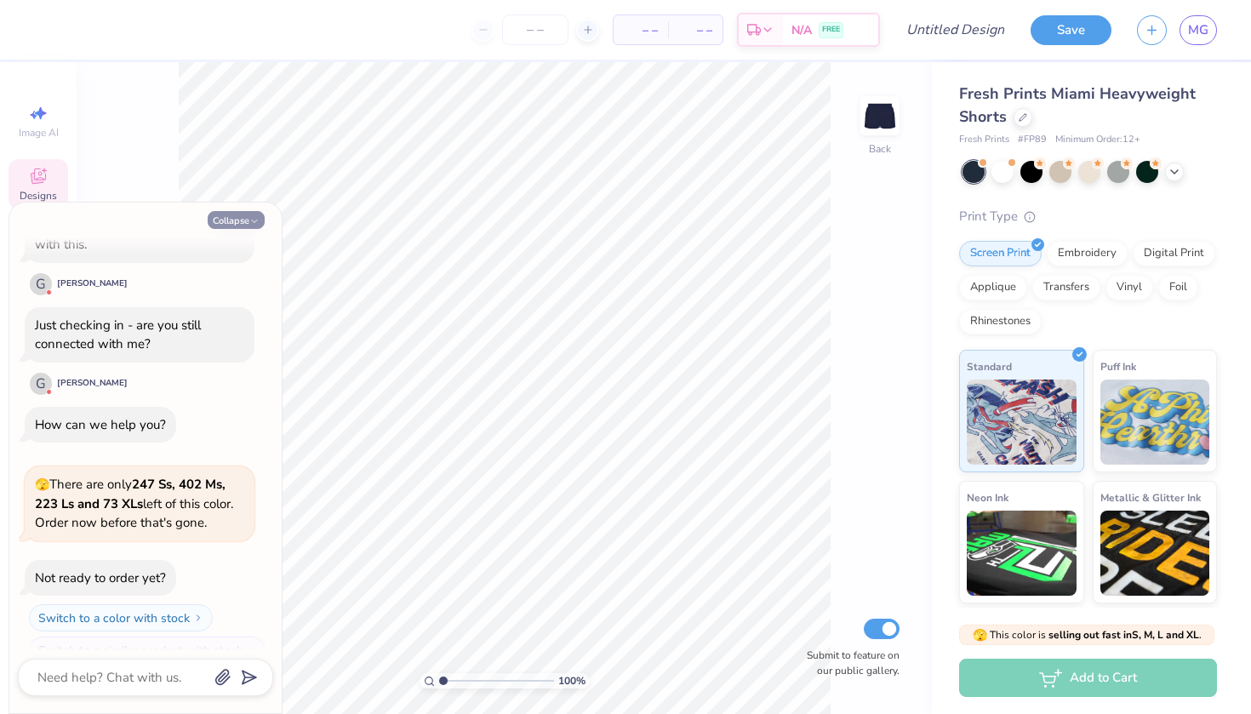
click at [254, 214] on button "Collapse" at bounding box center [236, 220] width 57 height 18
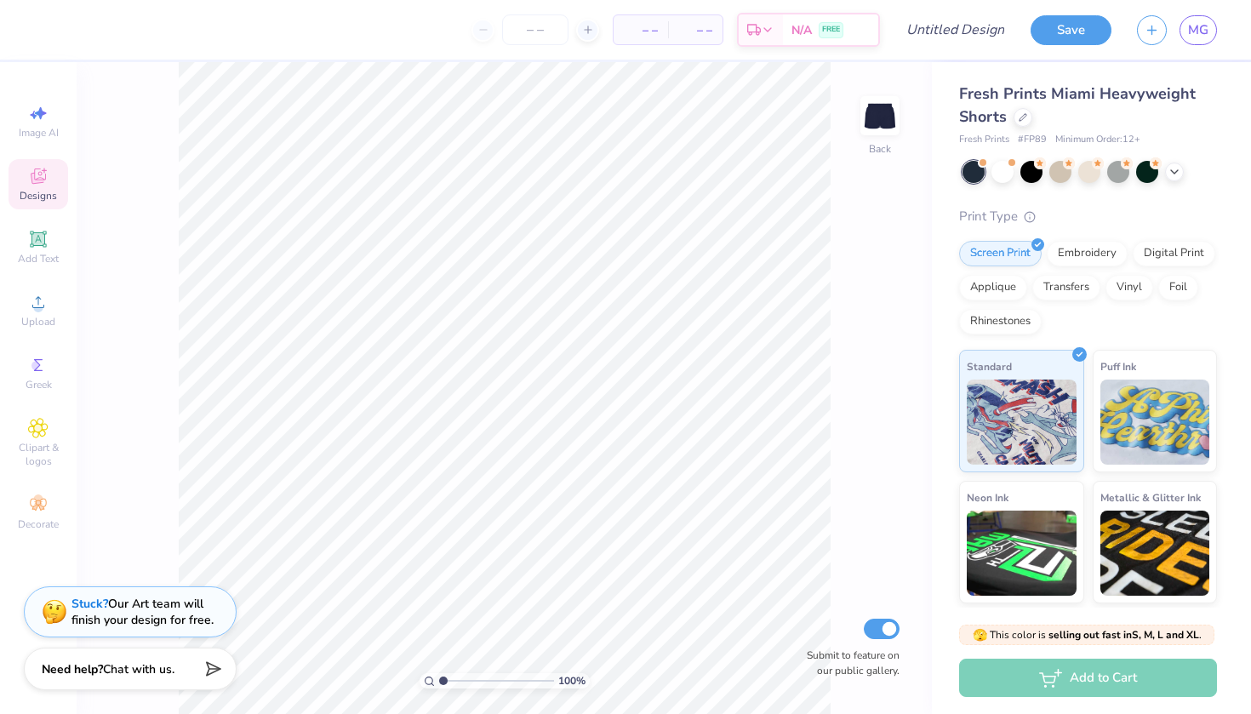
type textarea "x"
click at [31, 243] on icon at bounding box center [38, 239] width 20 height 20
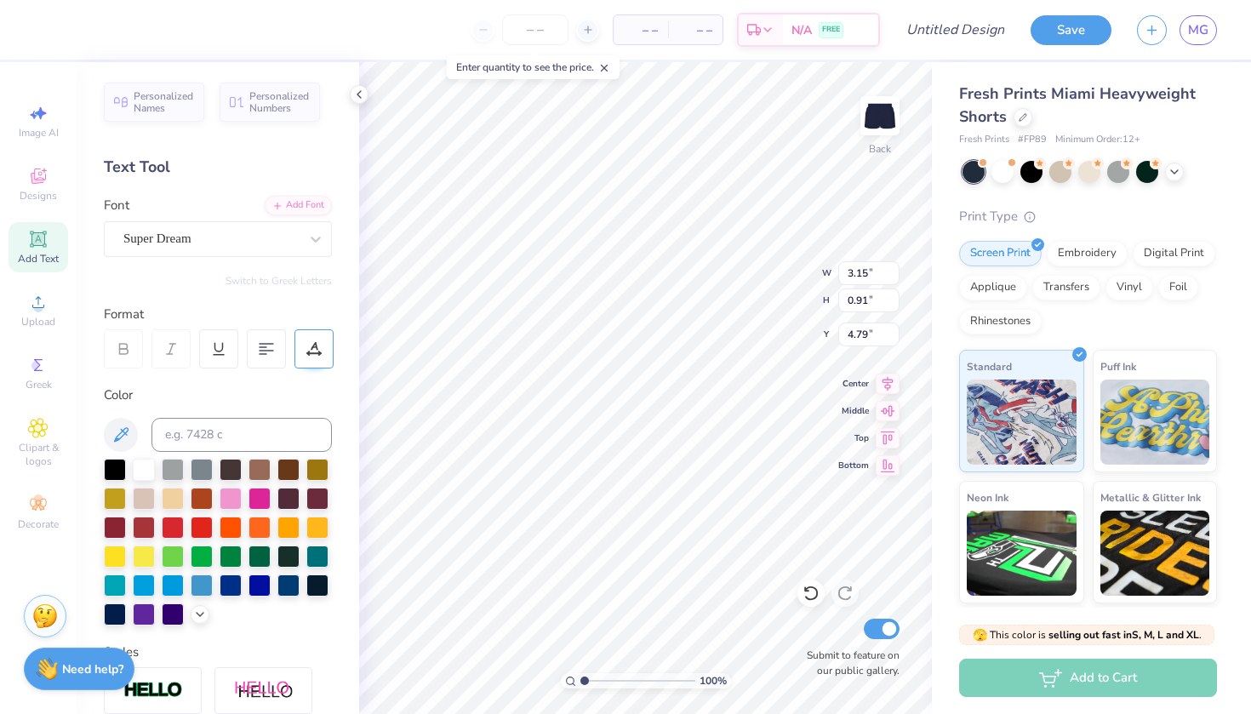
paste textarea "ah Yah uh yuh oh yoh ooh yooh eu (-) ee ae (similar to ) Yae (similar to ) eh (…"
type textarea "ah Yah uh yuh oh yoh ooh yooh eu (-) ee ae (similar to ) Yae (similar to ) eh (…"
click at [360, 92] on polyline at bounding box center [358, 94] width 3 height 7
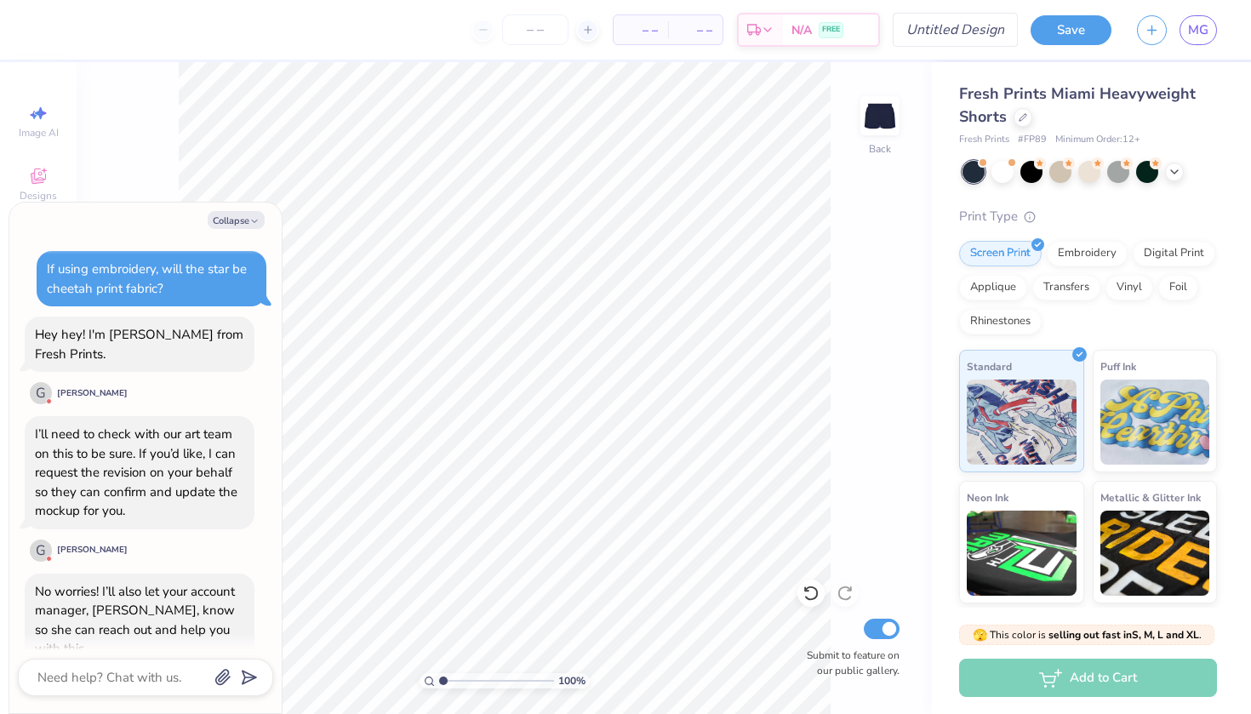
scroll to position [540, 0]
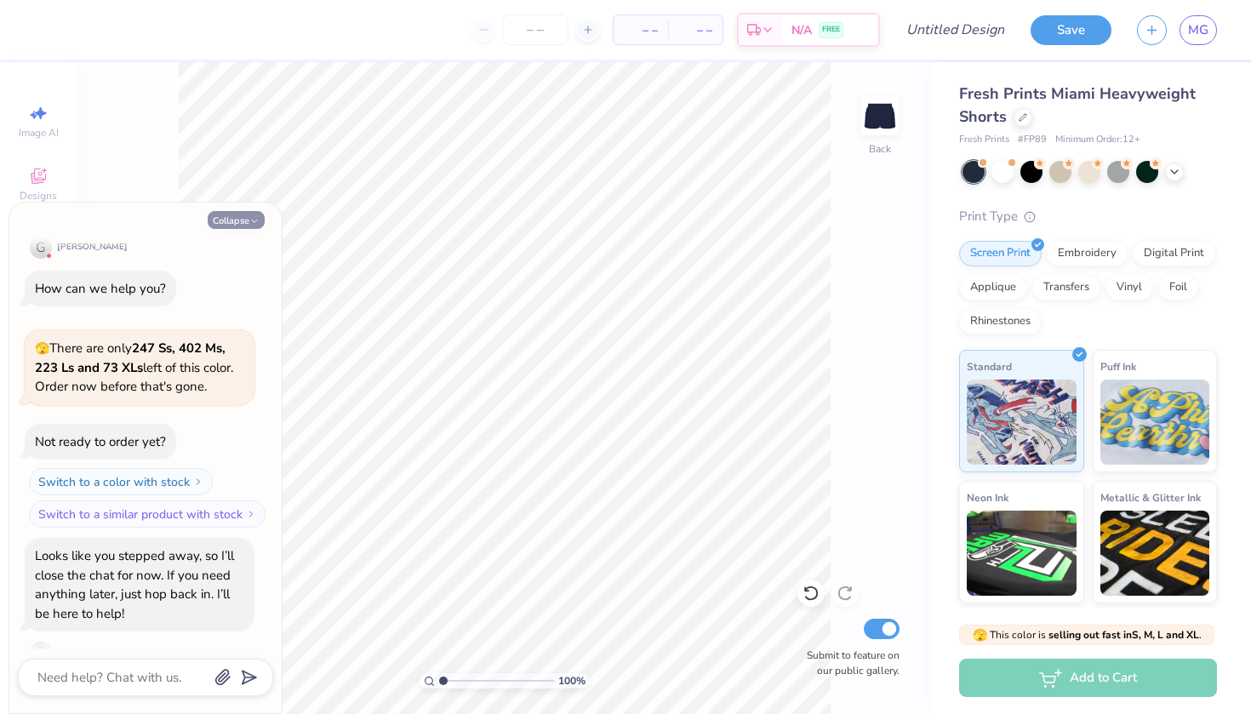
click at [251, 228] on button "Collapse" at bounding box center [236, 220] width 57 height 18
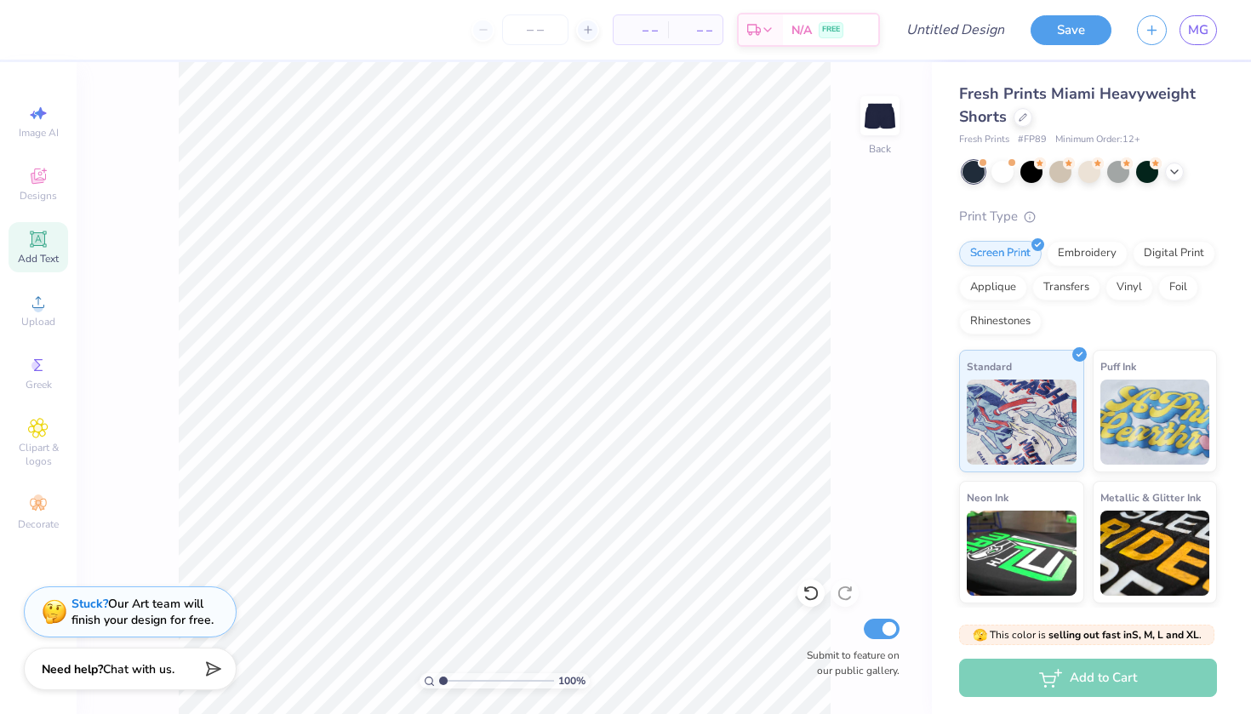
type textarea "x"
